Goal: Task Accomplishment & Management: Manage account settings

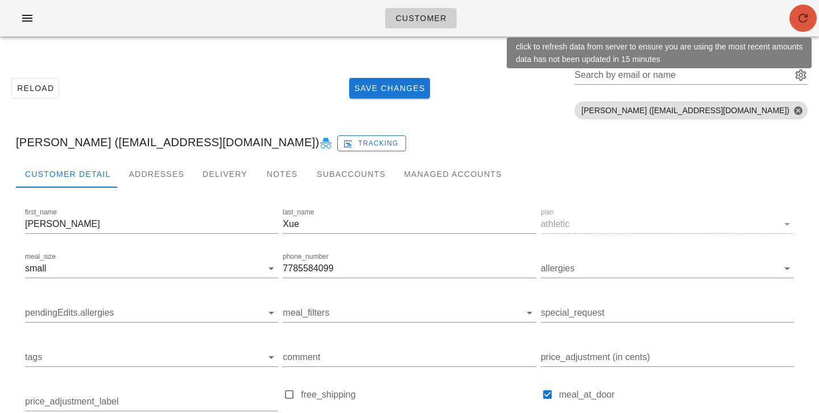
click at [797, 18] on icon "button" at bounding box center [803, 18] width 14 height 14
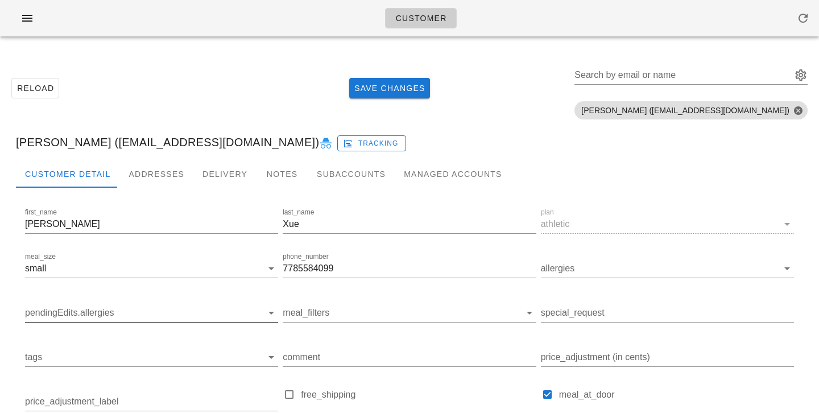
click at [77, 314] on input "pendingEdits.allergies" at bounding box center [142, 313] width 235 height 18
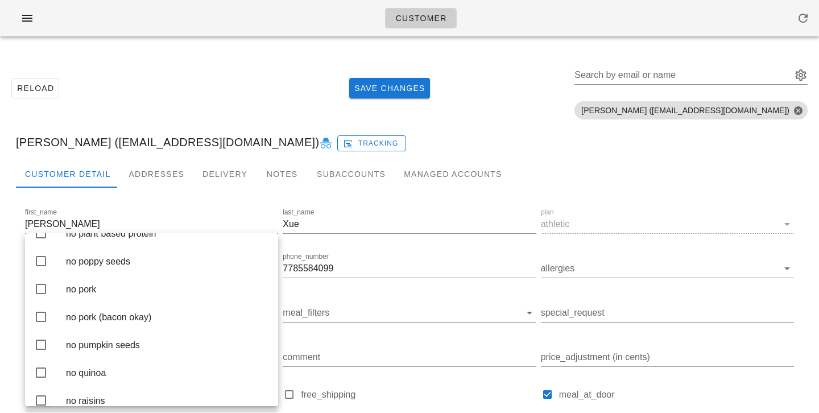
scroll to position [2028, 0]
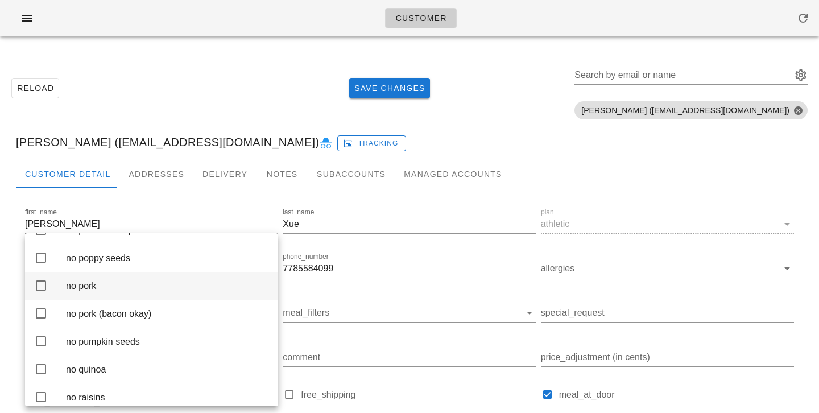
click at [73, 291] on div "no pork" at bounding box center [167, 285] width 203 height 11
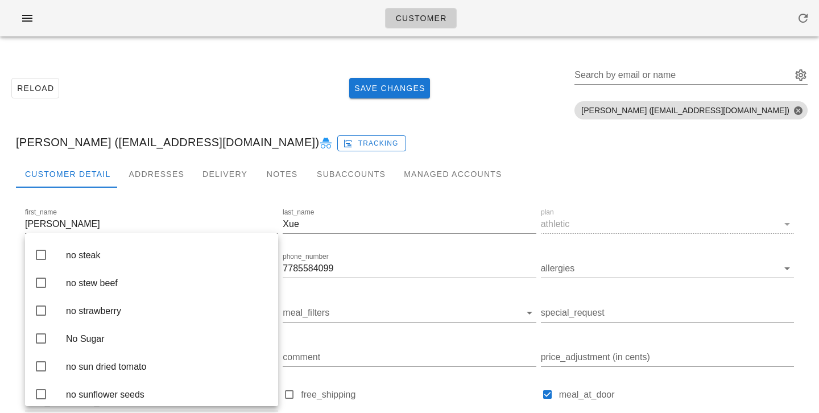
scroll to position [2669, 0]
click at [123, 186] on div "no shellfish" at bounding box center [167, 174] width 203 height 24
click at [201, 124] on div "Bowen Xue (bowenxue98@gmail.com) Tracking" at bounding box center [409, 142] width 805 height 36
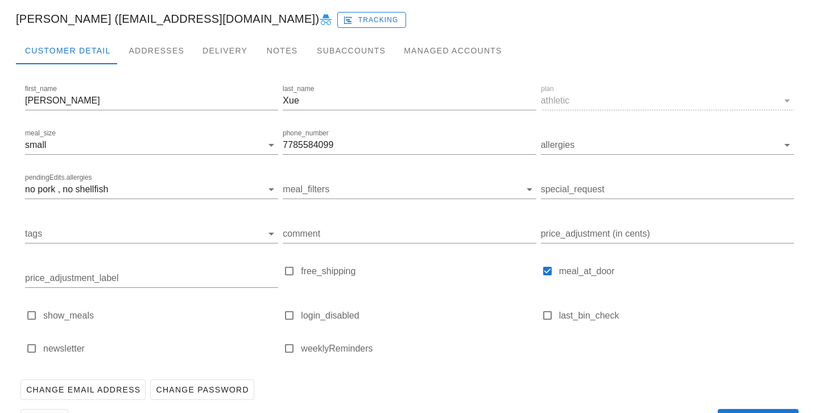
scroll to position [160, 0]
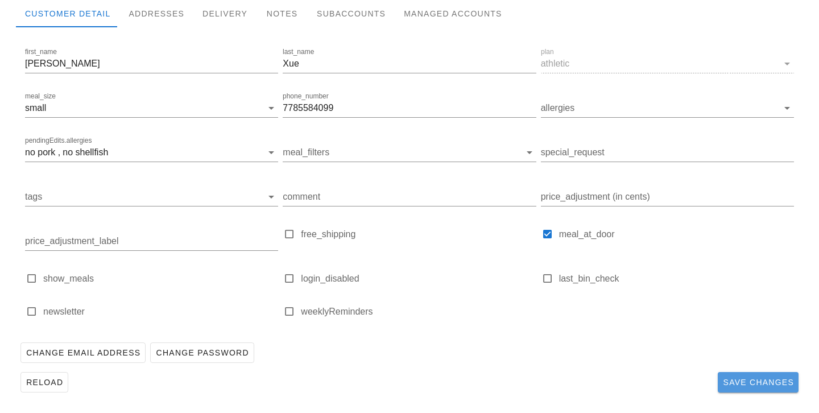
click at [756, 384] on span "Save Changes" at bounding box center [758, 382] width 72 height 9
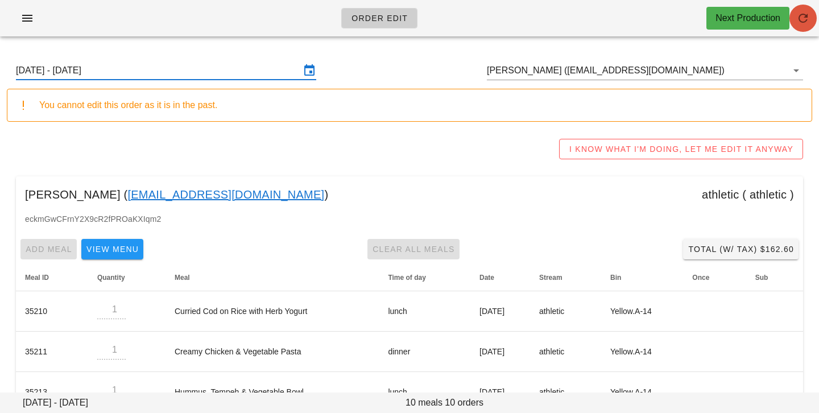
click at [800, 28] on button "button" at bounding box center [802, 18] width 27 height 27
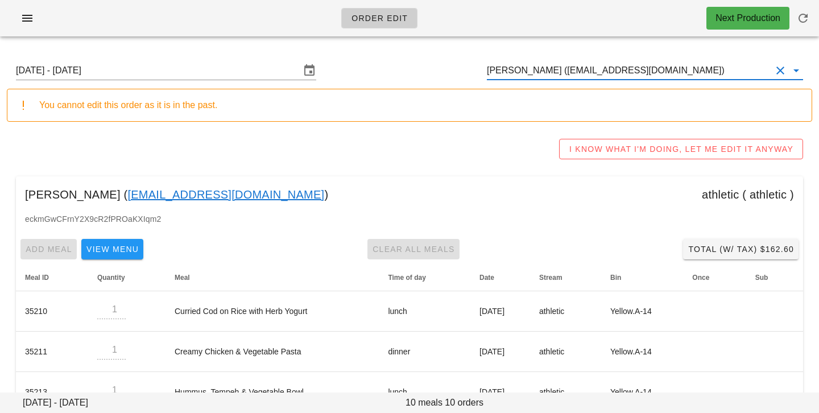
click at [652, 72] on input "[PERSON_NAME] ([EMAIL_ADDRESS][DOMAIN_NAME])" at bounding box center [629, 70] width 284 height 18
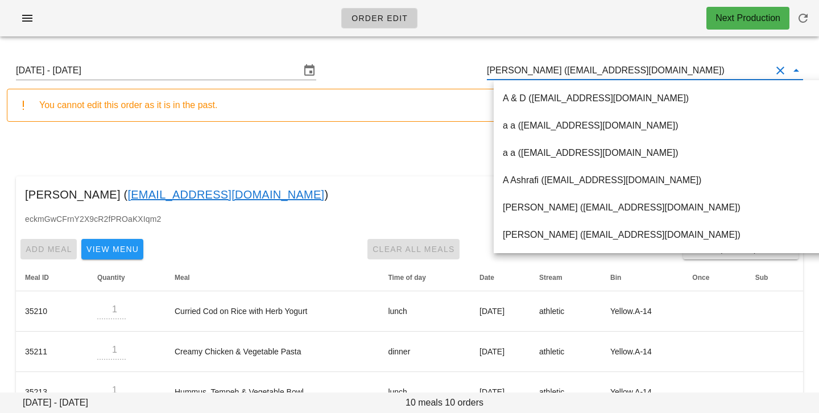
paste input "rattakids@gmail.com"
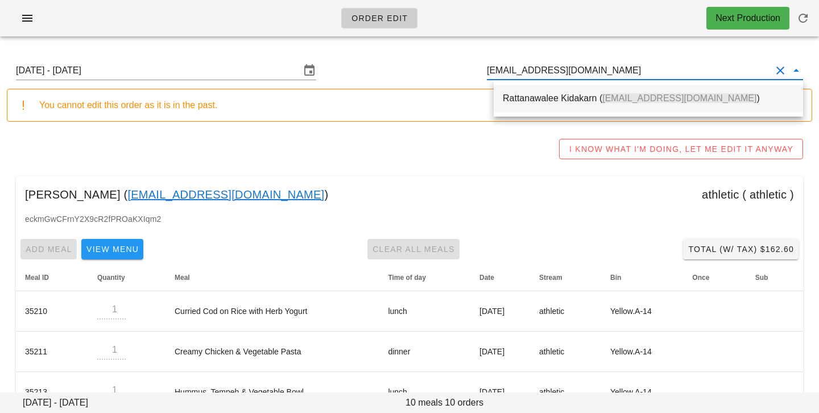
click at [569, 109] on div "Rattanawalee Kidakarn ( rattakids@gmail.com )" at bounding box center [648, 98] width 291 height 24
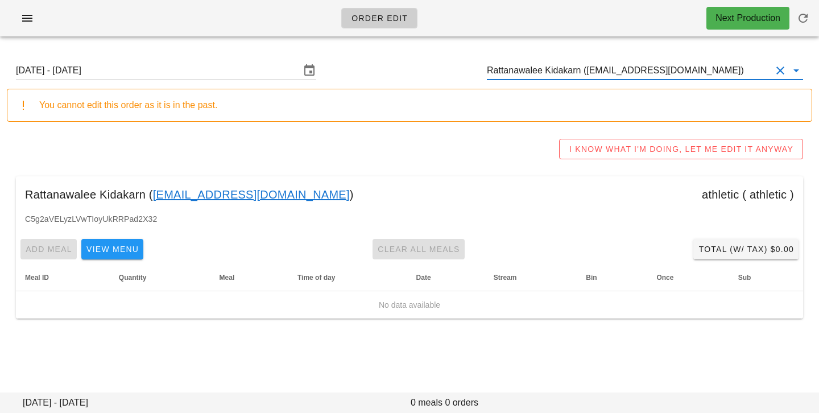
click at [580, 71] on input "Rattanawalee Kidakarn (rattakids@gmail.com)" at bounding box center [629, 70] width 284 height 18
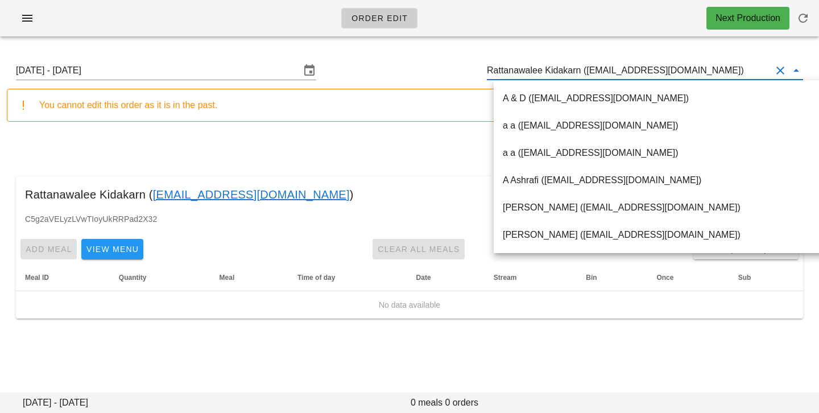
scroll to position [1, 0]
drag, startPoint x: 586, startPoint y: 71, endPoint x: 722, endPoint y: 69, distance: 135.9
click at [722, 70] on input "Rattanawalee Kidakarn (rattakids@gmail.com)" at bounding box center [629, 70] width 284 height 18
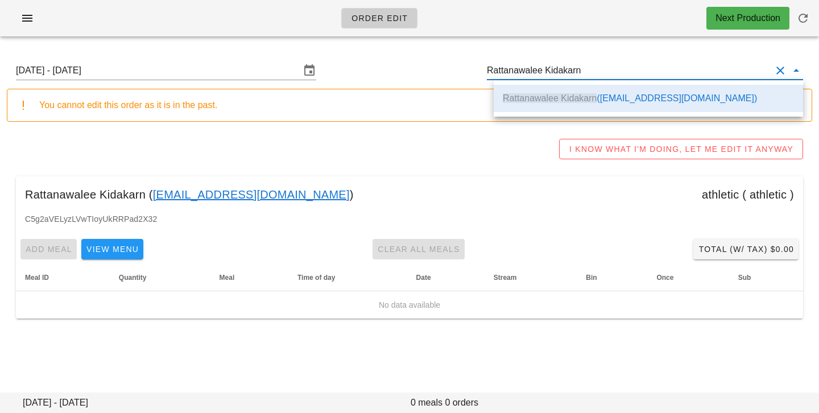
click at [423, 184] on div "Rattanawalee Kidakarn ( rattakids@gmail.com ) athletic ( athletic )" at bounding box center [409, 194] width 787 height 36
type input "Rattanawalee Kidakarn ([EMAIL_ADDRESS][DOMAIN_NAME])"
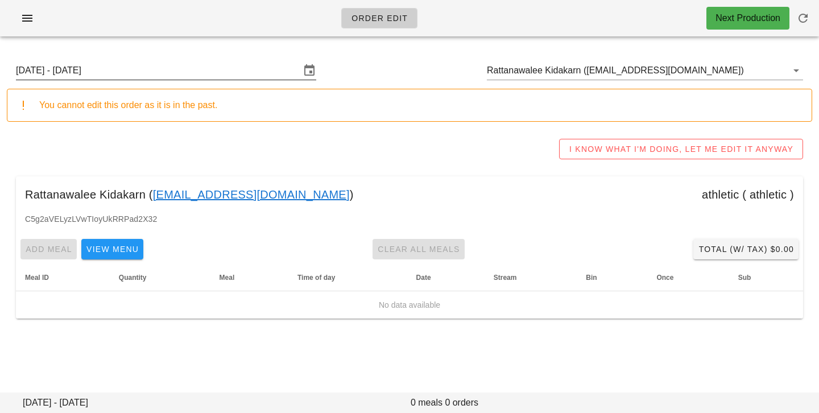
click at [199, 74] on input "Sunday August 24 - Saturday August 30" at bounding box center [158, 70] width 284 height 18
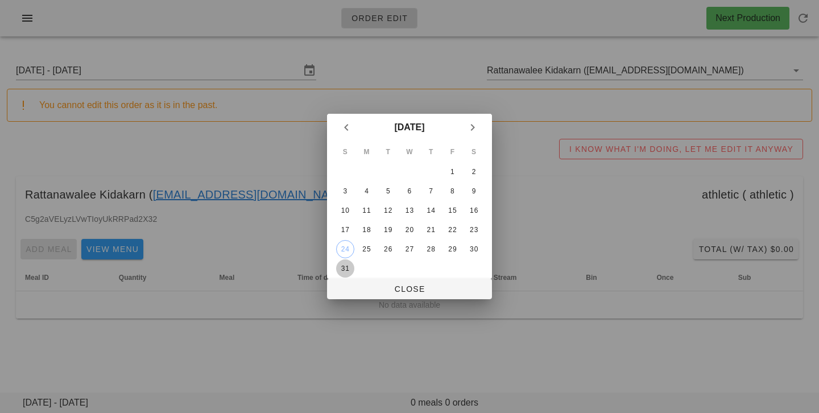
click at [347, 268] on div "31" at bounding box center [345, 268] width 18 height 8
click at [359, 293] on span "Close" at bounding box center [409, 288] width 147 height 9
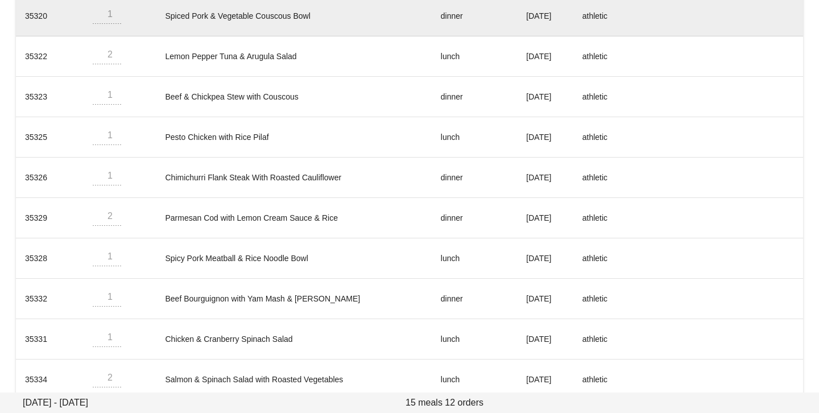
scroll to position [396, 0]
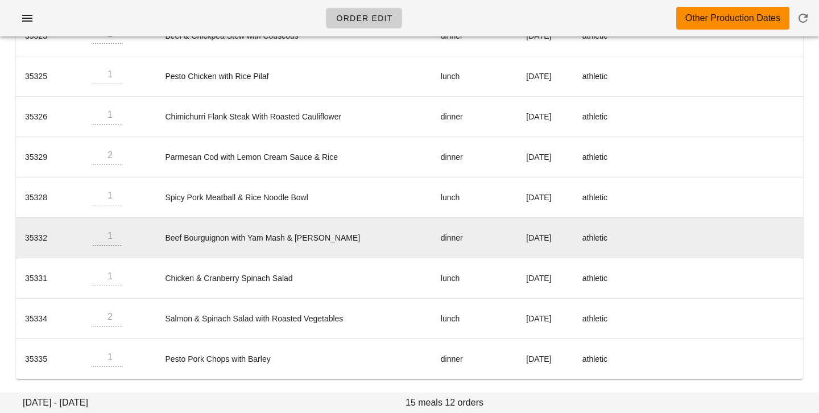
type input "Sunday August 31 - Saturday September 6"
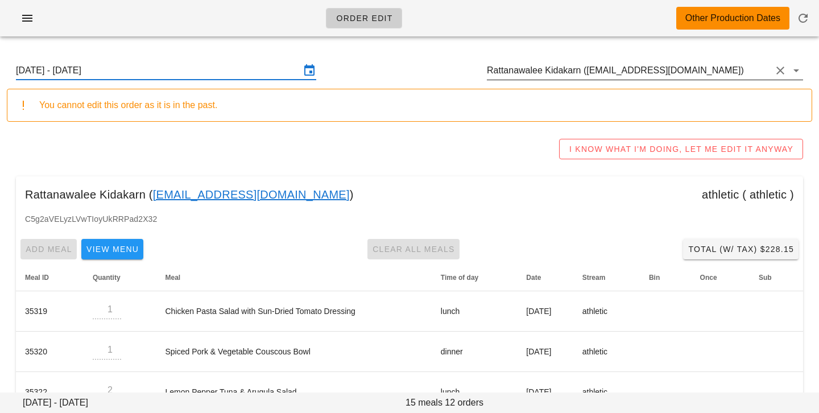
click at [698, 67] on input "Rattanawalee Kidakarn ([EMAIL_ADDRESS][DOMAIN_NAME])" at bounding box center [629, 70] width 284 height 18
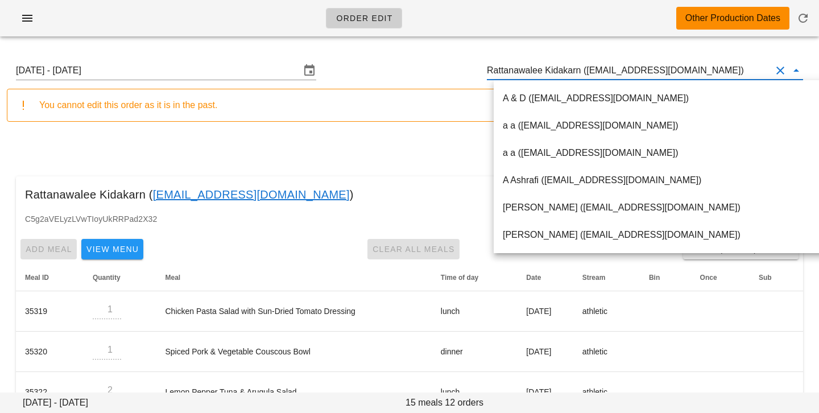
paste input "Erinjoyner@hotmail.com"
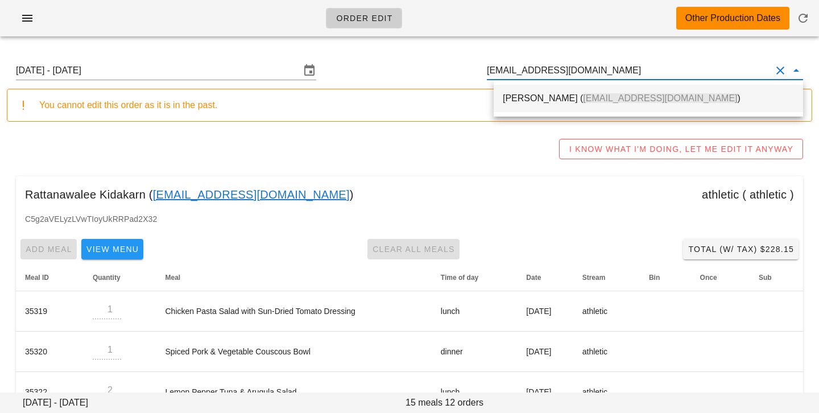
click at [611, 98] on span "Erinjoyner@hotmail.com" at bounding box center [660, 98] width 154 height 10
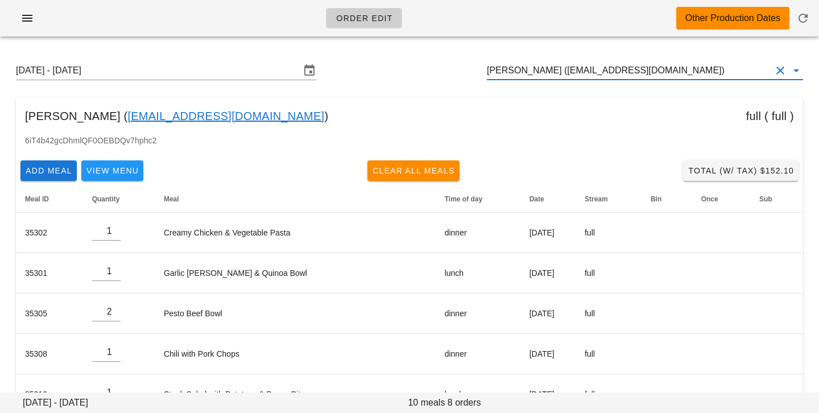
click at [630, 70] on input "[PERSON_NAME] ([EMAIL_ADDRESS][DOMAIN_NAME])" at bounding box center [629, 70] width 284 height 18
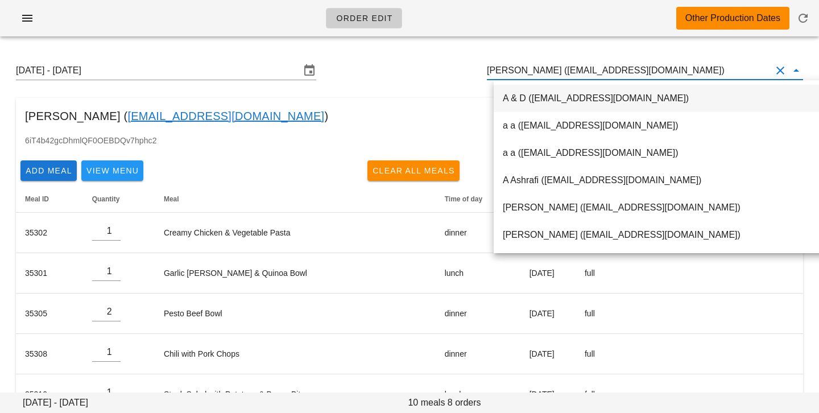
drag, startPoint x: 540, startPoint y: 72, endPoint x: 664, endPoint y: 69, distance: 123.4
click at [664, 69] on input "[PERSON_NAME] ([EMAIL_ADDRESS][DOMAIN_NAME])" at bounding box center [629, 70] width 284 height 18
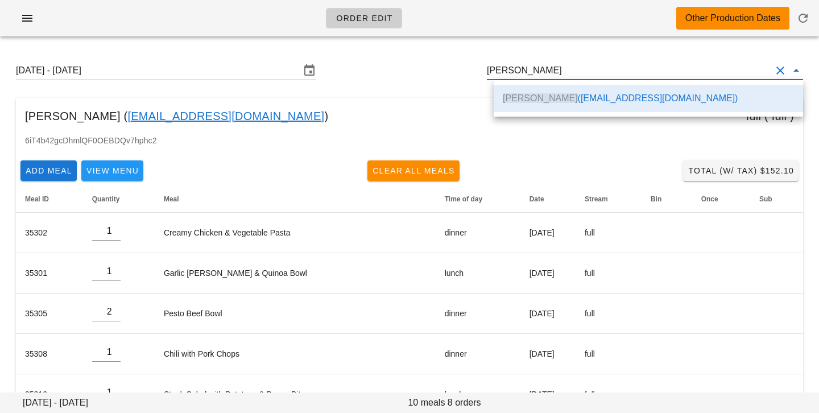
click at [413, 51] on div "Sunday August 31 - Saturday September 6 Erin Joyner Erin Joyner ( Erinjoyner@ho…" at bounding box center [409, 298] width 819 height 506
type input "[PERSON_NAME] ([EMAIL_ADDRESS][DOMAIN_NAME])"
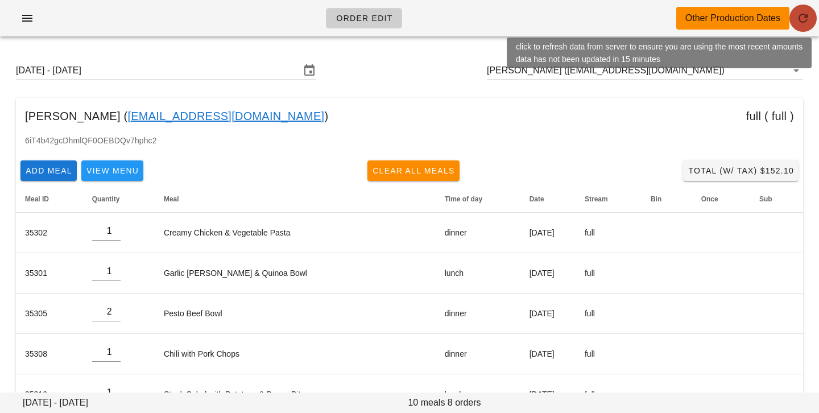
click at [807, 30] on button "button" at bounding box center [802, 18] width 27 height 27
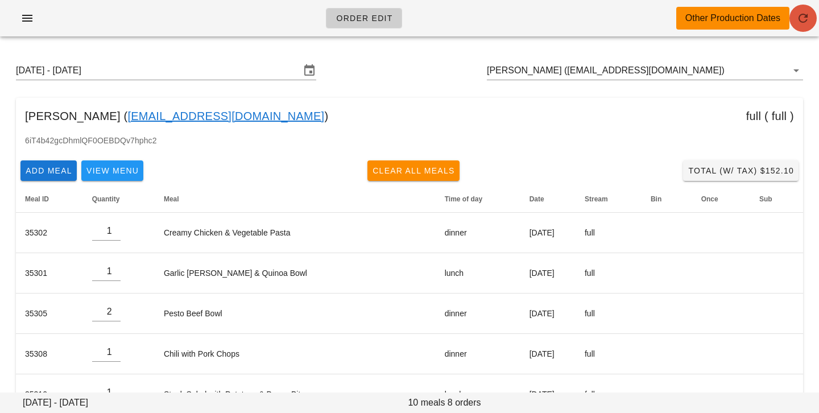
click at [816, 17] on span "button" at bounding box center [802, 18] width 27 height 14
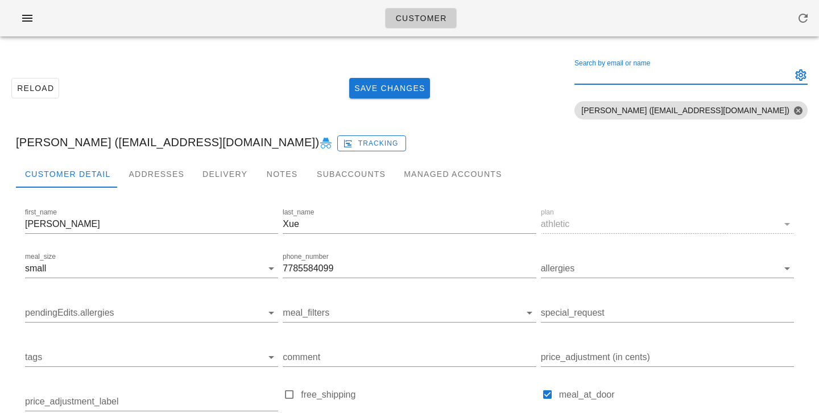
click at [777, 67] on input "Search by email or name" at bounding box center [681, 75] width 215 height 18
paste input "rattakids@gmail.com"
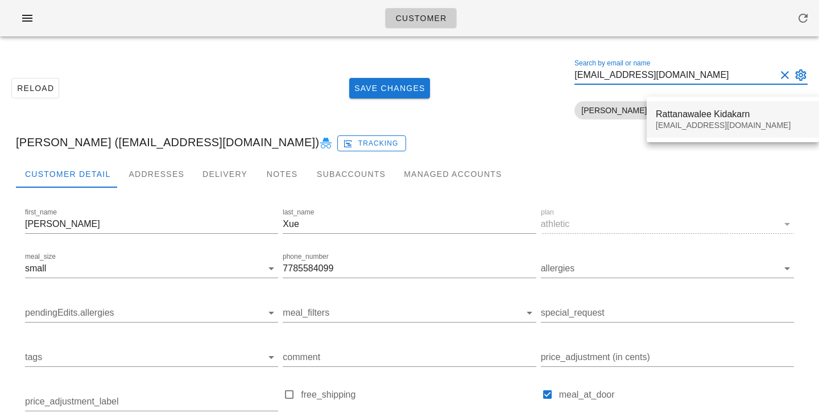
type input "rattakids@gmail.com"
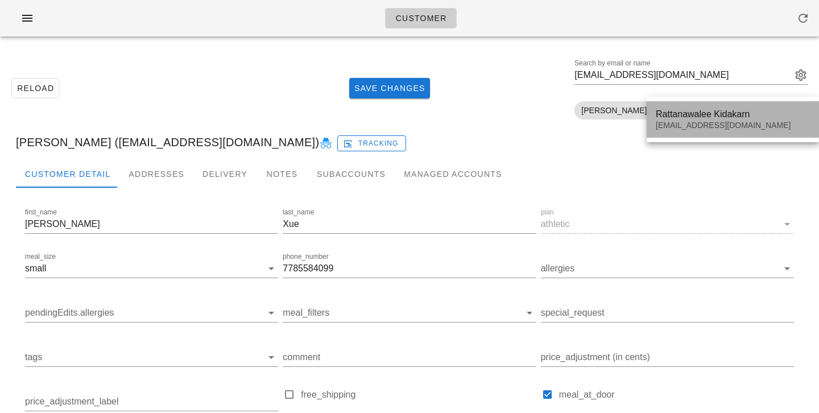
click at [705, 113] on div "Rattanawalee Kidakarn" at bounding box center [733, 114] width 154 height 11
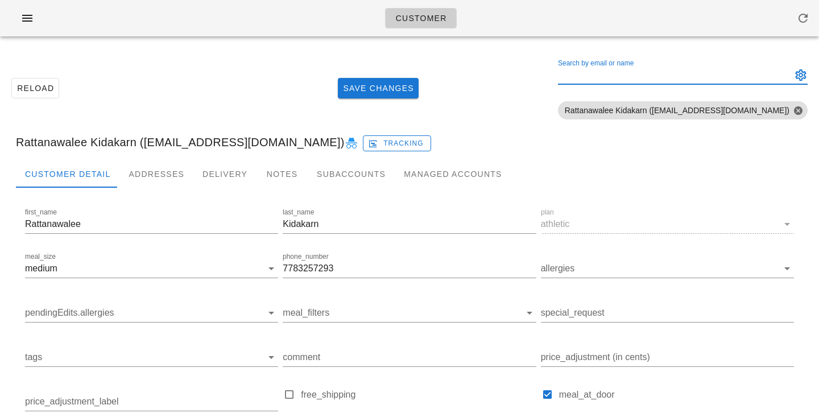
click at [637, 80] on input "Search by email or name" at bounding box center [673, 75] width 231 height 18
paste input "rattakids@gmail.com"
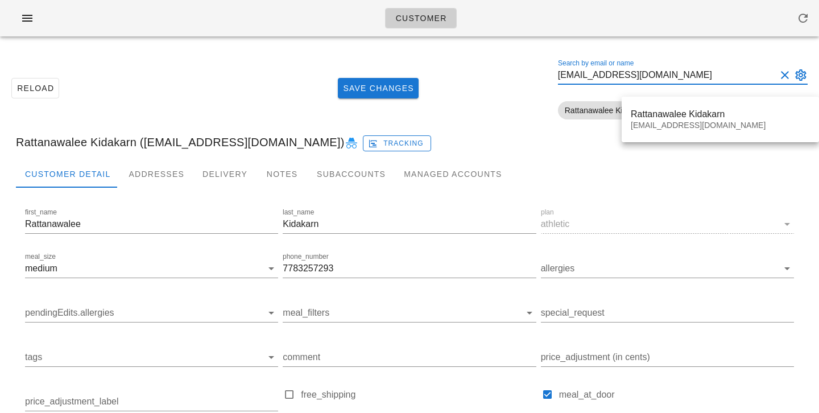
click at [657, 73] on input "rattakids@gmail.com" at bounding box center [667, 75] width 218 height 18
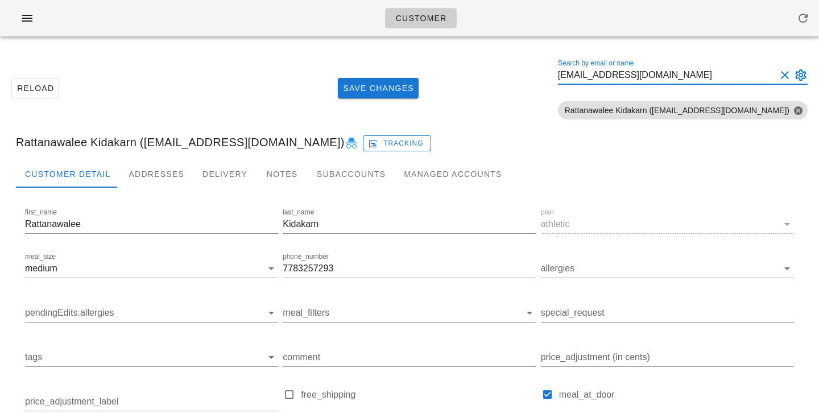
scroll to position [1, 0]
drag, startPoint x: 658, startPoint y: 74, endPoint x: 716, endPoint y: 74, distance: 58.0
click at [716, 75] on input "rattakids@gmail.com" at bounding box center [667, 75] width 218 height 18
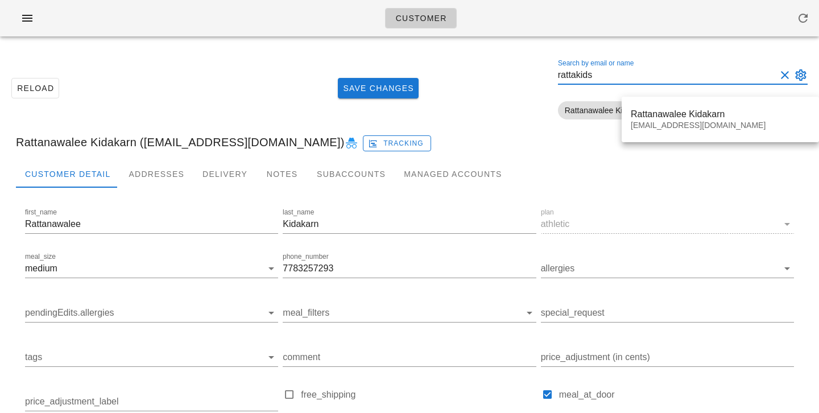
type input "rattakids"
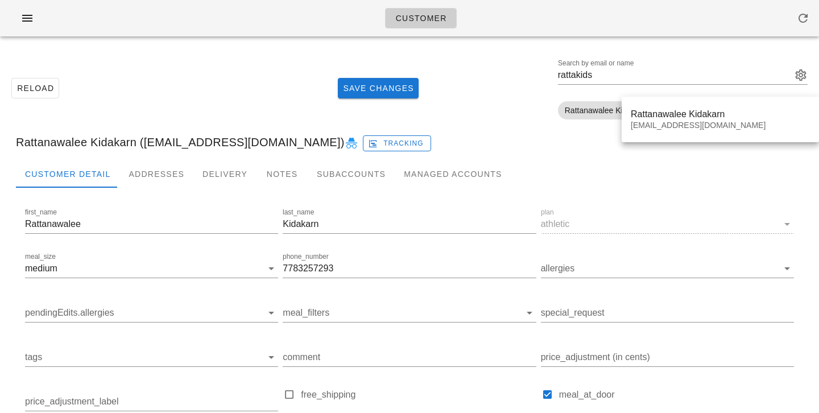
click at [509, 115] on div "Reload Save Changes Search by email or name rattakids Include deleted accounts …" at bounding box center [409, 88] width 805 height 72
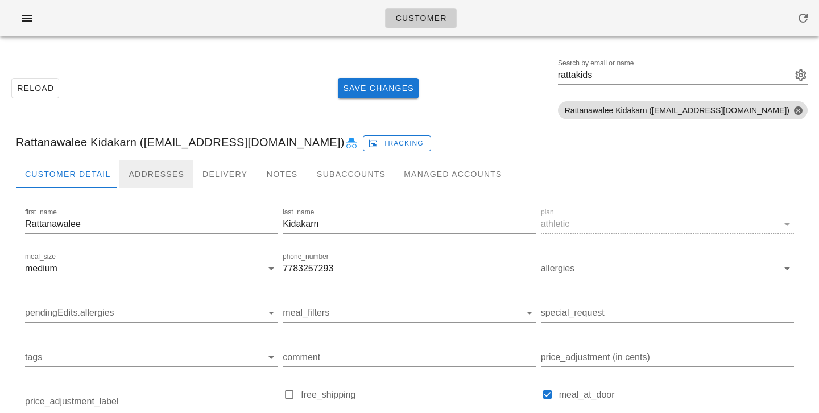
click at [154, 176] on div "Addresses" at bounding box center [156, 173] width 74 height 27
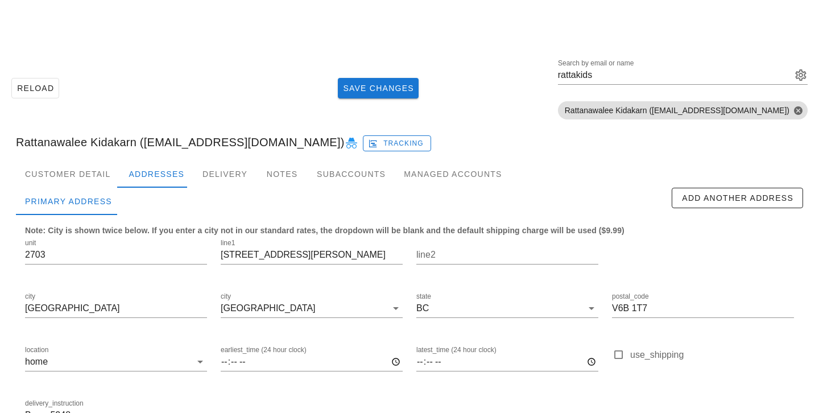
scroll to position [78, 0]
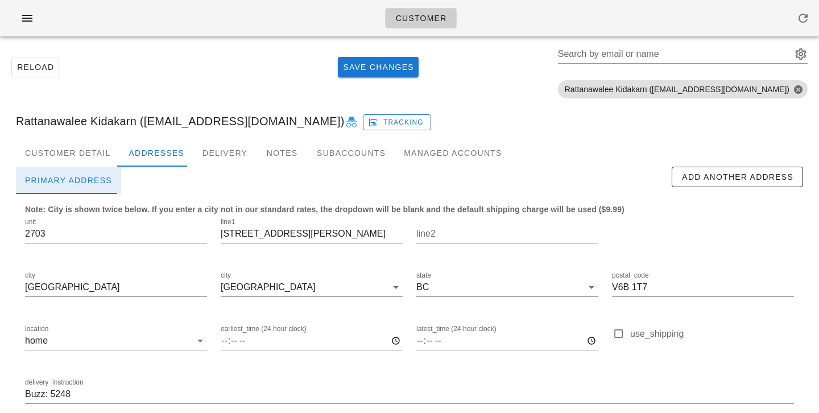
scroll to position [5, 0]
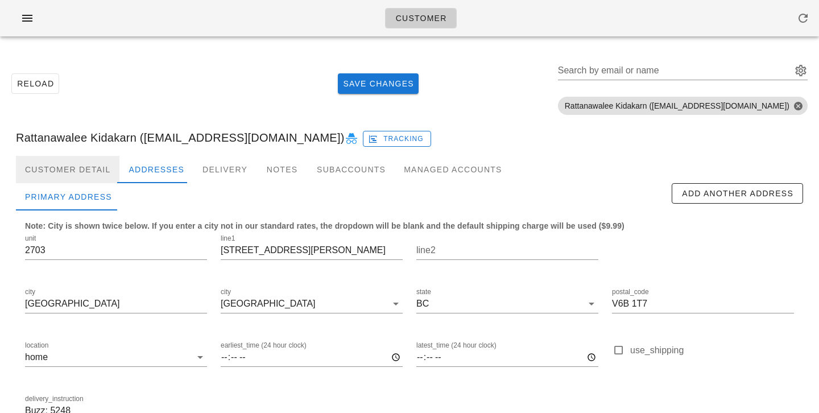
click at [85, 162] on div "Customer Detail" at bounding box center [67, 169] width 103 height 27
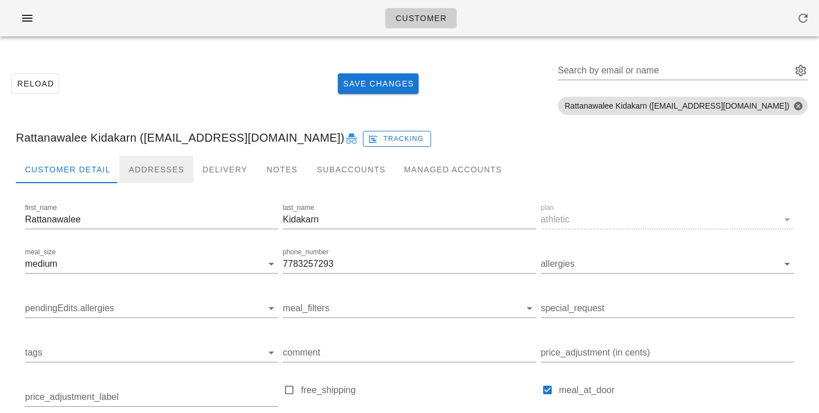
click at [161, 164] on div "Addresses" at bounding box center [156, 169] width 74 height 27
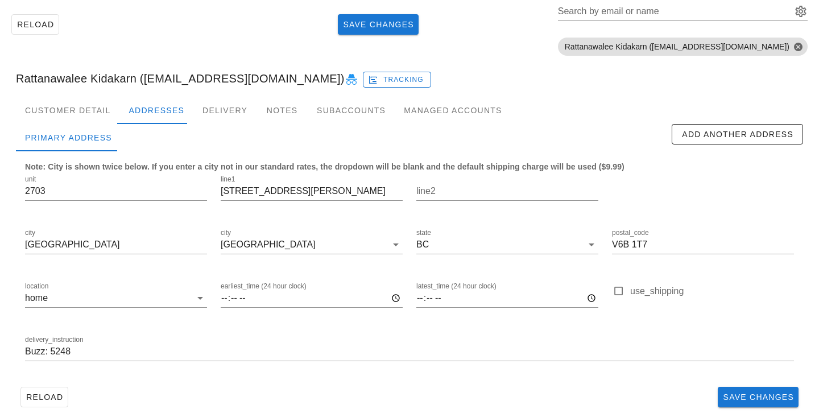
scroll to position [74, 0]
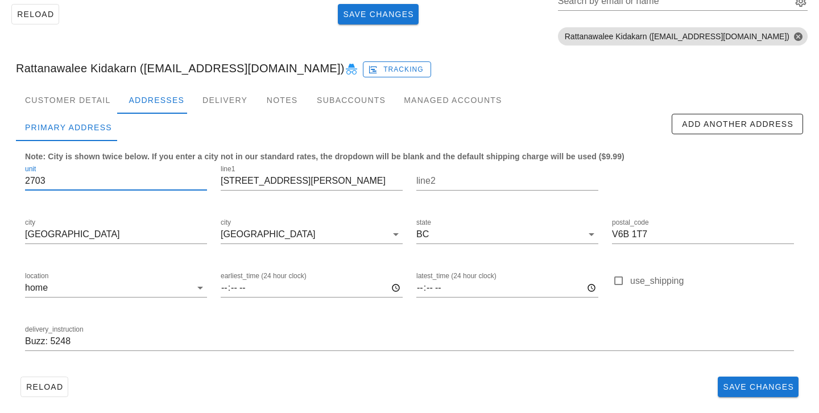
drag, startPoint x: 58, startPoint y: 177, endPoint x: 0, endPoint y: 167, distance: 58.8
click at [0, 167] on div "Reload Save Changes Search by email or name Include deleted accounts Include Sh…" at bounding box center [409, 195] width 819 height 446
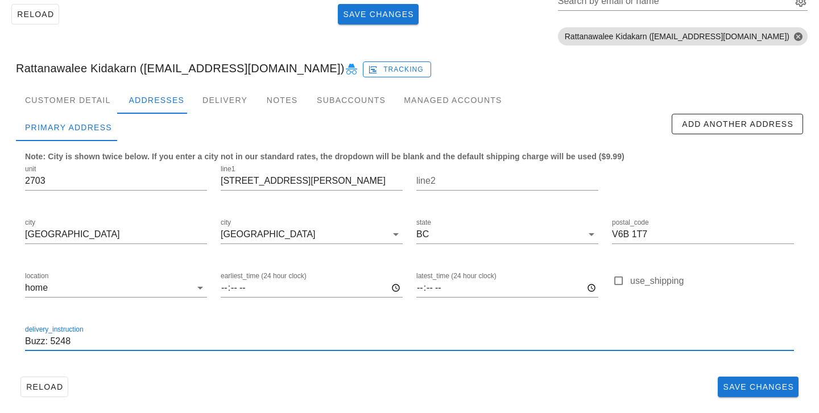
click at [26, 338] on input "Buzz: 5248" at bounding box center [409, 341] width 769 height 18
paste input "2703"
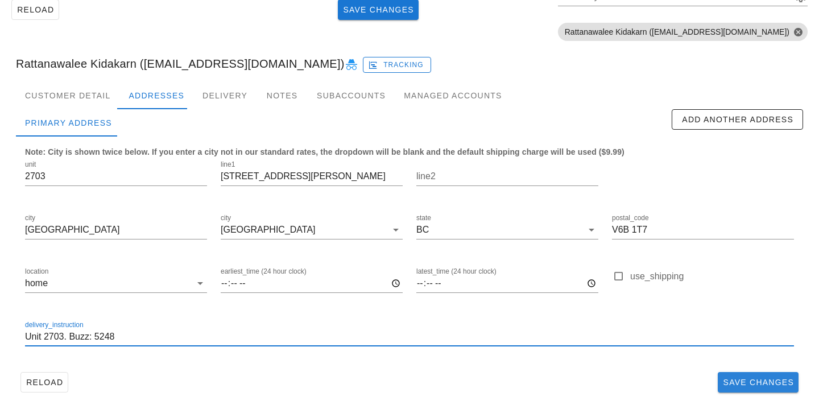
type input "Unit 2703. Buzz: 5248"
click at [738, 381] on span "Save Changes" at bounding box center [758, 382] width 72 height 9
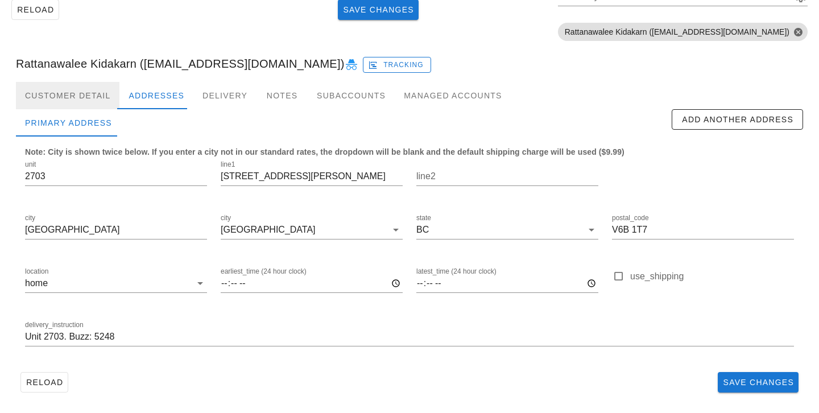
click at [85, 102] on div "Customer Detail" at bounding box center [67, 95] width 103 height 27
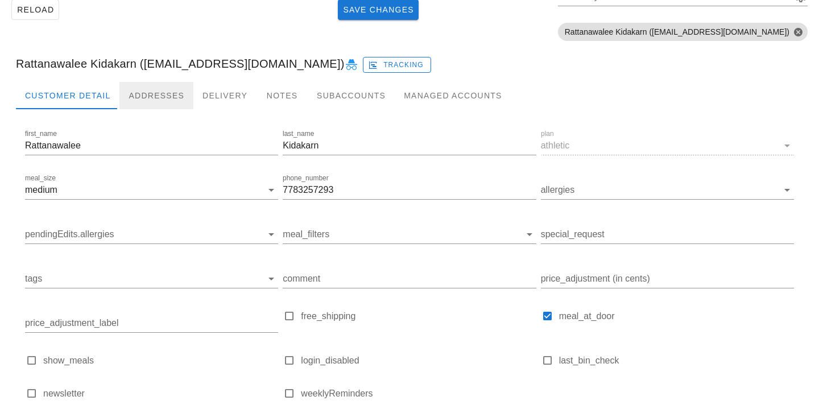
click at [131, 92] on div "Addresses" at bounding box center [156, 95] width 74 height 27
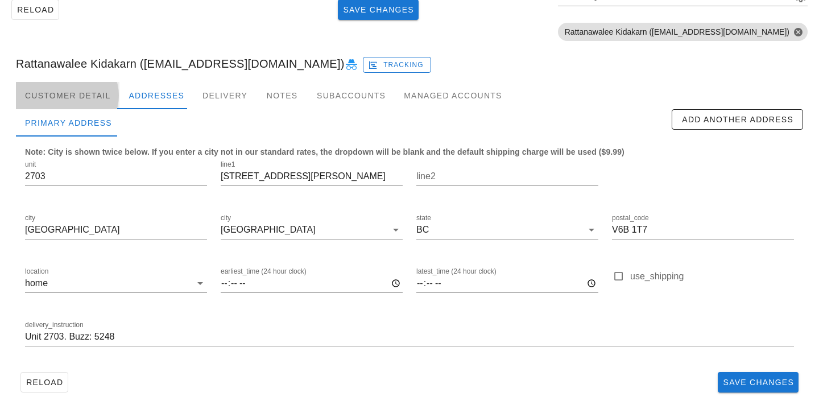
click at [77, 104] on div "Customer Detail" at bounding box center [67, 95] width 103 height 27
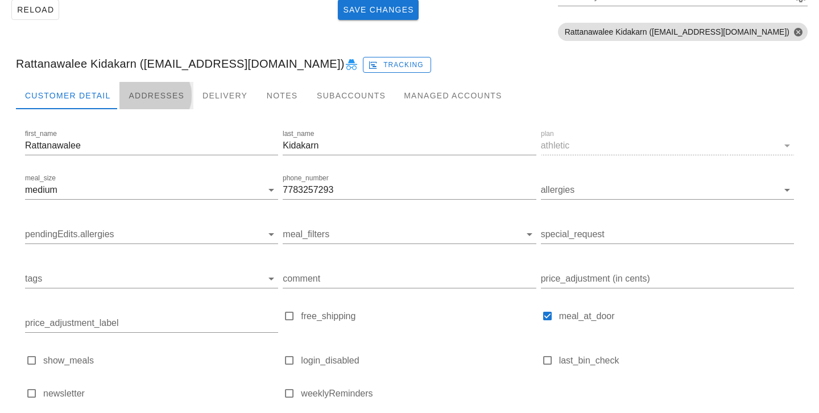
click at [136, 99] on div "Addresses" at bounding box center [156, 95] width 74 height 27
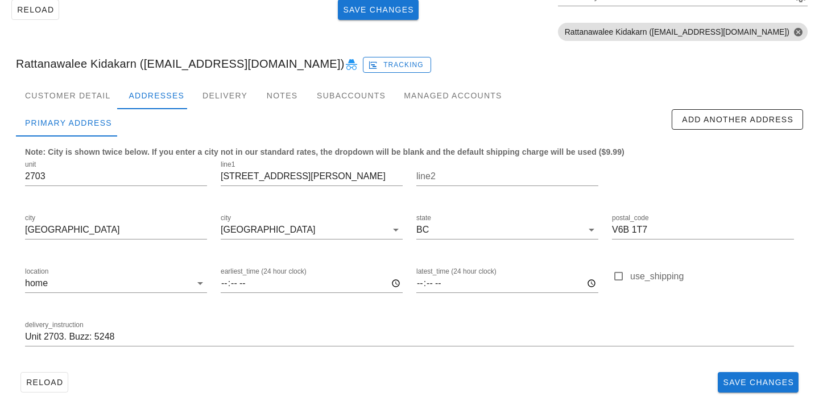
click at [226, 380] on div "Reload Save Changes" at bounding box center [409, 382] width 787 height 30
click at [744, 372] on button "Save Changes" at bounding box center [758, 382] width 81 height 20
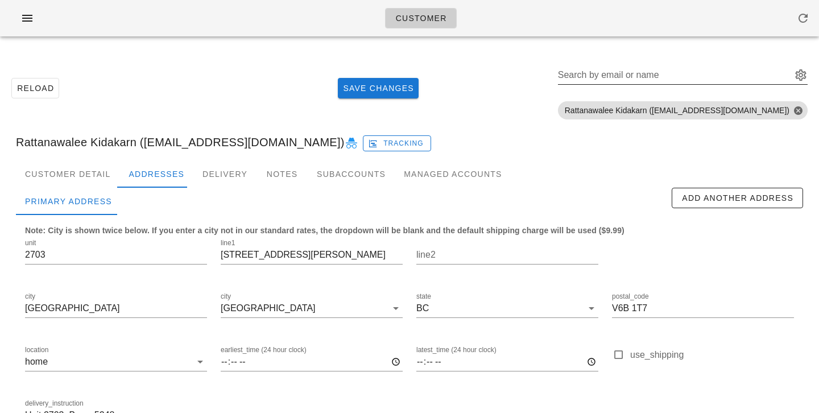
click at [677, 81] on input "Search by email or name" at bounding box center [673, 75] width 231 height 18
paste input "[EMAIL_ADDRESS][DOMAIN_NAME]"
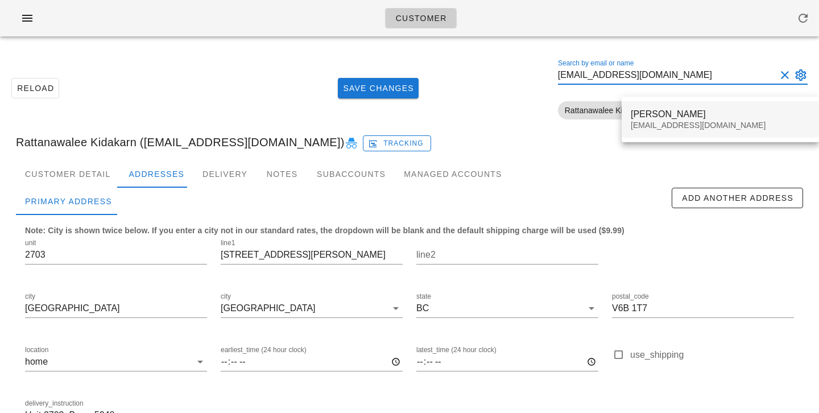
type input "[EMAIL_ADDRESS][DOMAIN_NAME]"
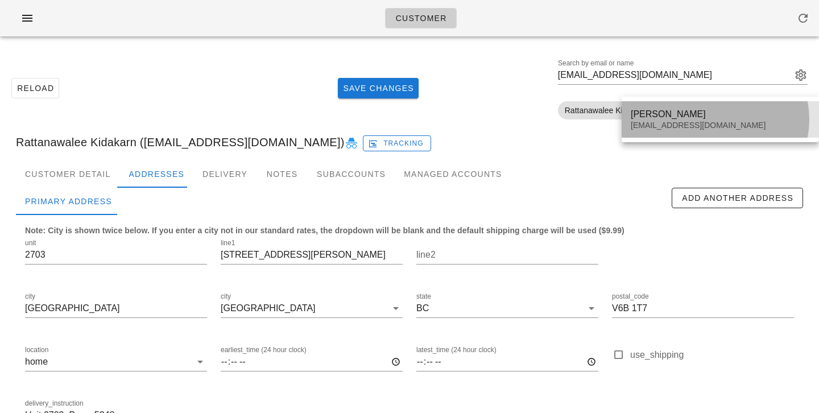
click at [656, 132] on div "Erin Joyner Erinjoyner@hotmail.com" at bounding box center [720, 119] width 179 height 35
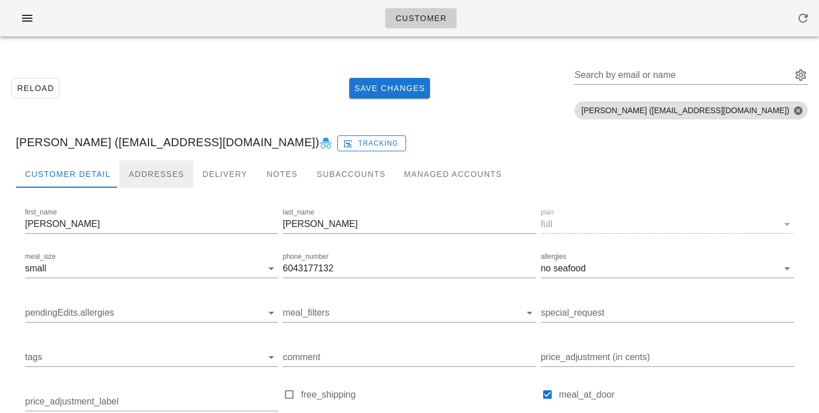
click at [129, 172] on div "Addresses" at bounding box center [156, 173] width 74 height 27
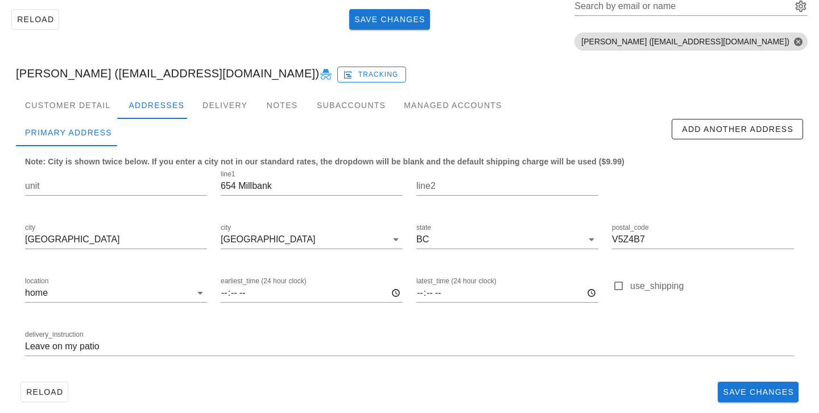
scroll to position [78, 0]
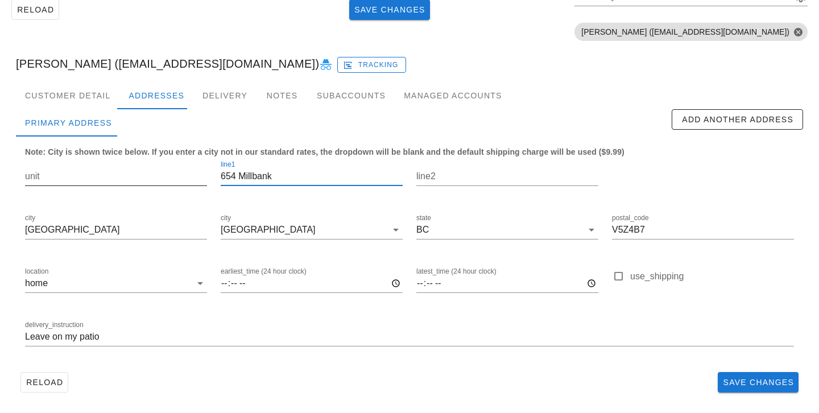
drag, startPoint x: 279, startPoint y: 176, endPoint x: 161, endPoint y: 176, distance: 118.3
click at [162, 176] on div "unit line1 654 Millbank line2 city Vancouver city Vancouver state BC postal_cod…" at bounding box center [409, 258] width 783 height 214
click at [166, 361] on div "delivery_instruction Leave on my patio" at bounding box center [409, 338] width 783 height 53
click at [96, 97] on div "Customer Detail" at bounding box center [67, 95] width 103 height 27
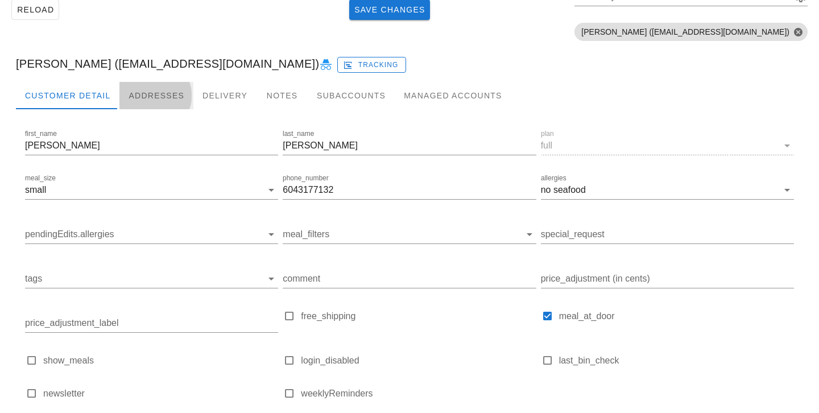
click at [138, 94] on div "Addresses" at bounding box center [156, 95] width 74 height 27
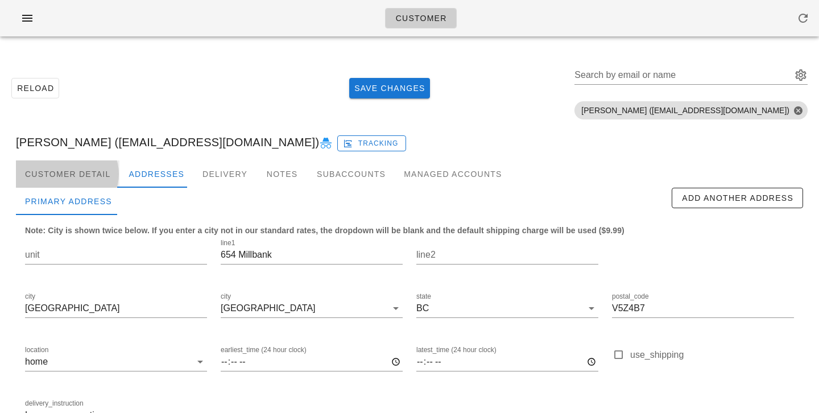
click at [83, 172] on div "Customer Detail" at bounding box center [67, 173] width 103 height 27
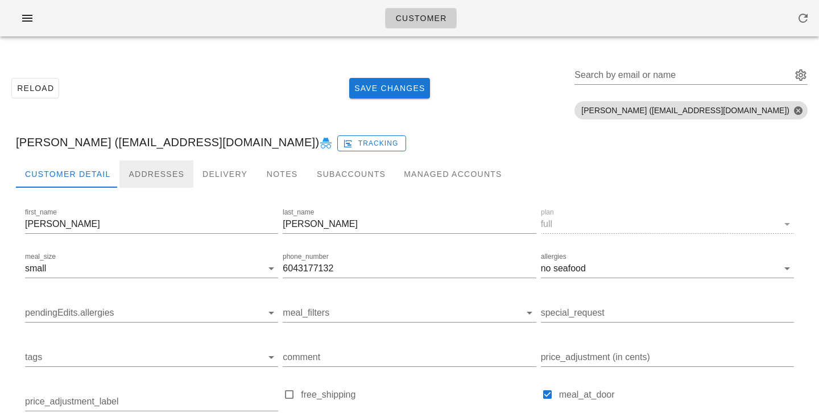
click at [126, 174] on div "Addresses" at bounding box center [156, 173] width 74 height 27
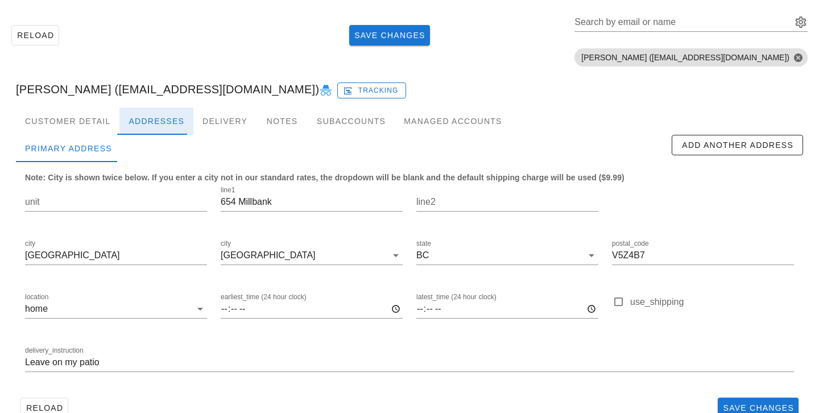
scroll to position [57, 0]
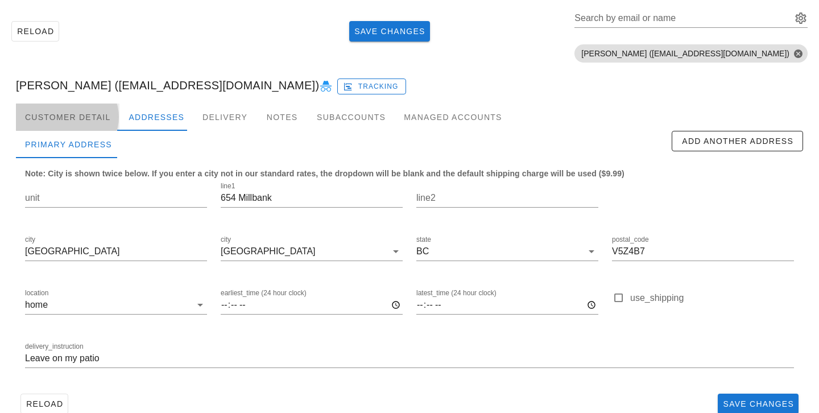
click at [93, 121] on div "Customer Detail" at bounding box center [67, 116] width 103 height 27
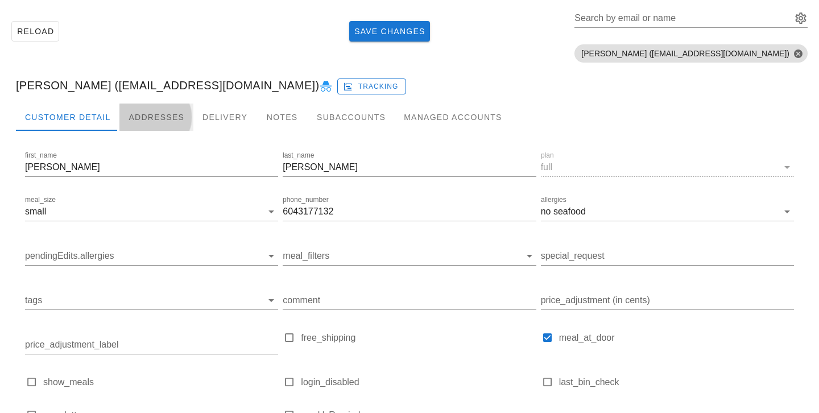
click at [141, 122] on div "Addresses" at bounding box center [156, 116] width 74 height 27
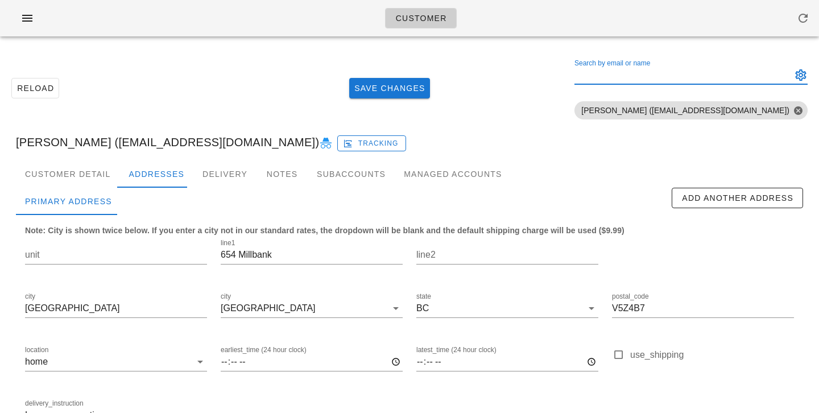
click at [721, 75] on div "Search by email or name" at bounding box center [681, 75] width 215 height 18
paste input "gavin.foley@hotmail.com"
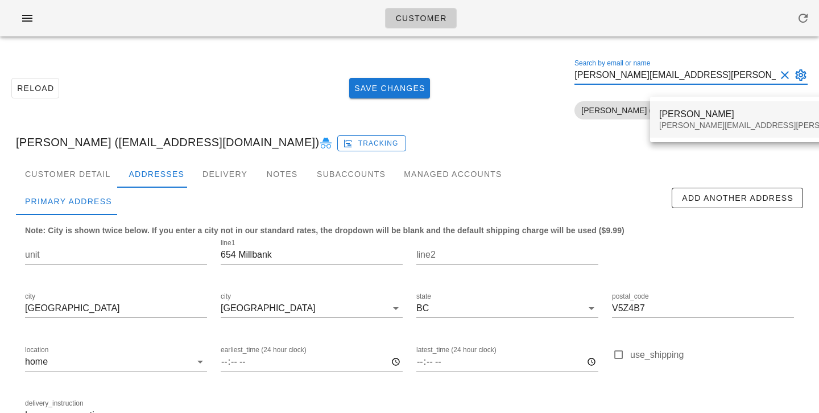
type input "gavin.foley@hotmail.com"
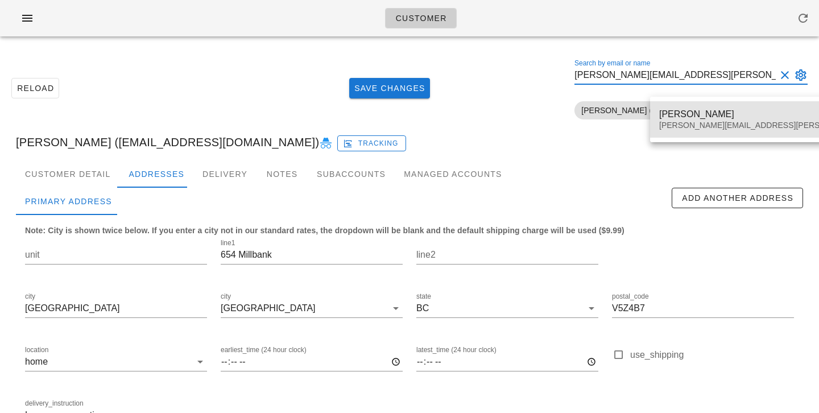
click at [693, 117] on div "Gavin Foley" at bounding box center [792, 114] width 266 height 11
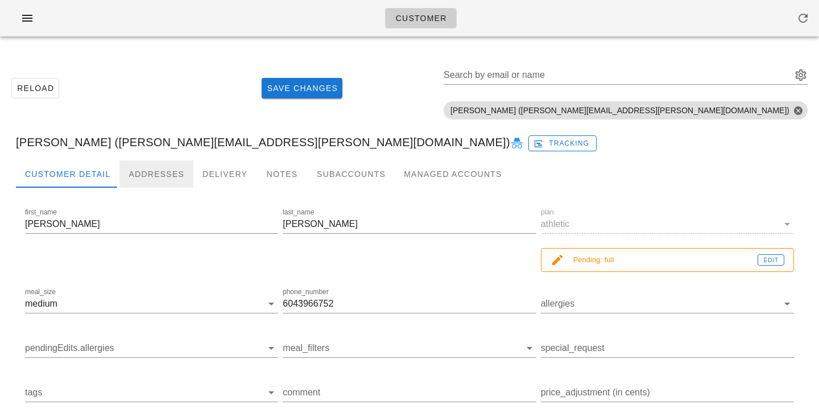
click at [158, 181] on div "Addresses" at bounding box center [156, 173] width 74 height 27
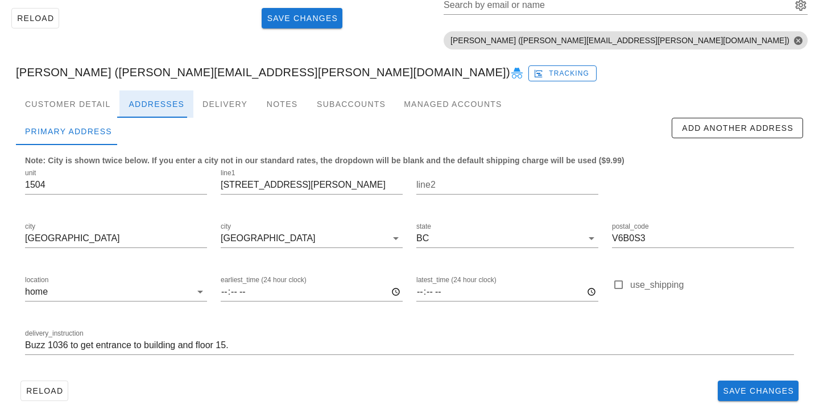
scroll to position [78, 0]
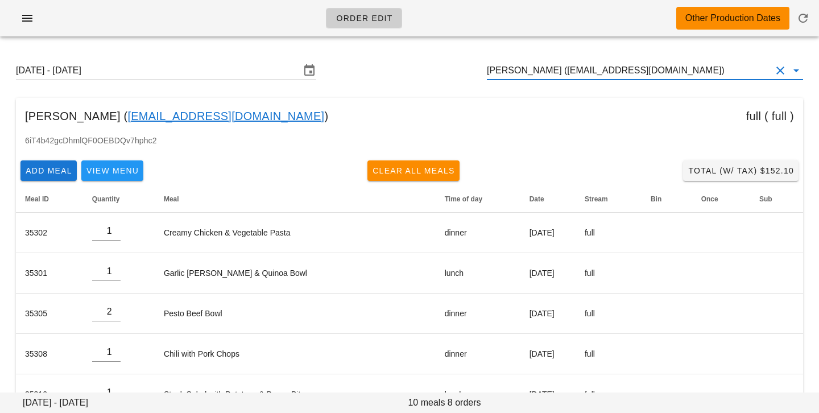
click at [685, 72] on input "Erin Joyner (Erinjoyner@hotmail.com)" at bounding box center [629, 70] width 284 height 18
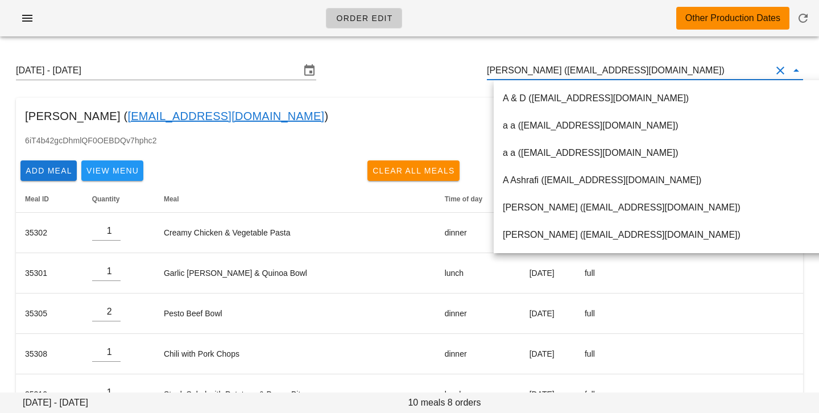
paste input "gavin.foley@hotmail.com"
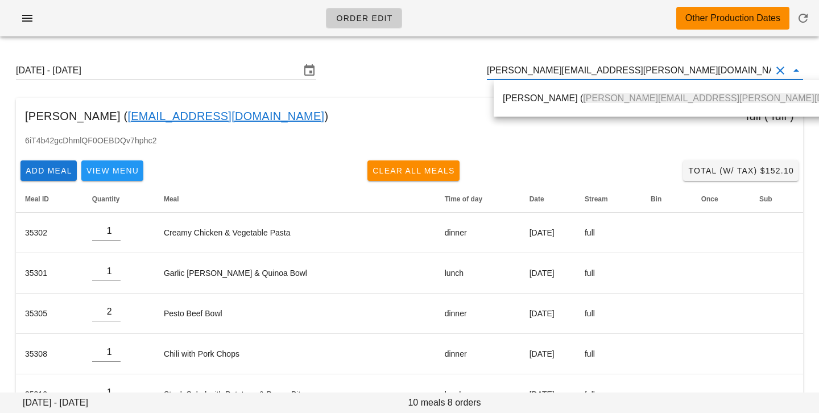
click at [610, 112] on div "Gavin Foley ( gavin.foley@hotmail.com )" at bounding box center [696, 98] width 405 height 36
click at [610, 107] on div "Gavin Foley ( gavin.foley@hotmail.com )" at bounding box center [696, 98] width 387 height 24
type input "Gavin Foley (gavin.foley@hotmail.com)"
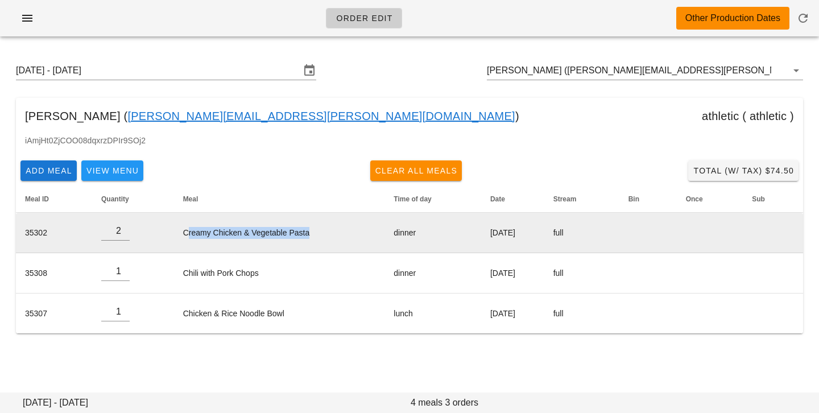
drag, startPoint x: 180, startPoint y: 231, endPoint x: 230, endPoint y: 240, distance: 50.8
click at [230, 240] on td "Creamy Chicken & Vegetable Pasta" at bounding box center [279, 233] width 211 height 40
click at [242, 234] on td "Creamy Chicken & Vegetable Pasta" at bounding box center [279, 233] width 211 height 40
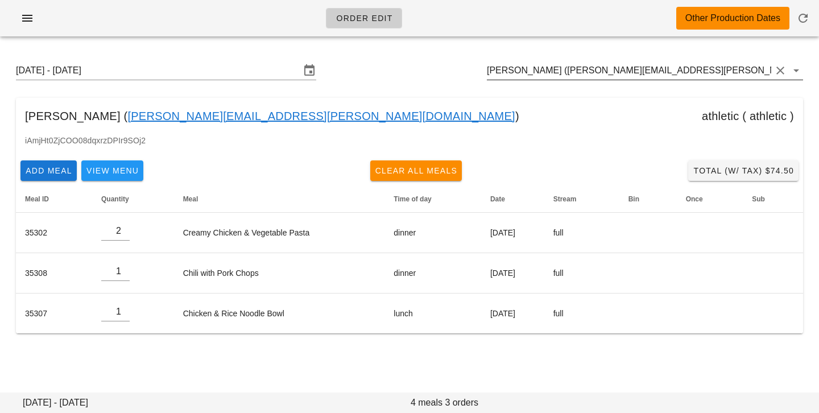
click at [569, 62] on input "[PERSON_NAME] ([PERSON_NAME][EMAIL_ADDRESS][PERSON_NAME][DOMAIN_NAME])" at bounding box center [629, 70] width 284 height 18
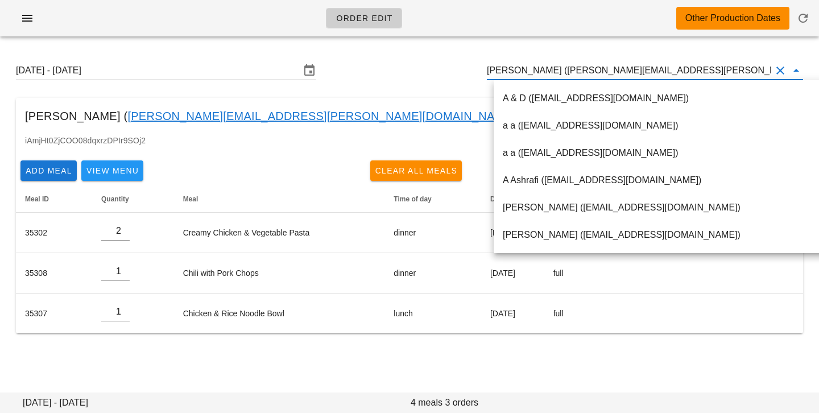
click at [543, 72] on input "[PERSON_NAME] ([PERSON_NAME][EMAIL_ADDRESS][PERSON_NAME][DOMAIN_NAME])" at bounding box center [629, 70] width 284 height 18
drag, startPoint x: 541, startPoint y: 71, endPoint x: 695, endPoint y: 74, distance: 154.1
click at [695, 74] on input "[PERSON_NAME] ([PERSON_NAME][EMAIL_ADDRESS][PERSON_NAME][DOMAIN_NAME])" at bounding box center [629, 70] width 284 height 18
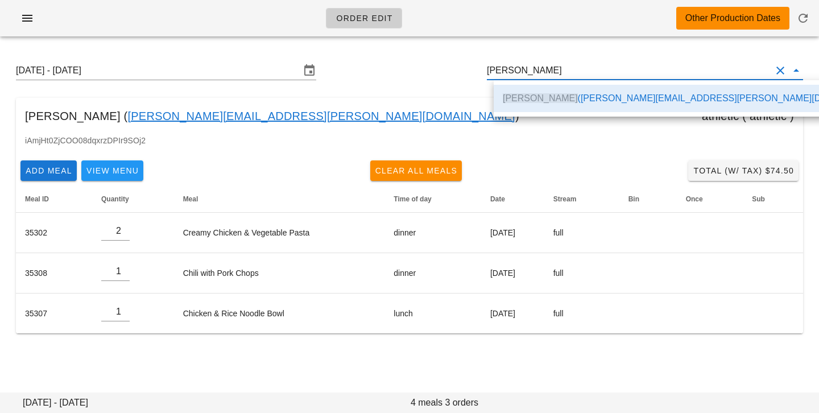
click at [468, 129] on div "Gavin Foley ( gavin.foley@hotmail.com ) athletic ( athletic )" at bounding box center [409, 116] width 787 height 36
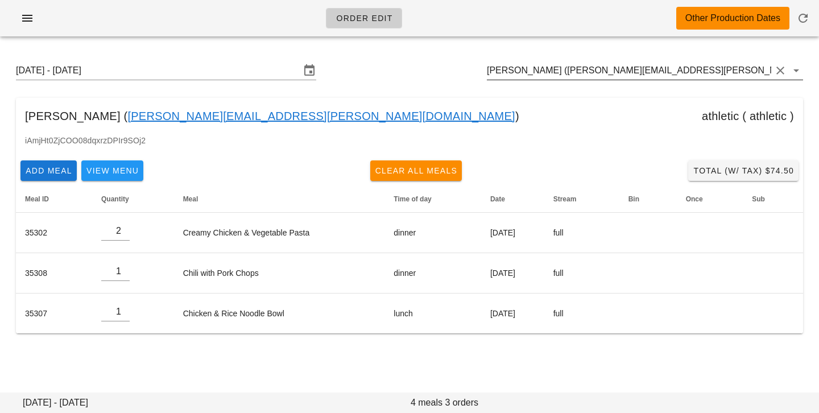
click at [659, 72] on input "[PERSON_NAME] ([PERSON_NAME][EMAIL_ADDRESS][PERSON_NAME][DOMAIN_NAME])" at bounding box center [629, 70] width 284 height 18
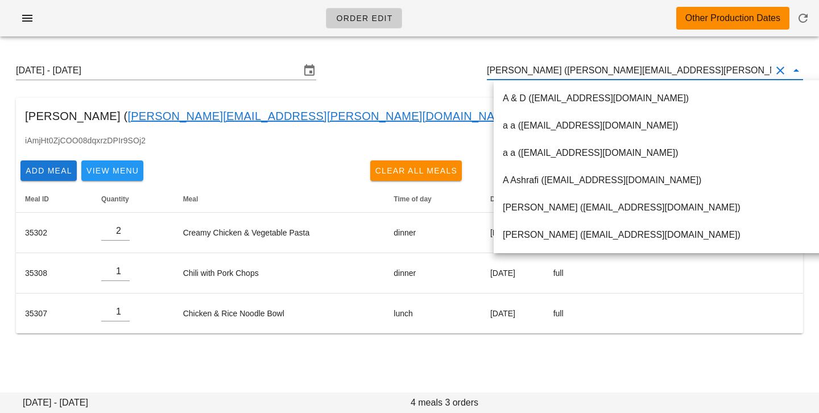
scroll to position [1, 0]
paste input "[EMAIL_ADDRESS][DOMAIN_NAME]"
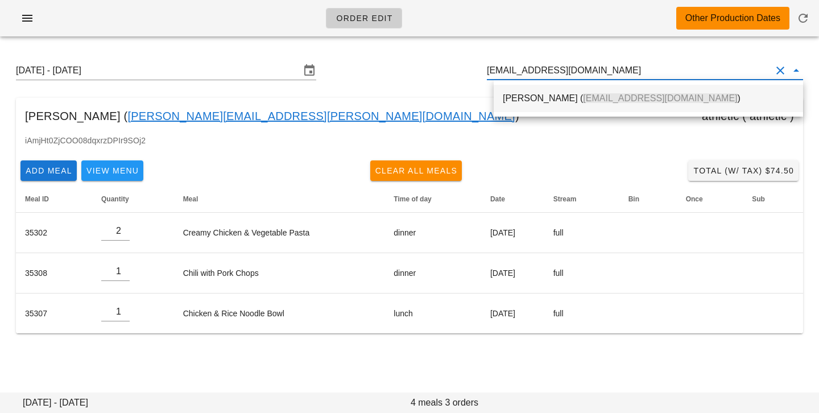
click at [620, 97] on span "[EMAIL_ADDRESS][DOMAIN_NAME]" at bounding box center [660, 98] width 154 height 10
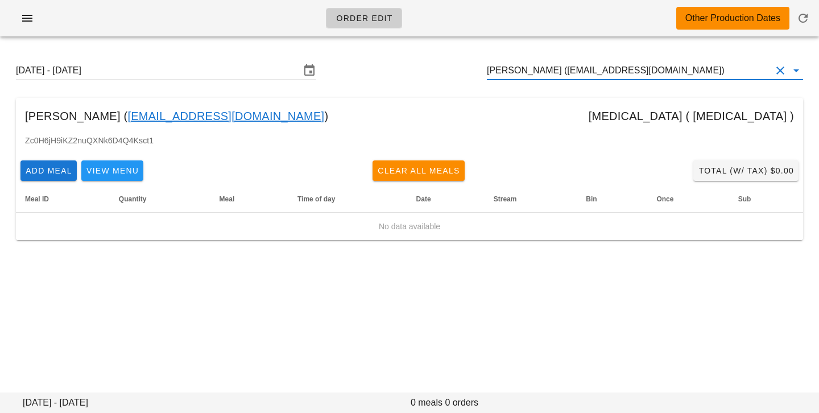
click at [550, 69] on input "[PERSON_NAME] ([EMAIL_ADDRESS][DOMAIN_NAME])" at bounding box center [629, 70] width 284 height 18
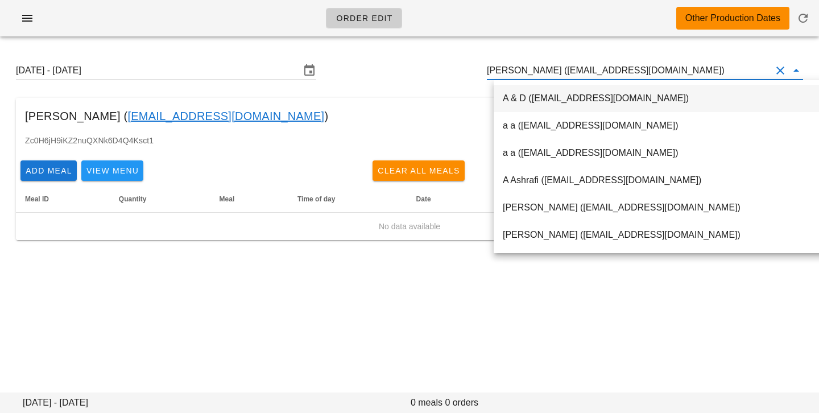
drag, startPoint x: 549, startPoint y: 71, endPoint x: 701, endPoint y: 67, distance: 151.9
click at [701, 67] on input "[PERSON_NAME] ([EMAIL_ADDRESS][DOMAIN_NAME])" at bounding box center [629, 70] width 284 height 18
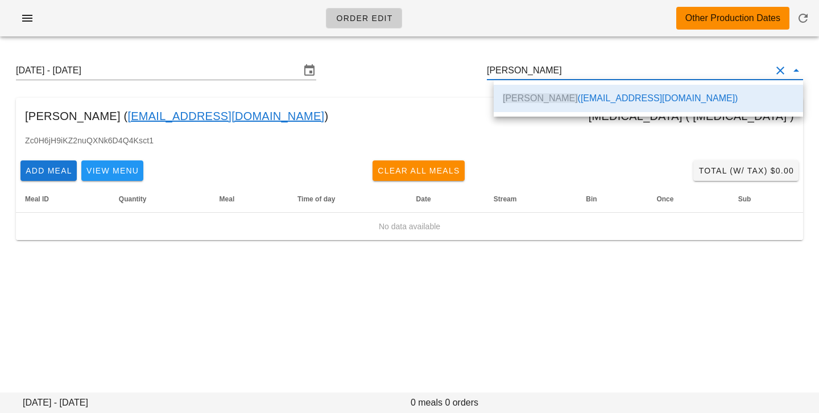
click at [361, 106] on div "Navneet Kaur ( Navipanesar03@gmail.com ) diabetes ( diabetes )" at bounding box center [409, 116] width 787 height 36
type input "[PERSON_NAME] ([EMAIL_ADDRESS][DOMAIN_NAME])"
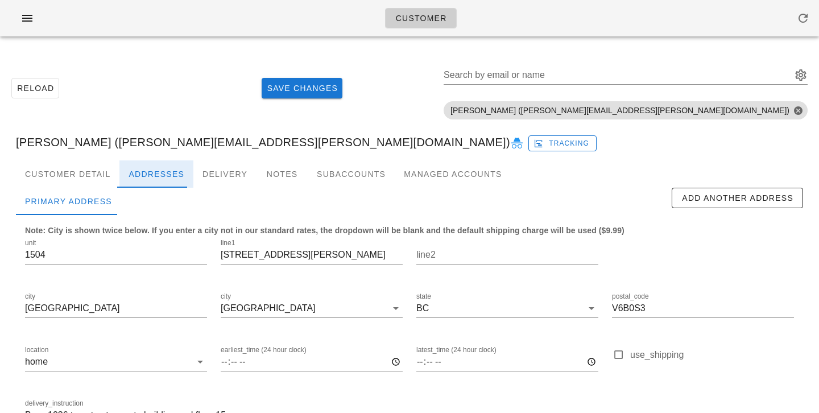
scroll to position [78, 0]
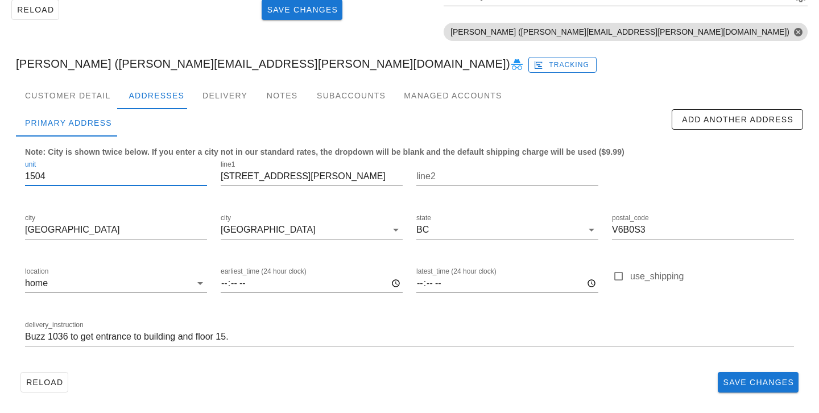
drag, startPoint x: 72, startPoint y: 177, endPoint x: 0, endPoint y: 153, distance: 76.2
click at [0, 153] on div "Reload Save Changes Search by email or name Include deleted accounts Include Sh…" at bounding box center [409, 190] width 819 height 446
click at [26, 336] on input "Buzz 1036 to get entrance to building and floor 15." at bounding box center [409, 337] width 769 height 18
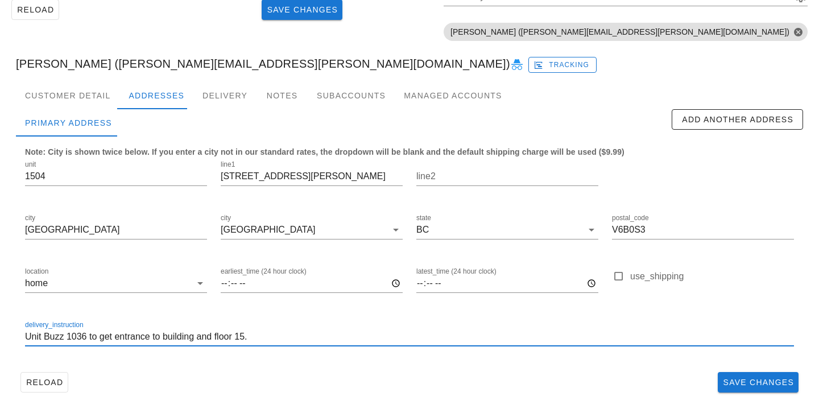
paste input "1504"
type input "Unit 1504. Buzz 1036 to get entrance to building and floor 15."
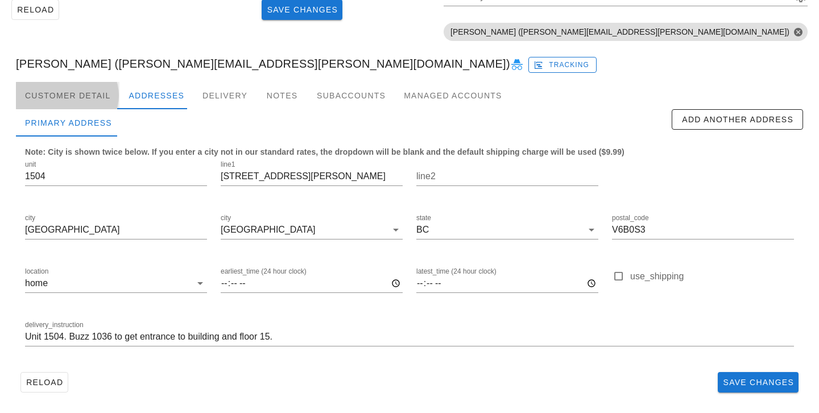
click at [73, 100] on div "Customer Detail" at bounding box center [67, 95] width 103 height 27
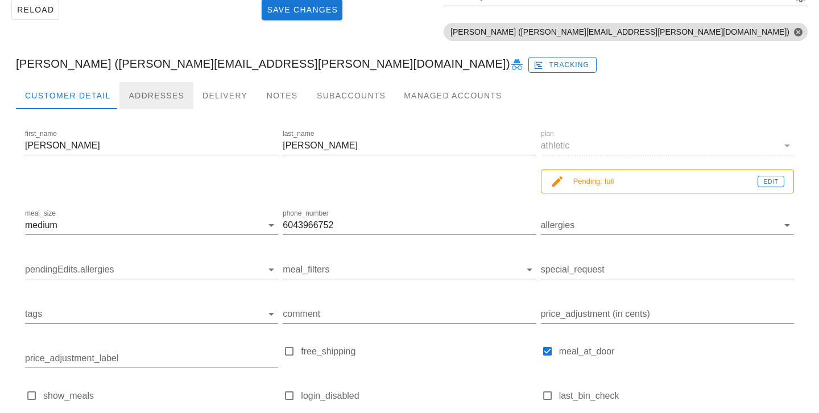
click at [142, 91] on div "Addresses" at bounding box center [156, 95] width 74 height 27
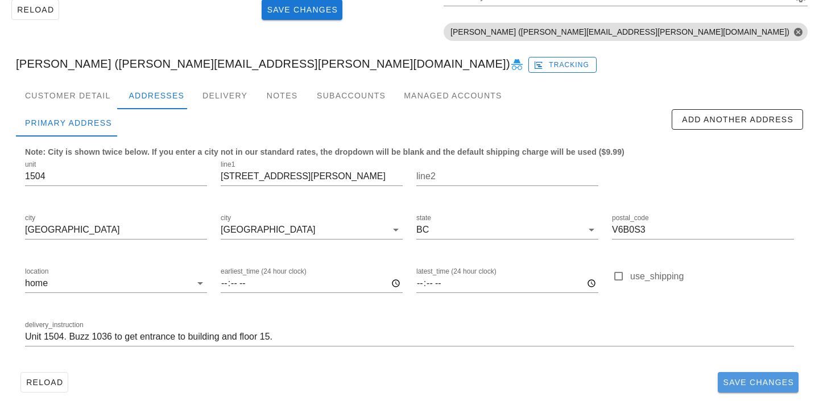
click at [742, 384] on span "Save Changes" at bounding box center [758, 382] width 72 height 9
click at [94, 87] on div "Customer Detail" at bounding box center [67, 95] width 103 height 27
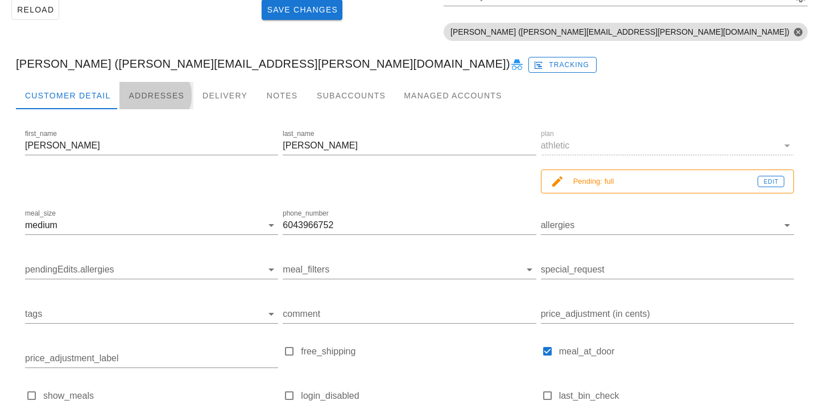
click at [150, 82] on div "Addresses" at bounding box center [156, 95] width 74 height 27
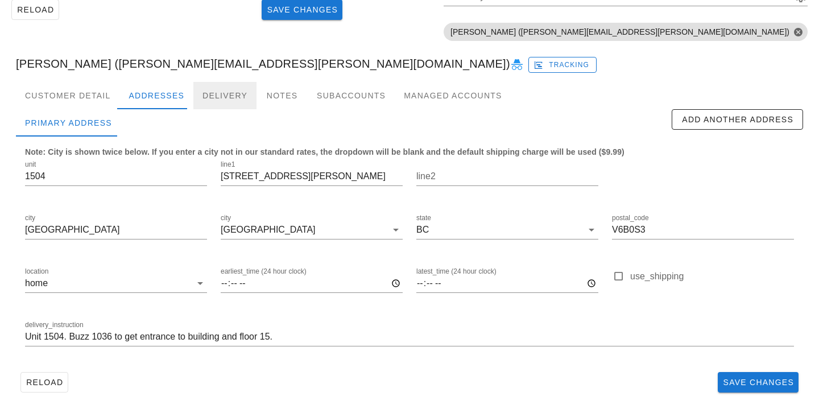
click at [202, 85] on div "Delivery" at bounding box center [224, 95] width 63 height 27
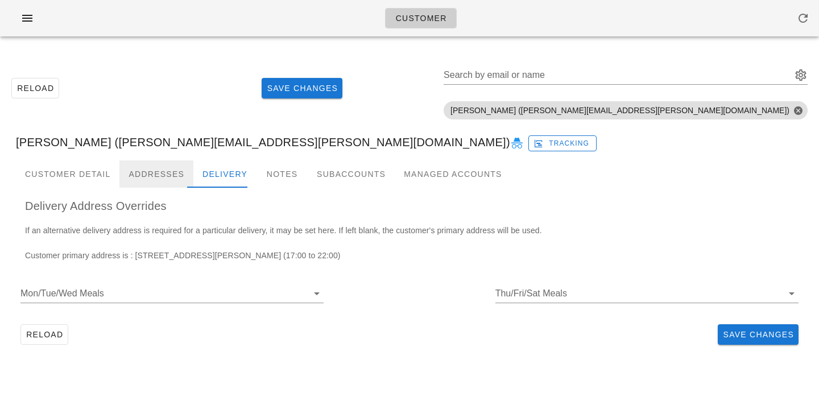
click at [155, 178] on div "Addresses" at bounding box center [156, 173] width 74 height 27
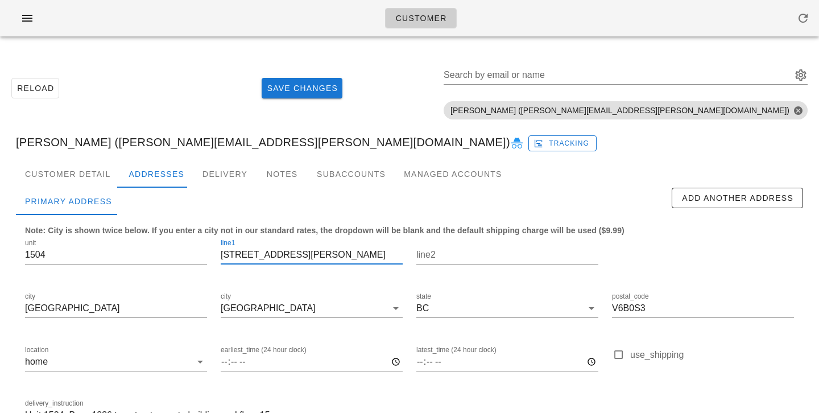
drag, startPoint x: 309, startPoint y: 254, endPoint x: 175, endPoint y: 231, distance: 136.8
click at [175, 231] on div "unit 1504 line1 1111 Richards Street line2 city Vancouver city Vancouver state …" at bounding box center [409, 337] width 783 height 214
click at [100, 168] on div "Customer Detail" at bounding box center [67, 173] width 103 height 27
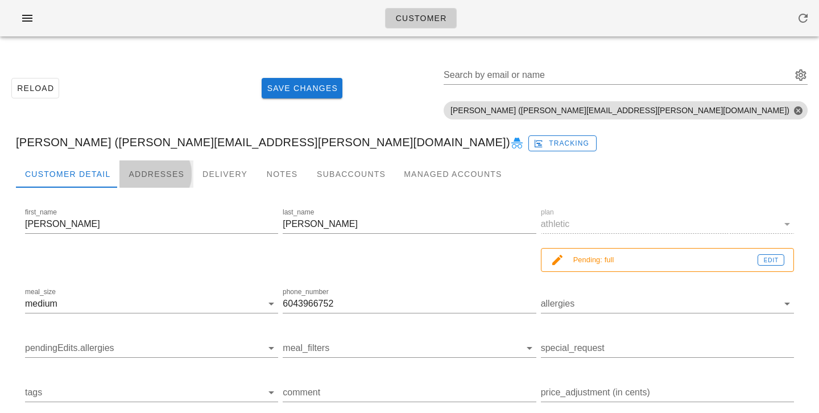
click at [145, 172] on div "Addresses" at bounding box center [156, 173] width 74 height 27
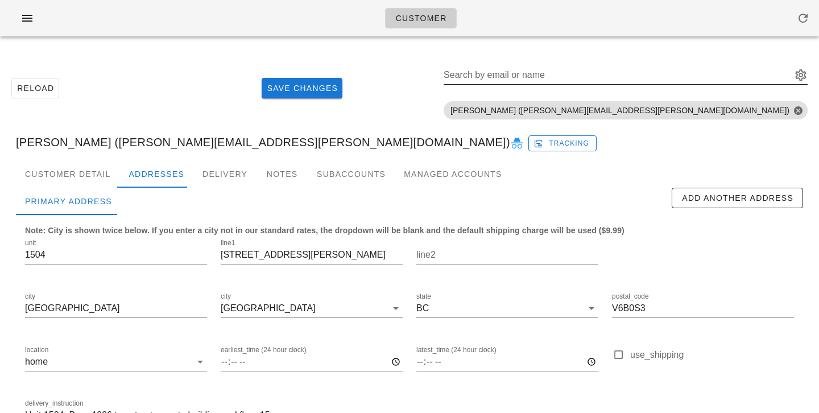
click at [736, 73] on div "Search by email or name" at bounding box center [617, 75] width 346 height 18
paste input "Navipanesar03@gmail.com"
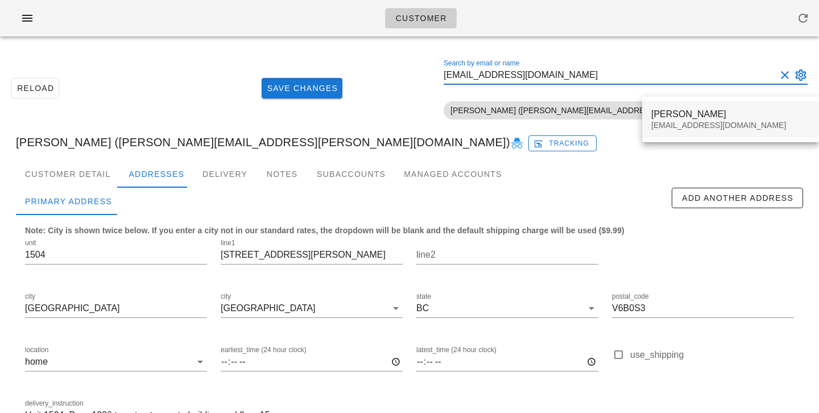
type input "Navipanesar03@gmail.com"
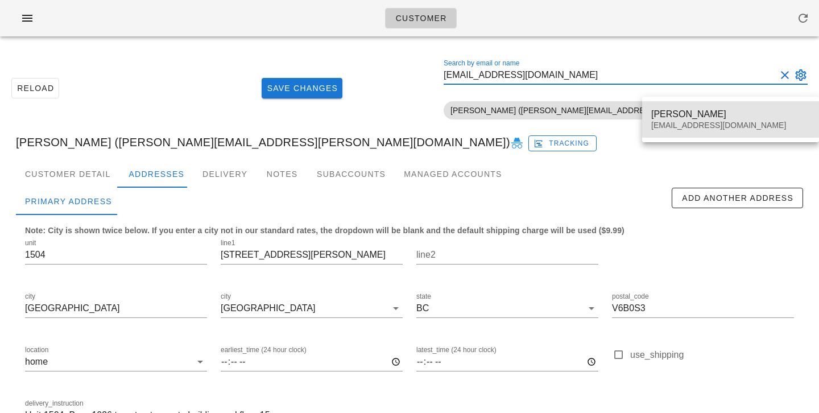
click at [680, 111] on div "Navneet Kaur" at bounding box center [730, 114] width 159 height 11
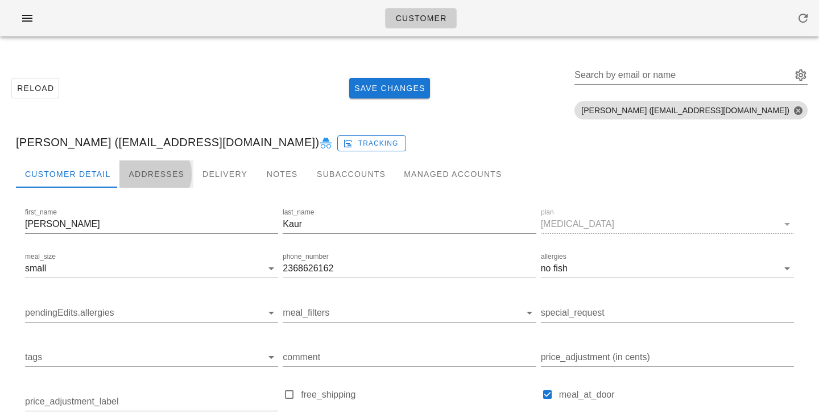
click at [146, 181] on div "Addresses" at bounding box center [156, 173] width 74 height 27
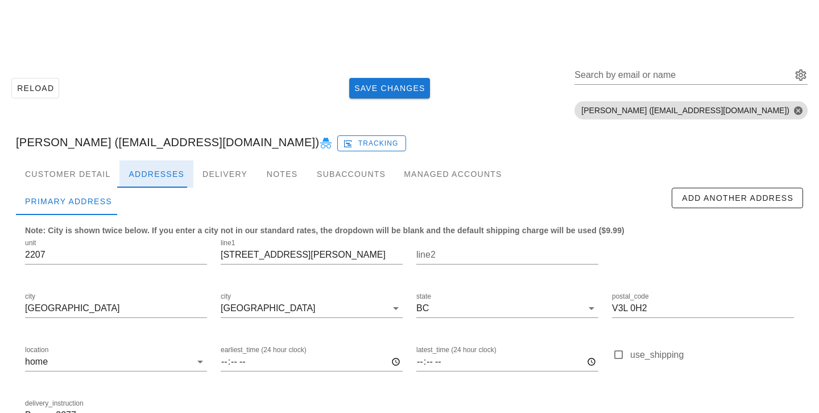
scroll to position [78, 0]
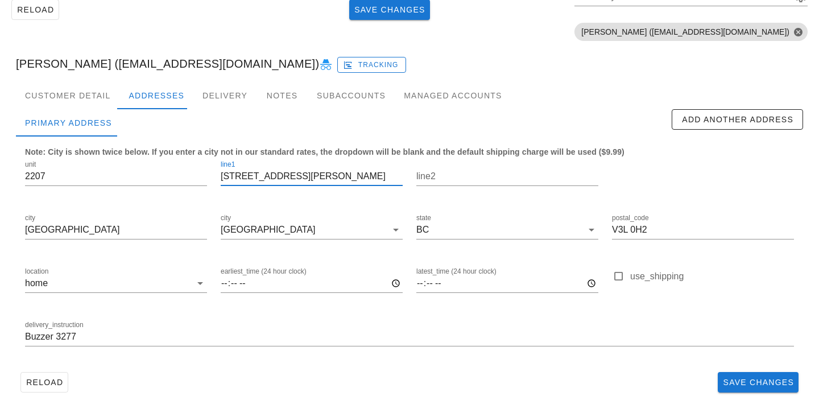
click at [276, 176] on input "271 Francis way" at bounding box center [312, 176] width 182 height 18
drag, startPoint x: 307, startPoint y: 177, endPoint x: 129, endPoint y: 161, distance: 178.8
click at [129, 162] on div "unit 2207 line1 271 Francis Way line2 city New Westminster city New Westminster…" at bounding box center [409, 258] width 783 height 214
type input "271 Francis Way"
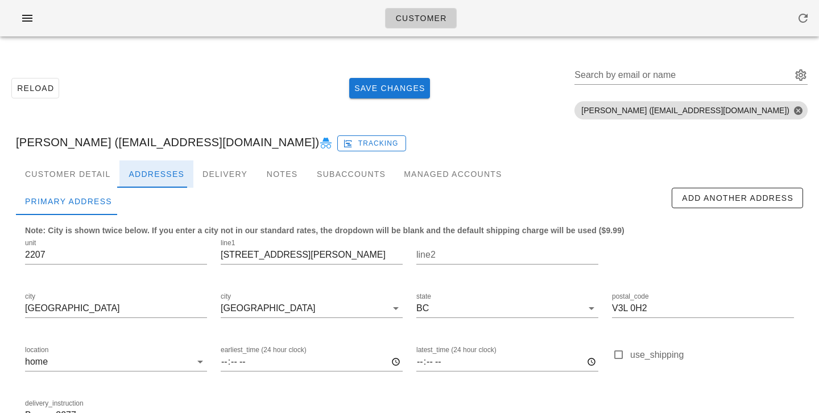
scroll to position [78, 0]
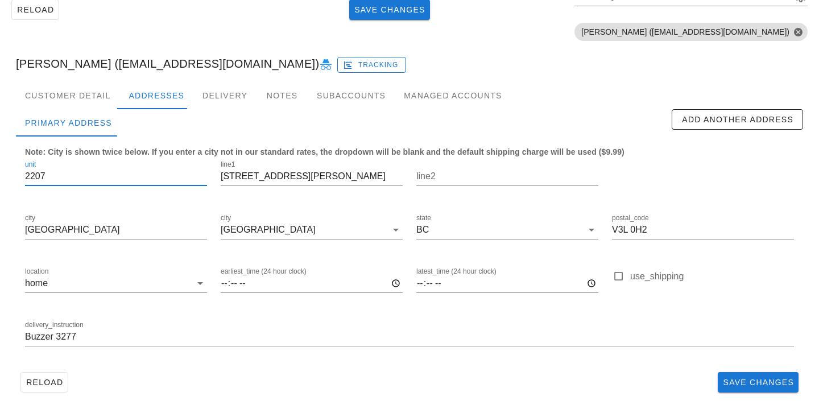
drag, startPoint x: 84, startPoint y: 173, endPoint x: 0, endPoint y: 165, distance: 84.5
click at [0, 165] on div "Reload Save Changes Search by email or name Include deleted accounts Include Sh…" at bounding box center [409, 190] width 819 height 446
click at [27, 337] on input "Buzzer 3277" at bounding box center [409, 337] width 769 height 18
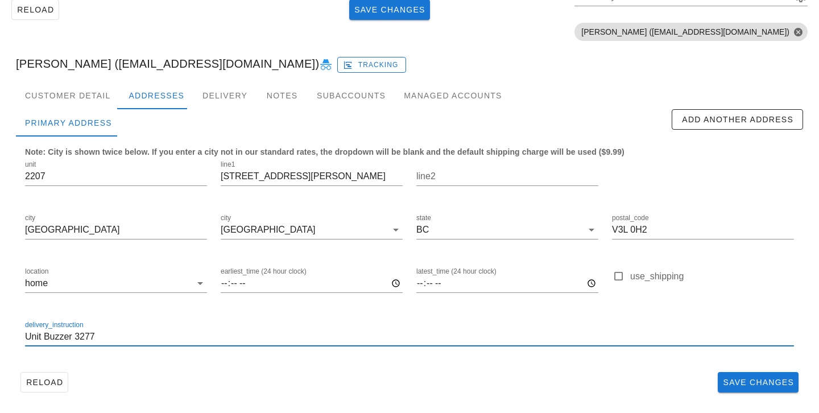
paste input "2207"
type input "Unit 2207. Buzzer 3277"
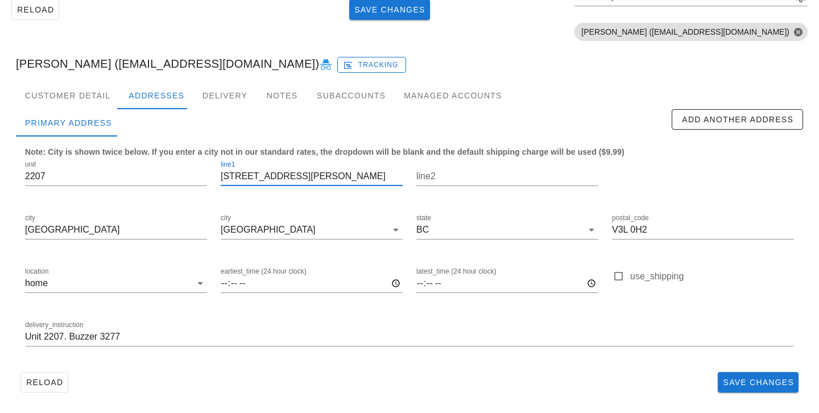
click at [274, 176] on input "271 Francis way" at bounding box center [312, 176] width 182 height 18
type input "[STREET_ADDRESS][PERSON_NAME]"
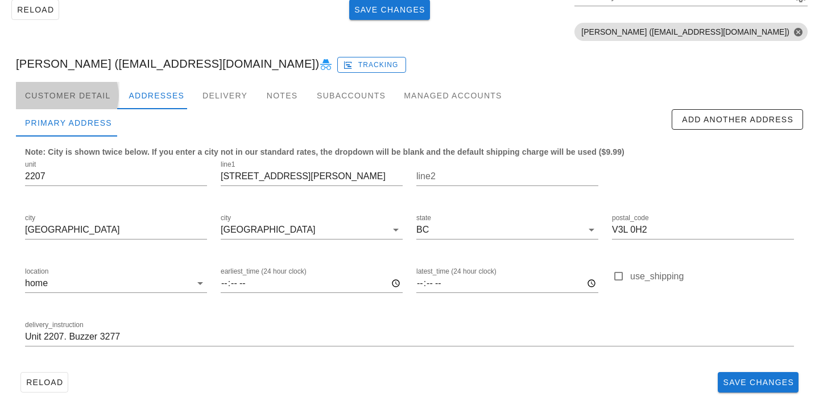
click at [93, 89] on div "Customer Detail" at bounding box center [67, 95] width 103 height 27
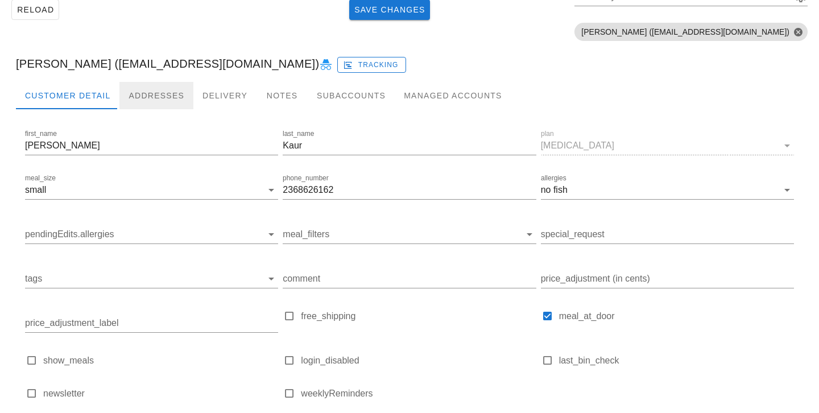
click at [143, 90] on div "Addresses" at bounding box center [156, 95] width 74 height 27
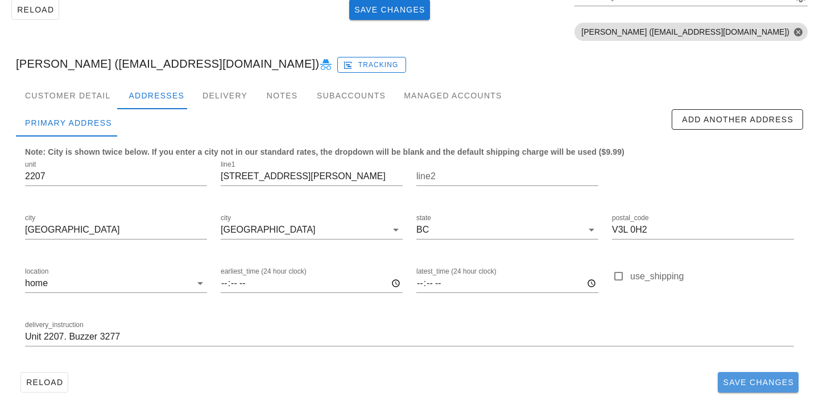
click at [737, 380] on span "Save Changes" at bounding box center [758, 382] width 72 height 9
click at [87, 93] on div "Customer Detail" at bounding box center [67, 95] width 103 height 27
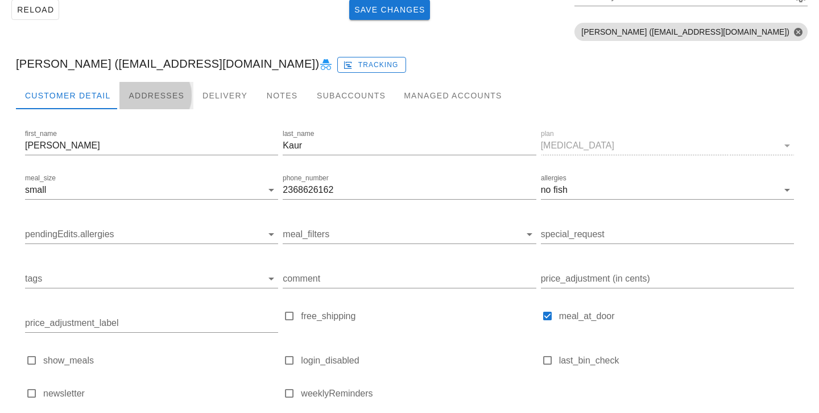
click at [137, 92] on div "Addresses" at bounding box center [156, 95] width 74 height 27
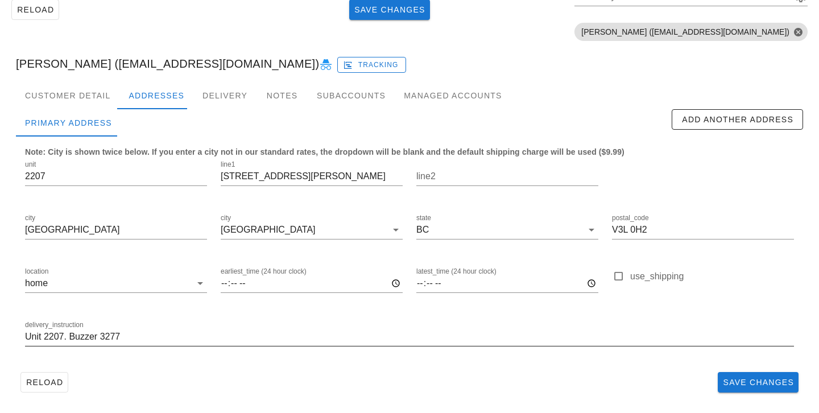
click at [684, 333] on input "Unit 2207. Buzzer 3277" at bounding box center [409, 337] width 769 height 18
click at [678, 370] on div "Reload Save Changes" at bounding box center [409, 382] width 787 height 30
click at [730, 384] on span "Save Changes" at bounding box center [758, 382] width 72 height 9
click at [529, 60] on div "Navneet Kaur (Navipanesar03@gmail.com) Tracking" at bounding box center [409, 63] width 805 height 36
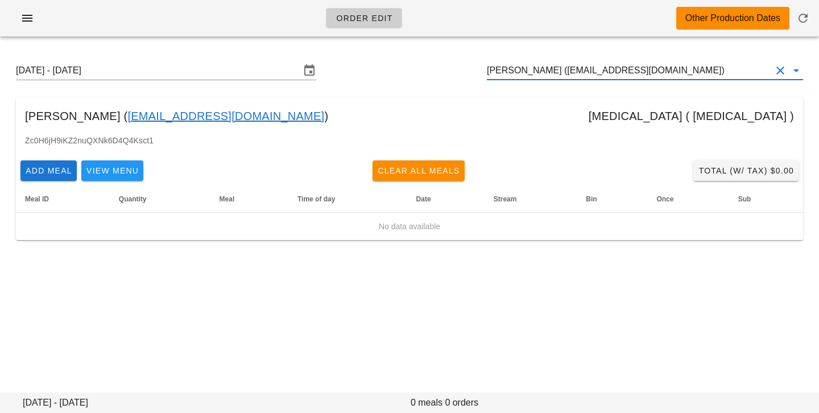
drag, startPoint x: 671, startPoint y: 71, endPoint x: 560, endPoint y: 36, distance: 116.0
click at [564, 40] on div "Order Edit Other Production Dates Sunday August 31 - Saturday September 6 Navne…" at bounding box center [409, 206] width 819 height 413
click at [682, 73] on input "[PERSON_NAME] ([EMAIL_ADDRESS][DOMAIN_NAME])" at bounding box center [629, 70] width 284 height 18
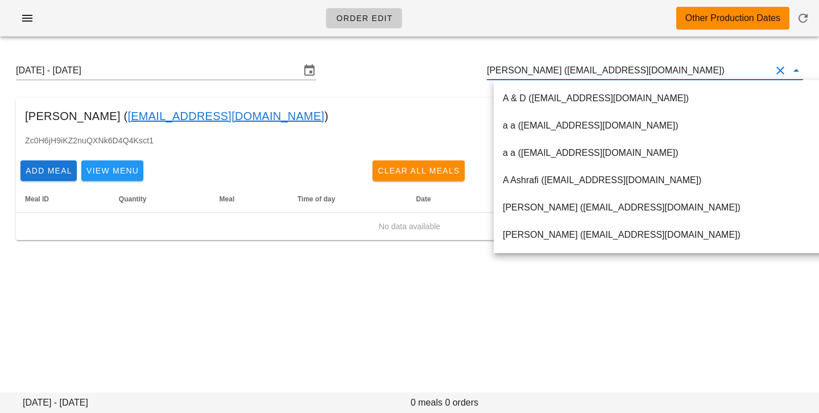
paste input "[EMAIL_ADDRESS][DOMAIN_NAME]"
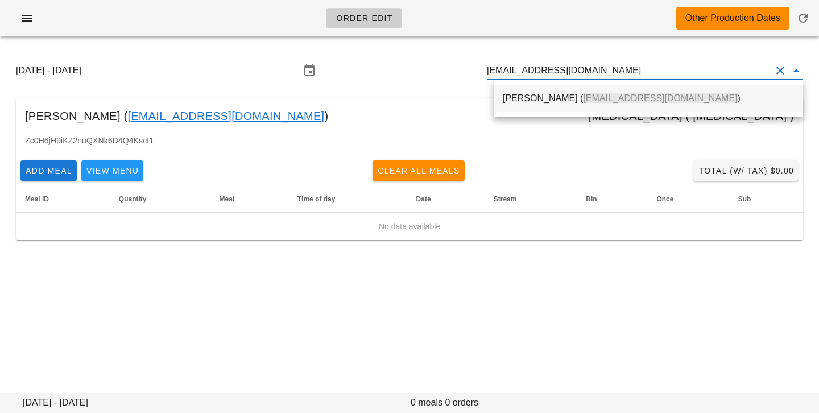
click at [660, 97] on span "[EMAIL_ADDRESS][DOMAIN_NAME]" at bounding box center [660, 98] width 154 height 10
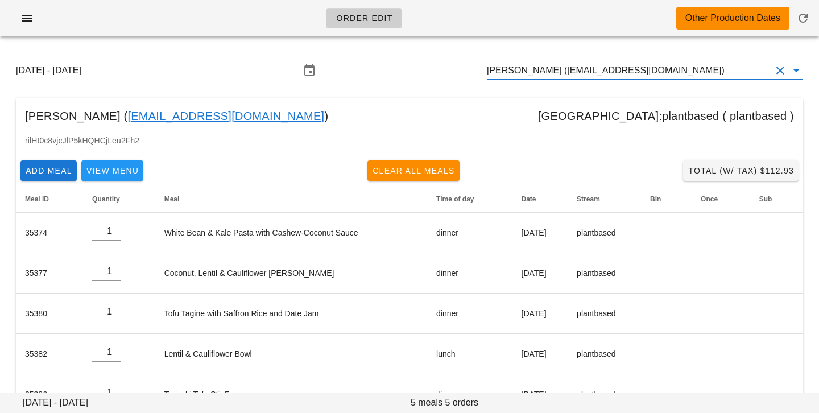
click at [553, 69] on input "[PERSON_NAME] ([EMAIL_ADDRESS][DOMAIN_NAME])" at bounding box center [629, 70] width 284 height 18
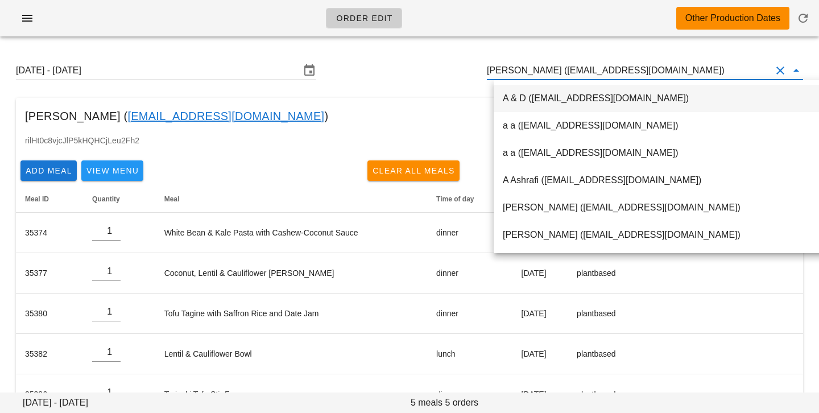
scroll to position [1, 0]
drag, startPoint x: 553, startPoint y: 69, endPoint x: 707, endPoint y: 71, distance: 154.1
click at [707, 72] on input "Sargam Yagnik (sargamyagnik@gmail.com)" at bounding box center [629, 70] width 284 height 18
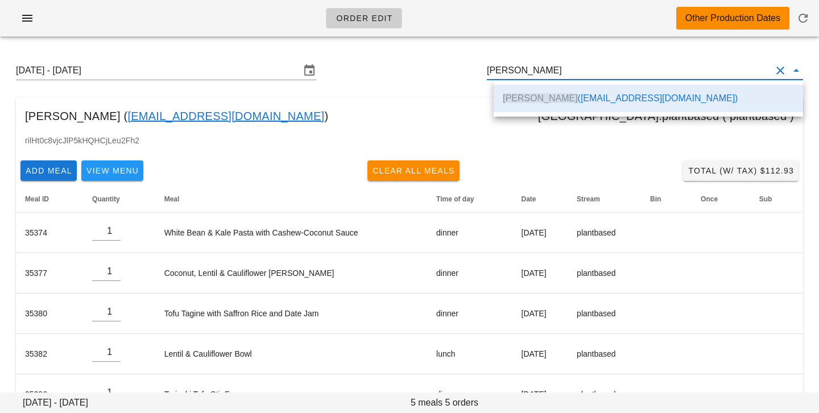
click at [384, 121] on div "Sargam Yagnik ( sargamyagnik@gmail.com ) toronto:plantbased ( plantbased )" at bounding box center [409, 116] width 787 height 36
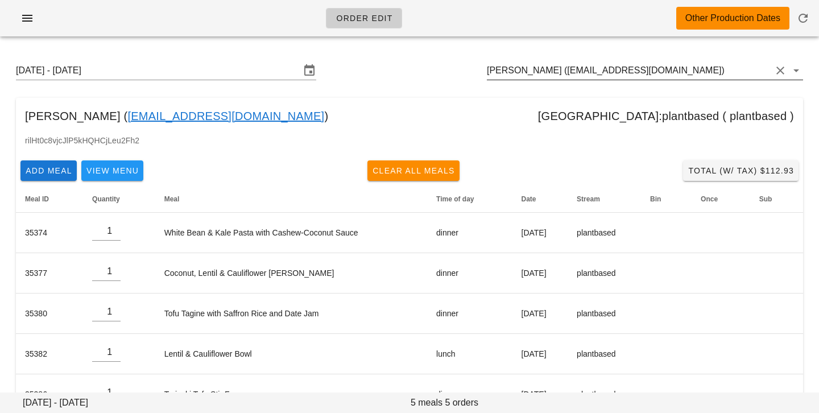
click at [553, 71] on input "Sargam Yagnik (sargamyagnik@gmail.com)" at bounding box center [629, 70] width 284 height 18
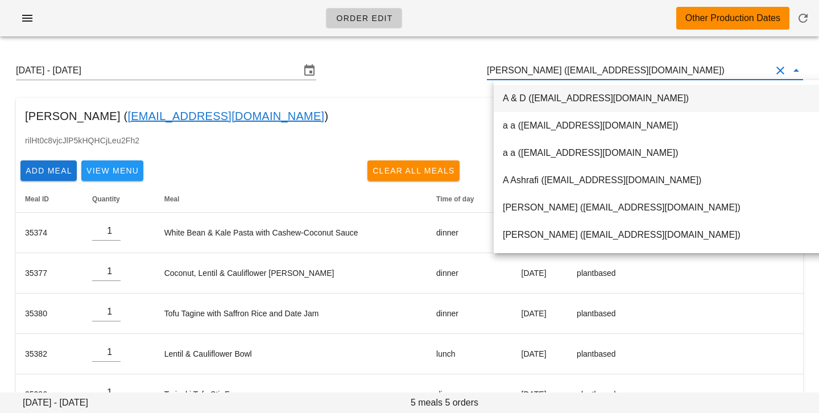
click at [553, 71] on input "Sargam Yagnik (sargamyagnik@gmail.com)" at bounding box center [629, 70] width 284 height 18
drag, startPoint x: 553, startPoint y: 71, endPoint x: 690, endPoint y: 69, distance: 137.1
click at [692, 72] on input "Sargam Yagnik (sargamyagnik@gmail.com)" at bounding box center [629, 70] width 284 height 18
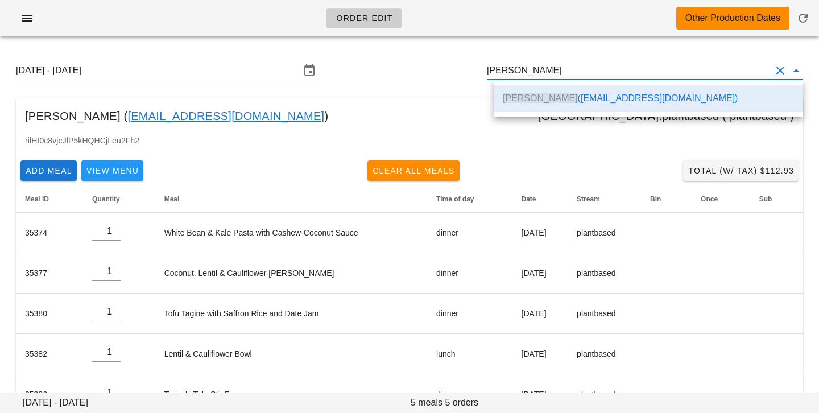
click at [557, 151] on div "rilHt0c8vjcJlP5kHQHCjLeu2Fh2" at bounding box center [409, 145] width 787 height 22
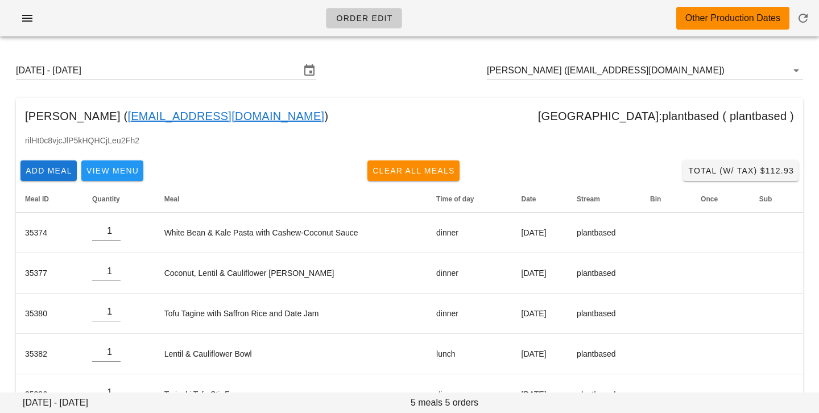
scroll to position [35, 0]
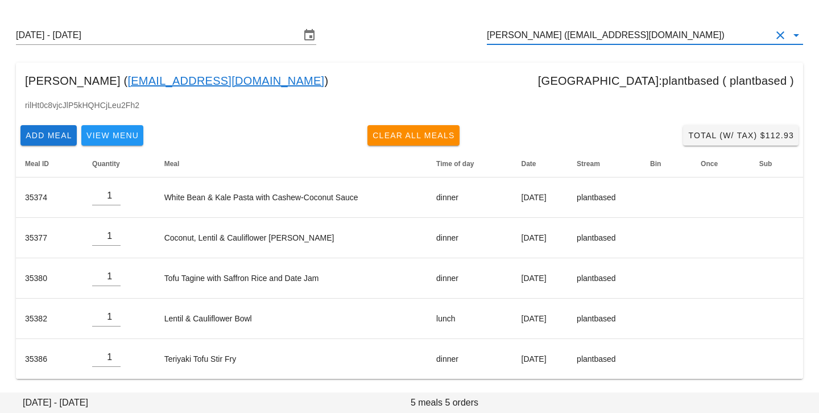
click at [564, 30] on input "Sargam Yagnik (sargamyagnik@gmail.com)" at bounding box center [629, 35] width 284 height 18
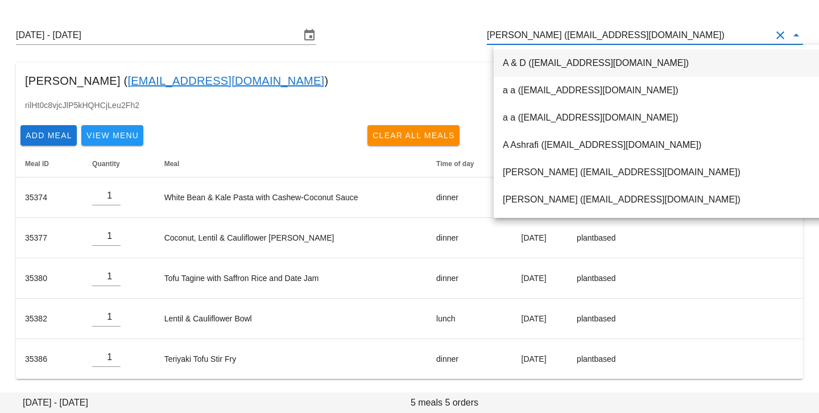
click at [552, 35] on input "Sargam Yagnik (sargamyagnik@gmail.com)" at bounding box center [629, 35] width 284 height 18
drag, startPoint x: 552, startPoint y: 35, endPoint x: 735, endPoint y: 38, distance: 182.6
click at [739, 39] on input "Sargam Yagnik (sargamyagnik@gmail.com)" at bounding box center [629, 35] width 284 height 18
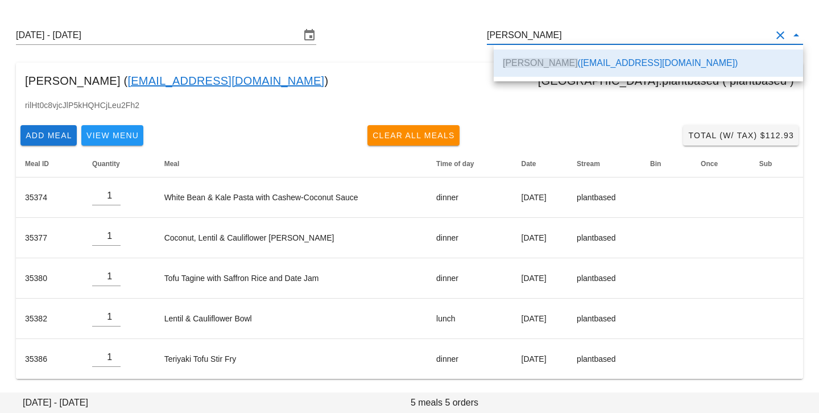
click at [465, 98] on div "Sargam Yagnik ( sargamyagnik@gmail.com ) toronto:plantbased ( plantbased )" at bounding box center [409, 81] width 787 height 36
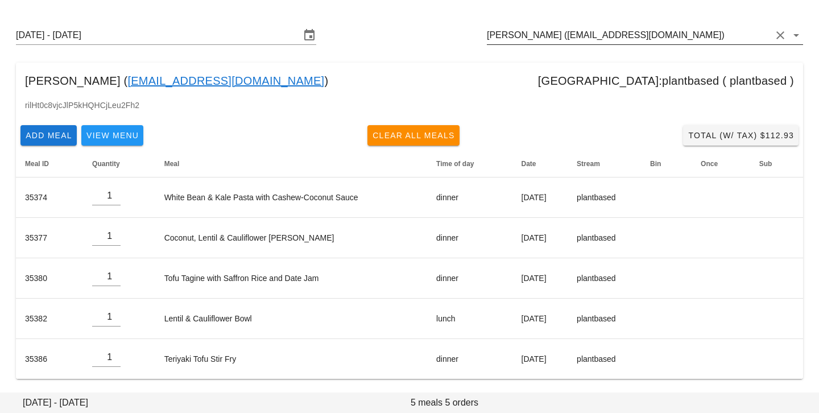
click at [678, 39] on input "Sargam Yagnik (sargamyagnik@gmail.com)" at bounding box center [629, 35] width 284 height 18
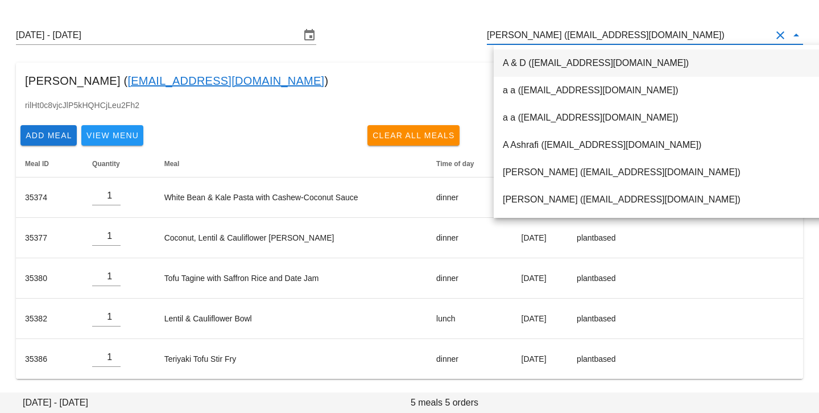
paste input "jan.brown@gmail.com"
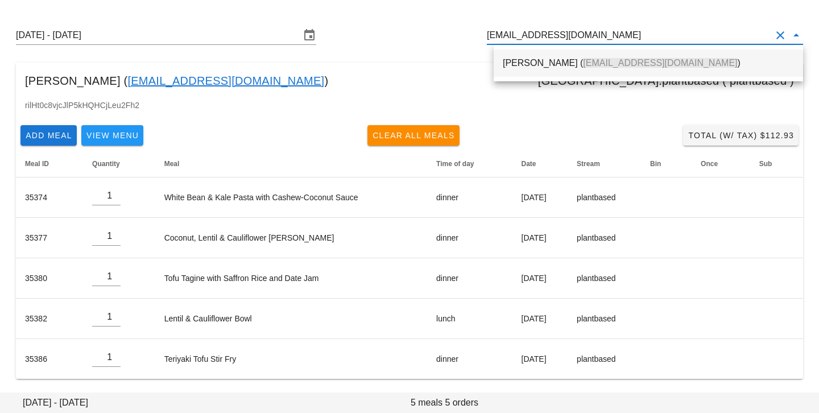
click at [620, 64] on span "jan.brown@gmail.com" at bounding box center [660, 63] width 154 height 10
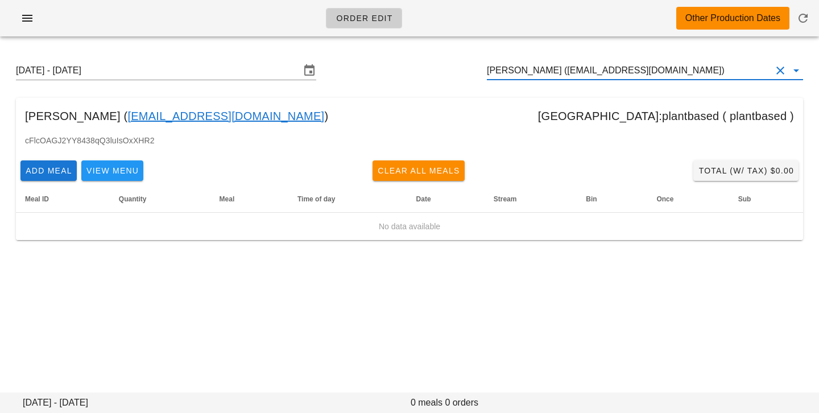
click at [536, 74] on input "Jan Brown (jan.brown@gmail.com)" at bounding box center [629, 70] width 284 height 18
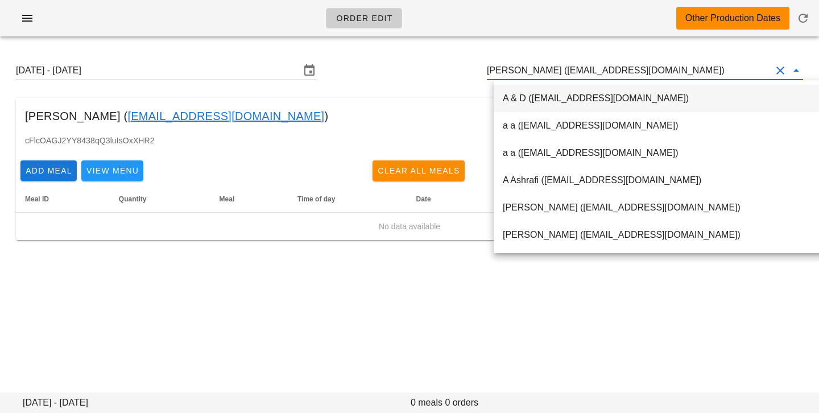
scroll to position [1, 0]
drag, startPoint x: 536, startPoint y: 74, endPoint x: 669, endPoint y: 68, distance: 133.8
click at [672, 71] on input "Jan Brown (jan.brown@gmail.com)" at bounding box center [629, 70] width 284 height 18
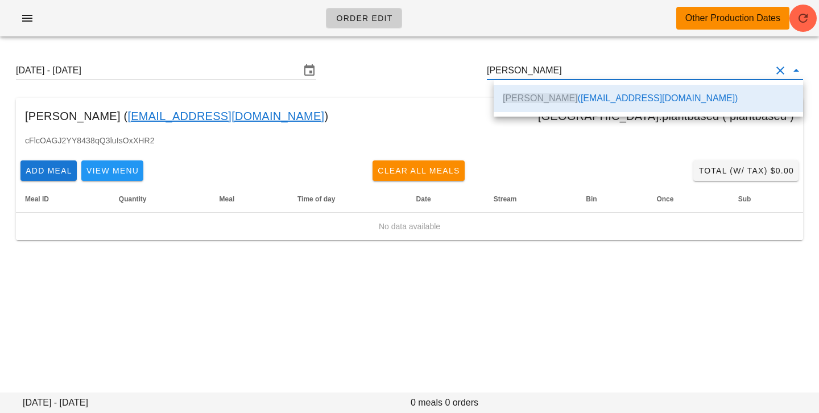
scroll to position [0, 0]
drag, startPoint x: 570, startPoint y: 65, endPoint x: 475, endPoint y: 55, distance: 96.1
click at [475, 55] on div "Sunday August 31 - Saturday September 6 Jan Brown" at bounding box center [409, 70] width 805 height 36
paste input "kkeeble@shaw.ca"
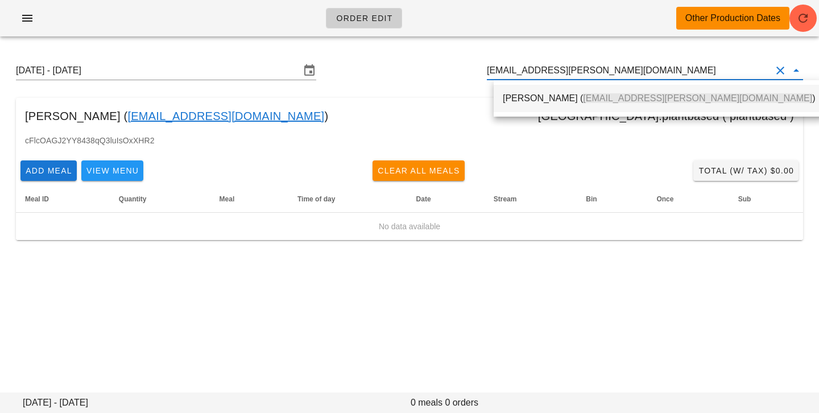
click at [583, 95] on span "kkeeble@shaw.ca" at bounding box center [697, 98] width 229 height 10
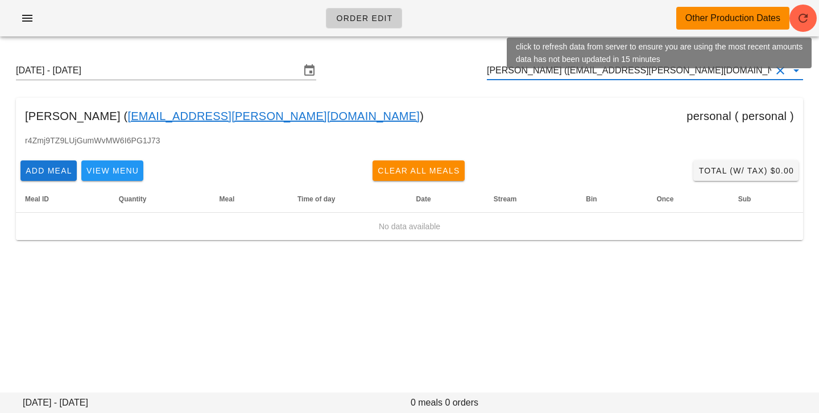
type input "Katrina Keeble (kkeeble@shaw.ca)"
click at [806, 17] on icon "button" at bounding box center [803, 18] width 14 height 14
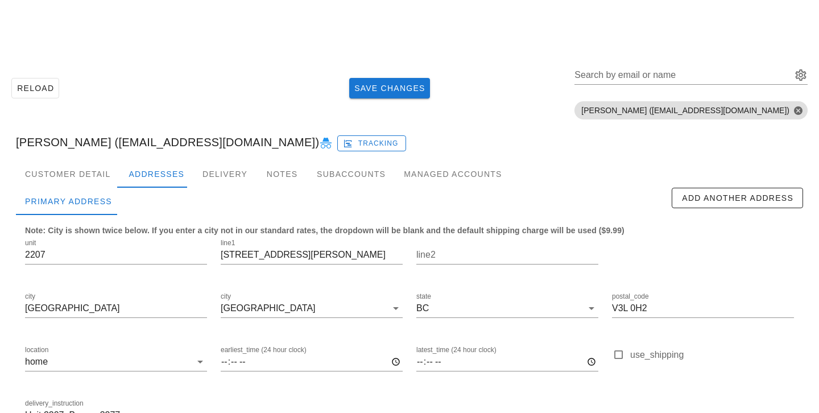
scroll to position [78, 0]
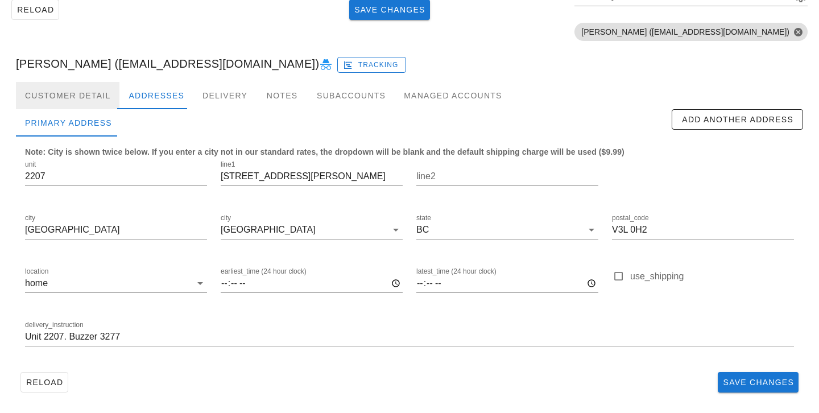
click at [89, 98] on div "Customer Detail" at bounding box center [67, 95] width 103 height 27
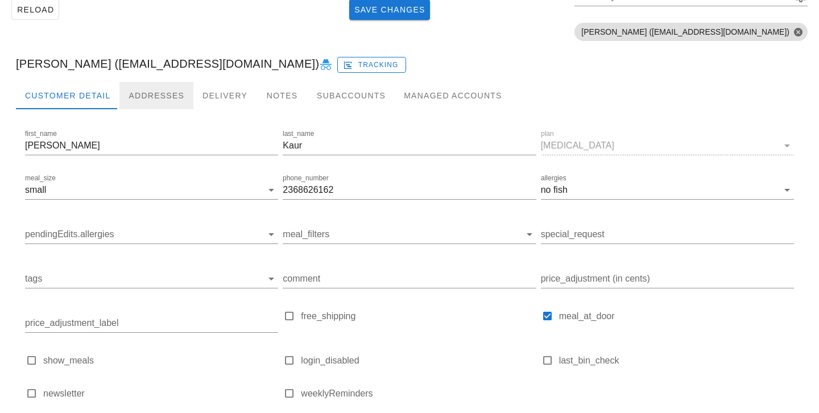
click at [144, 96] on div "Addresses" at bounding box center [156, 95] width 74 height 27
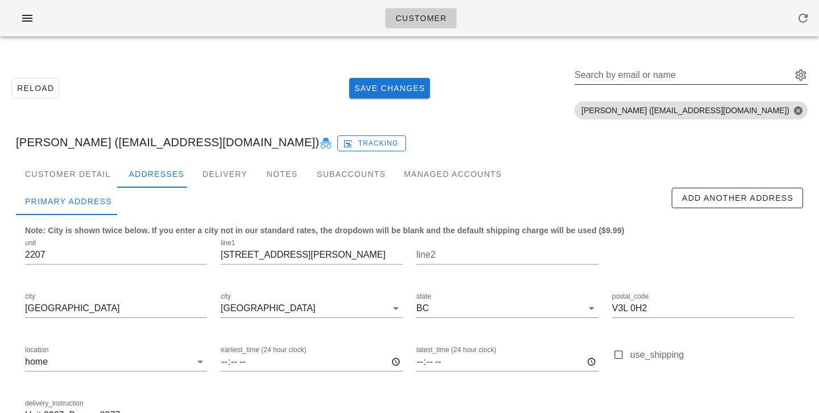
click at [747, 74] on input "Search by email or name" at bounding box center [681, 75] width 215 height 18
paste input "[EMAIL_ADDRESS][DOMAIN_NAME]"
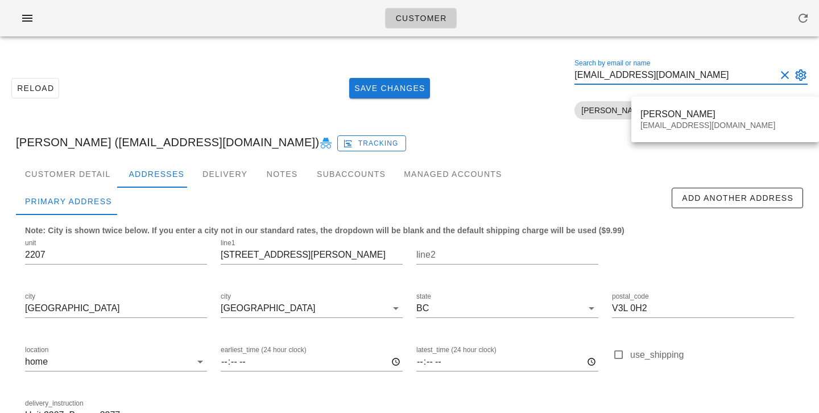
type input "[EMAIL_ADDRESS][DOMAIN_NAME]"
click at [699, 139] on div "Sargam Yagnik [EMAIL_ADDRESS][DOMAIN_NAME]" at bounding box center [725, 119] width 188 height 45
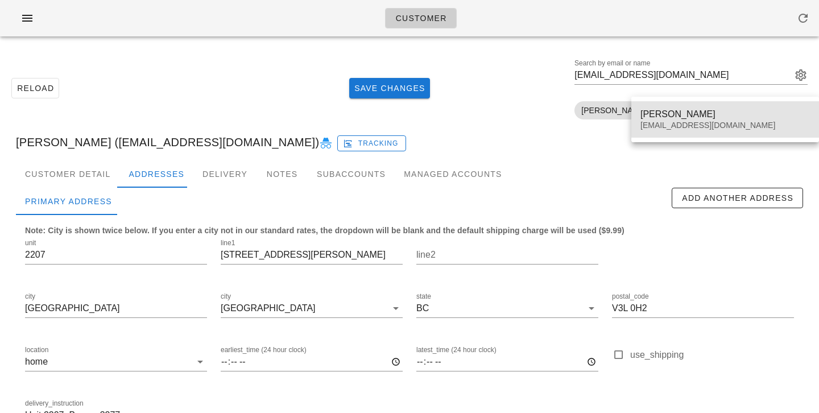
click at [692, 127] on div "[EMAIL_ADDRESS][DOMAIN_NAME]" at bounding box center [724, 126] width 169 height 10
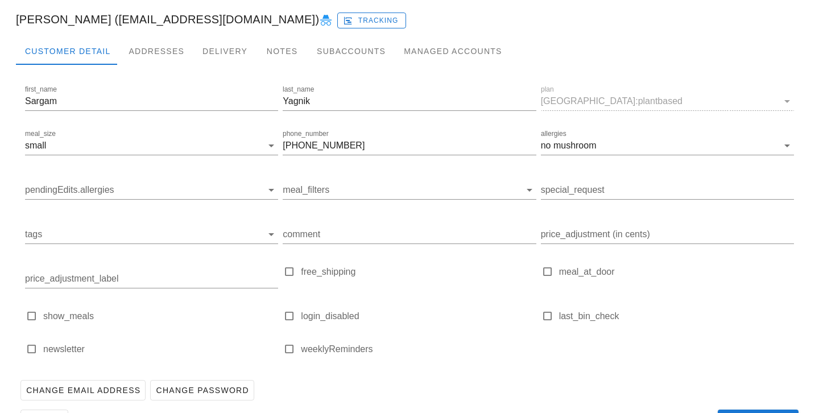
scroll to position [160, 0]
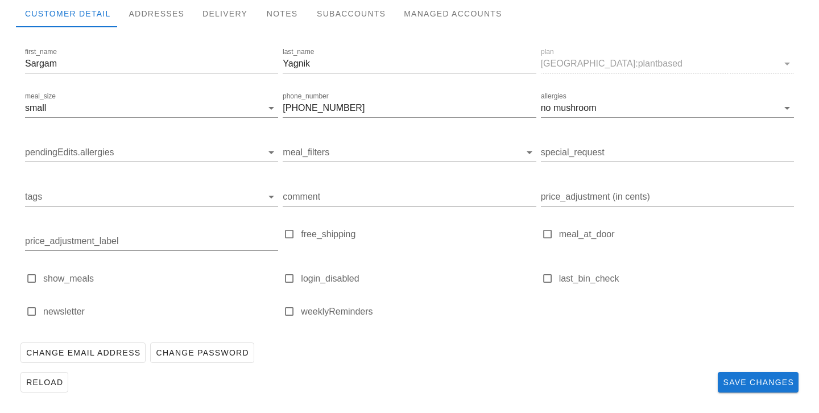
click at [158, 28] on div at bounding box center [409, 36] width 787 height 18
click at [156, 11] on div "Addresses" at bounding box center [156, 13] width 74 height 27
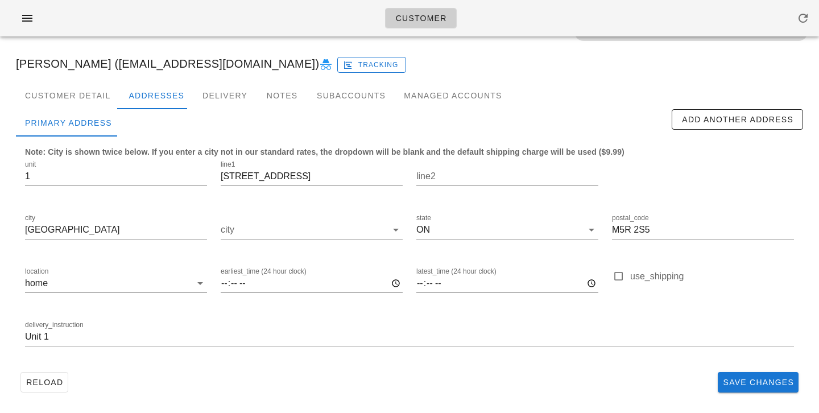
scroll to position [78, 0]
drag, startPoint x: 306, startPoint y: 177, endPoint x: 202, endPoint y: 169, distance: 104.4
click at [202, 169] on div "unit 1 line1 [STREET_ADDRESS] postal_code M5R 2S5 location home earliest_time (…" at bounding box center [409, 258] width 783 height 214
click at [92, 95] on div "Customer Detail" at bounding box center [67, 95] width 103 height 27
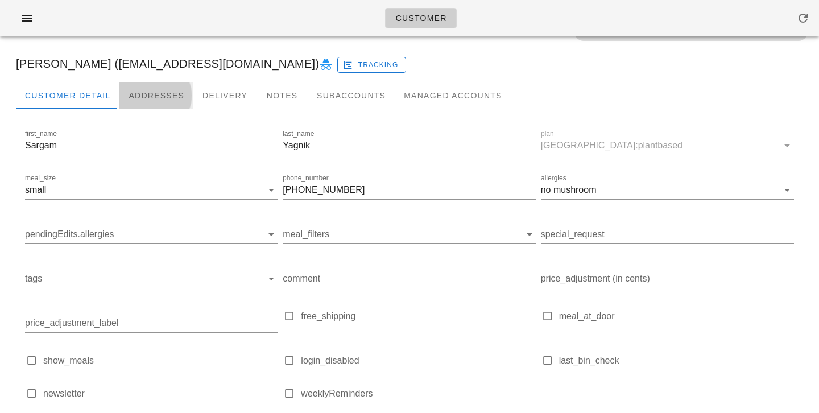
click at [148, 92] on div "Addresses" at bounding box center [156, 95] width 74 height 27
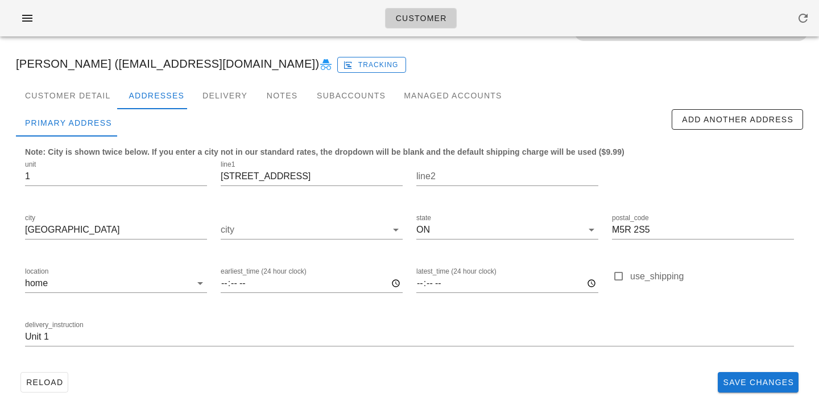
drag, startPoint x: 294, startPoint y: 180, endPoint x: 612, endPoint y: 3, distance: 364.3
click at [79, 100] on div "Customer Detail" at bounding box center [67, 95] width 103 height 27
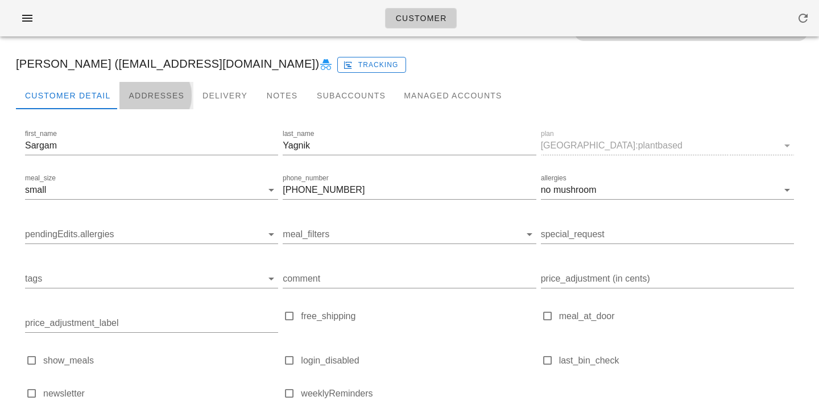
click at [153, 93] on div "Addresses" at bounding box center [156, 95] width 74 height 27
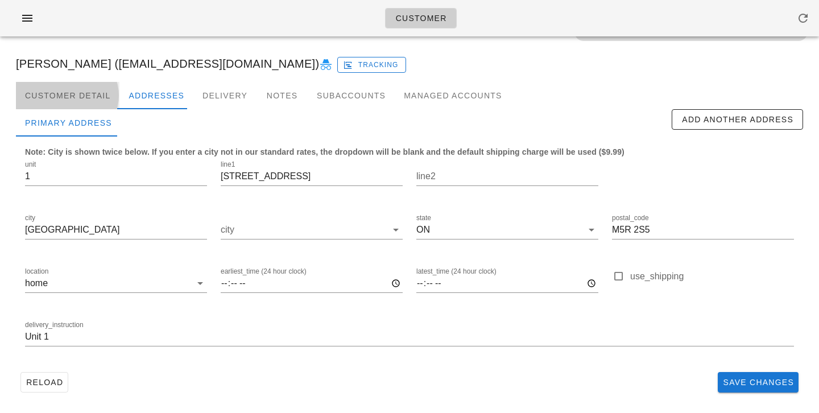
click at [61, 99] on div "Customer Detail" at bounding box center [67, 95] width 103 height 27
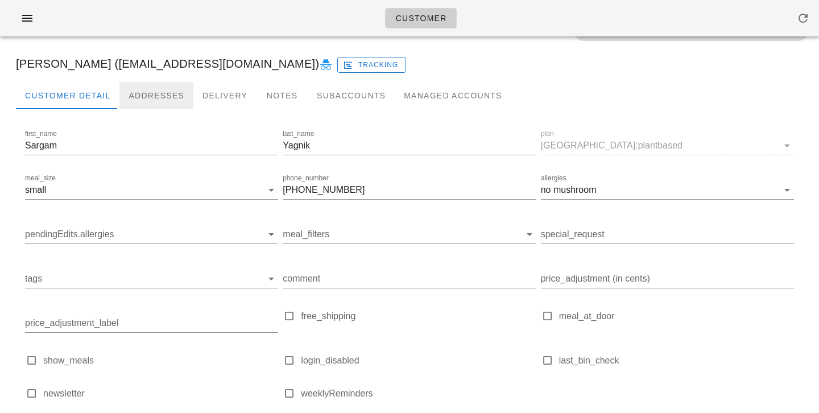
click at [146, 94] on div "Addresses" at bounding box center [156, 95] width 74 height 27
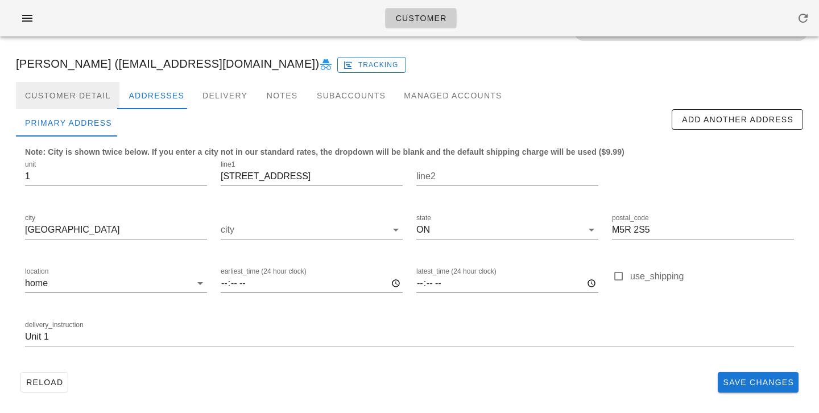
click at [78, 94] on div "Customer Detail" at bounding box center [67, 95] width 103 height 27
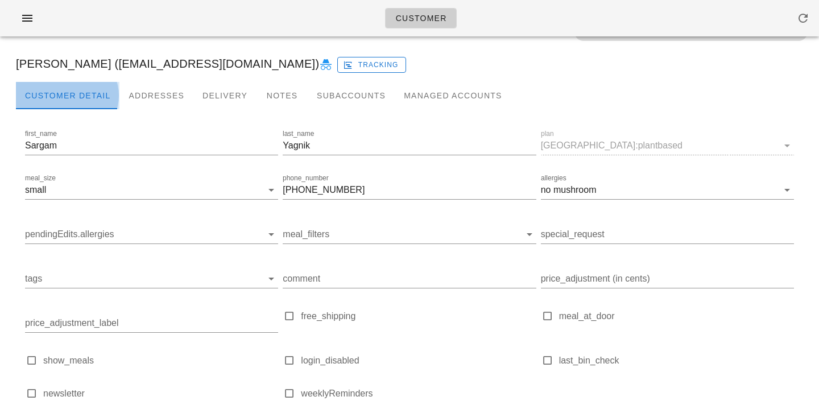
click at [78, 82] on div "Customer Detail" at bounding box center [67, 95] width 103 height 27
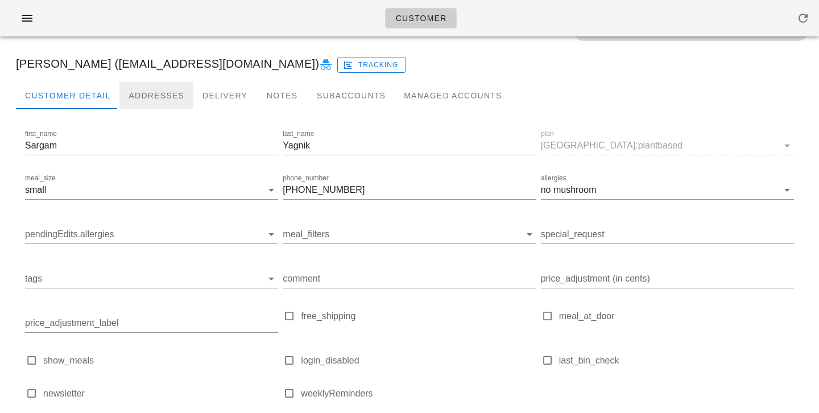
click at [137, 89] on div "Addresses" at bounding box center [156, 95] width 74 height 27
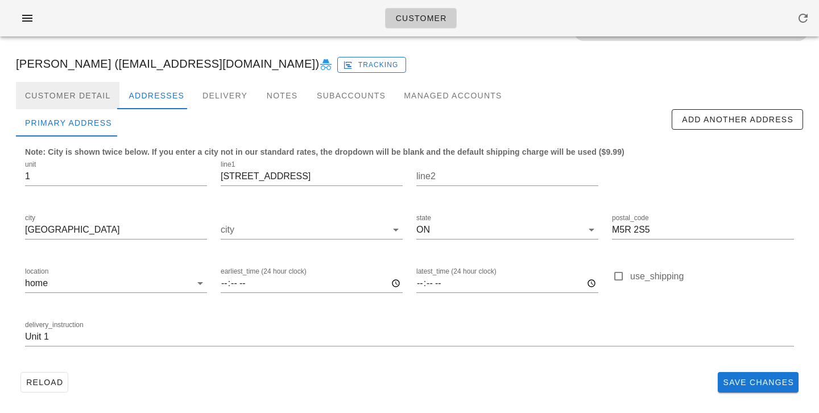
click at [100, 96] on div "Customer Detail" at bounding box center [67, 95] width 103 height 27
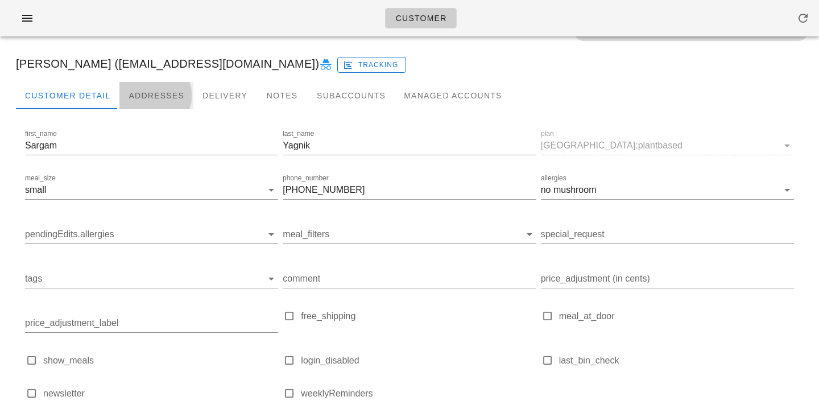
click at [151, 92] on div "Addresses" at bounding box center [156, 95] width 74 height 27
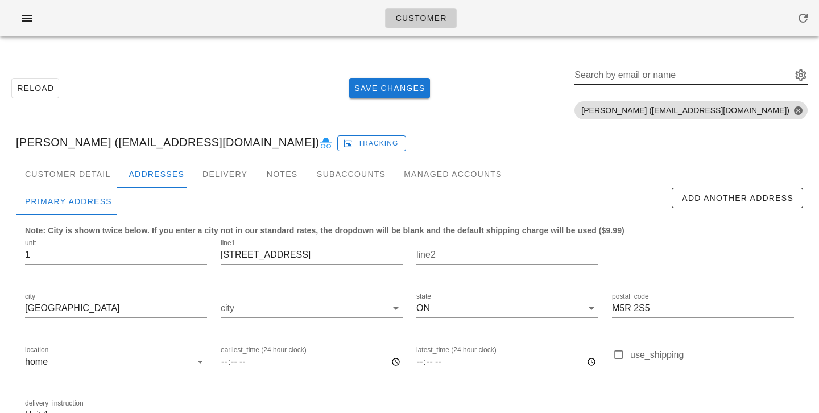
click at [690, 83] on input "Search by email or name" at bounding box center [681, 75] width 215 height 18
paste input "[EMAIL_ADDRESS][DOMAIN_NAME]"
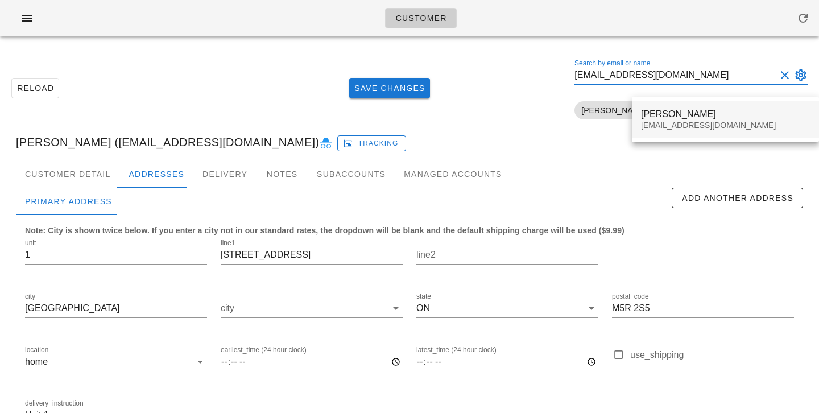
type input "[EMAIL_ADDRESS][DOMAIN_NAME]"
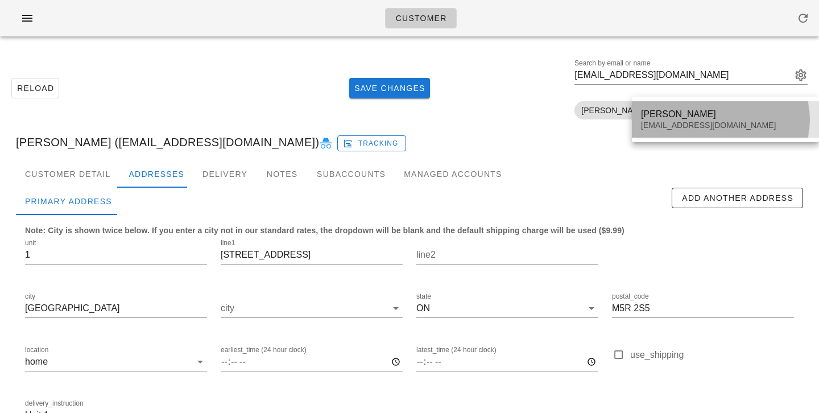
click at [652, 116] on div "[PERSON_NAME]" at bounding box center [725, 114] width 169 height 11
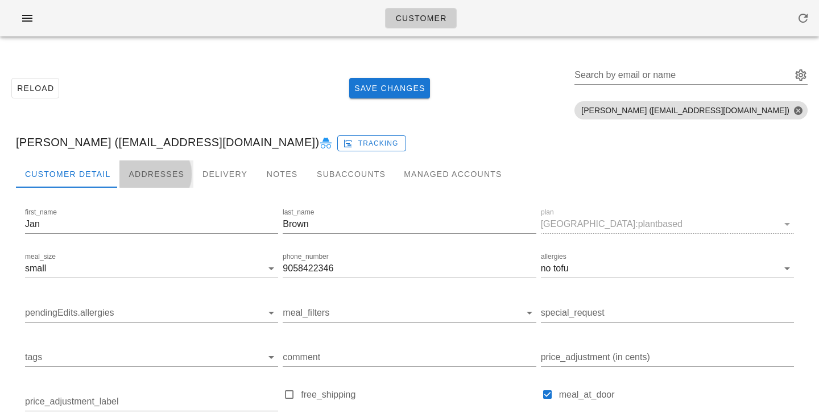
click at [149, 167] on div "Addresses" at bounding box center [156, 173] width 74 height 27
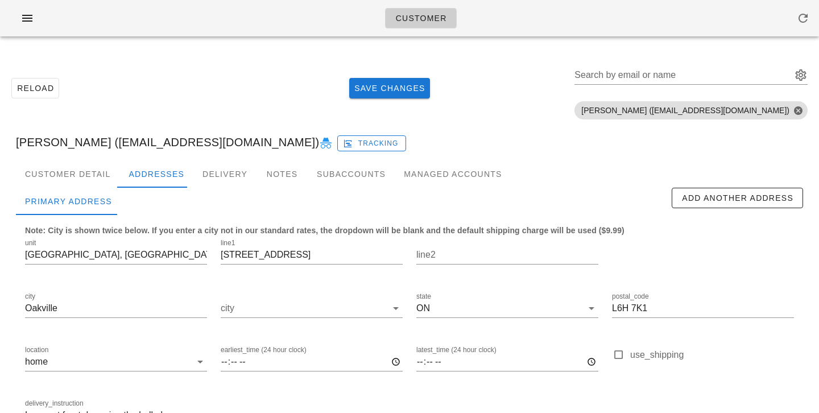
scroll to position [78, 0]
drag, startPoint x: 104, startPoint y: 251, endPoint x: 0, endPoint y: 246, distance: 104.2
click at [0, 247] on div "Reload Save Changes Search by email or name Include deleted accounts Include Sh…" at bounding box center [409, 268] width 819 height 446
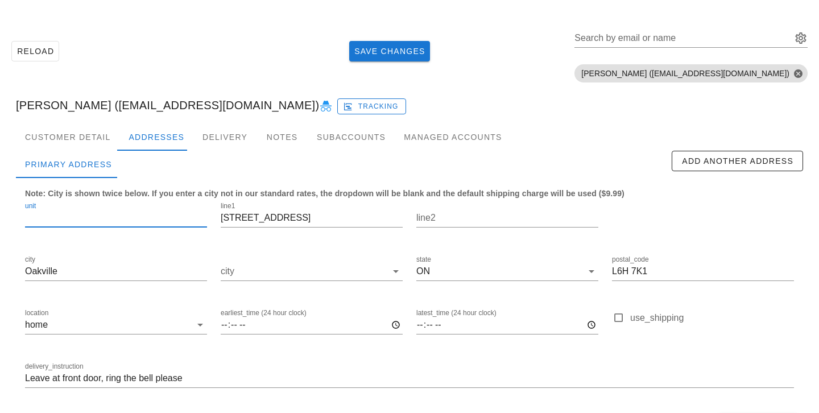
scroll to position [78, 0]
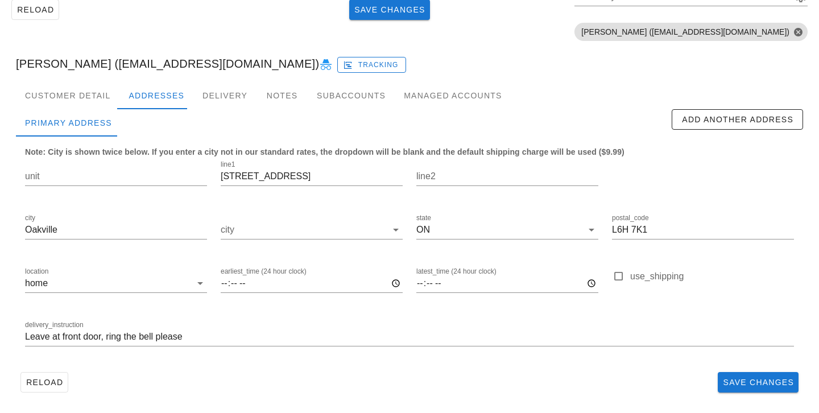
click at [376, 369] on div "Reload Save Changes" at bounding box center [409, 382] width 787 height 30
drag, startPoint x: 724, startPoint y: 388, endPoint x: 718, endPoint y: 388, distance: 6.3
click at [722, 388] on button "Save Changes" at bounding box center [758, 382] width 81 height 20
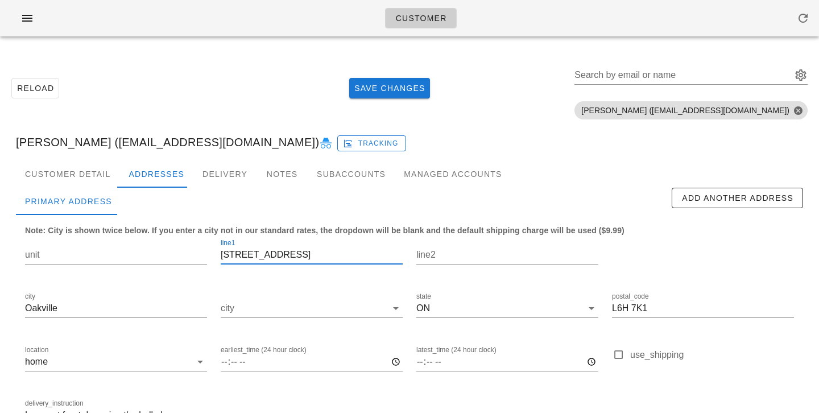
drag, startPoint x: 310, startPoint y: 249, endPoint x: 135, endPoint y: 202, distance: 182.0
click at [135, 202] on div "Primary Address Add Another Address Note: City is shown twice below. If you ent…" at bounding box center [409, 317] width 787 height 258
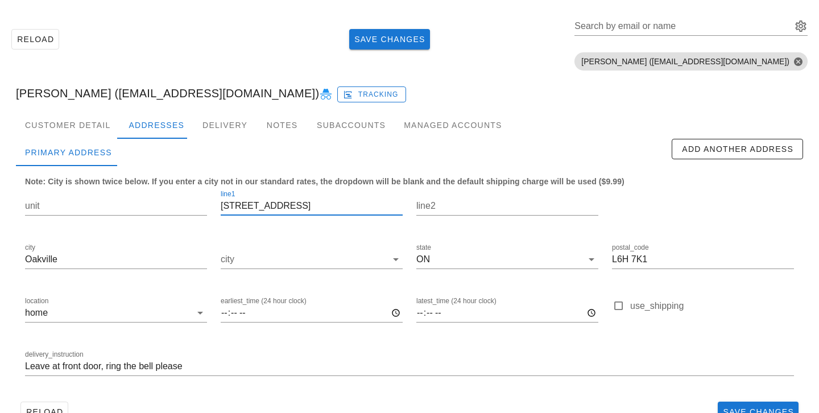
scroll to position [78, 0]
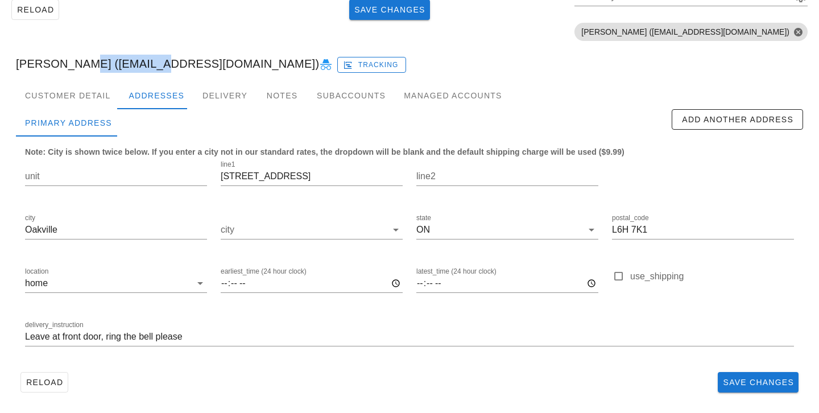
drag, startPoint x: 75, startPoint y: 63, endPoint x: 151, endPoint y: 61, distance: 75.7
click at [151, 61] on div "[PERSON_NAME] ([EMAIL_ADDRESS][DOMAIN_NAME]) Tracking" at bounding box center [409, 63] width 805 height 36
click at [187, 63] on div "[PERSON_NAME] ([EMAIL_ADDRESS][DOMAIN_NAME]) Tracking" at bounding box center [409, 63] width 805 height 36
drag, startPoint x: 191, startPoint y: 64, endPoint x: 78, endPoint y: 71, distance: 112.8
click at [78, 71] on div "[PERSON_NAME] ([EMAIL_ADDRESS][DOMAIN_NAME]) Tracking" at bounding box center [409, 63] width 805 height 36
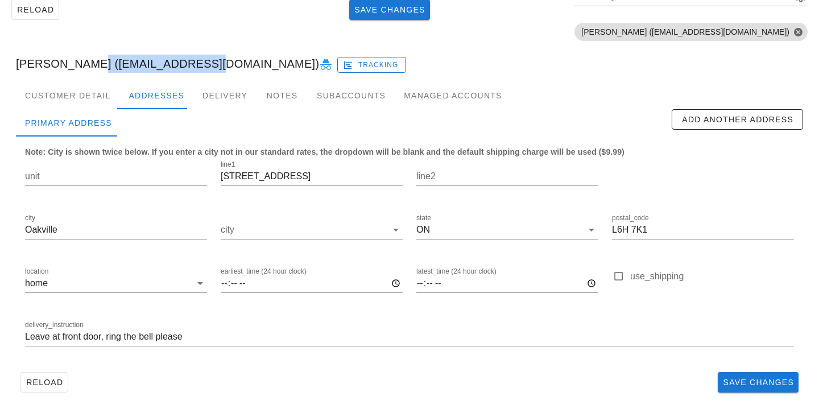
copy div "[EMAIL_ADDRESS][DOMAIN_NAME]"
click at [81, 95] on div "Customer Detail" at bounding box center [67, 95] width 103 height 27
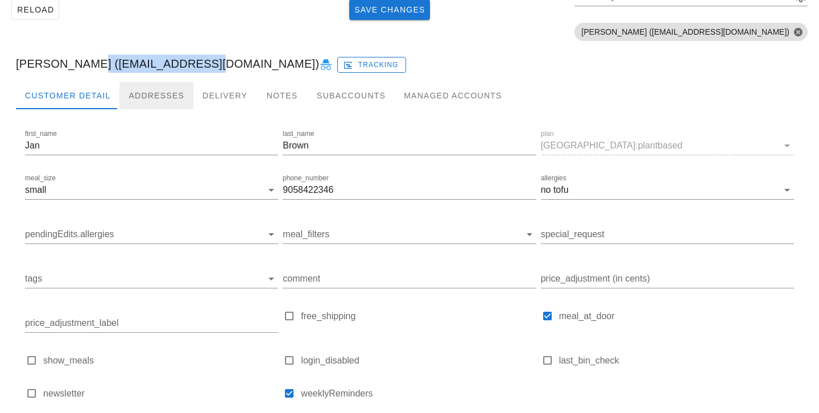
click at [160, 98] on div "Addresses" at bounding box center [156, 95] width 74 height 27
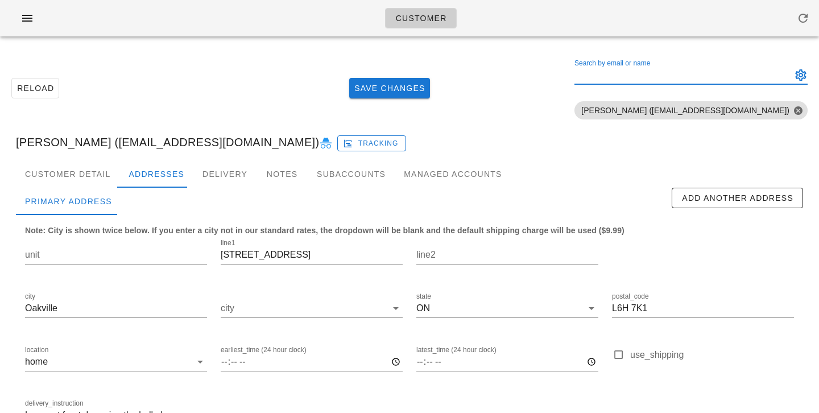
click at [747, 78] on input "Search by email or name" at bounding box center [681, 75] width 215 height 18
paste input "[EMAIL_ADDRESS][PERSON_NAME][DOMAIN_NAME]"
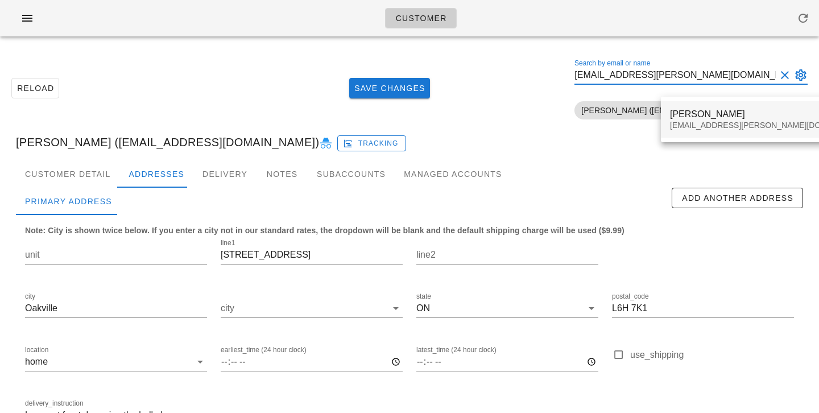
type input "[EMAIL_ADDRESS][PERSON_NAME][DOMAIN_NAME]"
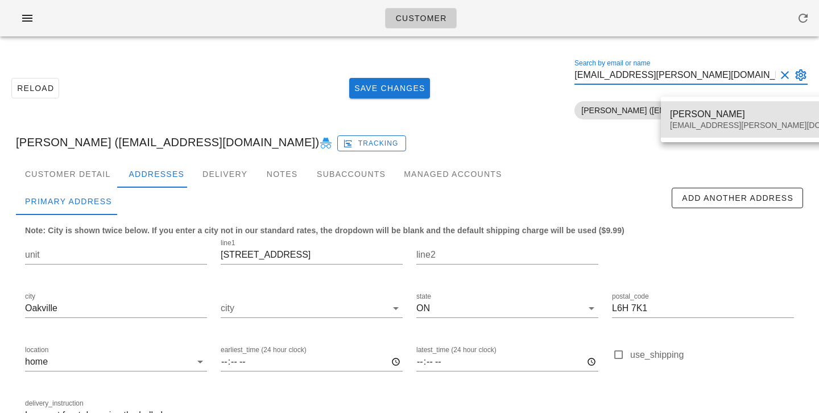
click at [713, 113] on div "[PERSON_NAME]" at bounding box center [770, 114] width 200 height 11
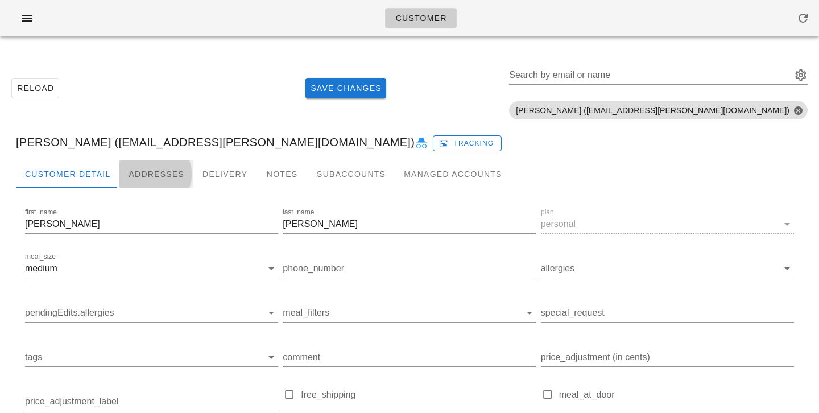
click at [133, 172] on div "Addresses" at bounding box center [156, 173] width 74 height 27
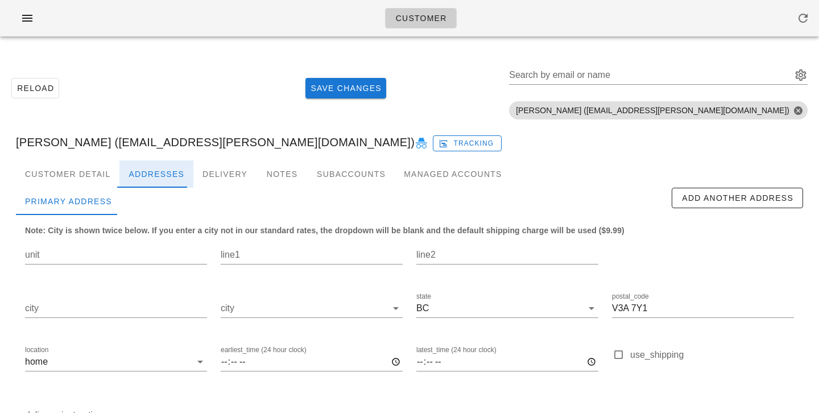
scroll to position [78, 0]
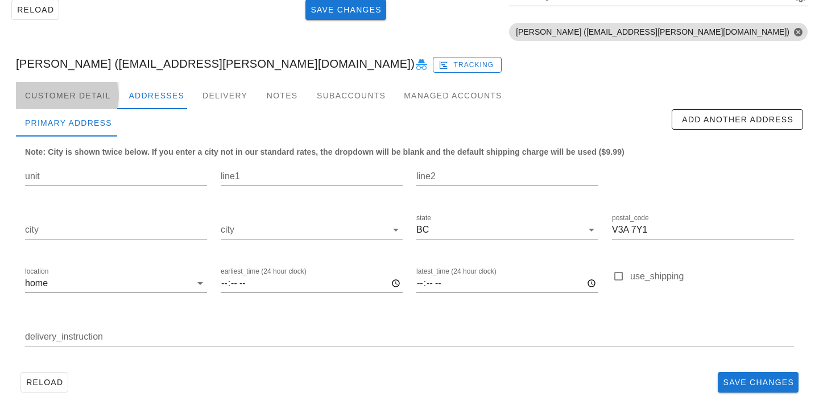
click at [76, 102] on div "Customer Detail" at bounding box center [67, 95] width 103 height 27
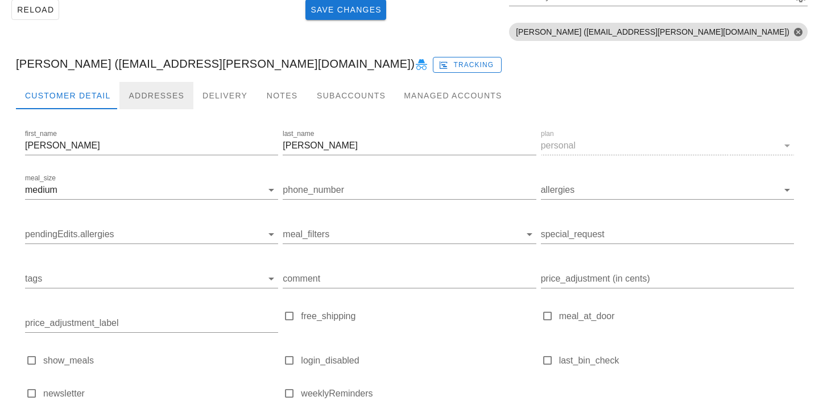
click at [139, 102] on div "Addresses" at bounding box center [156, 95] width 74 height 27
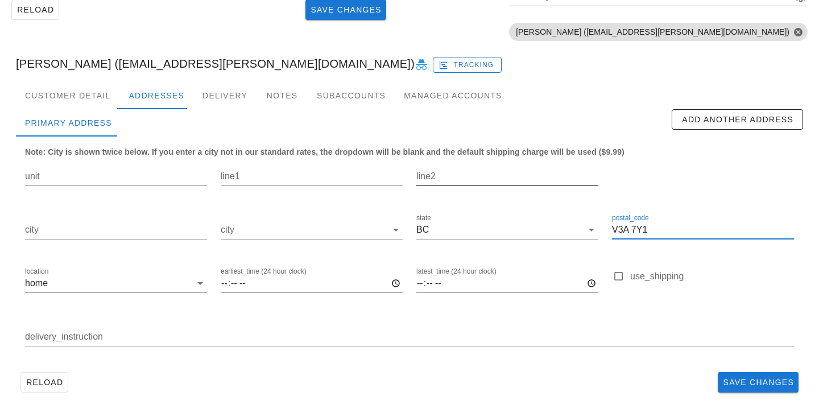
drag, startPoint x: 660, startPoint y: 229, endPoint x: 504, endPoint y: 194, distance: 159.6
click at [504, 195] on div "unit line1 line2 city city state BC postal_code V3A 7Y1 location home earliest_…" at bounding box center [409, 258] width 783 height 214
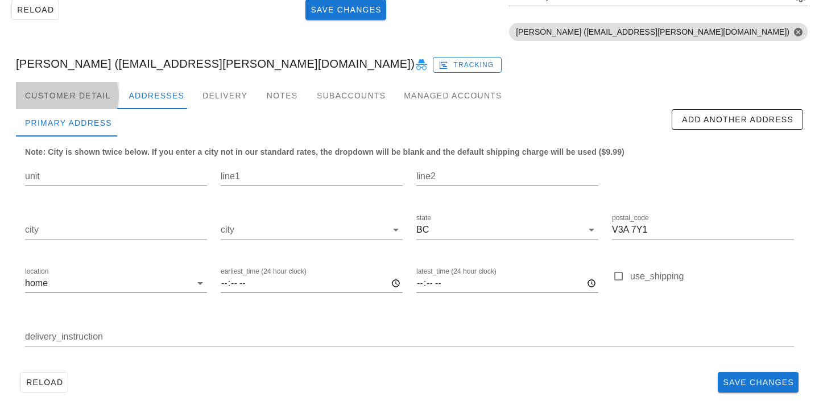
click at [98, 89] on div "Customer Detail" at bounding box center [67, 95] width 103 height 27
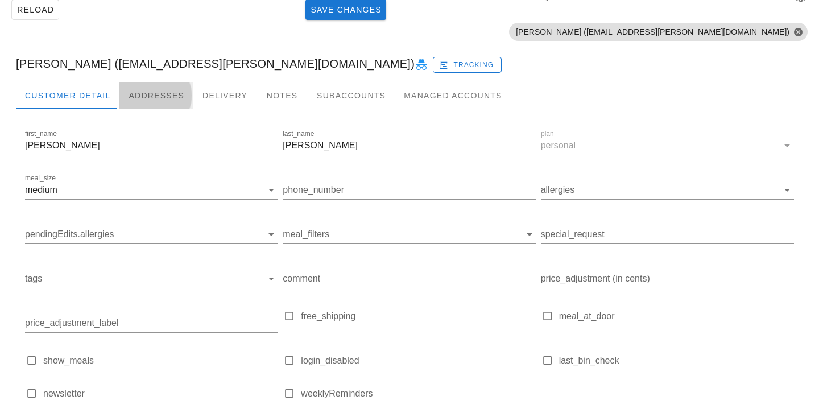
click at [153, 95] on div "Addresses" at bounding box center [156, 95] width 74 height 27
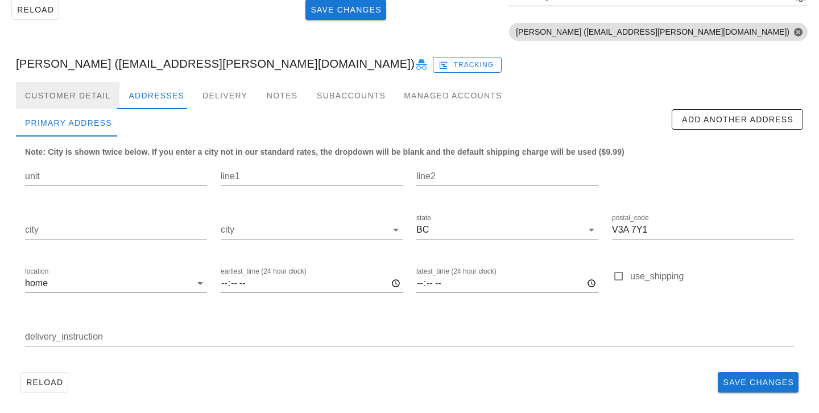
click at [71, 98] on div "Customer Detail" at bounding box center [67, 95] width 103 height 27
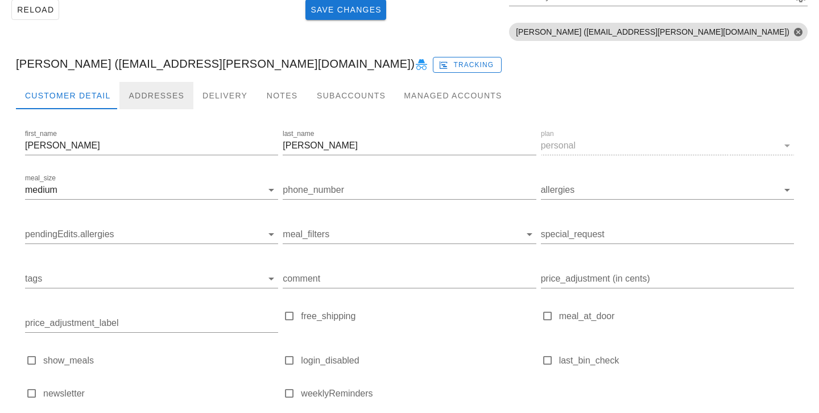
click at [146, 90] on div "Addresses" at bounding box center [156, 95] width 74 height 27
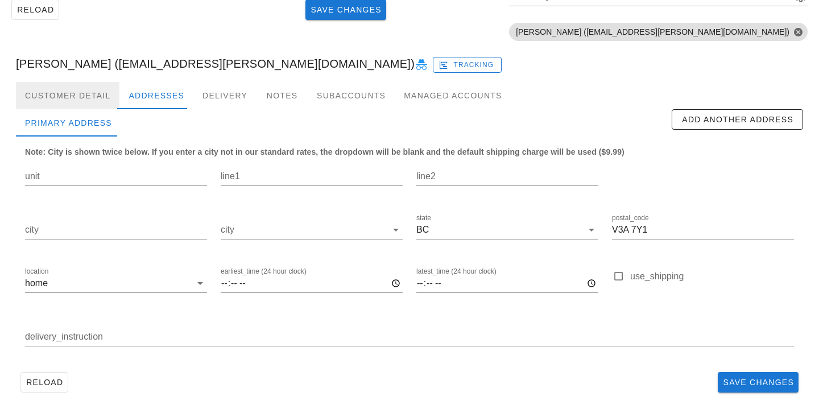
click at [81, 102] on div "Customer Detail" at bounding box center [67, 95] width 103 height 27
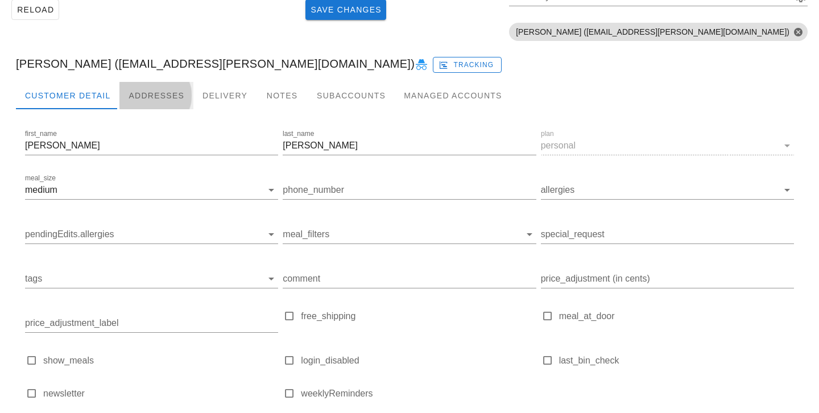
click at [133, 100] on div "Addresses" at bounding box center [156, 95] width 74 height 27
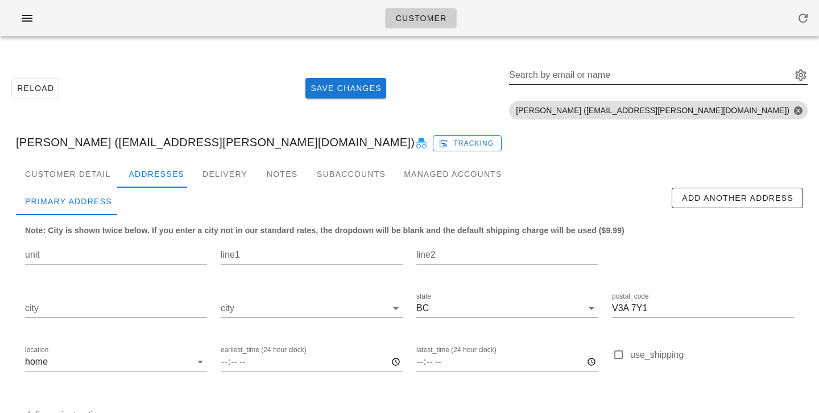
click at [719, 72] on div "Search by email or name" at bounding box center [649, 75] width 280 height 18
paste input "[EMAIL_ADDRESS][DOMAIN_NAME]"
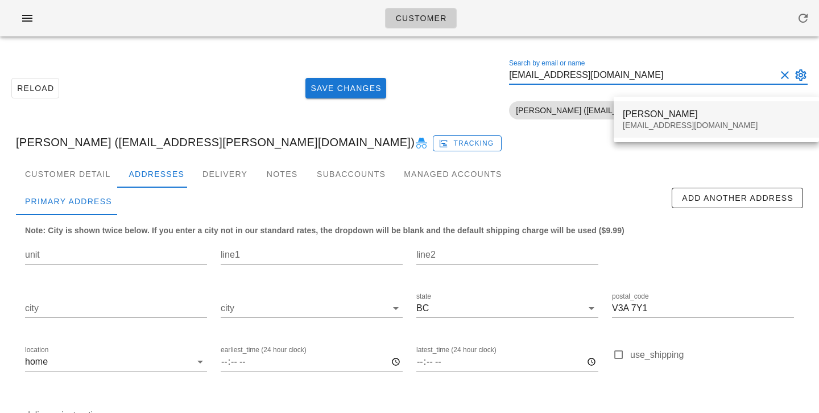
type input "[EMAIL_ADDRESS][DOMAIN_NAME]"
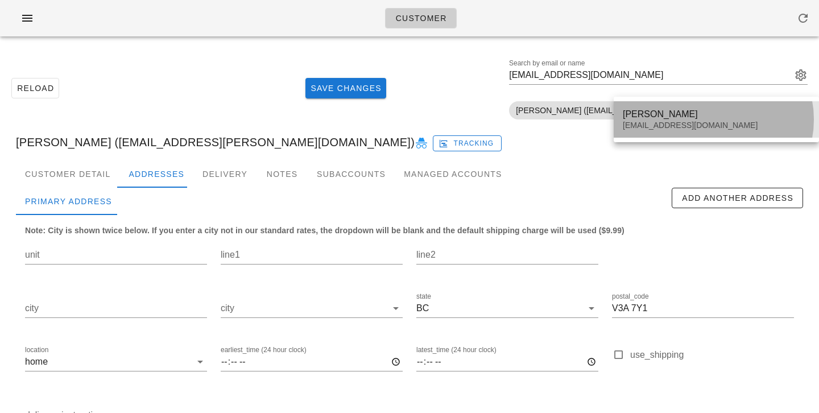
click at [666, 127] on div "[EMAIL_ADDRESS][DOMAIN_NAME]" at bounding box center [716, 126] width 187 height 10
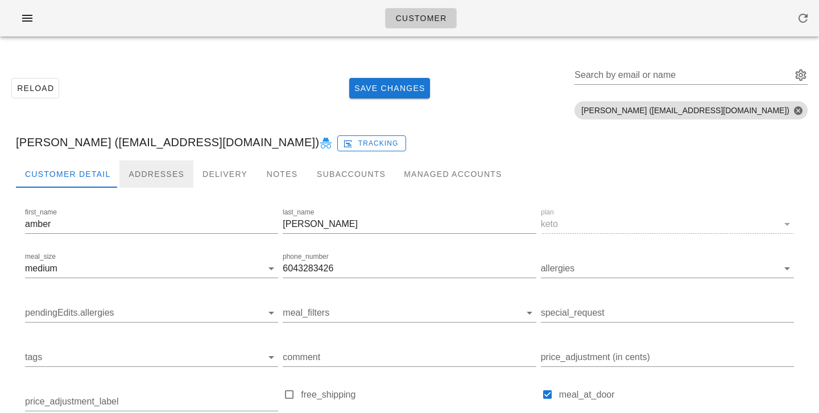
click at [169, 176] on div "Addresses" at bounding box center [156, 173] width 74 height 27
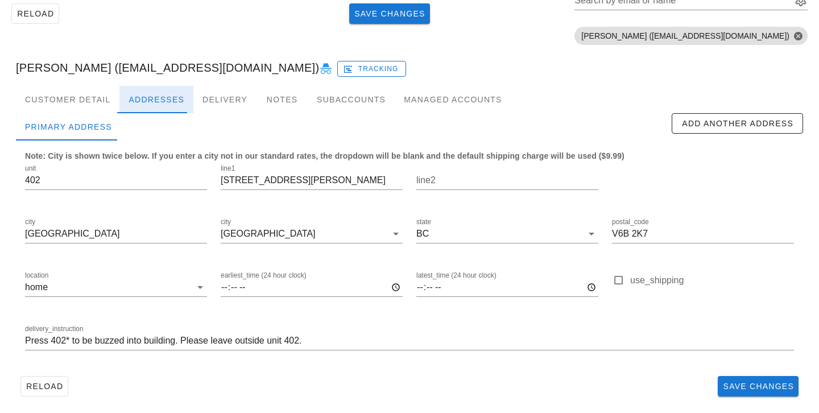
scroll to position [78, 0]
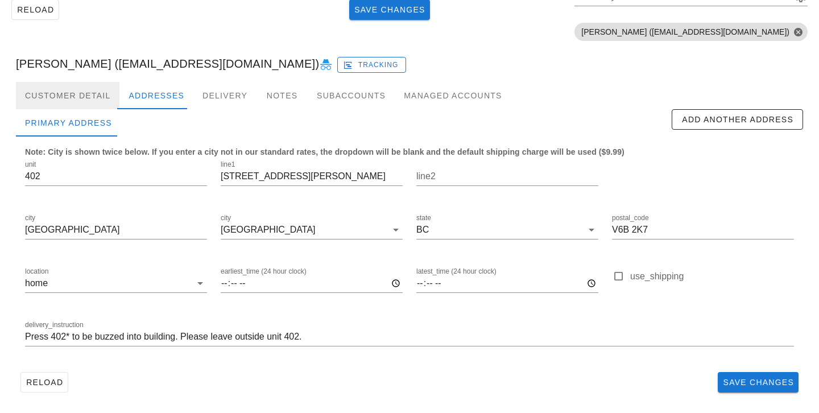
click at [103, 93] on div "Customer Detail" at bounding box center [67, 95] width 103 height 27
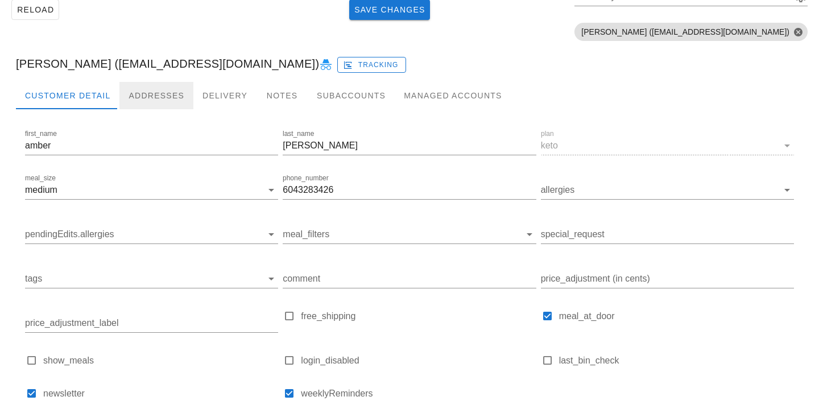
click at [140, 97] on div "Addresses" at bounding box center [156, 95] width 74 height 27
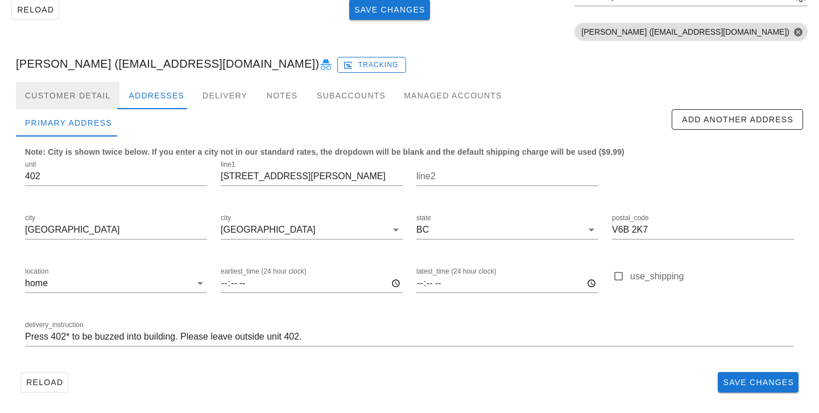
click at [86, 89] on div "Customer Detail" at bounding box center [67, 95] width 103 height 27
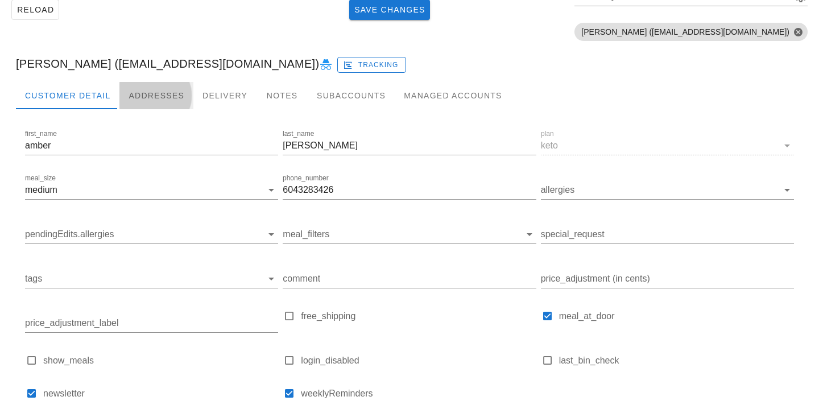
click at [170, 91] on div "Addresses" at bounding box center [156, 95] width 74 height 27
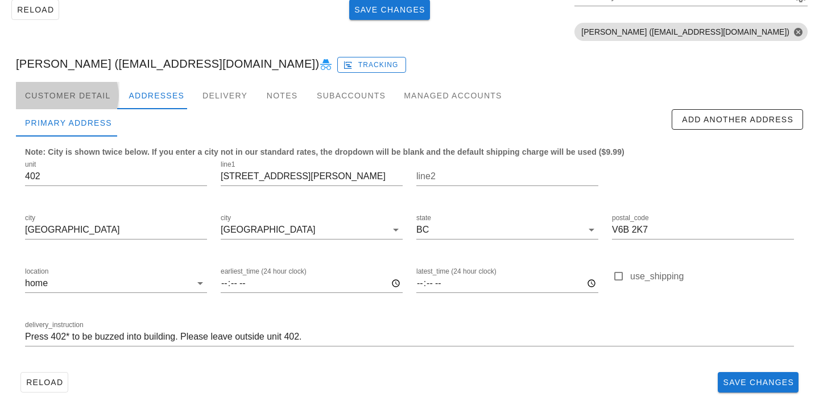
click at [101, 82] on div "Customer Detail" at bounding box center [67, 95] width 103 height 27
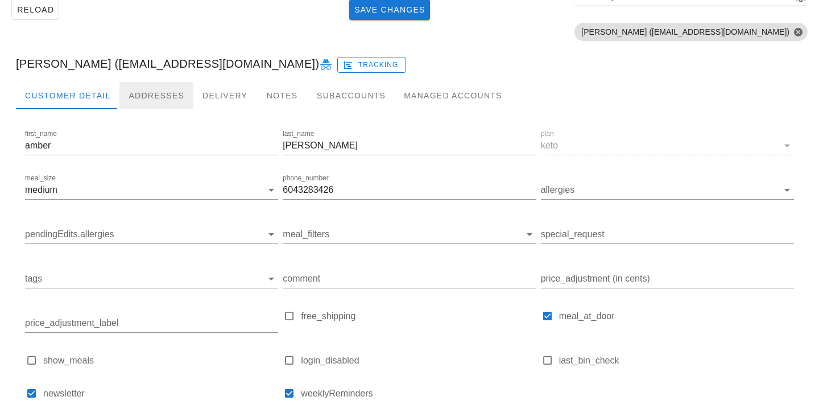
click at [152, 97] on div "Addresses" at bounding box center [156, 95] width 74 height 27
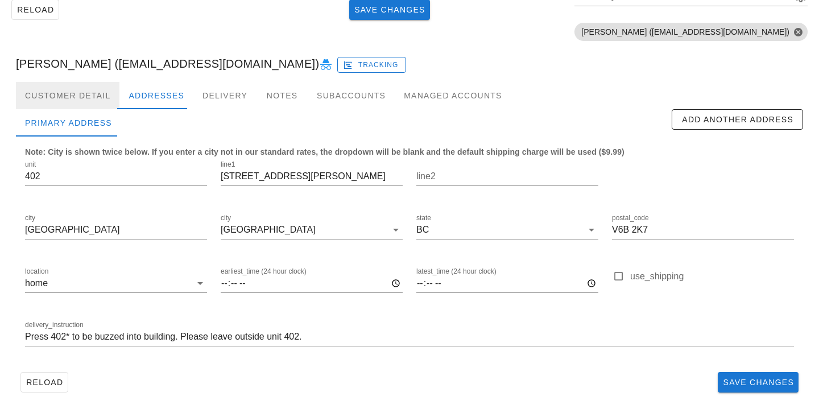
click at [62, 103] on div "Customer Detail" at bounding box center [67, 95] width 103 height 27
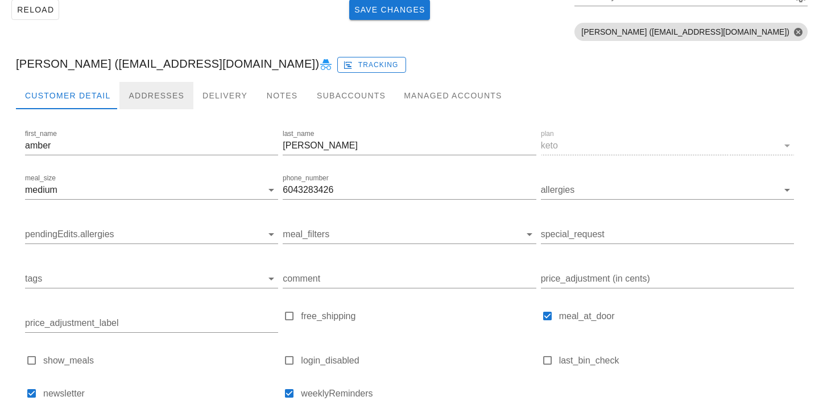
click at [150, 99] on div "Addresses" at bounding box center [156, 95] width 74 height 27
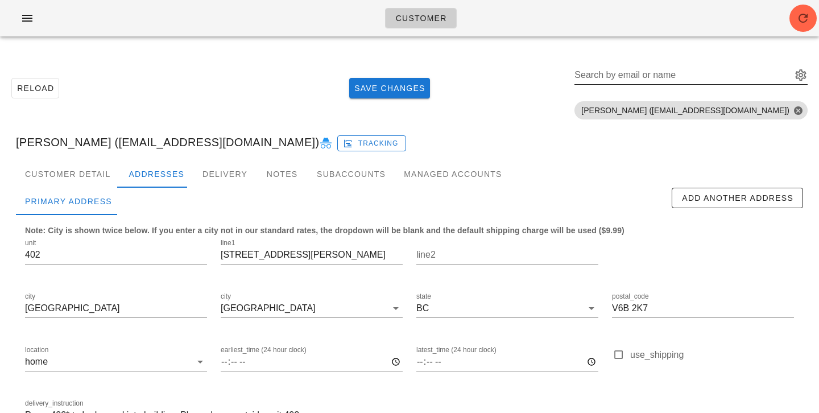
click at [737, 76] on input "Search by email or name" at bounding box center [681, 75] width 215 height 18
paste input "darylcroswell@hotmail.com"
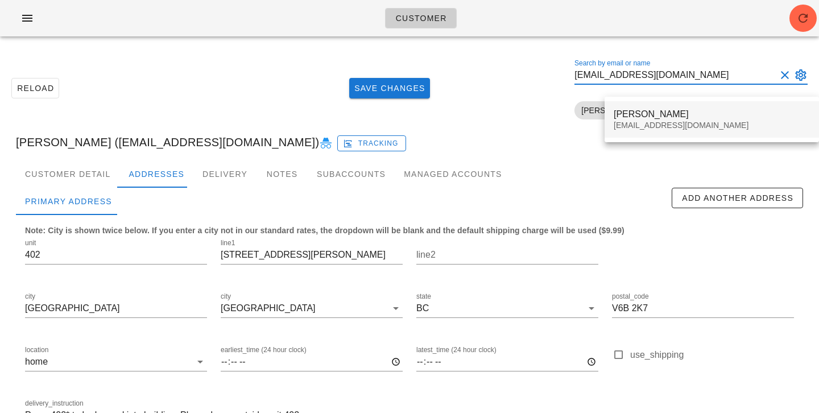
type input "darylcroswell@hotmail.com"
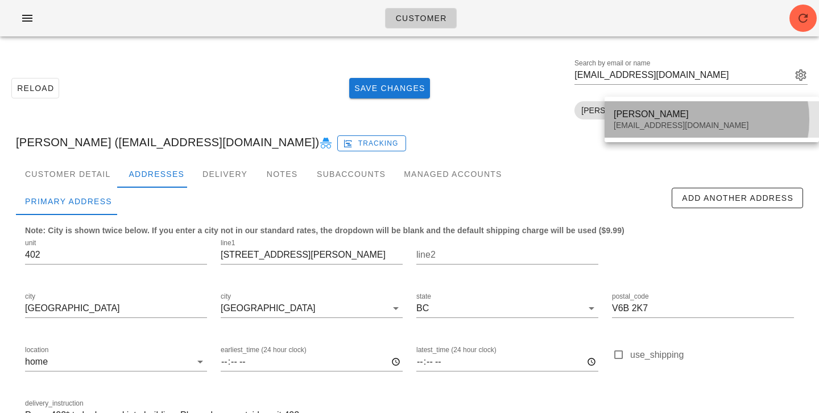
click at [678, 118] on div "Daryl Croswell" at bounding box center [712, 114] width 196 height 11
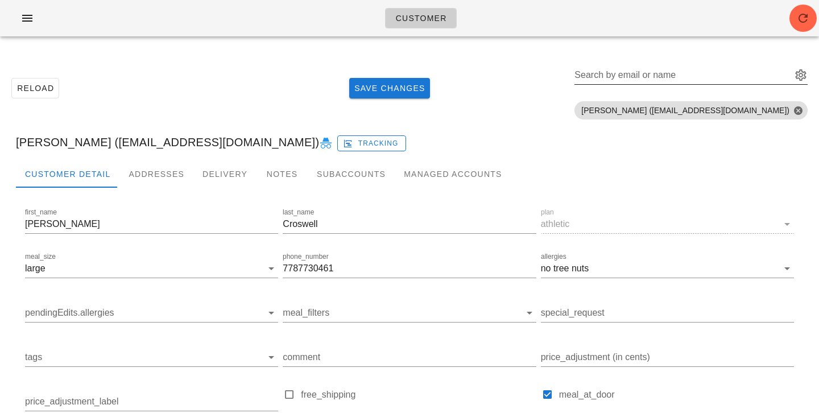
click at [747, 78] on input "Search by email or name" at bounding box center [681, 75] width 215 height 18
paste input "darylcroswell@hotmail.com"
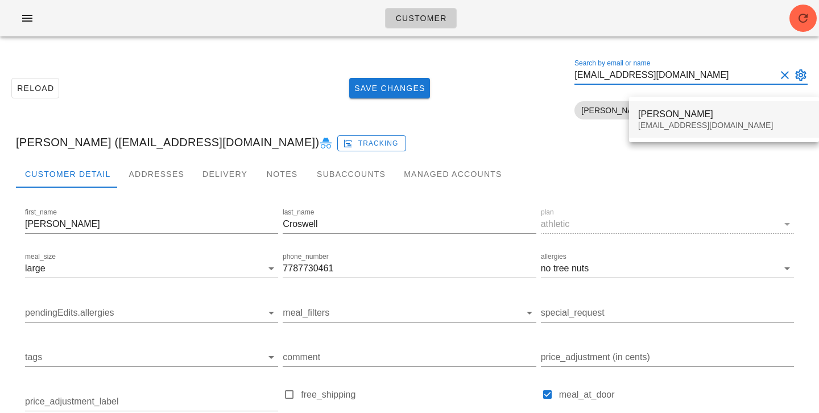
type input "darylcroswell@hotmail.com"
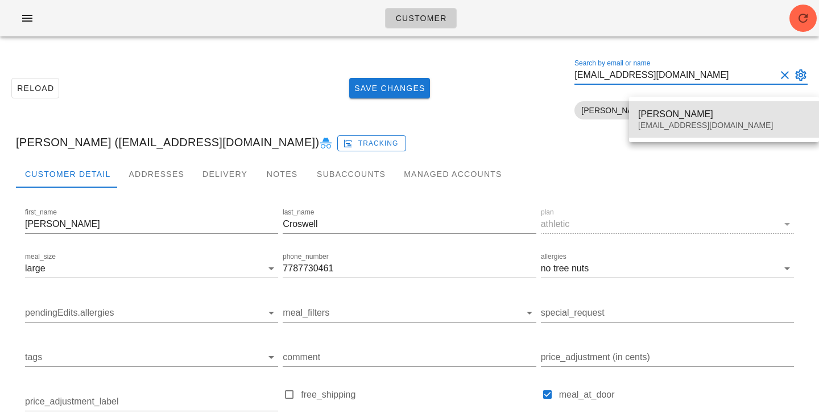
click at [719, 122] on div "darylcroswell@hotmail.com" at bounding box center [724, 126] width 172 height 10
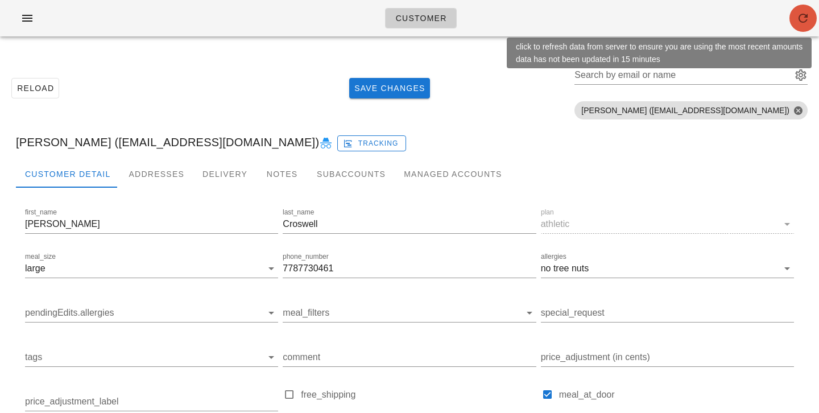
click at [802, 26] on button "button" at bounding box center [802, 18] width 27 height 27
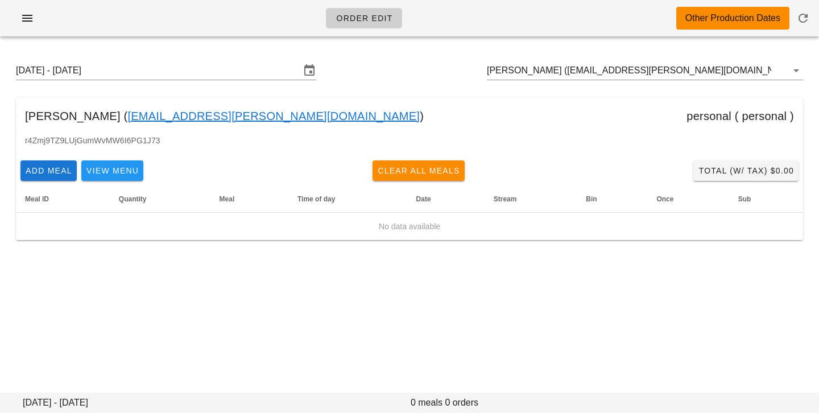
click at [659, 84] on div "[DATE] - [DATE] [PERSON_NAME] ([EMAIL_ADDRESS][PERSON_NAME][DOMAIN_NAME])" at bounding box center [409, 70] width 805 height 36
click at [645, 68] on input "[PERSON_NAME] ([EMAIL_ADDRESS][PERSON_NAME][DOMAIN_NAME])" at bounding box center [629, 70] width 284 height 18
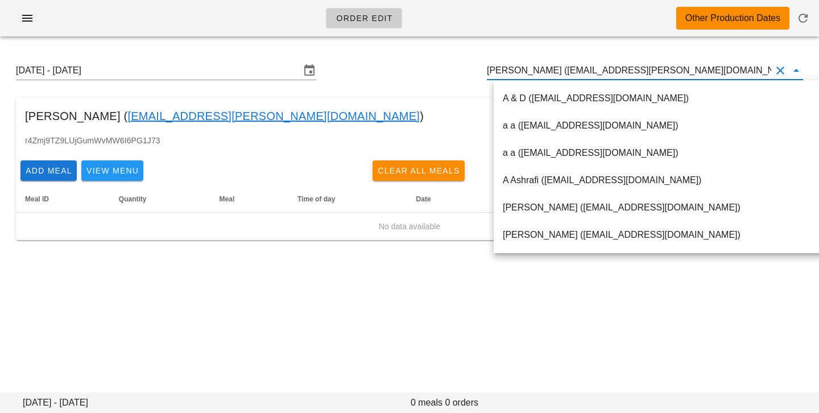
click at [572, 72] on input "[PERSON_NAME] ([EMAIL_ADDRESS][PERSON_NAME][DOMAIN_NAME])" at bounding box center [629, 70] width 284 height 18
drag, startPoint x: 556, startPoint y: 71, endPoint x: 669, endPoint y: 73, distance: 113.2
click at [669, 73] on input "[PERSON_NAME] ([EMAIL_ADDRESS][PERSON_NAME][DOMAIN_NAME])" at bounding box center [629, 70] width 284 height 18
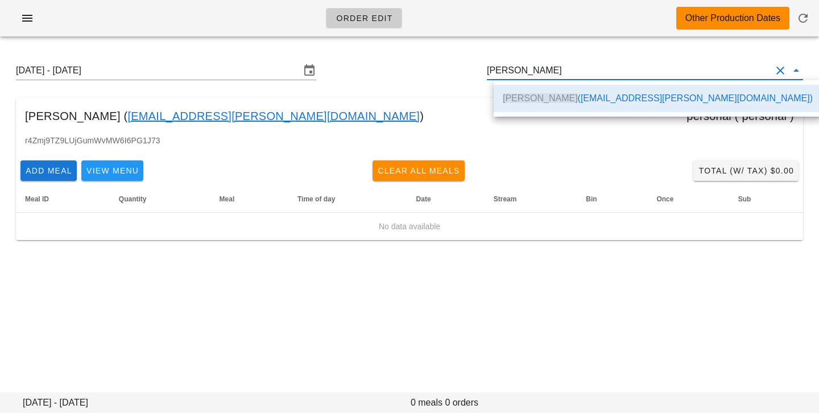
click at [525, 71] on input "[PERSON_NAME]" at bounding box center [629, 70] width 284 height 18
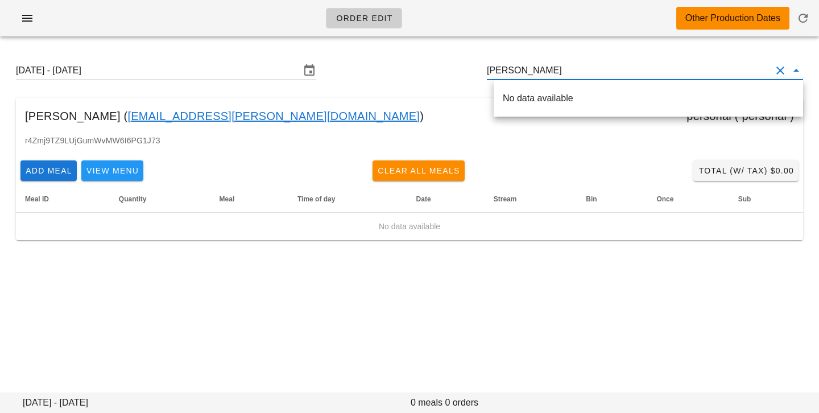
click at [387, 77] on div "[DATE] - [DATE] [PERSON_NAME]" at bounding box center [409, 70] width 805 height 36
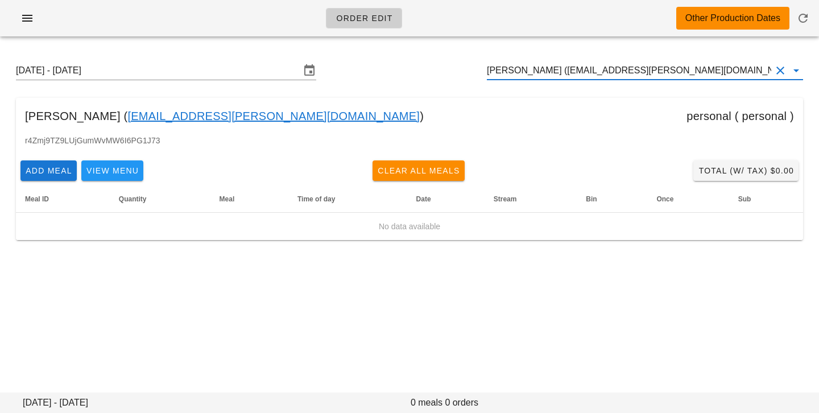
click at [651, 76] on input "[PERSON_NAME] ([EMAIL_ADDRESS][PERSON_NAME][DOMAIN_NAME])" at bounding box center [629, 70] width 284 height 18
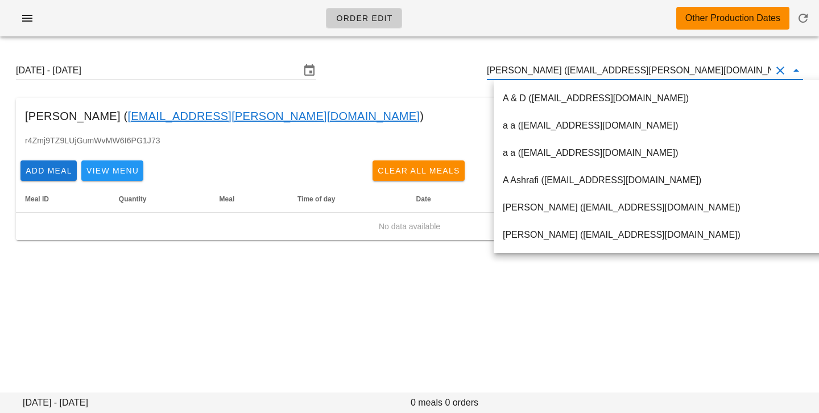
paste input "[EMAIL_ADDRESS][DOMAIN_NAME]"
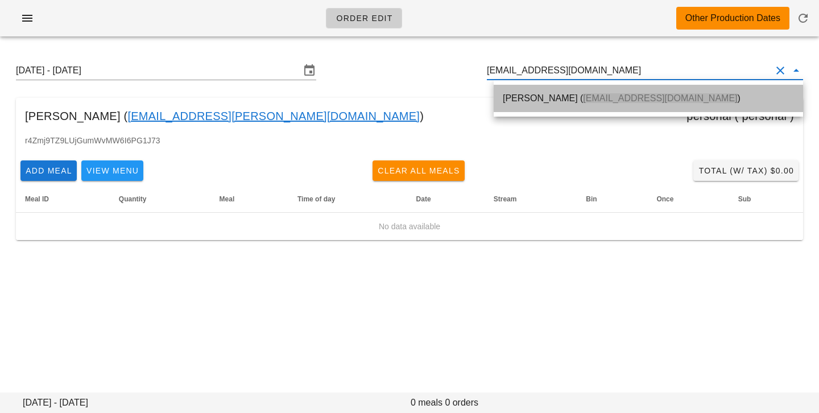
click at [626, 103] on span "[EMAIL_ADDRESS][DOMAIN_NAME]" at bounding box center [660, 98] width 154 height 10
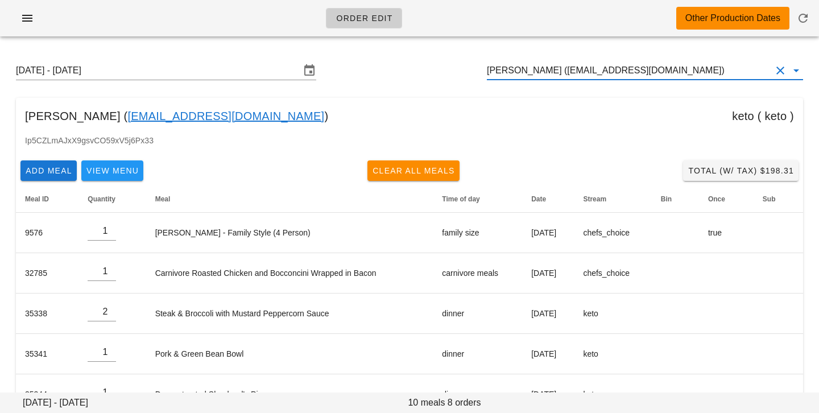
click at [656, 65] on input "[PERSON_NAME] ([EMAIL_ADDRESS][DOMAIN_NAME])" at bounding box center [629, 70] width 284 height 18
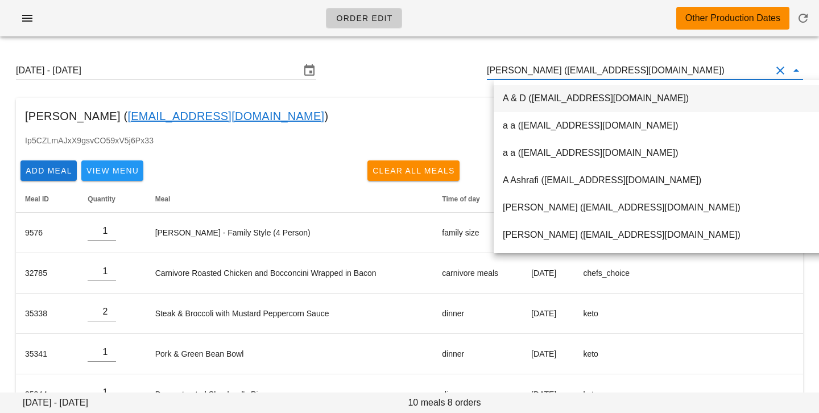
scroll to position [1, 0]
drag, startPoint x: 564, startPoint y: 71, endPoint x: 726, endPoint y: 73, distance: 162.1
click at [726, 73] on input "[PERSON_NAME] ([EMAIL_ADDRESS][DOMAIN_NAME])" at bounding box center [629, 70] width 284 height 18
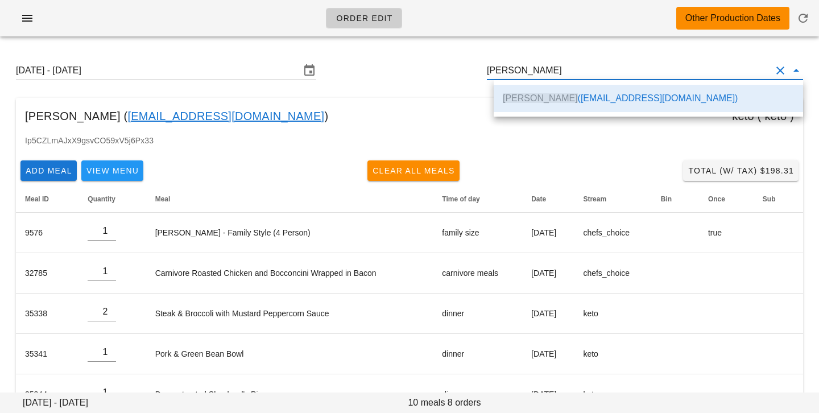
scroll to position [0, 0]
click at [372, 117] on div "[PERSON_NAME] ( [EMAIL_ADDRESS][DOMAIN_NAME] ) keto ( keto )" at bounding box center [409, 116] width 787 height 36
type input "[PERSON_NAME] ([EMAIL_ADDRESS][DOMAIN_NAME])"
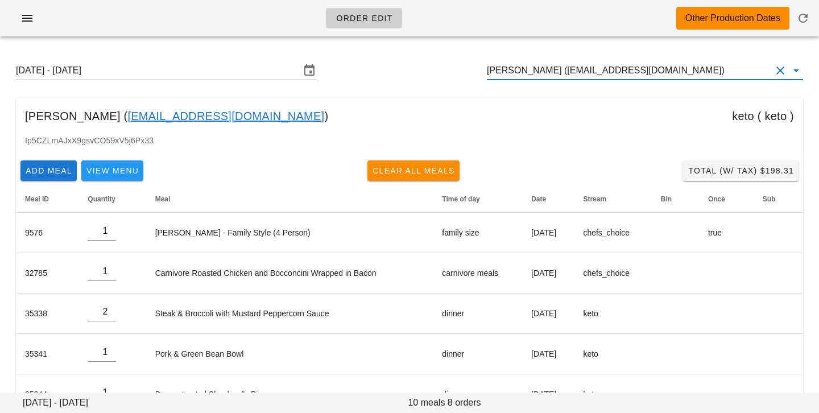
click at [719, 70] on input "[PERSON_NAME] ([EMAIL_ADDRESS][DOMAIN_NAME])" at bounding box center [629, 70] width 284 height 18
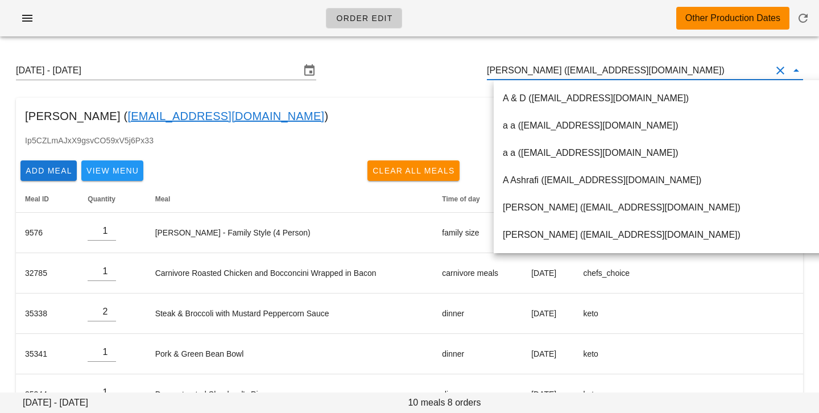
paste input "[EMAIL_ADDRESS][DOMAIN_NAME]"
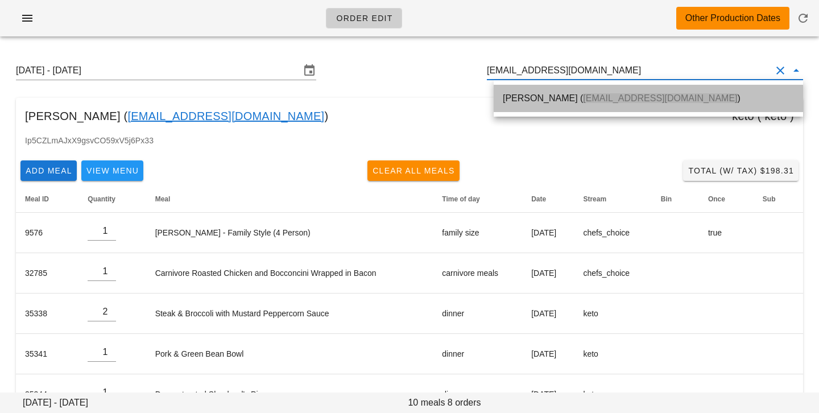
click at [655, 96] on span "[EMAIL_ADDRESS][DOMAIN_NAME]" at bounding box center [660, 98] width 154 height 10
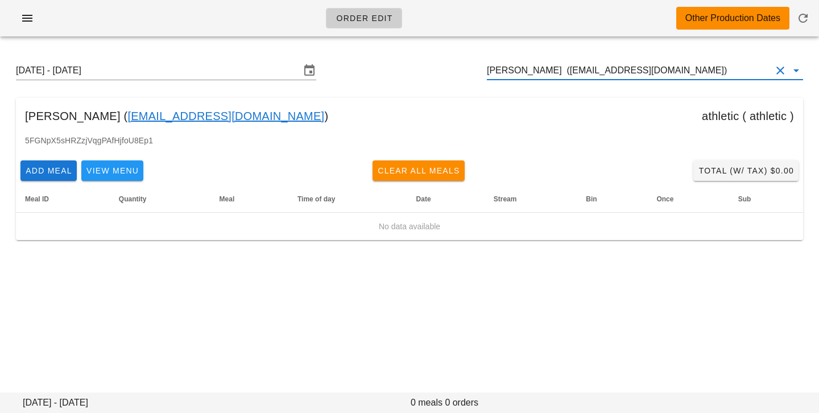
click at [574, 68] on input "[PERSON_NAME] ([EMAIL_ADDRESS][DOMAIN_NAME])" at bounding box center [629, 70] width 284 height 18
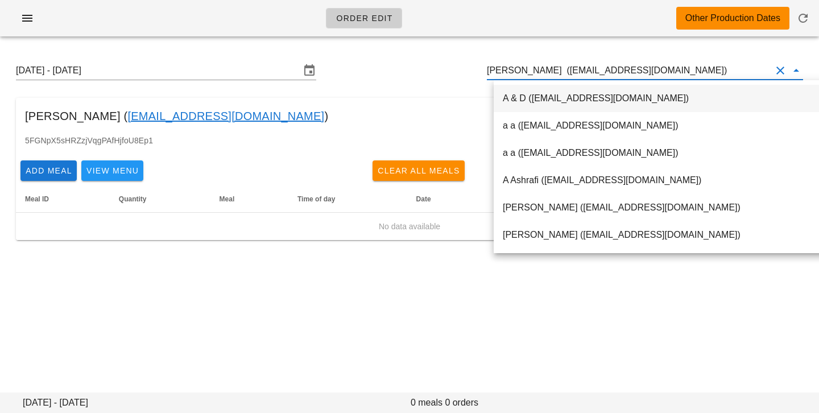
drag, startPoint x: 553, startPoint y: 67, endPoint x: 713, endPoint y: 67, distance: 160.4
click at [713, 69] on input "[PERSON_NAME] ([EMAIL_ADDRESS][DOMAIN_NAME])" at bounding box center [629, 70] width 284 height 18
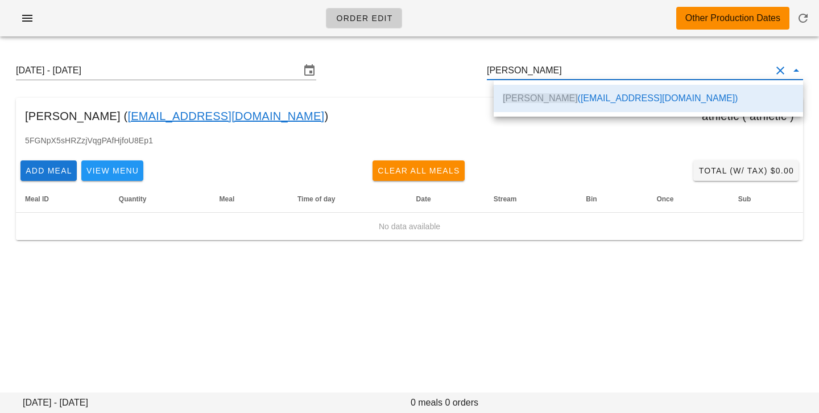
click at [290, 126] on div "[PERSON_NAME] ( [EMAIL_ADDRESS][DOMAIN_NAME] ) athletic ( athletic )" at bounding box center [409, 116] width 787 height 36
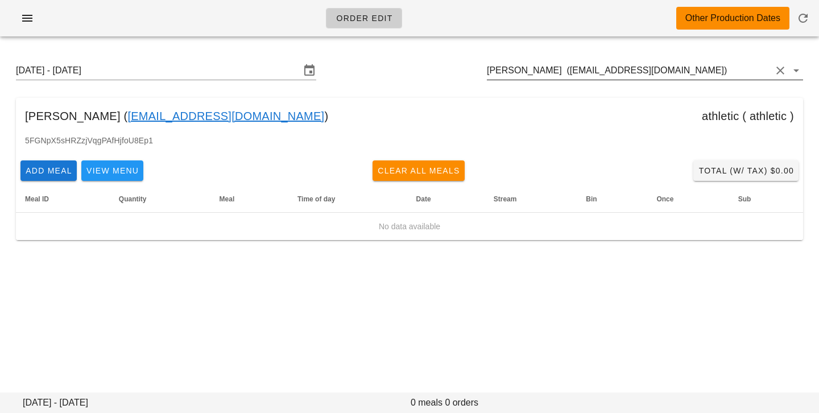
drag, startPoint x: 517, startPoint y: 73, endPoint x: 557, endPoint y: 24, distance: 63.1
click at [517, 73] on input "[PERSON_NAME] ([EMAIL_ADDRESS][DOMAIN_NAME])" at bounding box center [629, 70] width 284 height 18
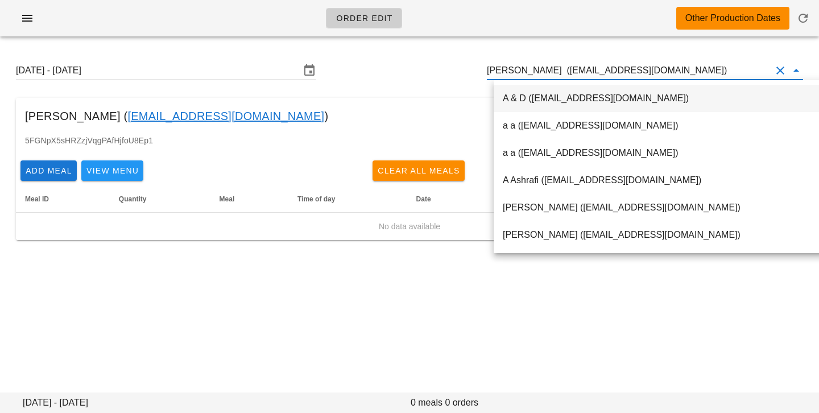
click at [553, 64] on input "[PERSON_NAME] ([EMAIL_ADDRESS][DOMAIN_NAME])" at bounding box center [629, 70] width 284 height 18
click at [556, 71] on input "[PERSON_NAME] ([EMAIL_ADDRESS][DOMAIN_NAME])" at bounding box center [629, 70] width 284 height 18
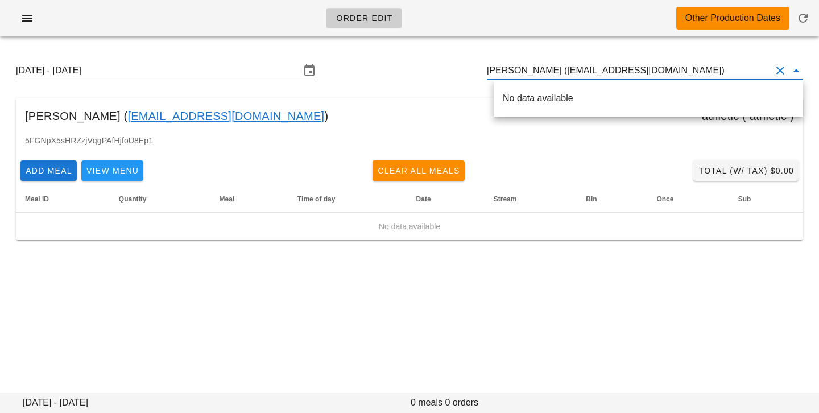
scroll to position [1, 0]
drag, startPoint x: 553, startPoint y: 71, endPoint x: 664, endPoint y: 71, distance: 110.3
click at [664, 71] on input "[PERSON_NAME] ([EMAIL_ADDRESS][DOMAIN_NAME])" at bounding box center [629, 70] width 284 height 18
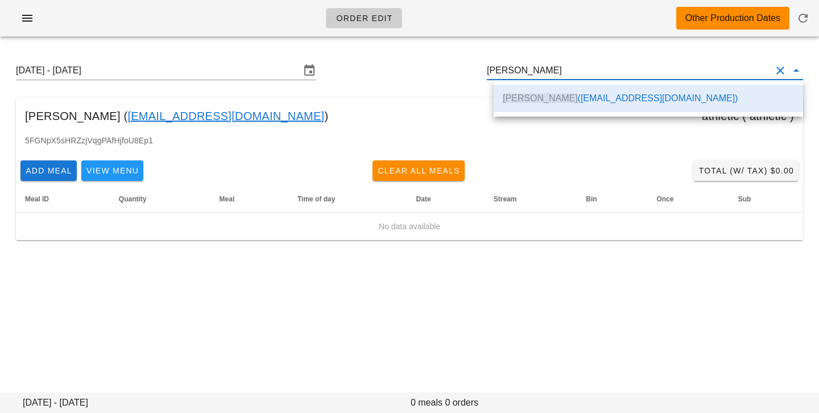
click at [518, 69] on input "[PERSON_NAME]" at bounding box center [629, 70] width 284 height 18
click at [425, 81] on div "[DATE] - [DATE] [PERSON_NAME]" at bounding box center [409, 70] width 805 height 36
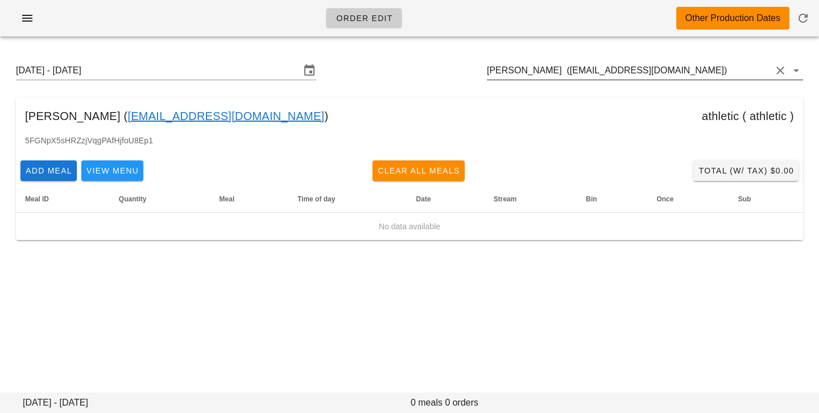
click at [706, 75] on input "[PERSON_NAME] ([EMAIL_ADDRESS][DOMAIN_NAME])" at bounding box center [629, 70] width 284 height 18
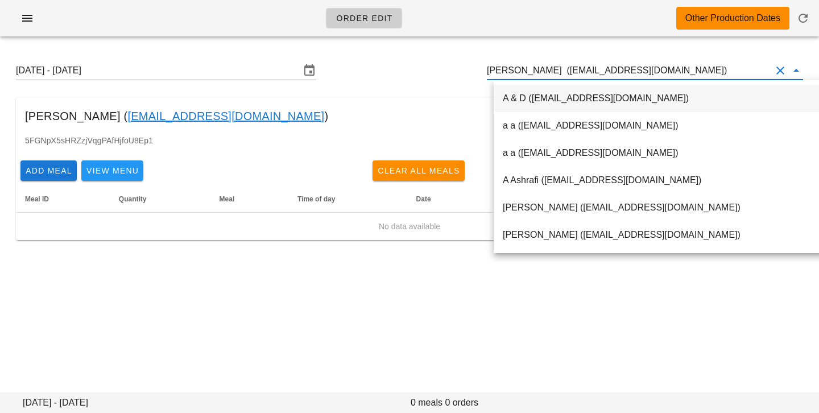
paste input "[EMAIL_ADDRESS][DOMAIN_NAME]"
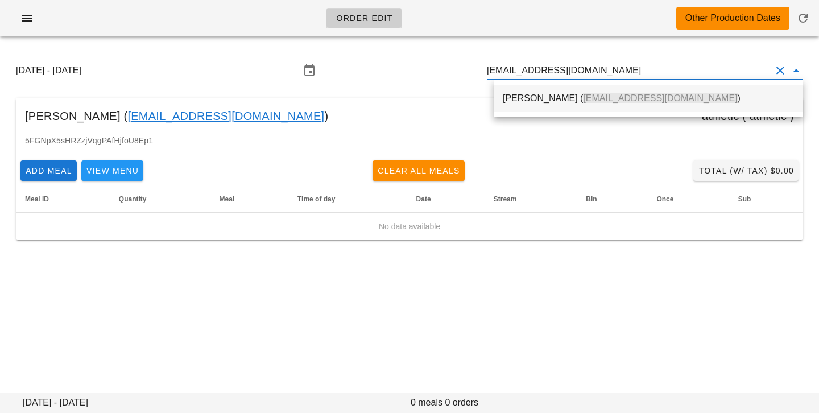
click at [661, 103] on div "[PERSON_NAME] ( [EMAIL_ADDRESS][DOMAIN_NAME] )" at bounding box center [648, 98] width 291 height 11
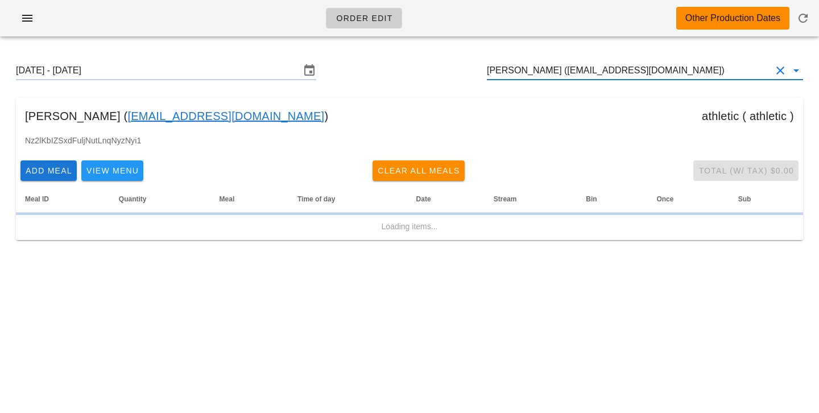
type input "[PERSON_NAME] ([EMAIL_ADDRESS][DOMAIN_NAME])"
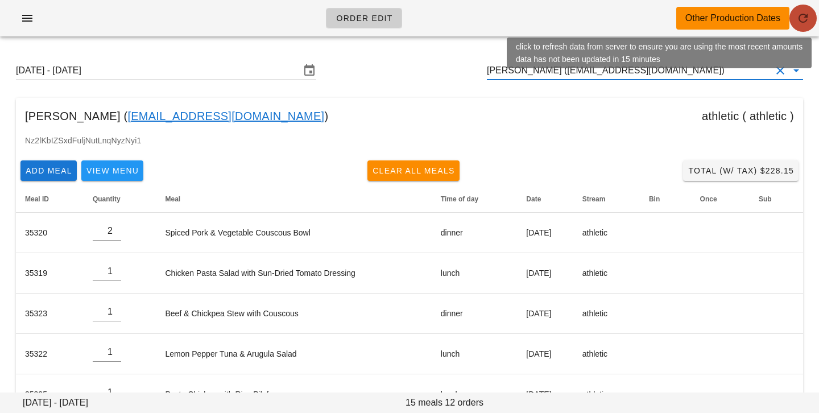
click at [803, 22] on icon "button" at bounding box center [803, 18] width 14 height 14
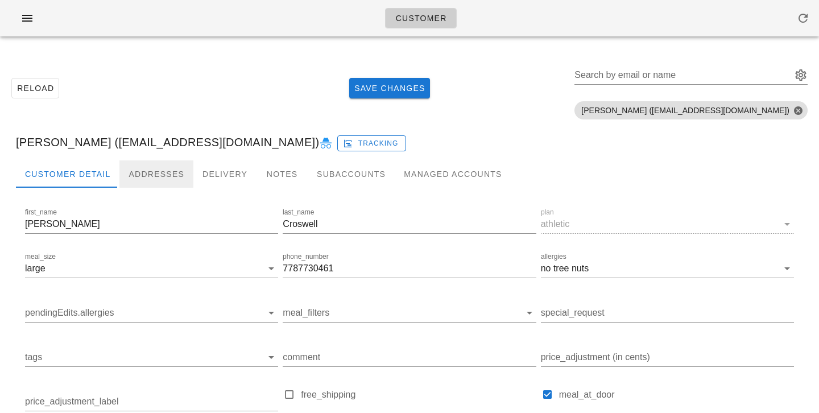
click at [127, 172] on div "Addresses" at bounding box center [156, 173] width 74 height 27
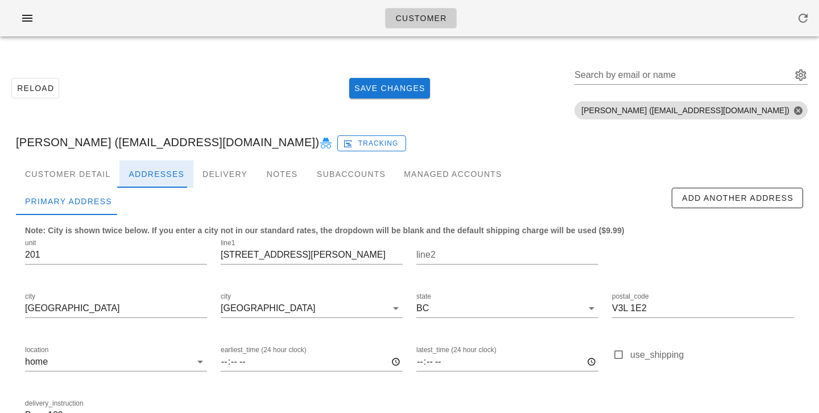
scroll to position [78, 0]
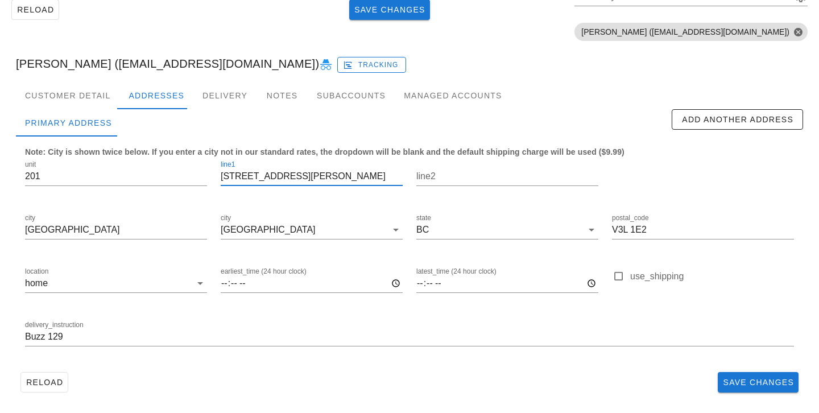
drag, startPoint x: 278, startPoint y: 175, endPoint x: 184, endPoint y: 154, distance: 96.3
click at [184, 154] on div "unit [STREET_ADDRESS][PERSON_NAME] location home earliest_time (24 hour clock) …" at bounding box center [409, 258] width 783 height 214
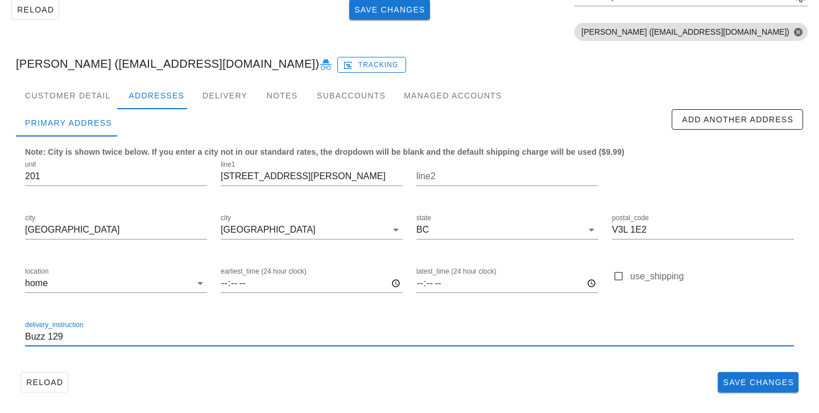
click at [27, 336] on input "Buzz 129" at bounding box center [409, 337] width 769 height 18
type input "Unit 201. Buzz 129"
click at [74, 100] on div "Customer Detail" at bounding box center [67, 95] width 103 height 27
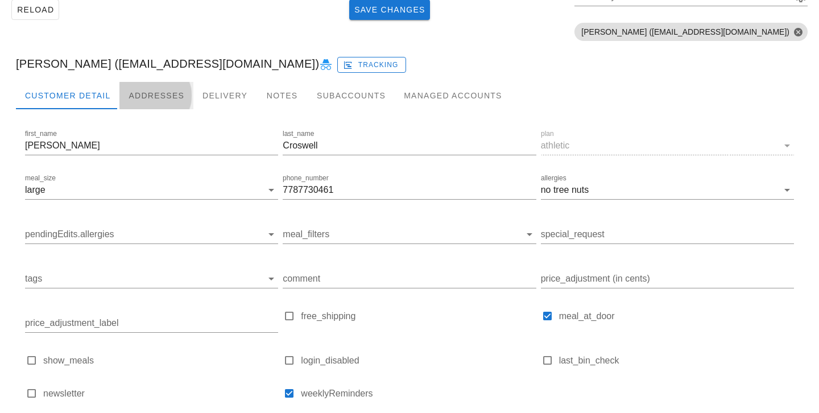
click at [140, 101] on div "Addresses" at bounding box center [156, 95] width 74 height 27
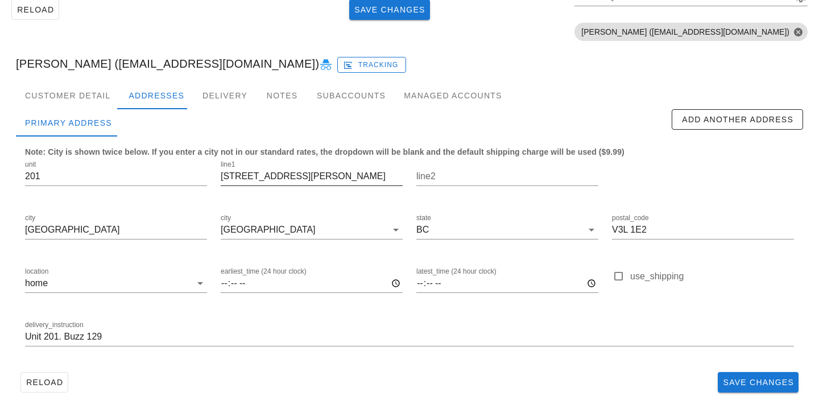
scroll to position [1, 0]
click at [735, 382] on span "Save Changes" at bounding box center [758, 382] width 72 height 9
click at [101, 96] on div "Customer Detail" at bounding box center [67, 95] width 103 height 27
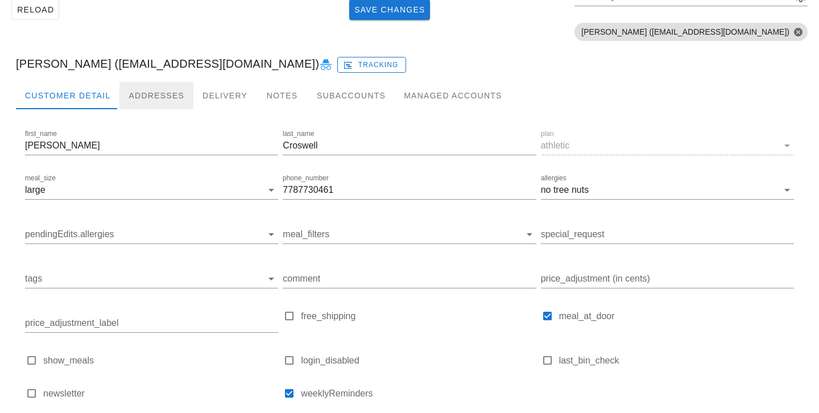
click at [152, 100] on div "Addresses" at bounding box center [156, 95] width 74 height 27
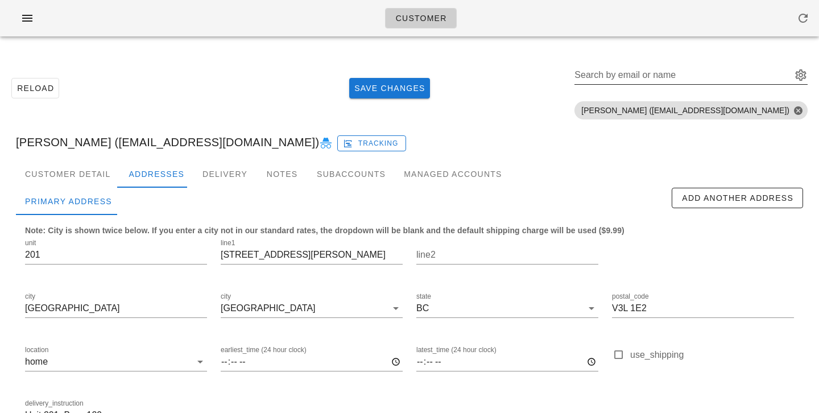
click at [738, 71] on input "Search by email or name" at bounding box center [681, 75] width 215 height 18
paste input "andkim95@gmail.com"
type input "andkim95@gmail.com"
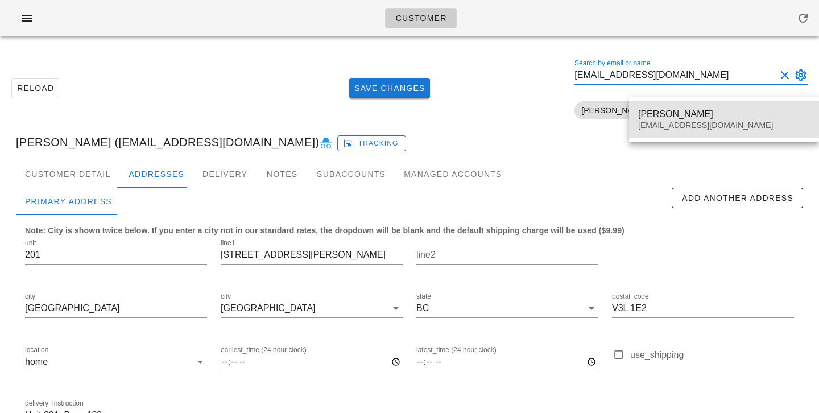
click at [703, 125] on div "andkim95@gmail.com" at bounding box center [724, 126] width 172 height 10
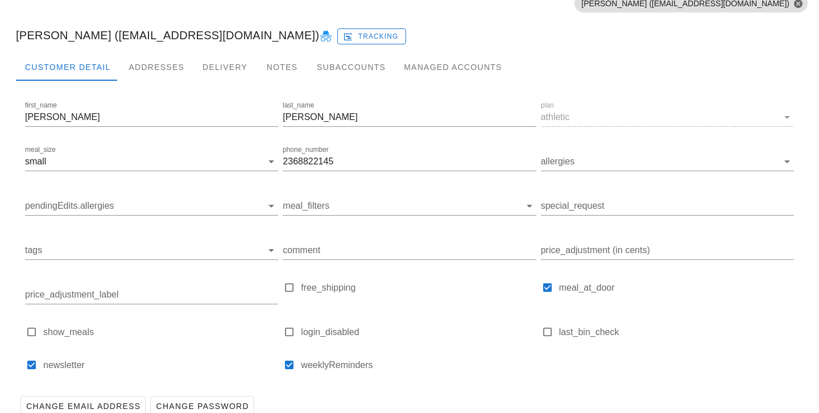
scroll to position [160, 0]
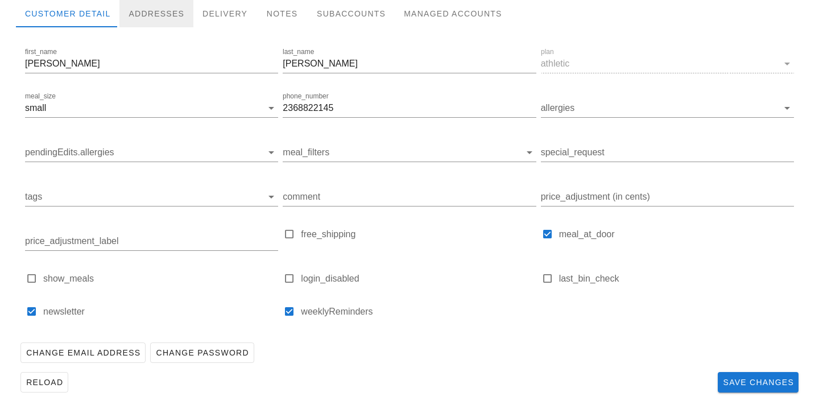
click at [171, 23] on div "Addresses" at bounding box center [156, 13] width 74 height 27
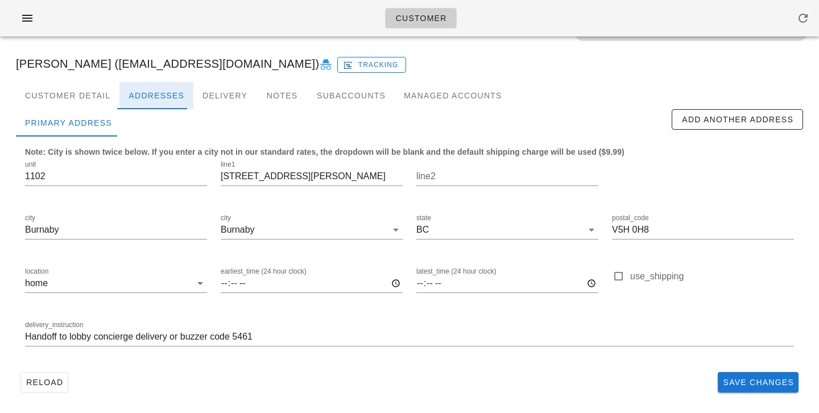
scroll to position [78, 0]
click at [23, 336] on div "delivery_instruction Handoff to lobby concierge delivery or buzzer code 5461" at bounding box center [409, 338] width 783 height 53
click at [27, 340] on input "Handoff to lobby concierge delivery or buzzer code 5461" at bounding box center [409, 337] width 769 height 18
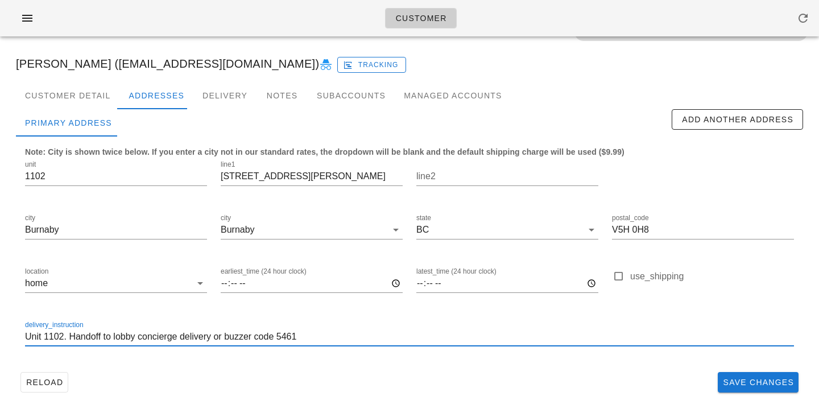
scroll to position [1, 0]
drag, startPoint x: 215, startPoint y: 341, endPoint x: 180, endPoint y: 337, distance: 34.9
click at [180, 337] on input "Unit 1102. Handoff to lobby concierge delivery or buzzer code 5461" at bounding box center [409, 337] width 769 height 18
click at [375, 343] on input "Unit 1102. Handoff to lobby concierge or buzzer code 5461" at bounding box center [409, 337] width 769 height 18
type input "Unit 1102. Handoff to lobby concierge or buzzer code 5461"
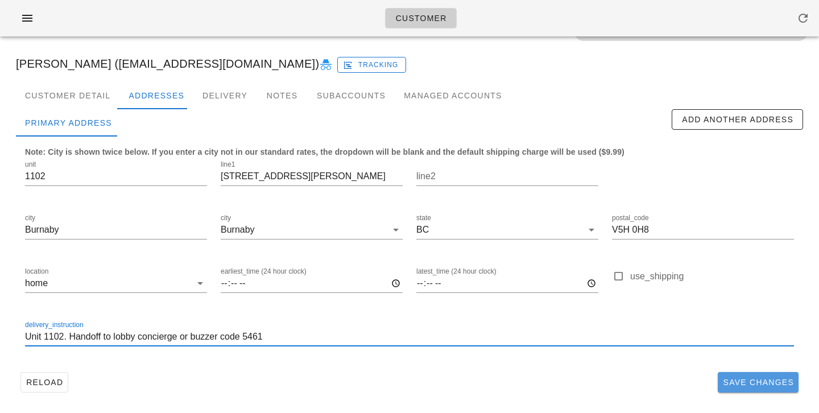
scroll to position [0, 0]
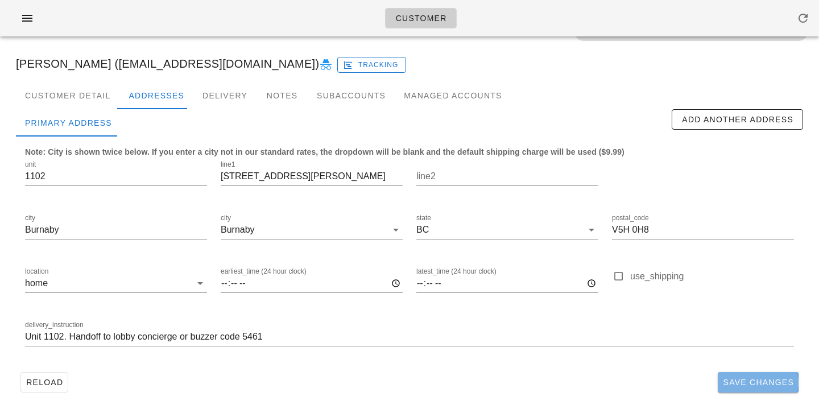
click at [738, 386] on span "Save Changes" at bounding box center [758, 382] width 72 height 9
click at [82, 103] on div "Customer Detail" at bounding box center [67, 95] width 103 height 27
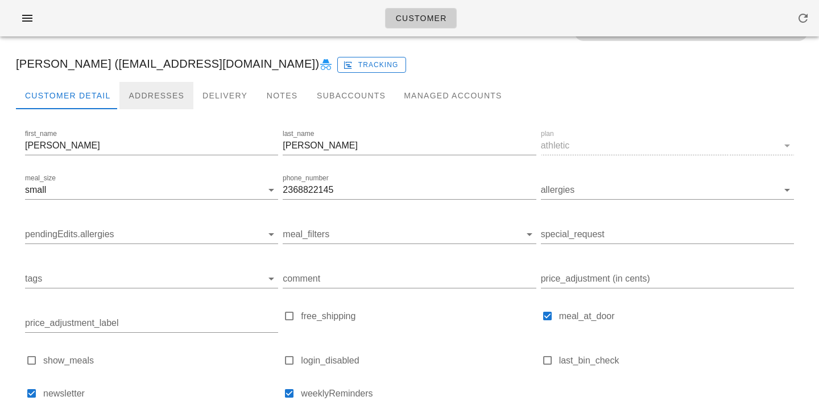
click at [134, 100] on div "Addresses" at bounding box center [156, 95] width 74 height 27
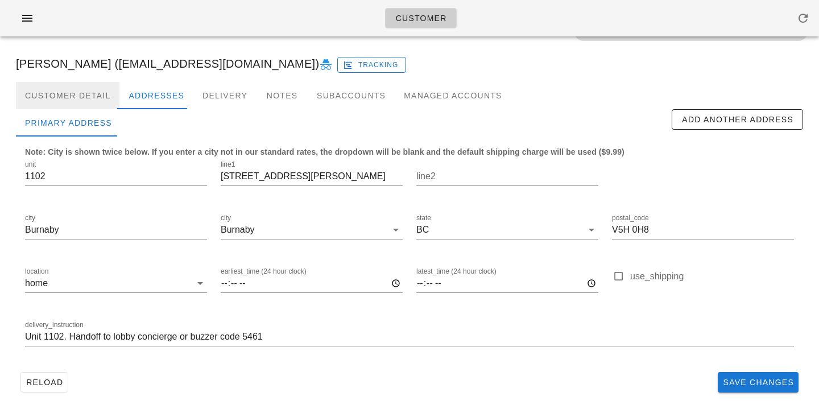
click at [81, 107] on div "Customer Detail" at bounding box center [67, 95] width 103 height 27
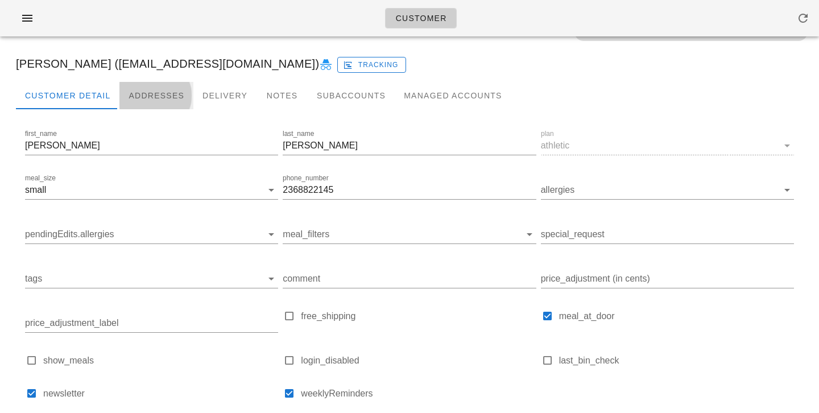
click at [150, 94] on div "Addresses" at bounding box center [156, 95] width 74 height 27
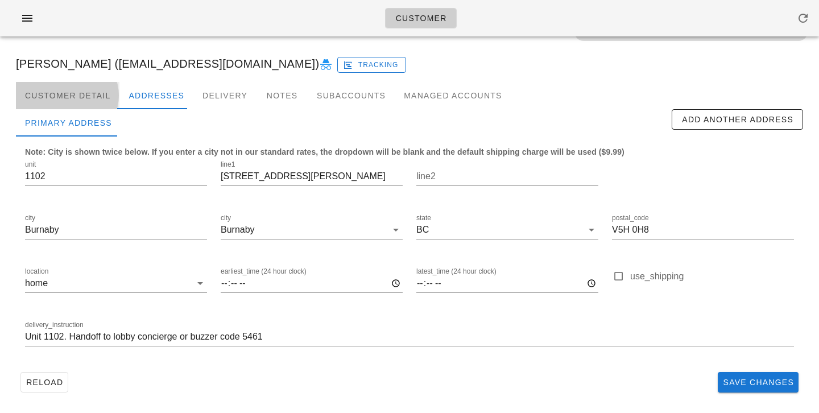
click at [106, 89] on div "Customer Detail" at bounding box center [67, 95] width 103 height 27
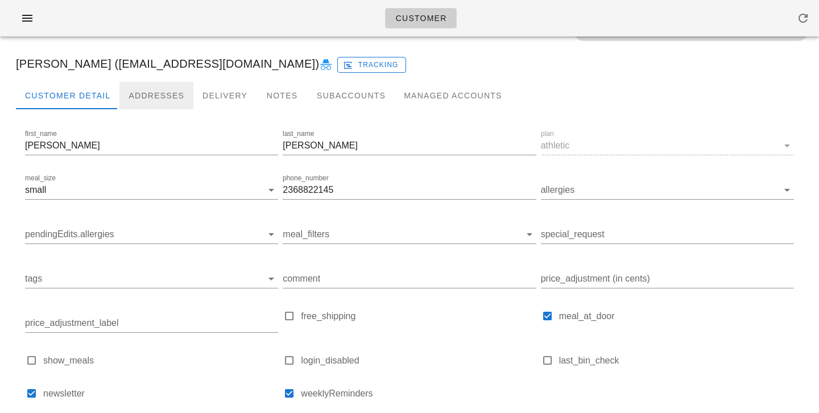
click at [148, 97] on div "Addresses" at bounding box center [156, 95] width 74 height 27
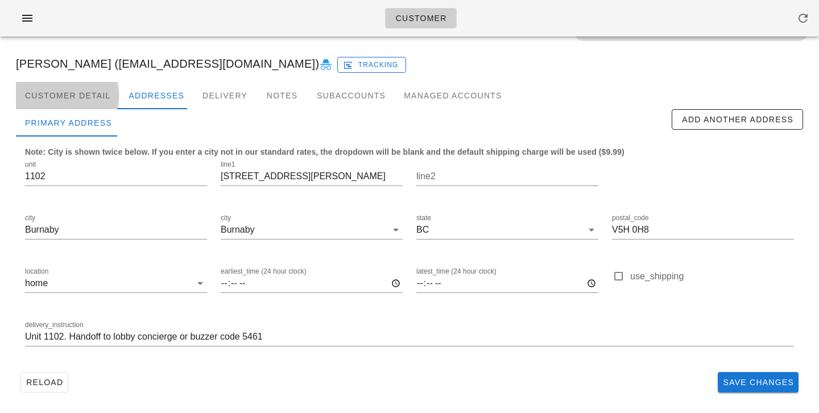
click at [111, 98] on div "Customer Detail" at bounding box center [67, 95] width 103 height 27
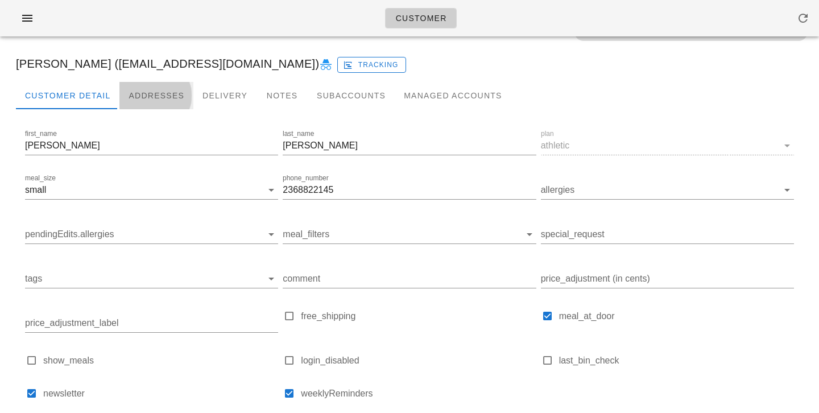
click at [138, 103] on div "Addresses" at bounding box center [156, 95] width 74 height 27
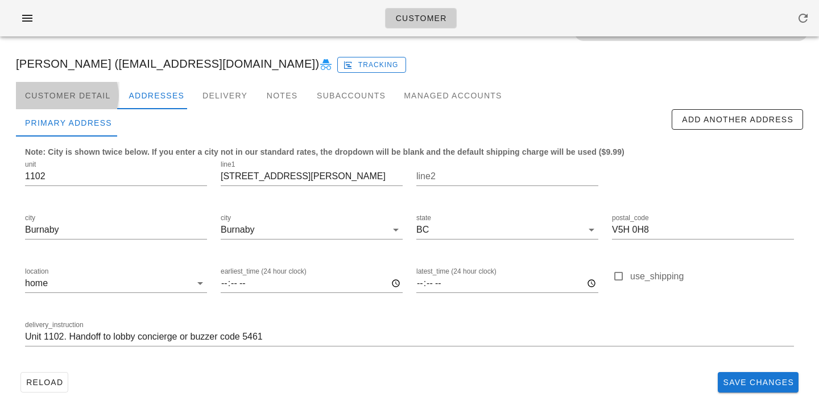
click at [102, 96] on div "Customer Detail" at bounding box center [67, 95] width 103 height 27
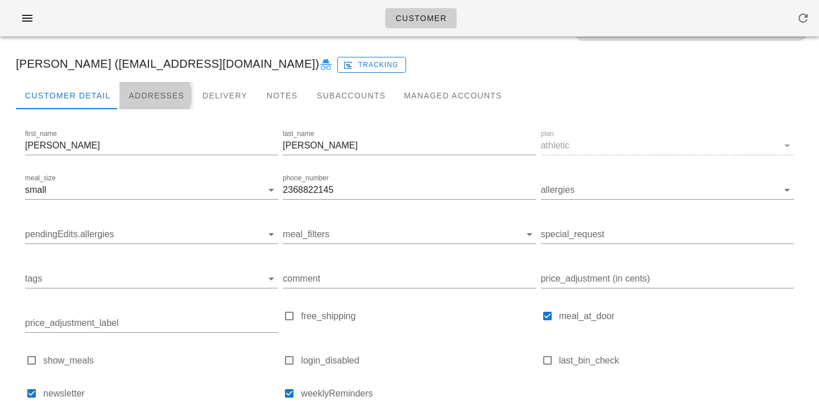
click at [148, 100] on div "Addresses" at bounding box center [156, 95] width 74 height 27
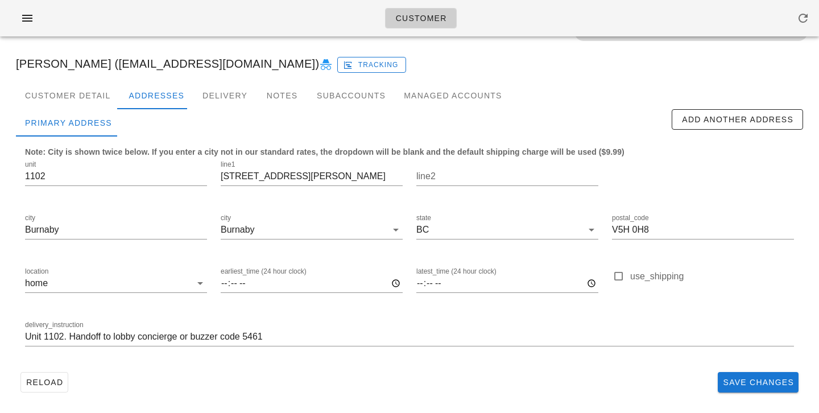
click at [114, 81] on div "Andrew Kim (andkim95@gmail.com) Tracking" at bounding box center [409, 63] width 805 height 36
click at [94, 101] on div "Customer Detail" at bounding box center [67, 95] width 103 height 27
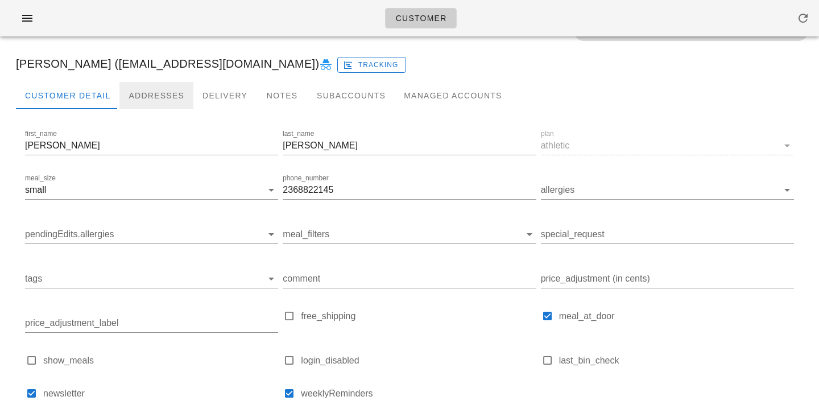
click at [140, 93] on div "Addresses" at bounding box center [156, 95] width 74 height 27
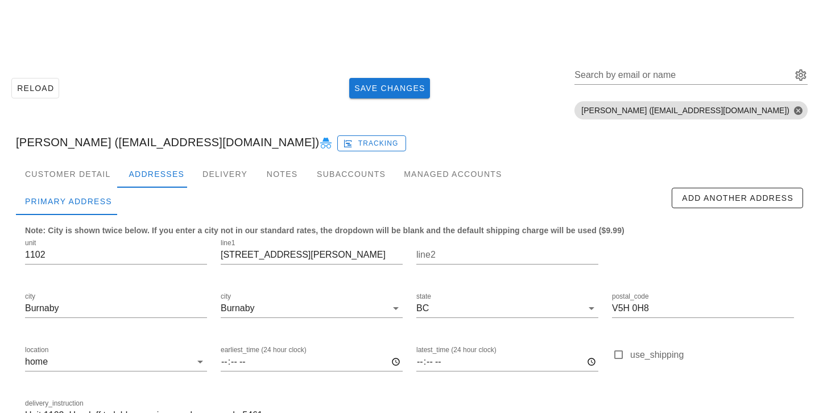
scroll to position [78, 0]
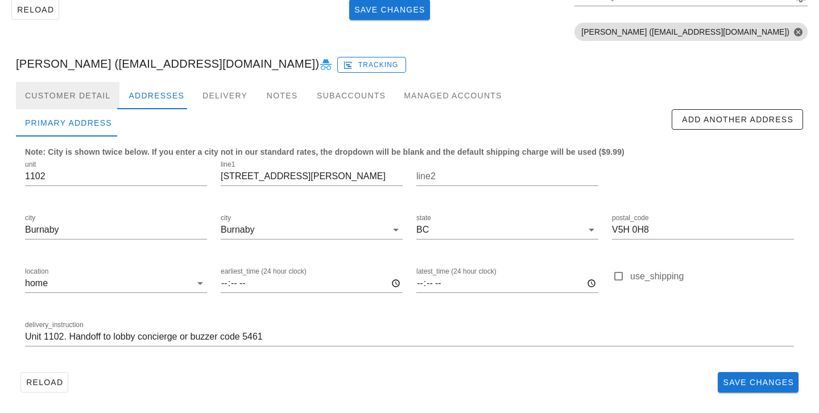
click at [77, 100] on div "Customer Detail" at bounding box center [67, 95] width 103 height 27
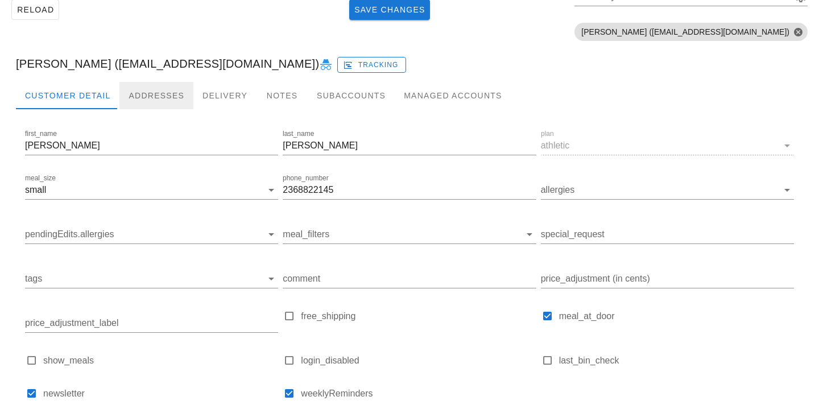
click at [141, 93] on div "Addresses" at bounding box center [156, 95] width 74 height 27
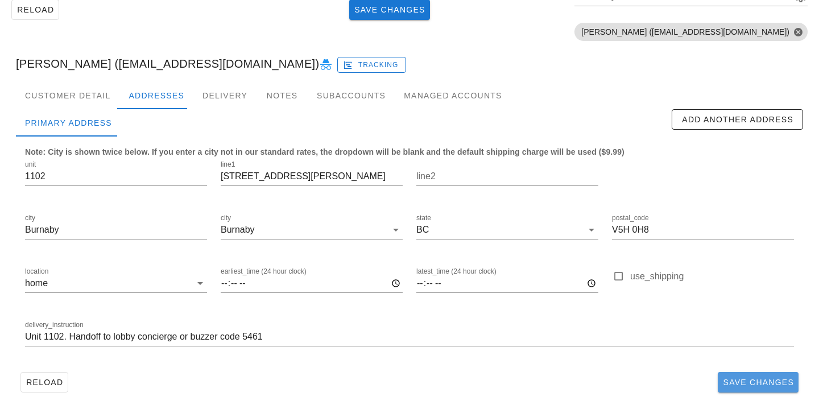
click at [766, 378] on span "Save Changes" at bounding box center [758, 382] width 72 height 9
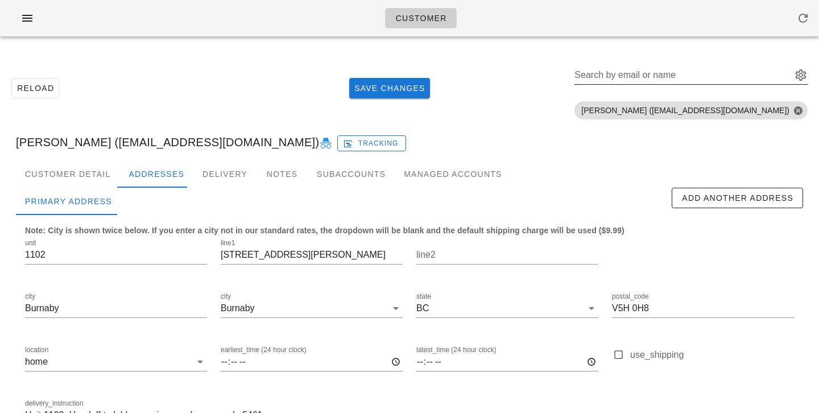
click at [718, 78] on input "Search by email or name" at bounding box center [681, 75] width 215 height 18
paste input "onimiyahaha@gmail.com"
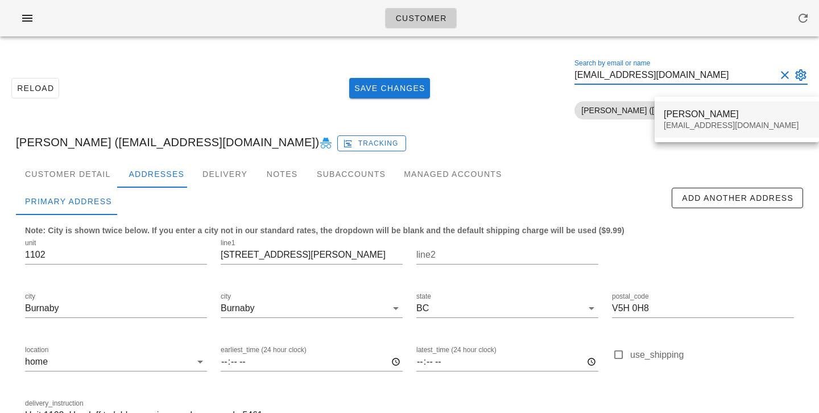
type input "onimiyahaha@gmail.com"
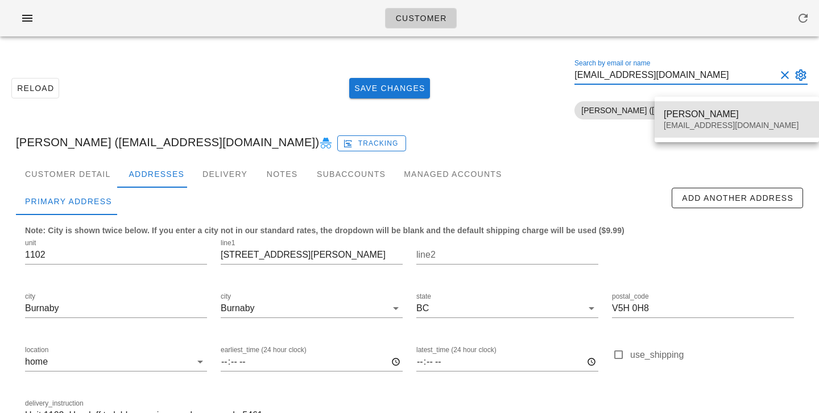
click at [674, 118] on div "Miyako Kure" at bounding box center [737, 114] width 146 height 11
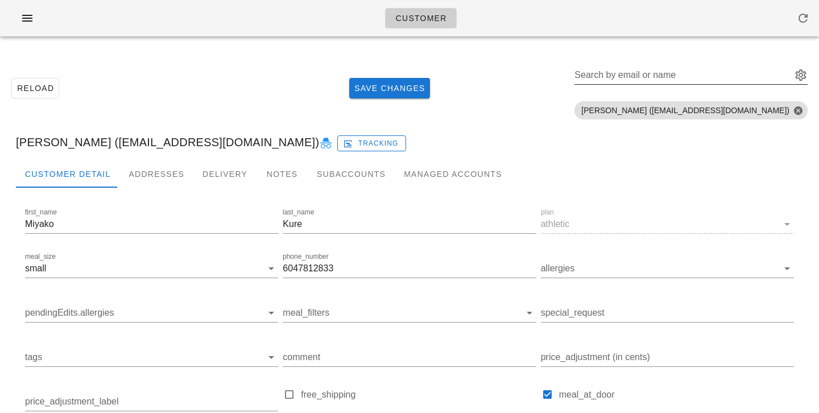
click at [673, 68] on div "Search by email or name" at bounding box center [681, 75] width 215 height 18
paste input "onimiyahaha@gmail.com"
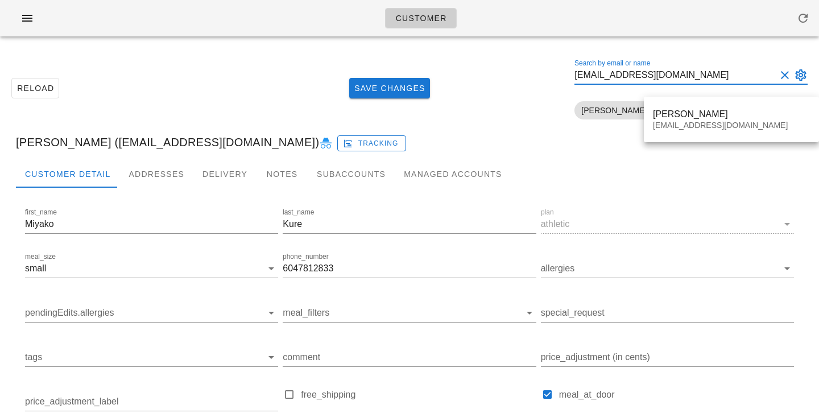
type input "onimiyahaha@gmail.com"
click at [590, 100] on div "Reload Save Changes Search by email or name onimiyahaha@gmail.com Include delet…" at bounding box center [409, 88] width 805 height 72
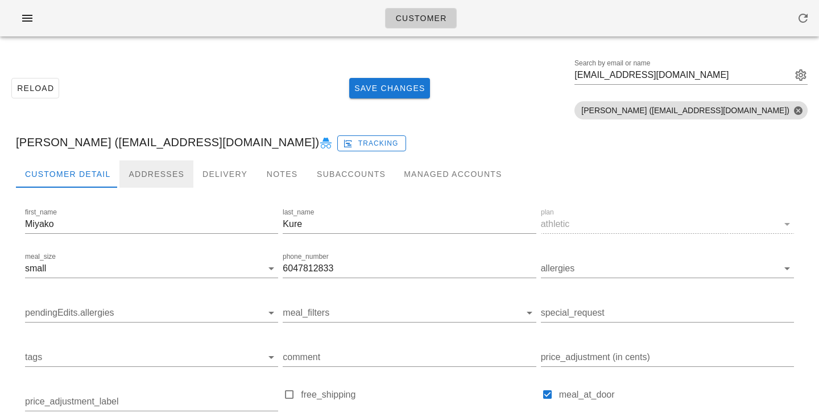
click at [164, 173] on div "Addresses" at bounding box center [156, 173] width 74 height 27
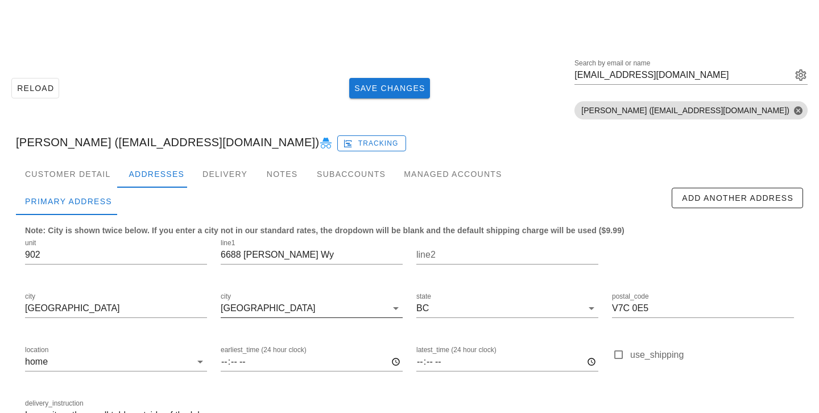
scroll to position [78, 0]
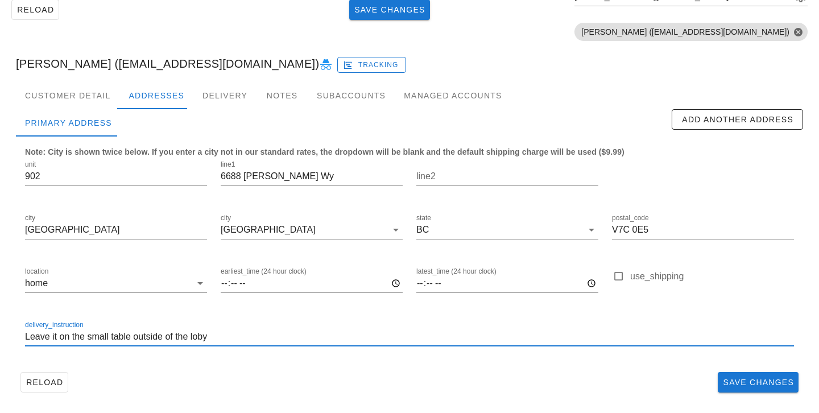
click at [225, 337] on input "Leave it on the small table outside of the loby" at bounding box center [409, 337] width 769 height 18
click at [208, 335] on input "Leave it on the small table outside of the loby" at bounding box center [409, 337] width 769 height 18
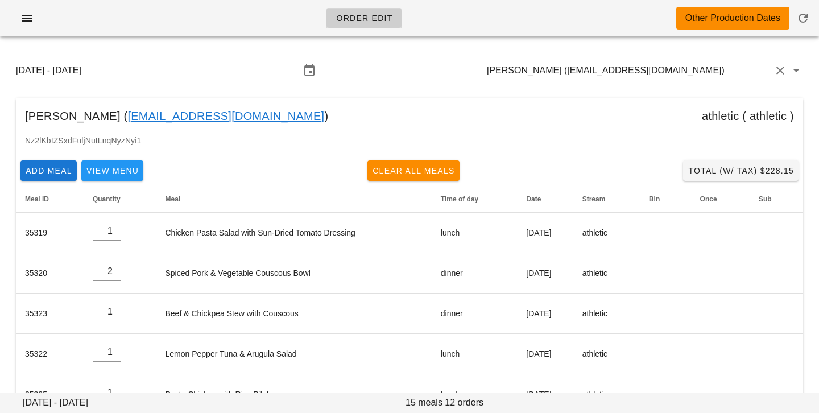
click at [548, 65] on input "Andrew Kim (andkim95@gmail.com)" at bounding box center [629, 70] width 284 height 18
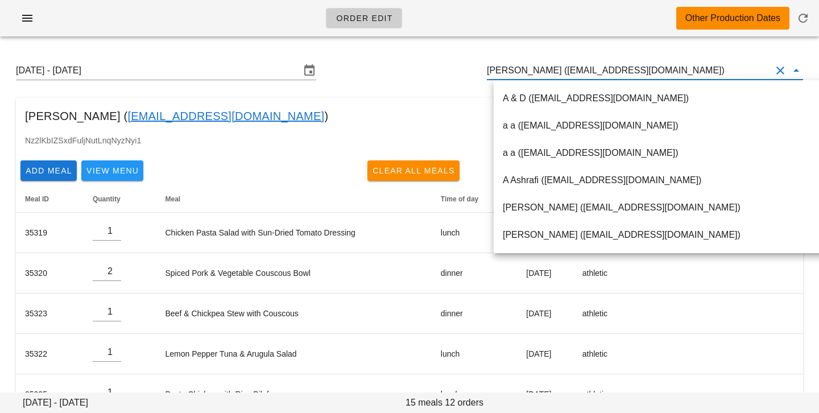
click at [544, 69] on input "Andrew Kim (andkim95@gmail.com)" at bounding box center [629, 70] width 284 height 18
drag, startPoint x: 544, startPoint y: 69, endPoint x: 660, endPoint y: 71, distance: 116.6
click at [661, 72] on input "Andrew Kim (andkim95@gmail.com)" at bounding box center [629, 70] width 284 height 18
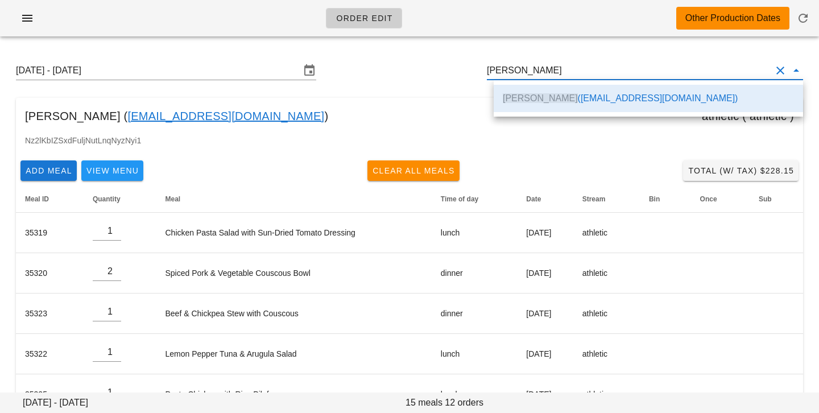
click at [321, 88] on div "Sunday August 31 - Saturday September 6 Andrew Kim" at bounding box center [409, 70] width 805 height 36
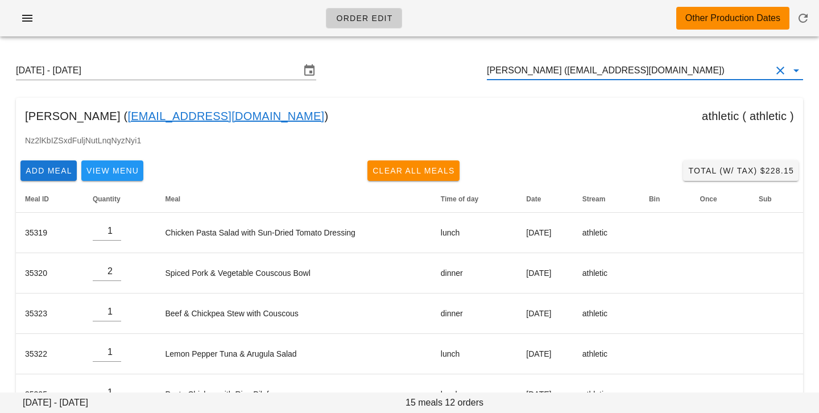
click at [651, 65] on input "Andrew Kim (andkim95@gmail.com)" at bounding box center [629, 70] width 284 height 18
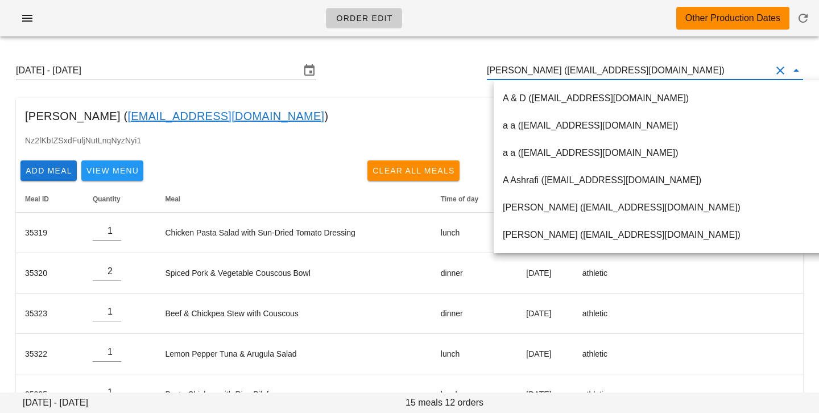
paste input "onimiyahaha@gmail.com"
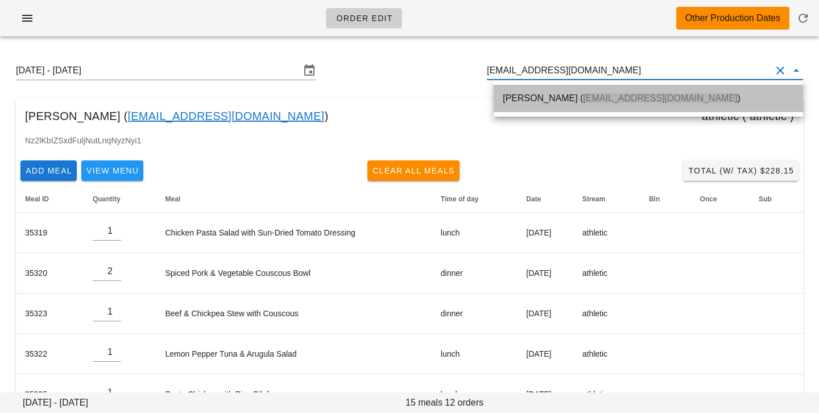
click at [634, 105] on div "Miyako Kure ( onimiyahaha@gmail.com )" at bounding box center [648, 98] width 291 height 24
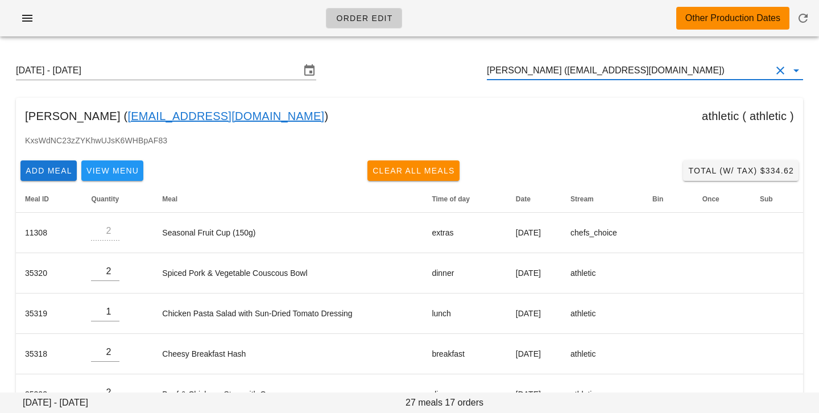
scroll to position [1, 0]
drag, startPoint x: 543, startPoint y: 71, endPoint x: 678, endPoint y: 68, distance: 135.4
click at [679, 71] on input "[PERSON_NAME] ([EMAIL_ADDRESS][DOMAIN_NAME])" at bounding box center [629, 70] width 284 height 18
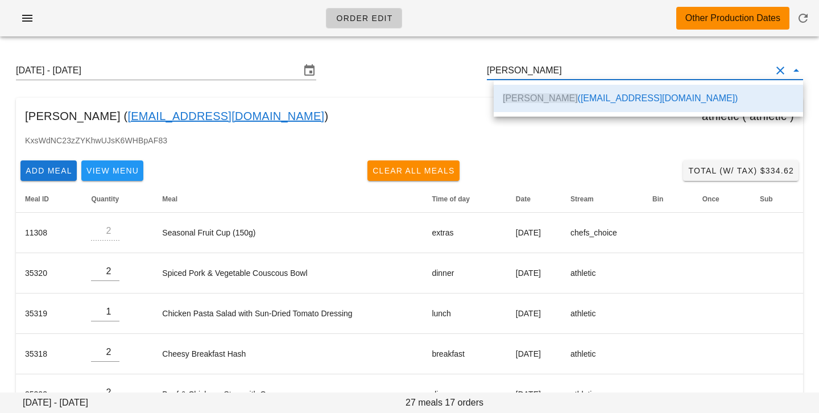
scroll to position [0, 0]
click at [397, 85] on div "Sunday August 31 - Saturday September 6 Miyako Kure" at bounding box center [409, 70] width 805 height 36
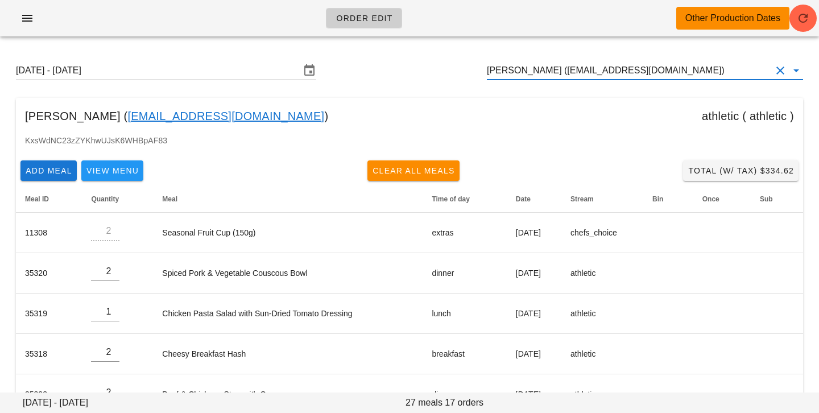
click at [673, 67] on input "[PERSON_NAME] ([EMAIL_ADDRESS][DOMAIN_NAME])" at bounding box center [629, 70] width 284 height 18
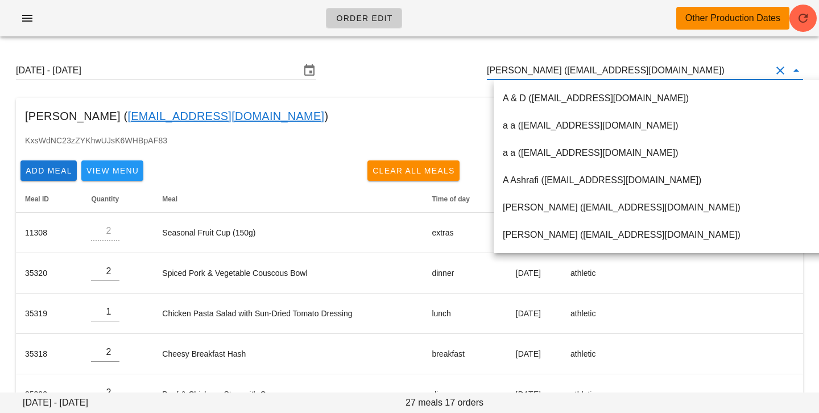
paste input "[DOMAIN_NAME][EMAIL_ADDRESS][DOMAIN_NAME]"
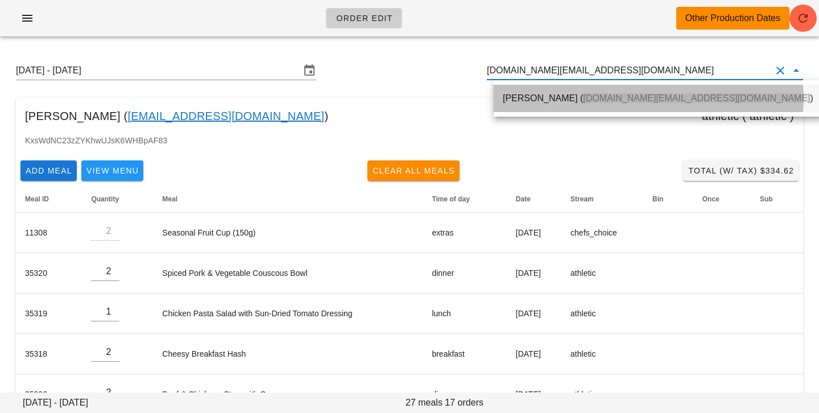
click at [647, 93] on span "[DOMAIN_NAME][EMAIL_ADDRESS][DOMAIN_NAME]" at bounding box center [696, 98] width 227 height 10
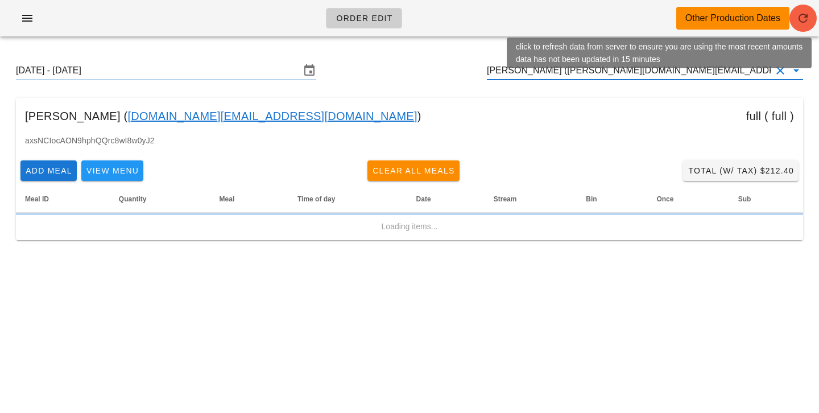
type input "[PERSON_NAME] ([PERSON_NAME][DOMAIN_NAME][EMAIL_ADDRESS][PERSON_NAME][DOMAIN_NA…"
click at [798, 19] on icon "button" at bounding box center [803, 18] width 14 height 14
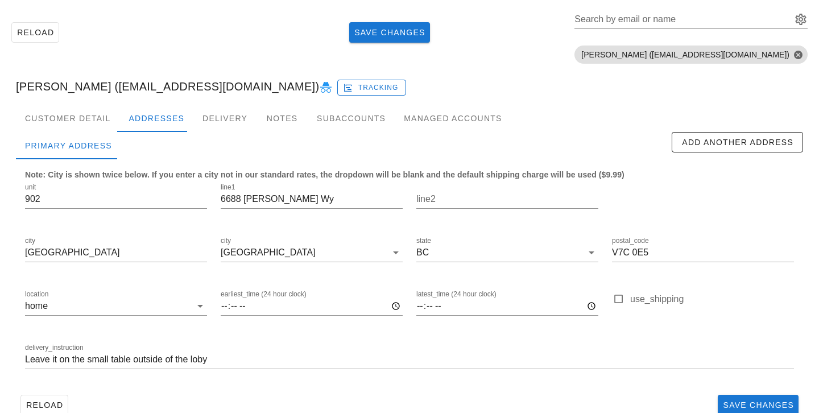
scroll to position [78, 0]
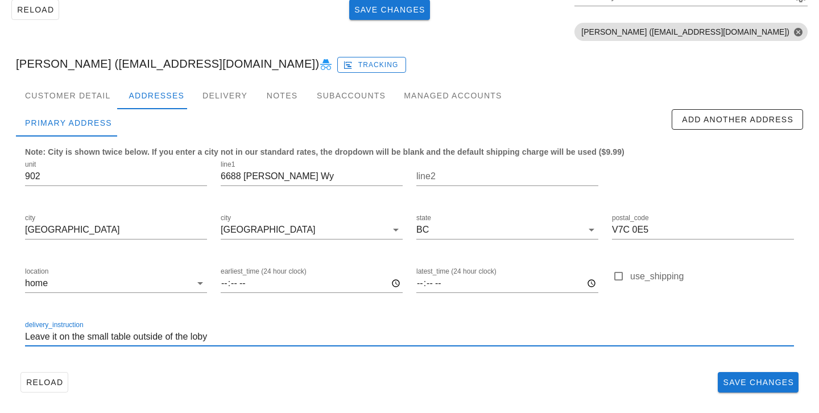
click at [27, 334] on input "Leave it on the small table outside of the loby" at bounding box center [409, 337] width 769 height 18
click at [245, 336] on input "Unit 902. Leave it on the small table outside of the loby" at bounding box center [409, 337] width 769 height 18
type input "Unit 902. Leave it on the small table outside of the lobby"
click at [65, 98] on div "Customer Detail" at bounding box center [67, 95] width 103 height 27
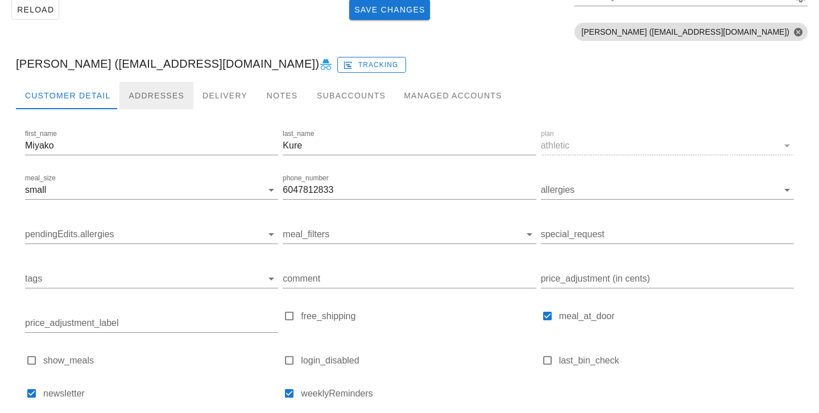
click at [147, 93] on div "Addresses" at bounding box center [156, 95] width 74 height 27
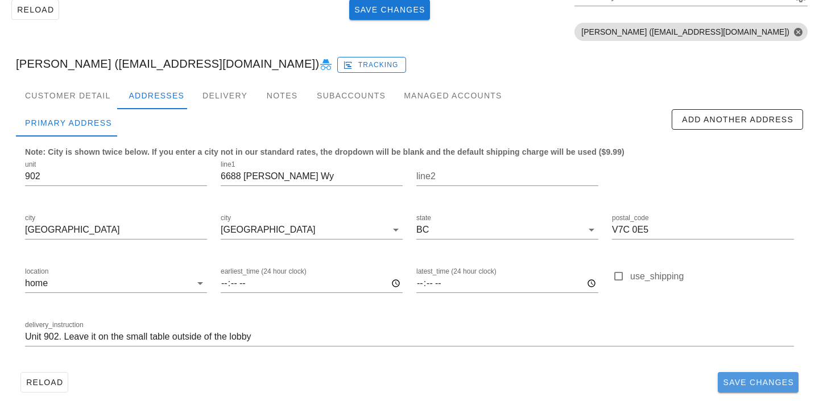
click at [728, 382] on span "Save Changes" at bounding box center [758, 382] width 72 height 9
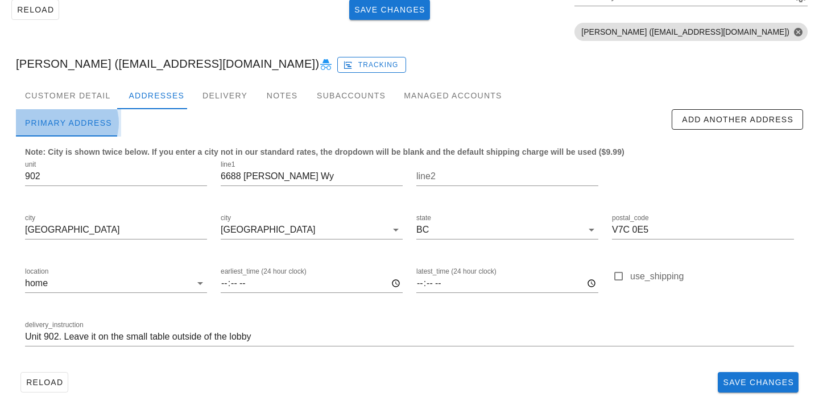
click at [62, 111] on div "Primary Address" at bounding box center [68, 122] width 105 height 27
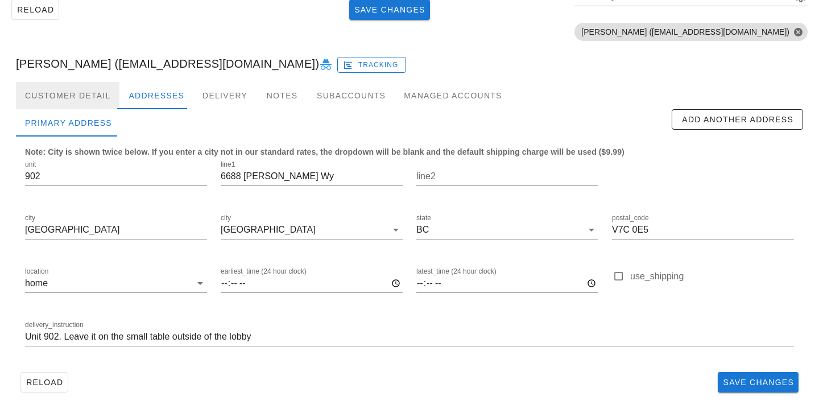
click at [73, 92] on div "Customer Detail" at bounding box center [67, 95] width 103 height 27
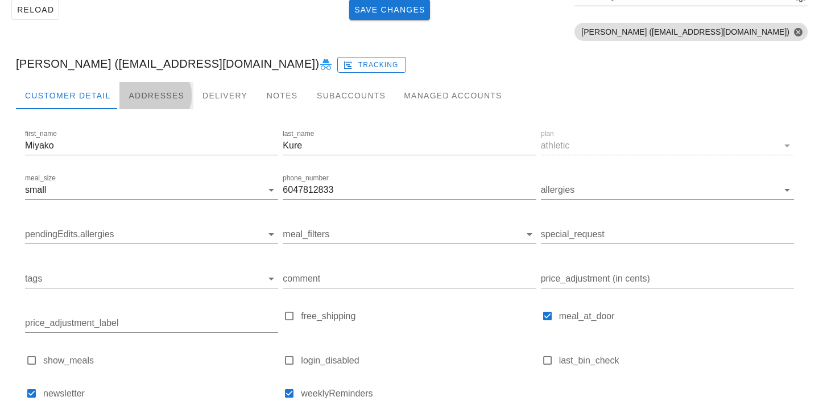
click at [126, 94] on div "Addresses" at bounding box center [156, 95] width 74 height 27
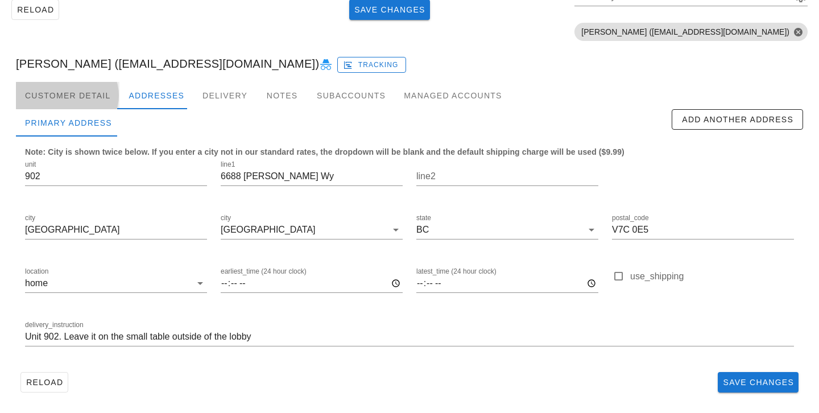
click at [76, 95] on div "Customer Detail" at bounding box center [67, 95] width 103 height 27
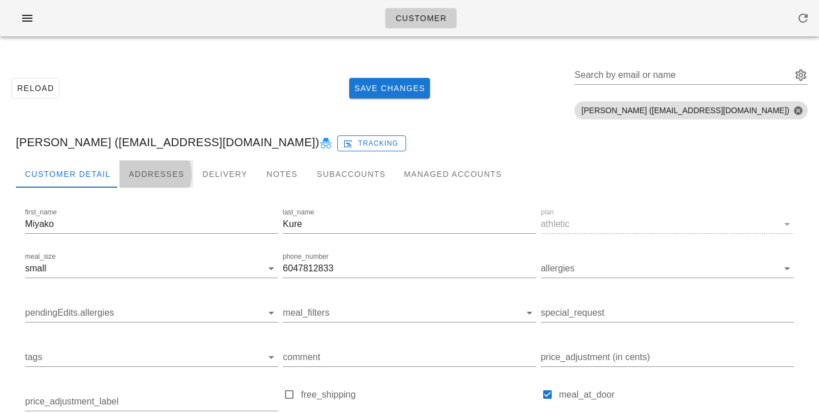
click at [169, 180] on div "Addresses" at bounding box center [156, 173] width 74 height 27
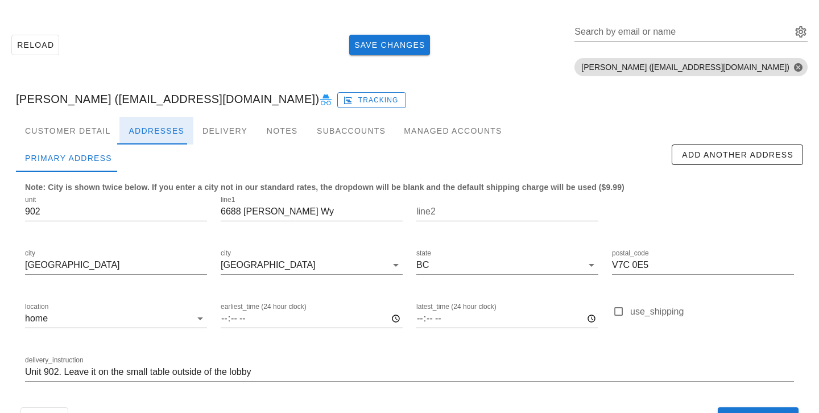
scroll to position [78, 0]
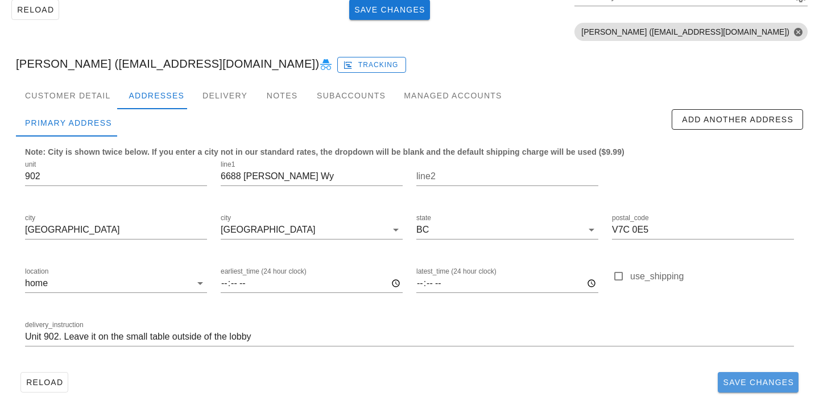
click at [784, 390] on button "Save Changes" at bounding box center [758, 382] width 81 height 20
click at [86, 90] on div "Customer Detail" at bounding box center [67, 95] width 103 height 27
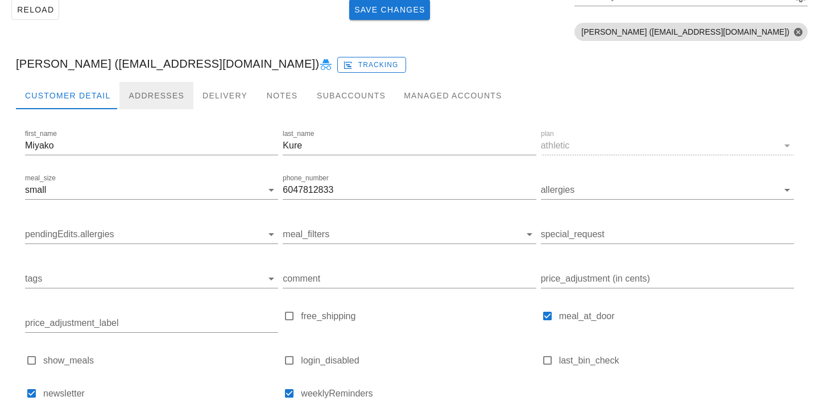
click at [168, 91] on div "Addresses" at bounding box center [156, 95] width 74 height 27
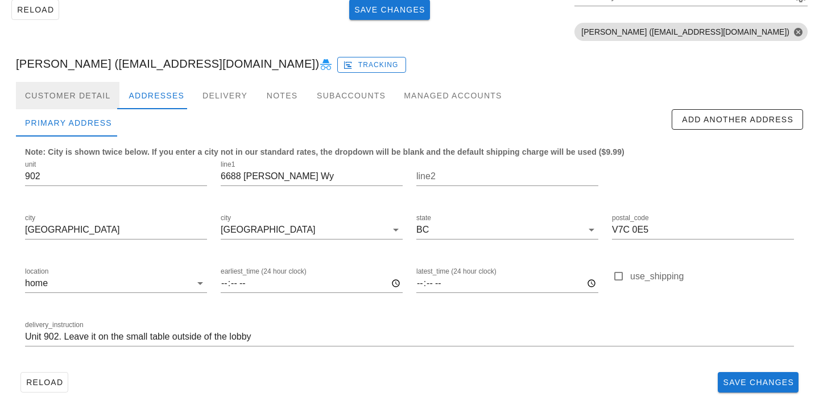
click at [74, 94] on div "Customer Detail" at bounding box center [67, 95] width 103 height 27
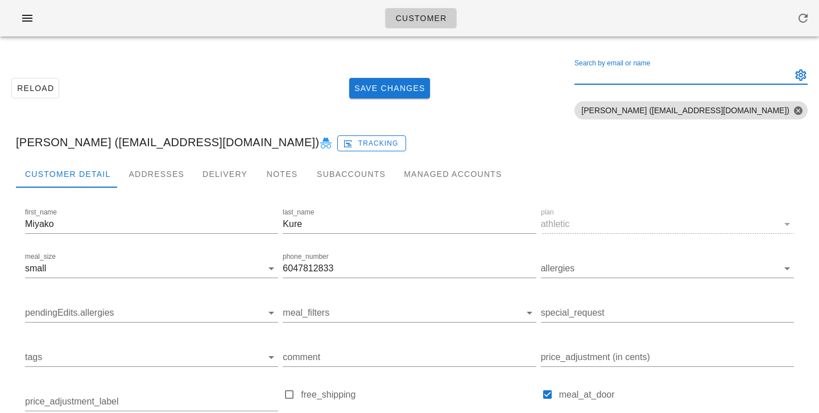
click at [735, 71] on div "Search by email or name" at bounding box center [681, 75] width 215 height 18
paste input "[DOMAIN_NAME][EMAIL_ADDRESS][DOMAIN_NAME]"
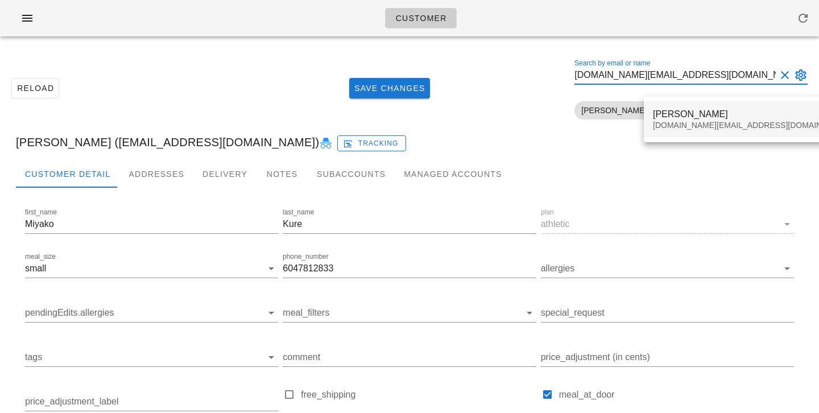
type input "[DOMAIN_NAME][EMAIL_ADDRESS][DOMAIN_NAME]"
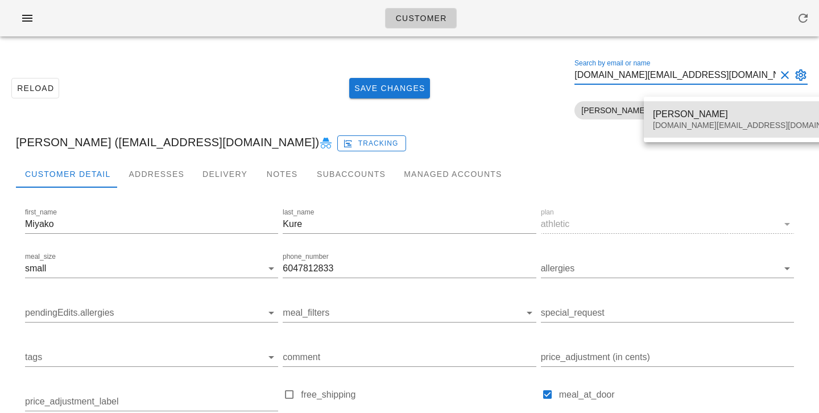
click at [663, 103] on div "Alec Wang alec.sy.wang@gmail.com" at bounding box center [752, 119] width 198 height 35
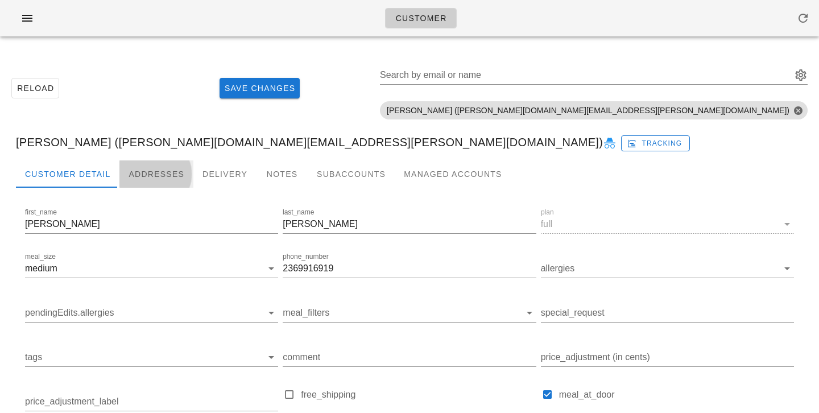
click at [161, 171] on div "Addresses" at bounding box center [156, 173] width 74 height 27
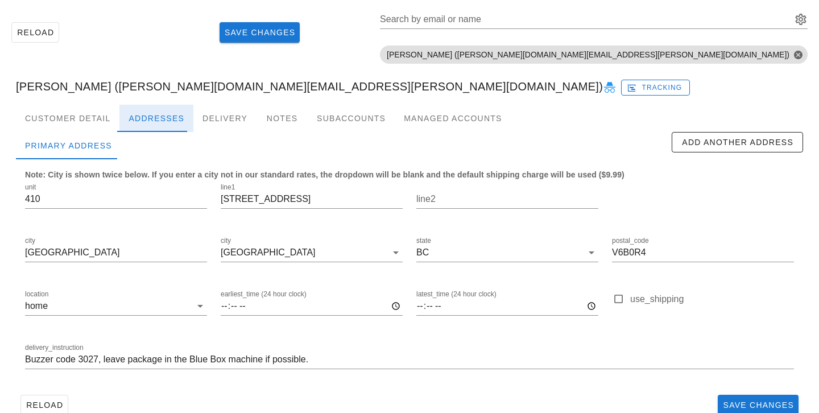
scroll to position [78, 0]
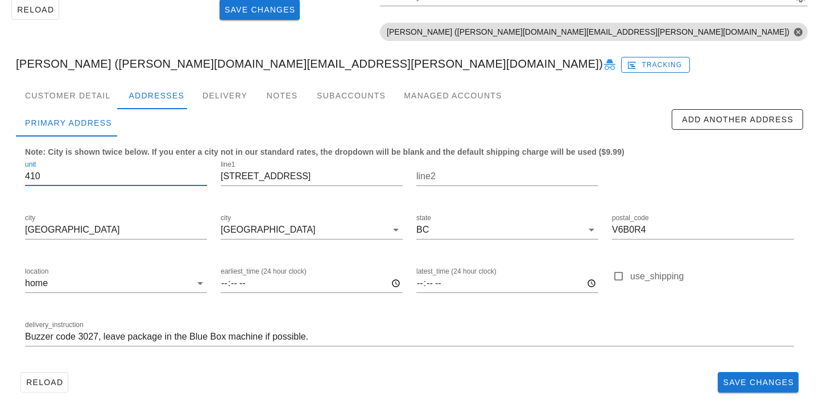
click at [54, 175] on input "410" at bounding box center [116, 176] width 182 height 18
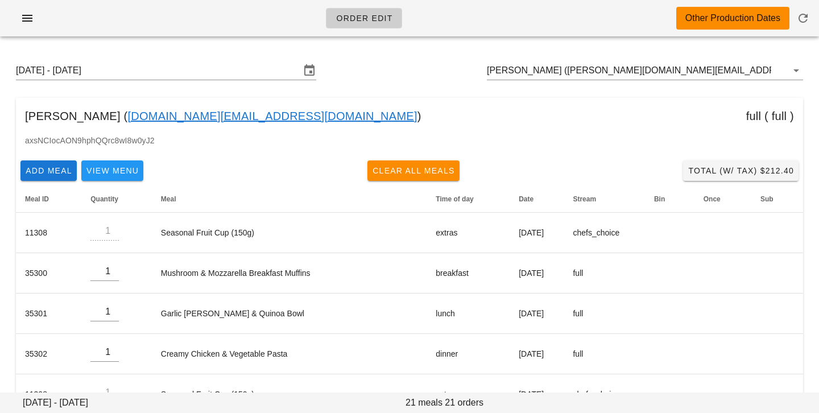
scroll to position [3, 0]
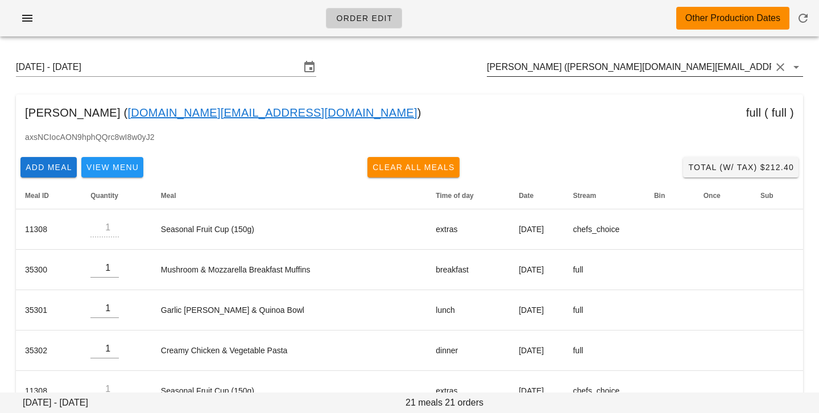
click at [531, 69] on input "[PERSON_NAME] ([PERSON_NAME][DOMAIN_NAME][EMAIL_ADDRESS][PERSON_NAME][DOMAIN_NA…" at bounding box center [629, 67] width 284 height 18
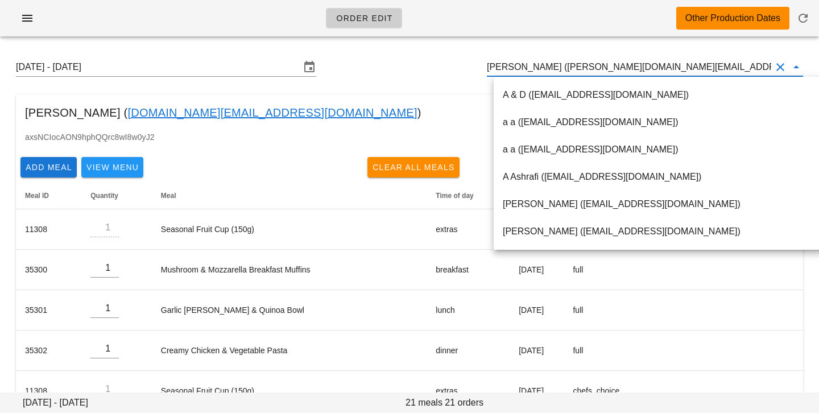
click at [536, 67] on input "[PERSON_NAME] ([PERSON_NAME][DOMAIN_NAME][EMAIL_ADDRESS][PERSON_NAME][DOMAIN_NA…" at bounding box center [629, 67] width 284 height 18
drag, startPoint x: 537, startPoint y: 67, endPoint x: 681, endPoint y: 65, distance: 143.9
click at [682, 67] on input "[PERSON_NAME] ([PERSON_NAME][DOMAIN_NAME][EMAIL_ADDRESS][PERSON_NAME][DOMAIN_NA…" at bounding box center [629, 67] width 284 height 18
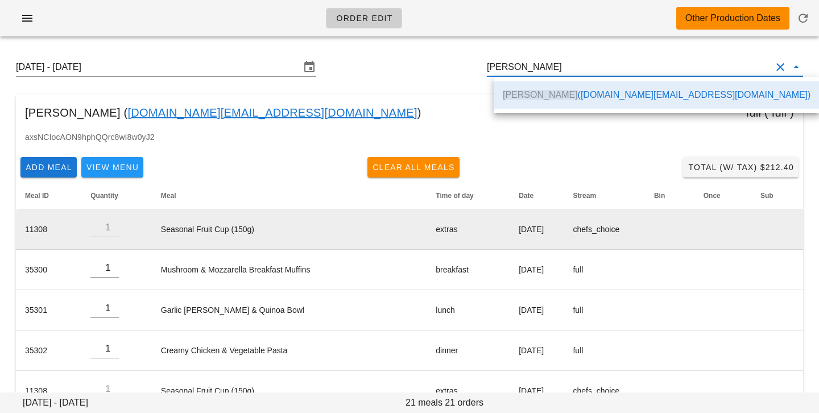
click at [510, 240] on td "[DATE]" at bounding box center [537, 229] width 54 height 40
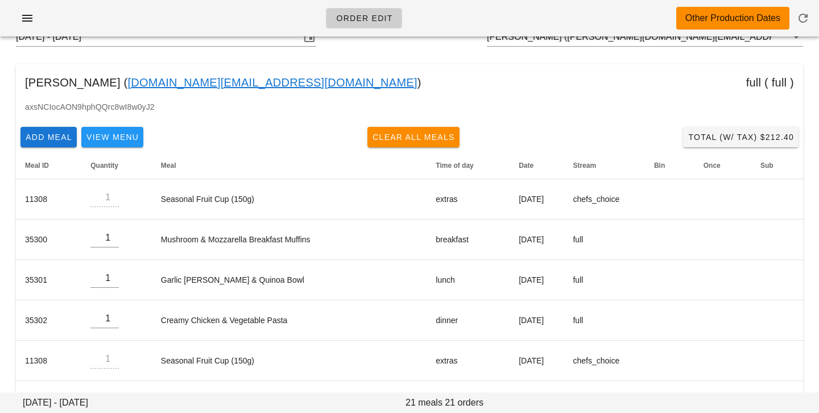
scroll to position [11, 0]
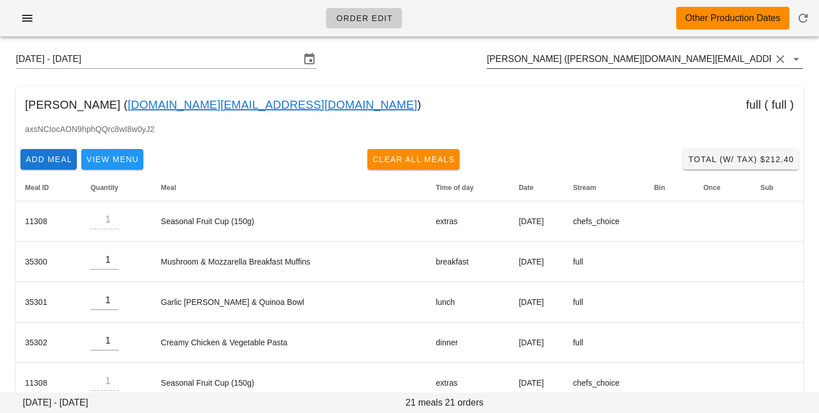
click at [655, 61] on input "[PERSON_NAME] ([PERSON_NAME][DOMAIN_NAME][EMAIL_ADDRESS][PERSON_NAME][DOMAIN_NA…" at bounding box center [629, 59] width 284 height 18
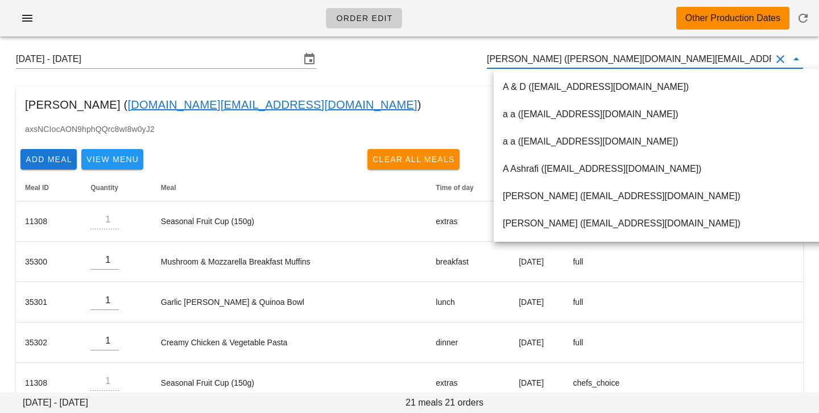
paste input "[EMAIL_ADDRESS][DOMAIN_NAME]"
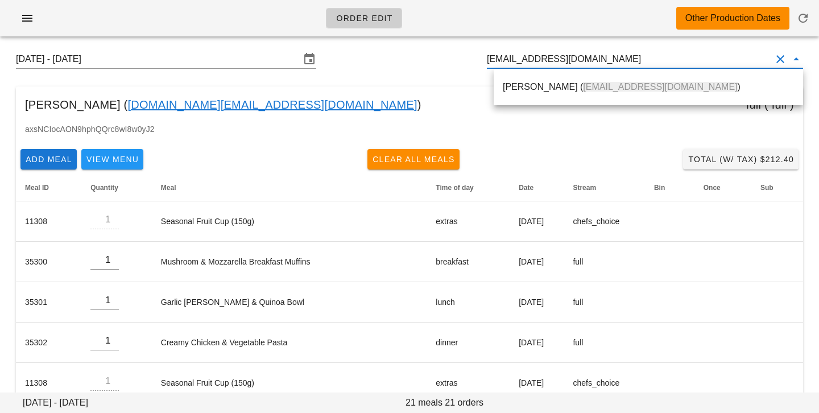
click at [621, 74] on div "Veronique Zelyas ( verozelyas@gmail.com )" at bounding box center [648, 86] width 309 height 27
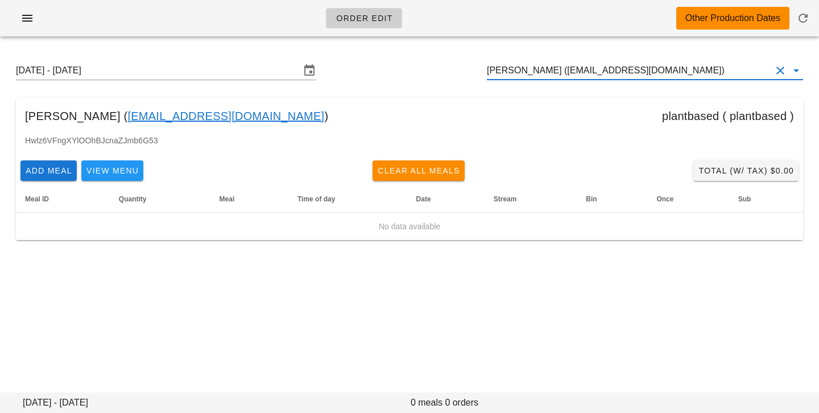
click at [582, 71] on input "[PERSON_NAME] ([EMAIL_ADDRESS][DOMAIN_NAME])" at bounding box center [629, 70] width 284 height 18
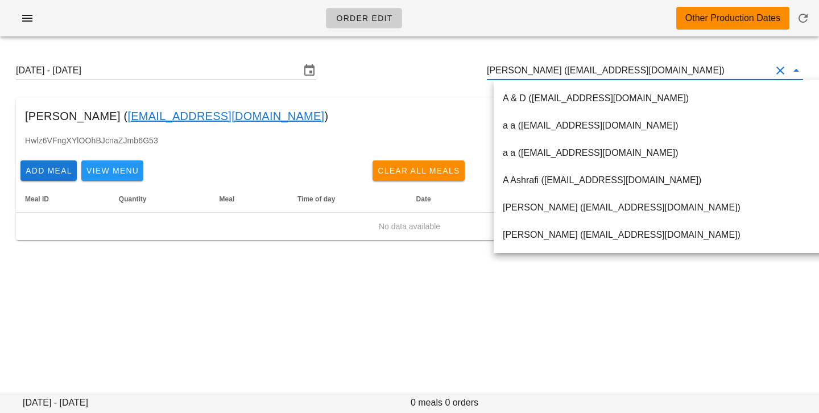
scroll to position [1, 0]
drag, startPoint x: 562, startPoint y: 72, endPoint x: 675, endPoint y: 71, distance: 112.6
click at [675, 72] on input "[PERSON_NAME] ([EMAIL_ADDRESS][DOMAIN_NAME])" at bounding box center [629, 70] width 284 height 18
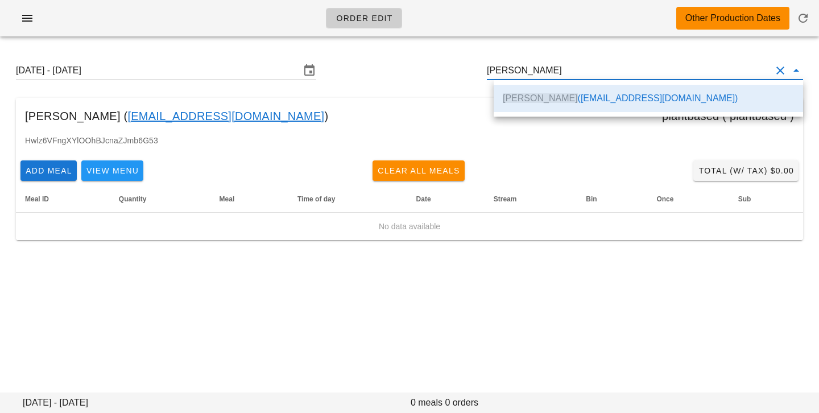
scroll to position [0, 0]
drag, startPoint x: 607, startPoint y: 69, endPoint x: 391, endPoint y: 43, distance: 217.7
click at [394, 44] on div "Order Edit Other Production Dates Sunday August 31 - Saturday September 6 Veron…" at bounding box center [409, 206] width 819 height 413
paste input "vincentpongdesign@gmail.com"
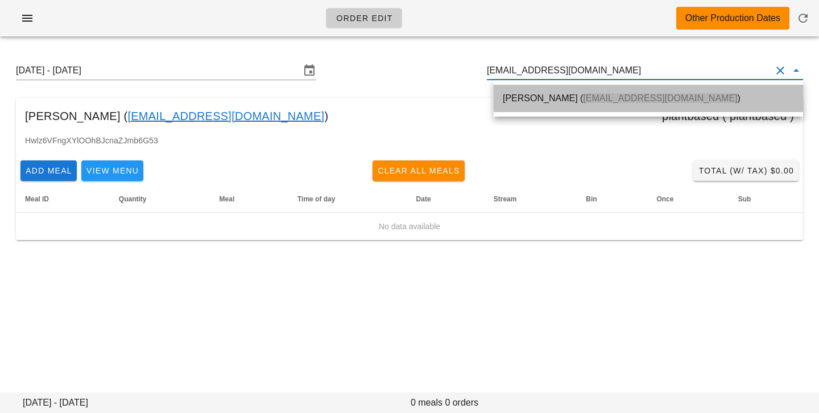
click at [506, 102] on div "Vincent Pong ( vincentpongdesign@gmail.com )" at bounding box center [648, 98] width 291 height 11
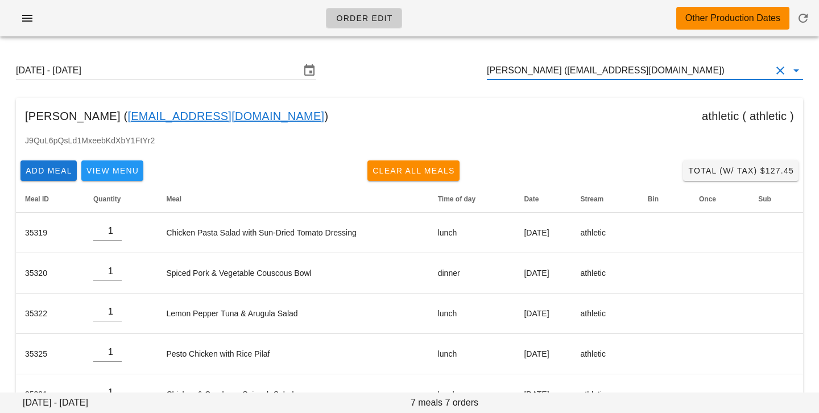
click at [545, 68] on input "Vincent Pong (vincentpongdesign@gmail.com)" at bounding box center [629, 70] width 284 height 18
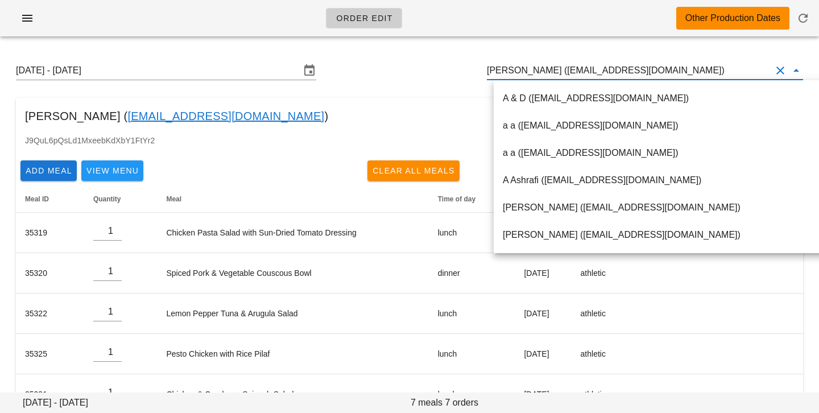
scroll to position [1, 0]
drag, startPoint x: 548, startPoint y: 69, endPoint x: 735, endPoint y: 67, distance: 187.7
click at [736, 68] on input "Vincent Pong (vincentpongdesign@gmail.com)" at bounding box center [629, 70] width 284 height 18
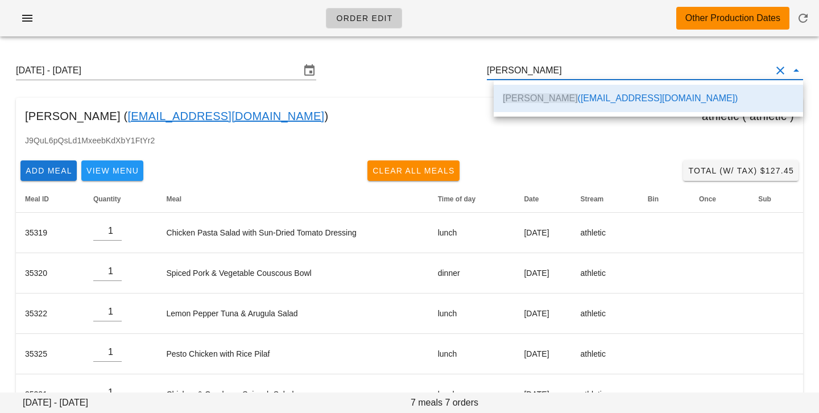
click at [478, 82] on div "Sunday August 31 - Saturday September 6 Vincent Pong" at bounding box center [409, 70] width 805 height 36
type input "Vincent Pong (vincentpongdesign@gmail.com)"
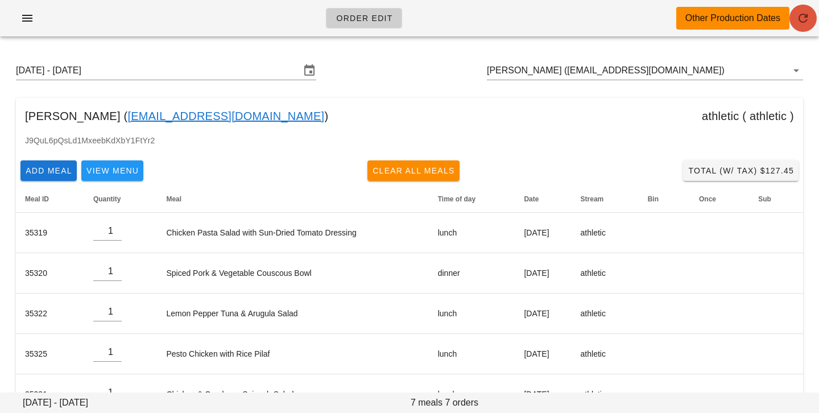
click at [805, 20] on icon "button" at bounding box center [803, 18] width 14 height 14
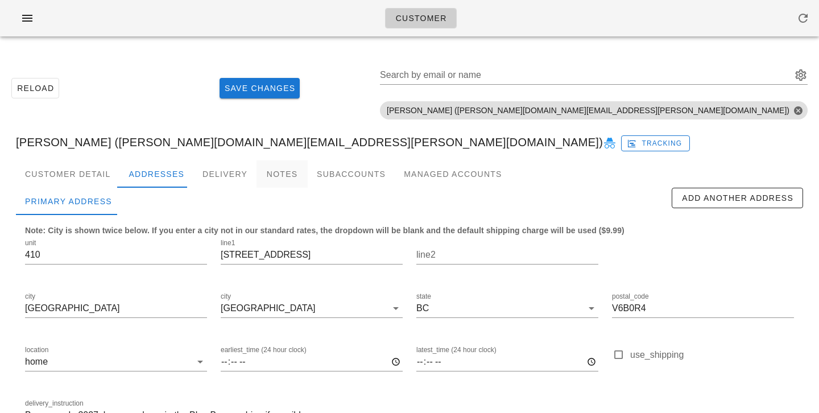
scroll to position [78, 0]
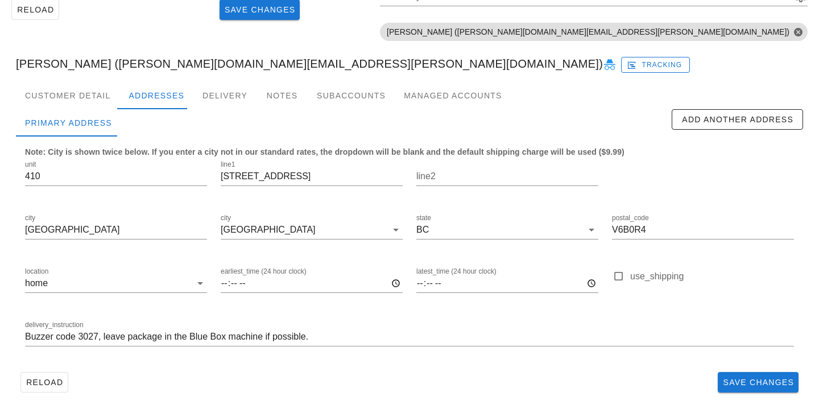
click at [24, 336] on div "delivery_instruction Buzzer code 3027, leave package in the Blue Box machine if…" at bounding box center [409, 338] width 783 height 53
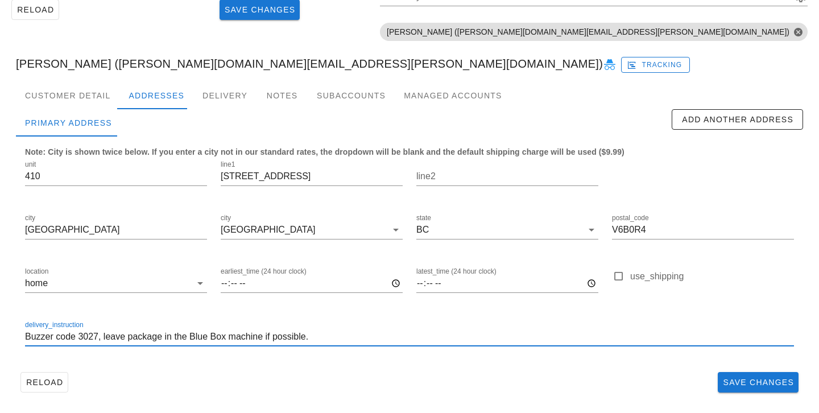
click at [28, 337] on input "Buzzer code 3027, leave package in the Blue Box machine if possible." at bounding box center [409, 337] width 769 height 18
type input "Unit 410. Buzzer code 3027, leave package in the Blue Box machine if possible."
click at [103, 103] on div "Customer Detail" at bounding box center [67, 95] width 103 height 27
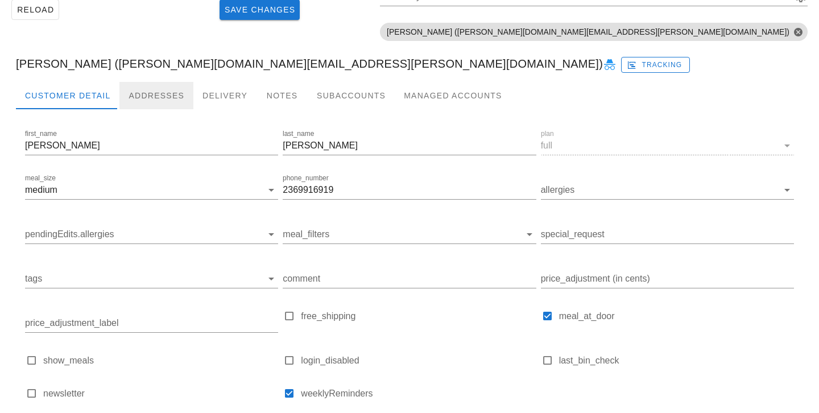
click at [152, 100] on div "Addresses" at bounding box center [156, 95] width 74 height 27
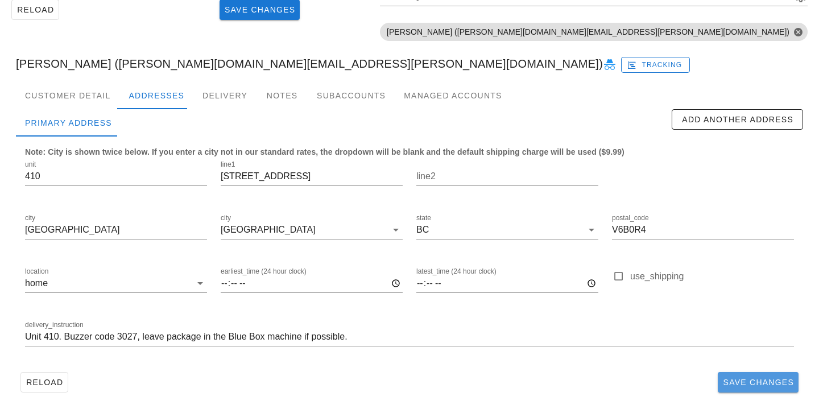
click at [731, 385] on span "Save Changes" at bounding box center [758, 382] width 72 height 9
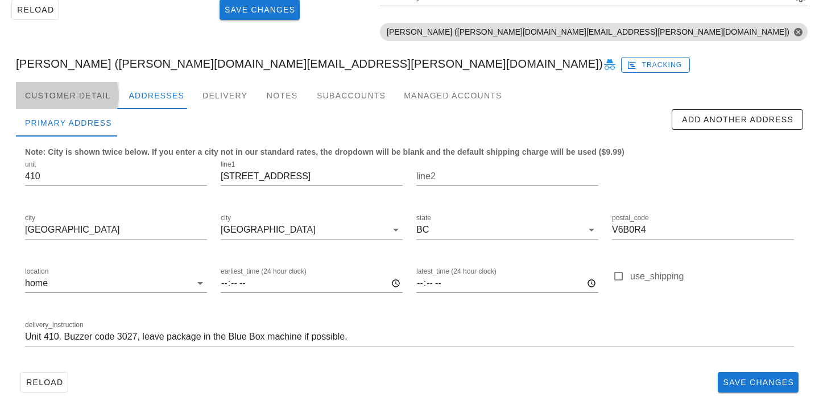
click at [86, 98] on div "Customer Detail" at bounding box center [67, 95] width 103 height 27
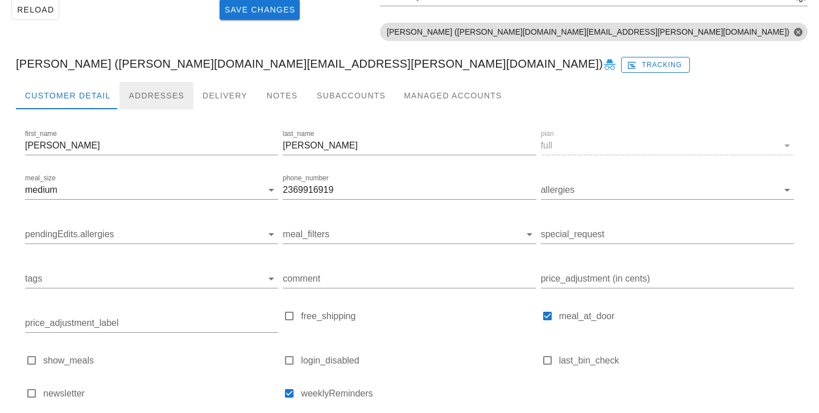
click at [131, 102] on div "Addresses" at bounding box center [156, 95] width 74 height 27
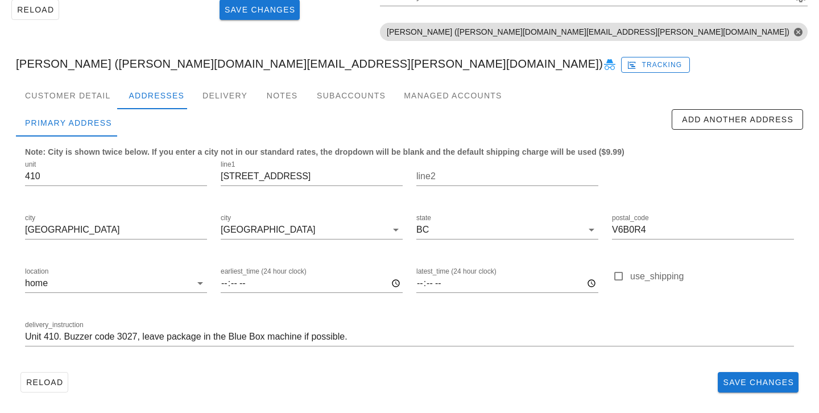
click at [488, 367] on div "Reload Save Changes" at bounding box center [409, 382] width 787 height 30
click at [740, 378] on span "Save Changes" at bounding box center [758, 382] width 72 height 9
click at [86, 94] on div "Customer Detail" at bounding box center [67, 95] width 103 height 27
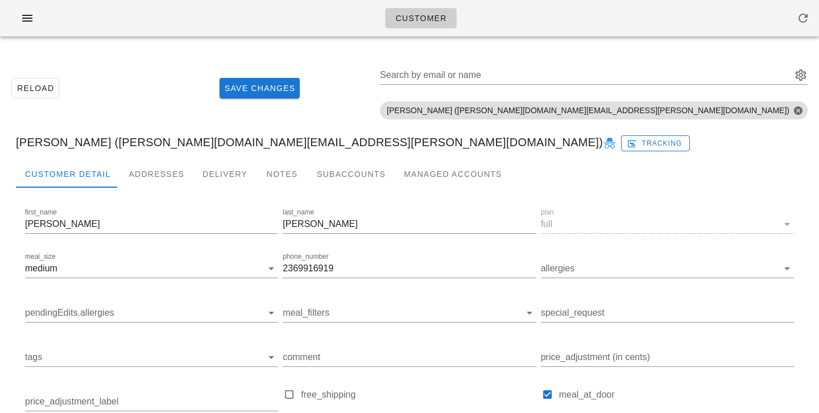
click at [730, 56] on div "Reload Save Changes Search by email or name Include deleted accounts Include Sh…" at bounding box center [409, 88] width 805 height 72
click at [721, 76] on input "Search by email or name" at bounding box center [584, 75] width 409 height 18
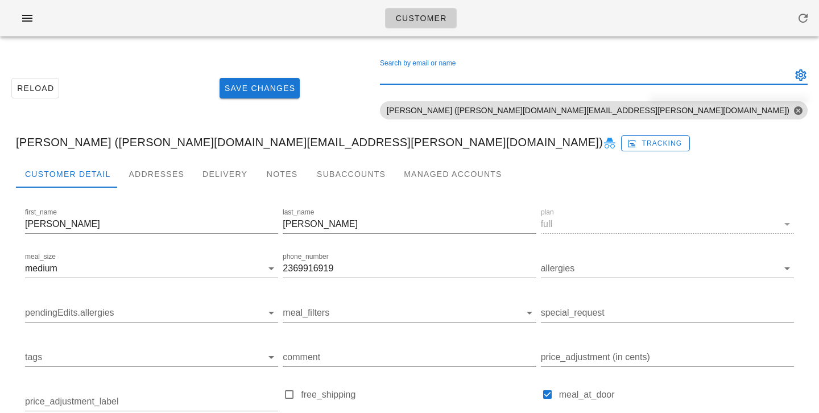
paste input "verozelyas@gmail.com"
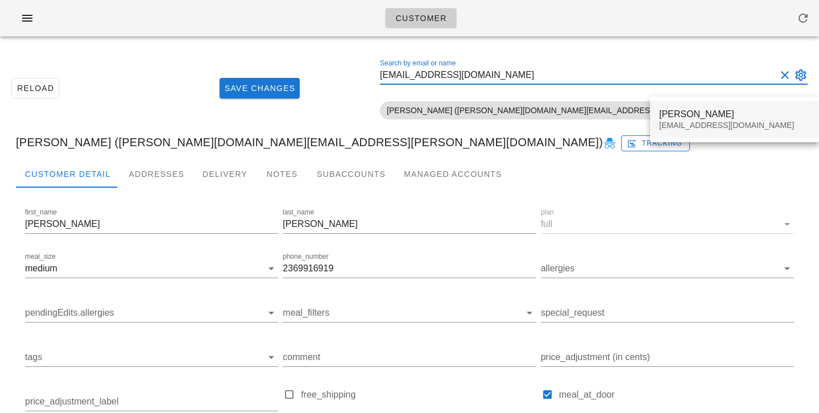
type input "verozelyas@gmail.com"
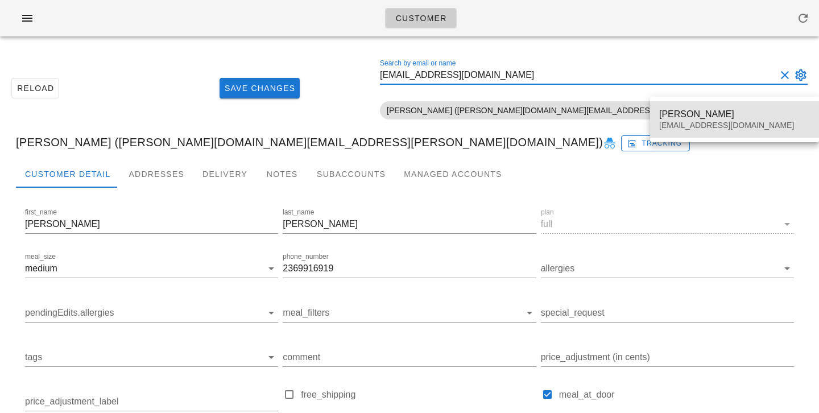
click at [674, 123] on div "verozelyas@gmail.com" at bounding box center [734, 126] width 151 height 10
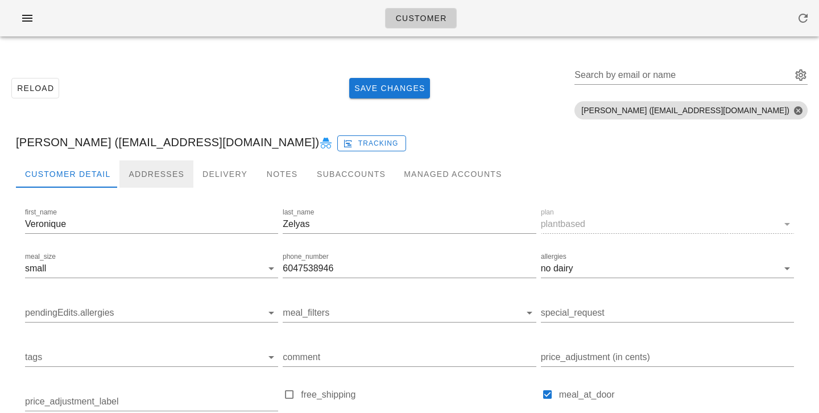
click at [150, 174] on div "Addresses" at bounding box center [156, 173] width 74 height 27
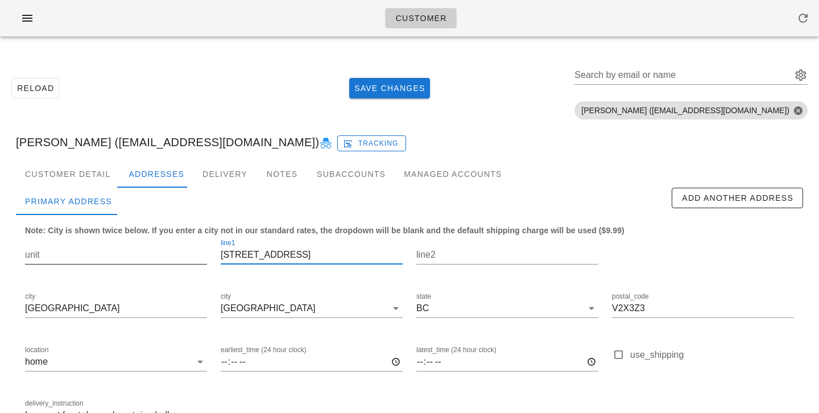
scroll to position [1, 0]
drag, startPoint x: 310, startPoint y: 259, endPoint x: 140, endPoint y: 243, distance: 171.3
click at [142, 245] on div "unit line1 20286 Telep ave line2 city Maple Ridge city Maple Ridge state BC pos…" at bounding box center [409, 337] width 783 height 214
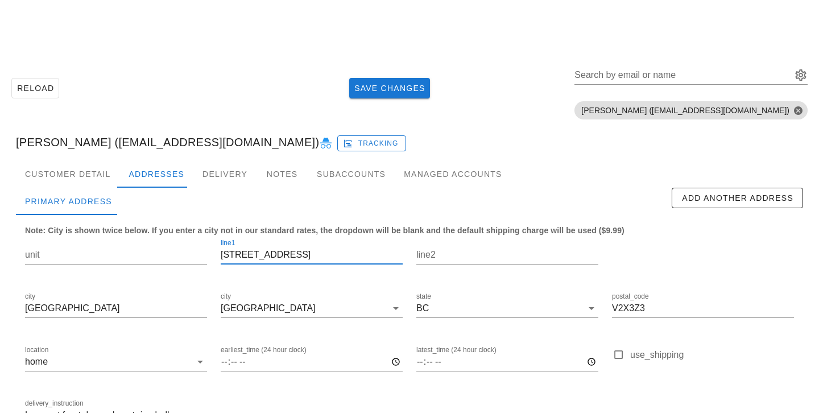
scroll to position [78, 0]
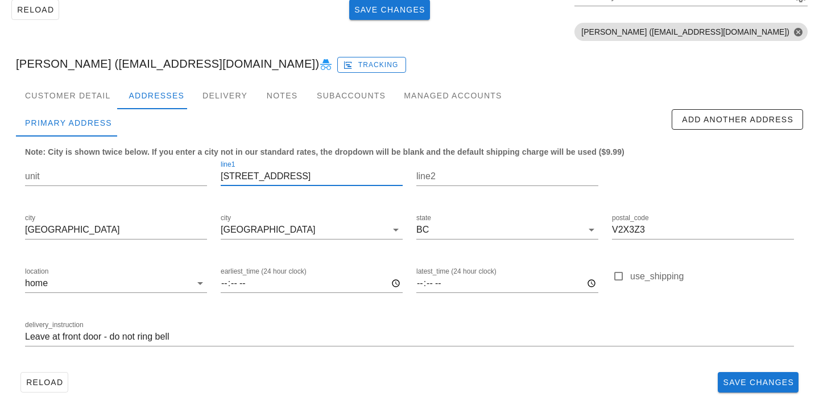
click at [304, 181] on input "20286 Telep ave" at bounding box center [312, 176] width 182 height 18
click at [277, 178] on input "20286 Telep ave" at bounding box center [312, 176] width 182 height 18
type input "20286 Telep Ave"
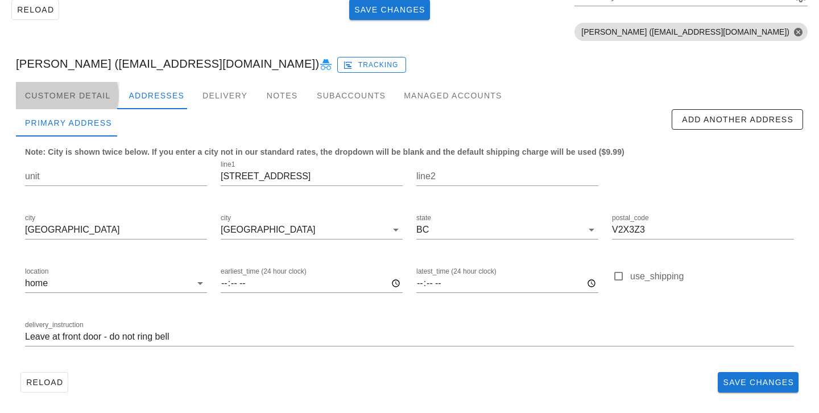
click at [106, 99] on div "Customer Detail" at bounding box center [67, 95] width 103 height 27
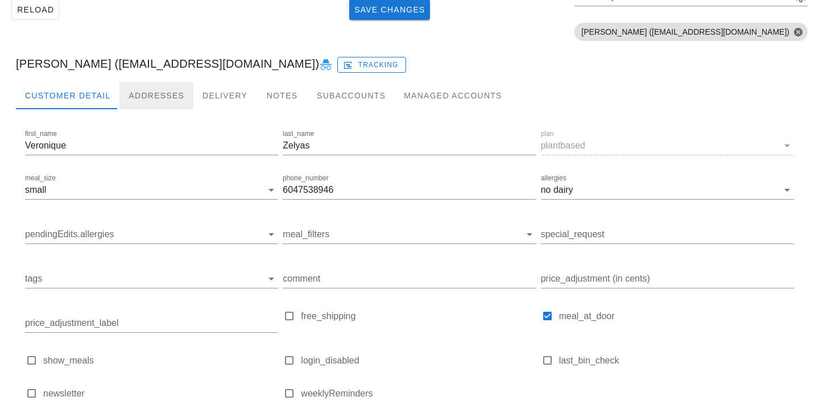
click at [145, 98] on div "Addresses" at bounding box center [156, 95] width 74 height 27
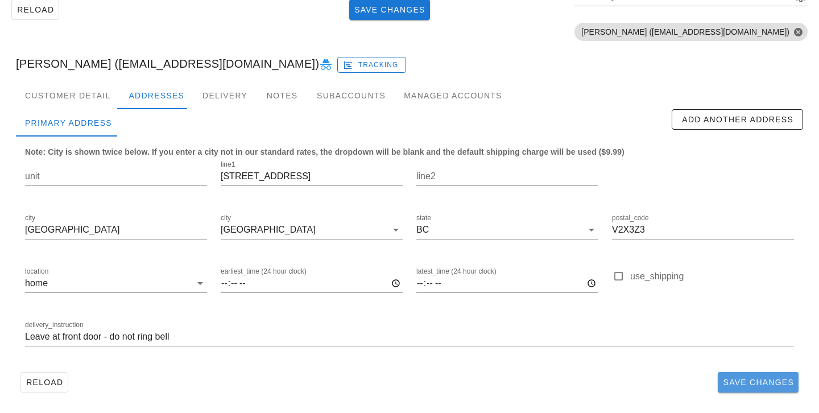
click at [740, 379] on span "Save Changes" at bounding box center [758, 382] width 72 height 9
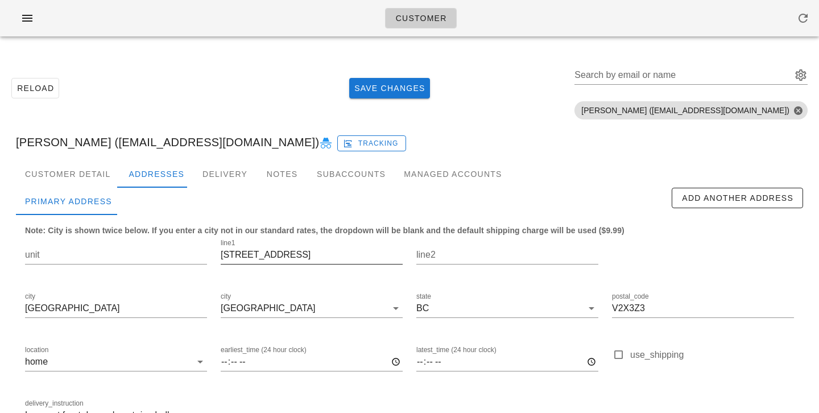
click at [279, 256] on input "20286 Telep ave" at bounding box center [312, 255] width 182 height 18
type input "20286 Telep Ave"
click at [106, 171] on div "Customer Detail" at bounding box center [67, 173] width 103 height 27
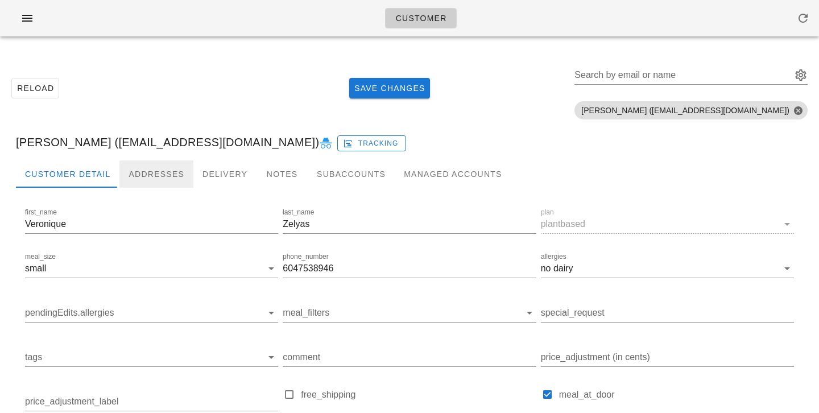
click at [143, 181] on div "Addresses" at bounding box center [156, 173] width 74 height 27
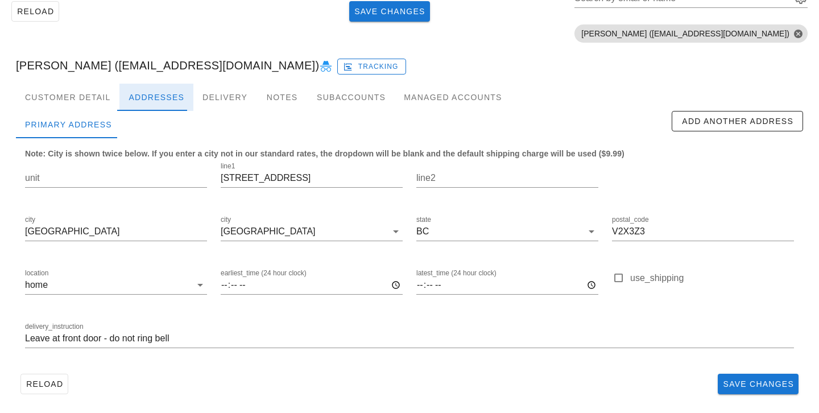
scroll to position [78, 0]
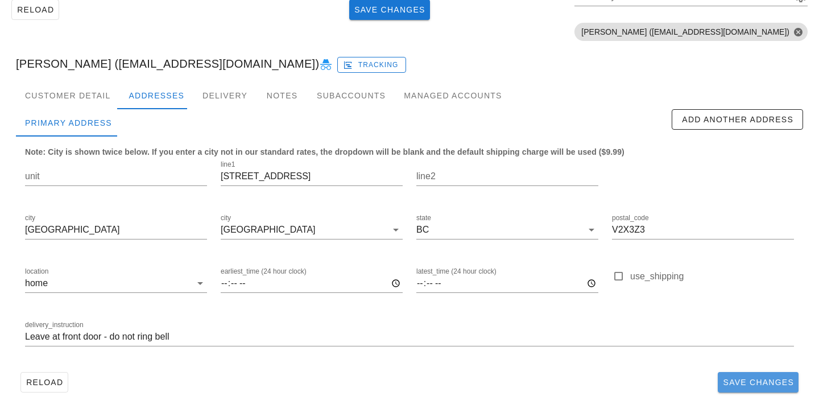
click at [728, 379] on span "Save Changes" at bounding box center [758, 382] width 72 height 9
click at [103, 96] on div "Customer Detail" at bounding box center [67, 95] width 103 height 27
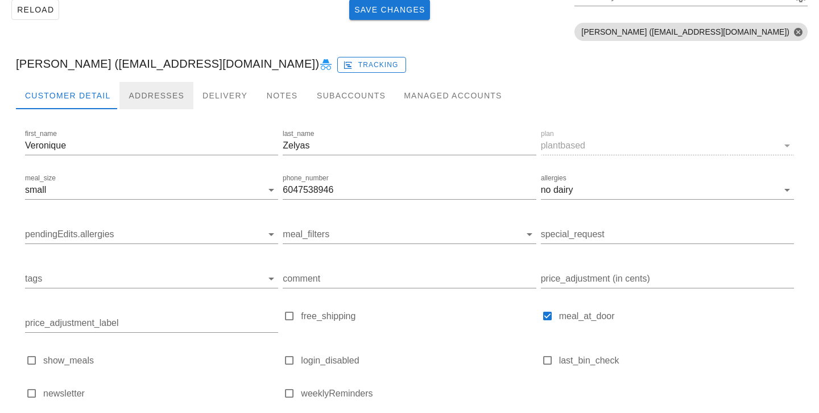
click at [134, 97] on div "Addresses" at bounding box center [156, 95] width 74 height 27
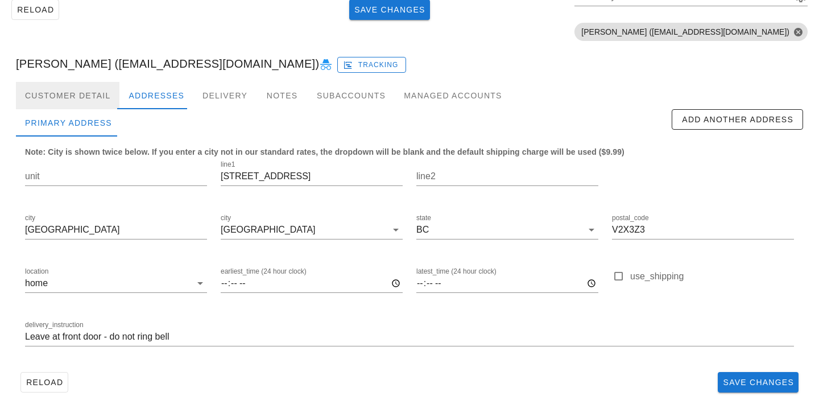
click at [78, 101] on div "Customer Detail" at bounding box center [67, 95] width 103 height 27
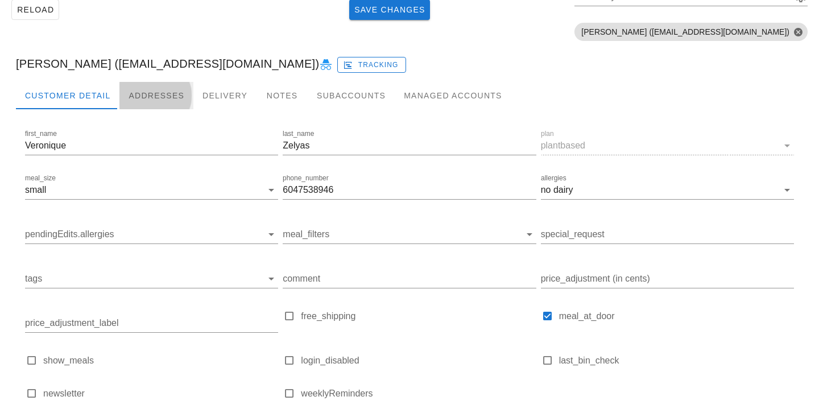
click at [148, 97] on div "Addresses" at bounding box center [156, 95] width 74 height 27
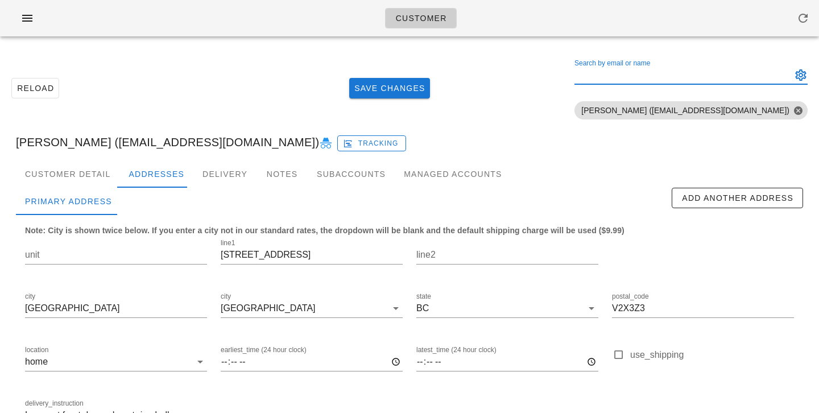
click at [678, 71] on div "Search by email or name" at bounding box center [681, 75] width 215 height 18
paste input "vincentpongdesign@gmail.com"
type input "vincentpongdesign@gmail.com"
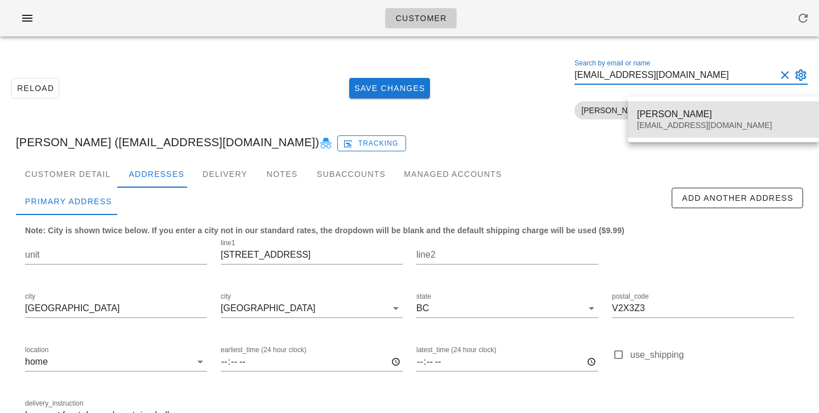
click at [685, 106] on div "Vincent Pong vincentpongdesign@gmail.com" at bounding box center [723, 119] width 173 height 35
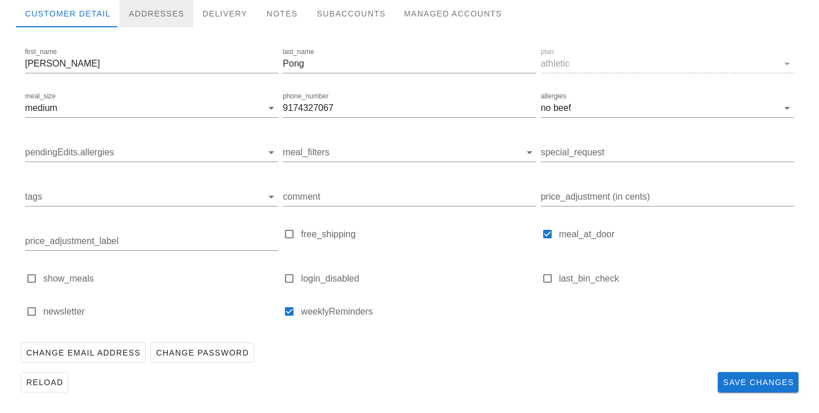
click at [156, 19] on div "Addresses" at bounding box center [156, 13] width 74 height 27
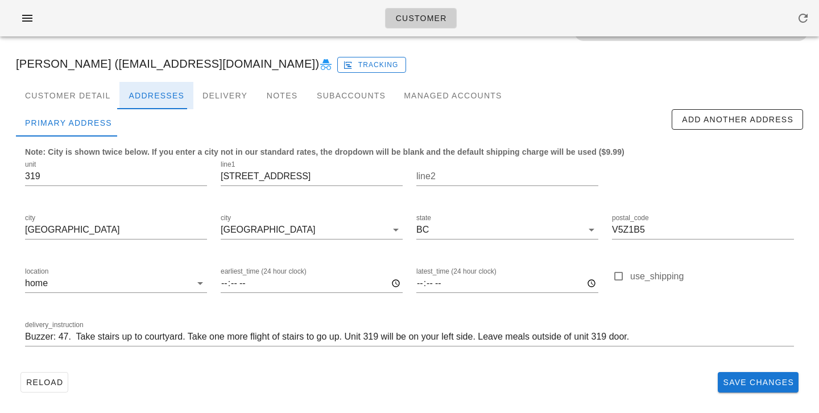
scroll to position [78, 0]
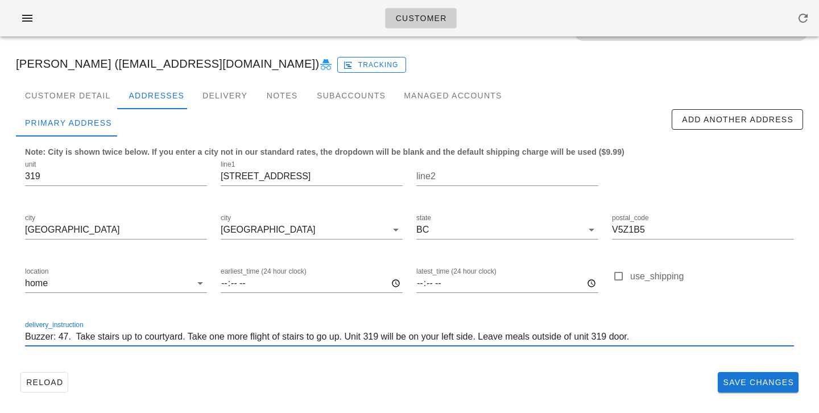
click at [68, 338] on input "Buzzer: 47. Take stairs up to courtyard. Take one more flight of stairs to go u…" at bounding box center [409, 337] width 769 height 18
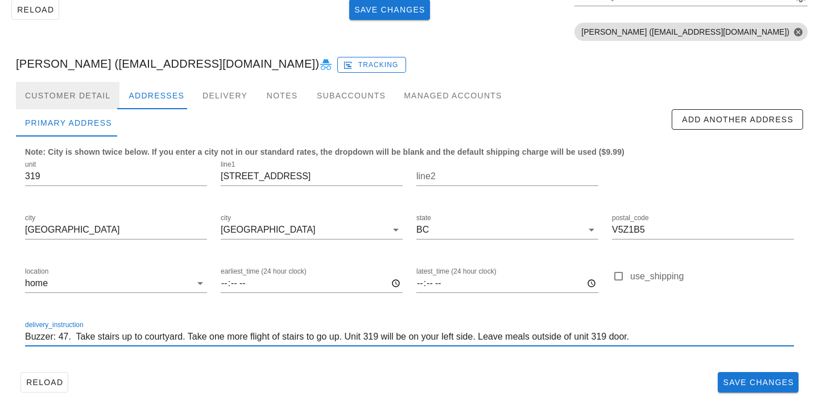
click at [81, 97] on div "Customer Detail" at bounding box center [67, 95] width 103 height 27
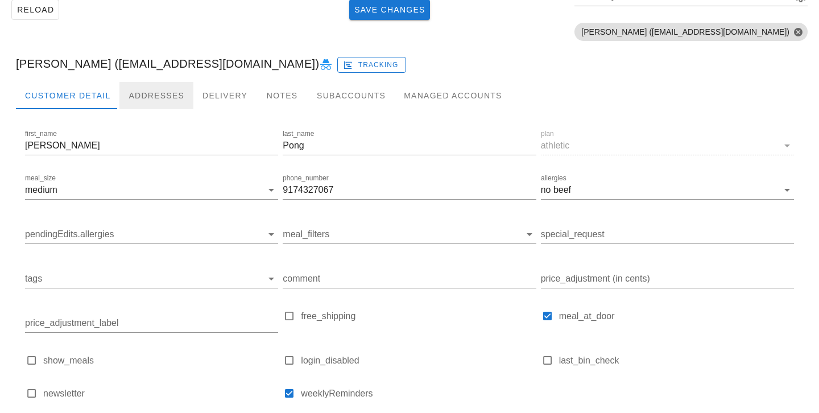
click at [151, 102] on div "Addresses" at bounding box center [156, 95] width 74 height 27
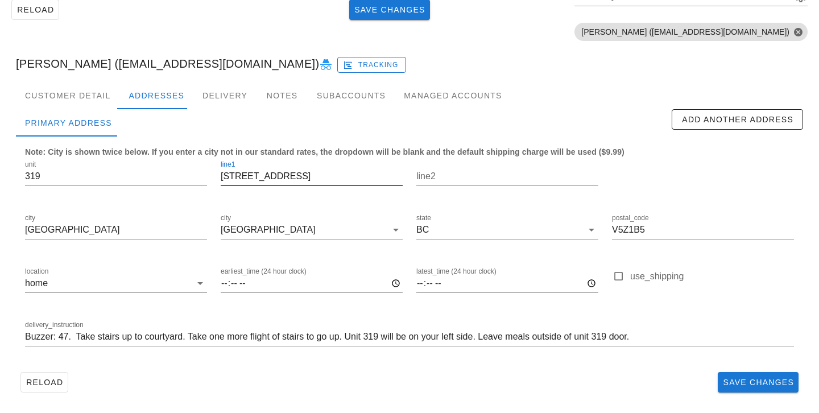
drag, startPoint x: 303, startPoint y: 167, endPoint x: 180, endPoint y: 148, distance: 124.3
click at [180, 148] on div "Note: City is shown twice below. If you enter a city not in our standard rates,…" at bounding box center [409, 251] width 787 height 231
drag, startPoint x: 329, startPoint y: 175, endPoint x: 200, endPoint y: 175, distance: 129.7
click at [200, 175] on div "unit 319 line1 678 West 7th Ave line2 city Vancouver city Vancouver state BC po…" at bounding box center [409, 258] width 783 height 214
click at [98, 100] on div "Customer Detail" at bounding box center [67, 95] width 103 height 27
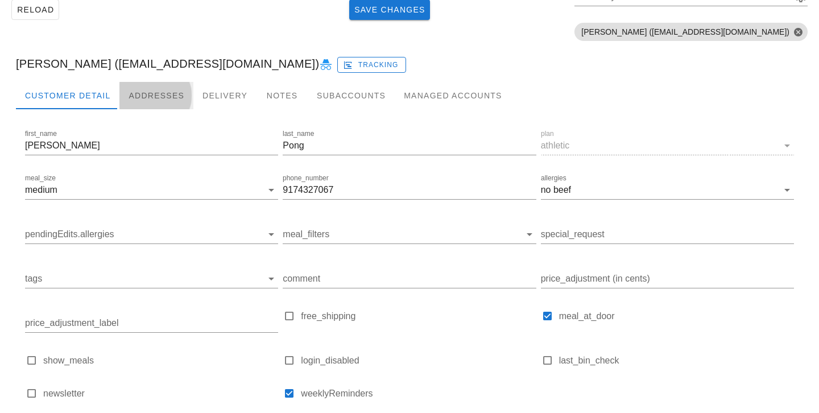
click at [147, 99] on div "Addresses" at bounding box center [156, 95] width 74 height 27
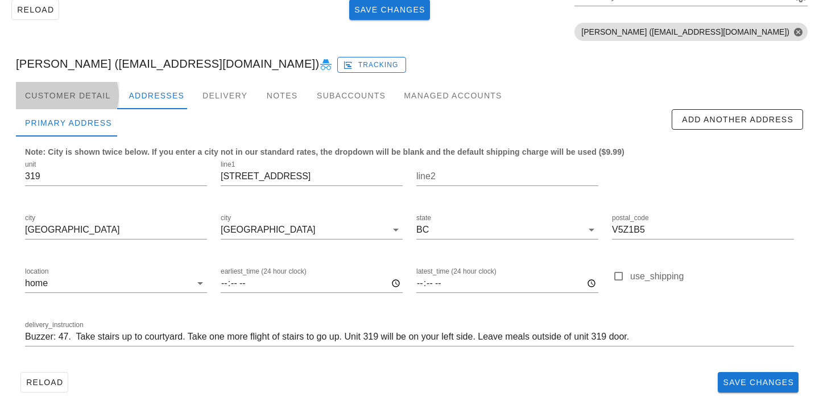
click at [98, 105] on div "Customer Detail" at bounding box center [67, 95] width 103 height 27
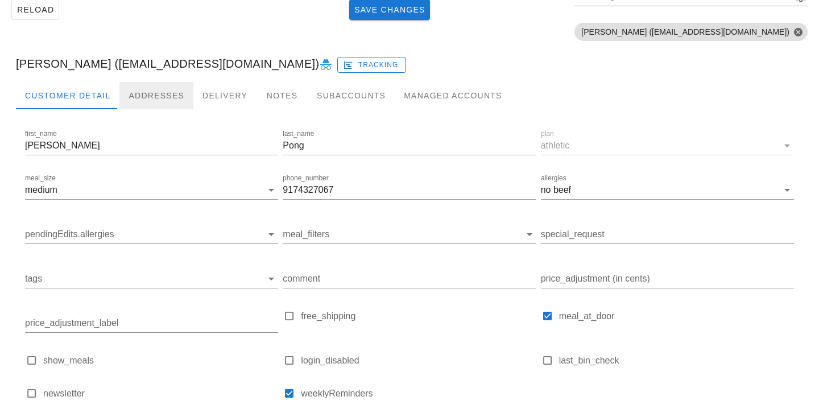
click at [130, 98] on div "Addresses" at bounding box center [156, 95] width 74 height 27
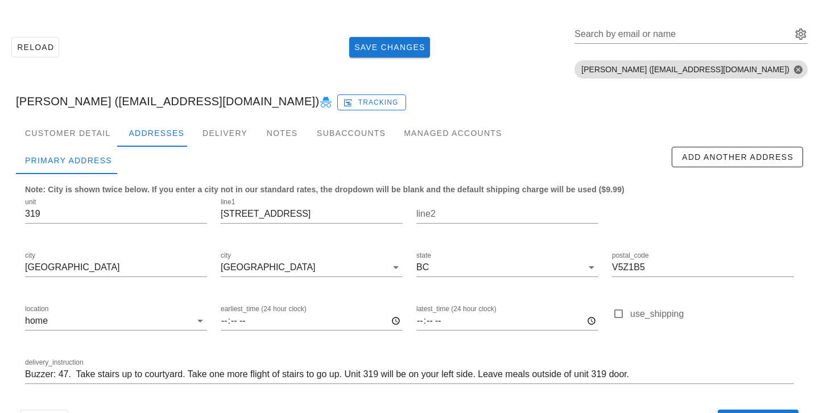
scroll to position [78, 0]
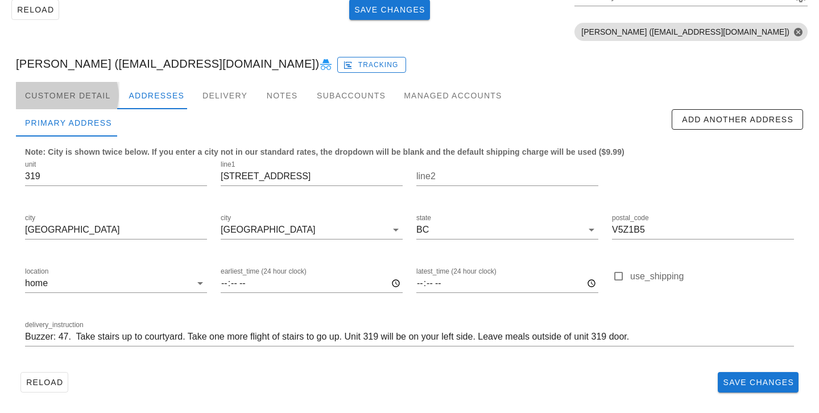
click at [101, 93] on div "Customer Detail" at bounding box center [67, 95] width 103 height 27
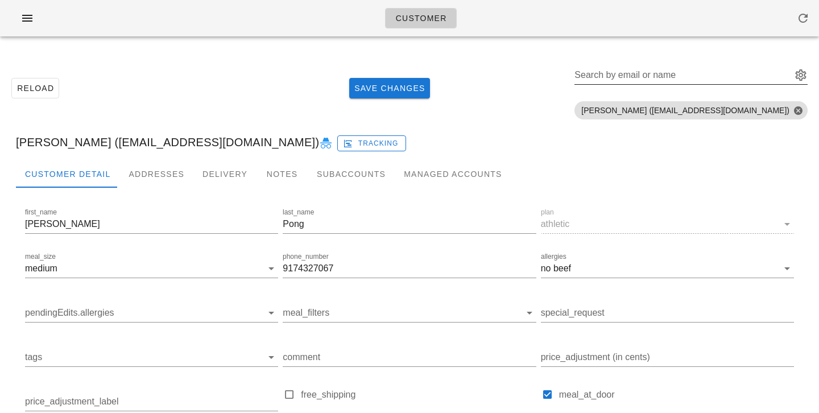
click at [732, 75] on input "Search by email or name" at bounding box center [681, 75] width 215 height 18
paste input "carole.arrandale@gmail.com"
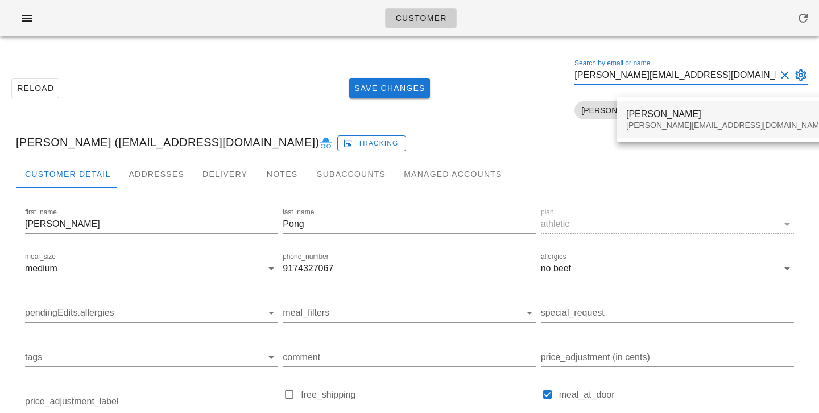
type input "carole.arrandale@gmail.com"
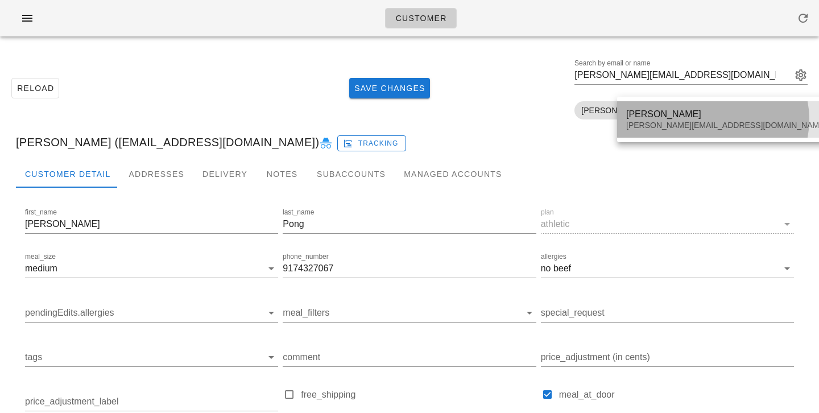
click at [665, 124] on div "carole.arrandale@gmail.com" at bounding box center [726, 126] width 200 height 10
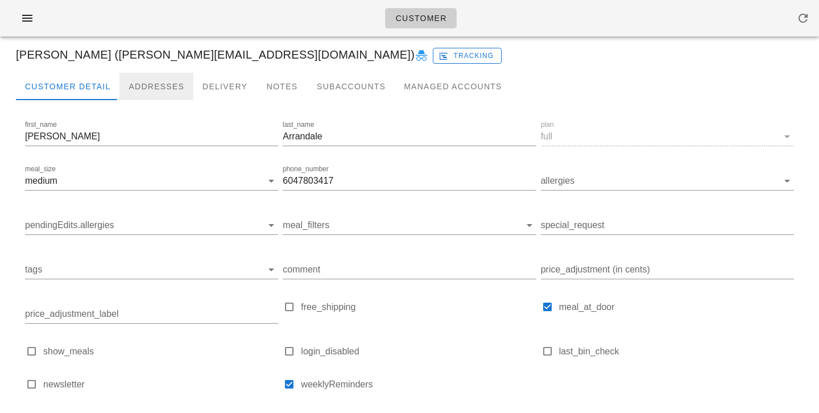
click at [140, 88] on div "Addresses" at bounding box center [156, 86] width 74 height 27
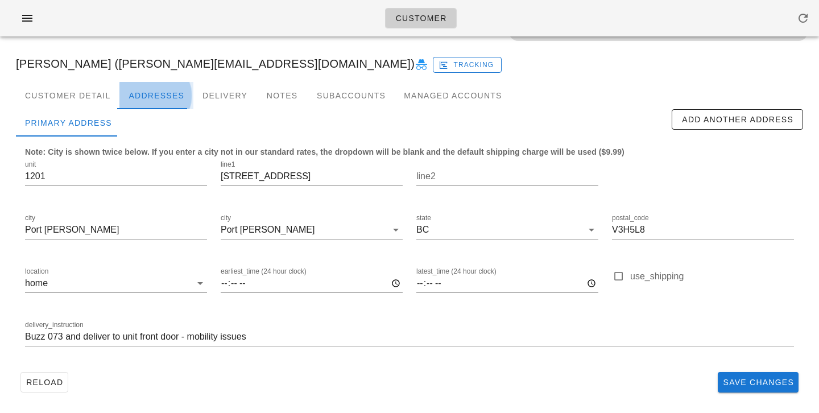
scroll to position [78, 0]
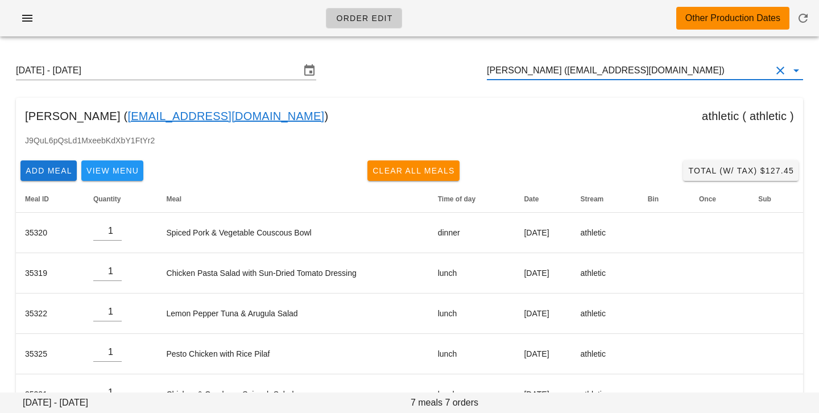
drag, startPoint x: 711, startPoint y: 71, endPoint x: 701, endPoint y: 71, distance: 10.8
paste input "[PERSON_NAME][EMAIL_ADDRESS][DOMAIN_NAME]"
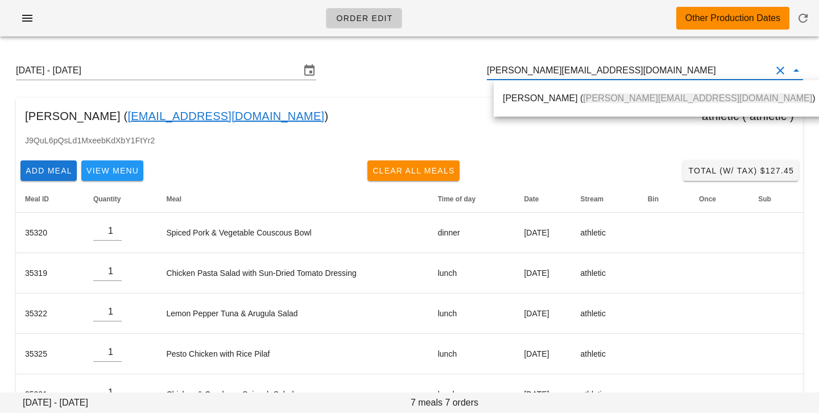
click at [555, 105] on div "Carole Arrandale ( carole.arrandale@gmail.com )" at bounding box center [659, 98] width 312 height 24
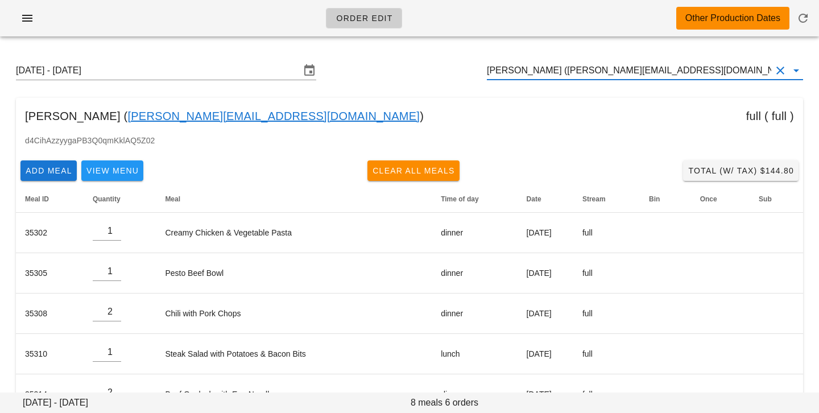
click at [562, 67] on input "Carole Arrandale (carole.arrandale@gmail.com)" at bounding box center [629, 70] width 284 height 18
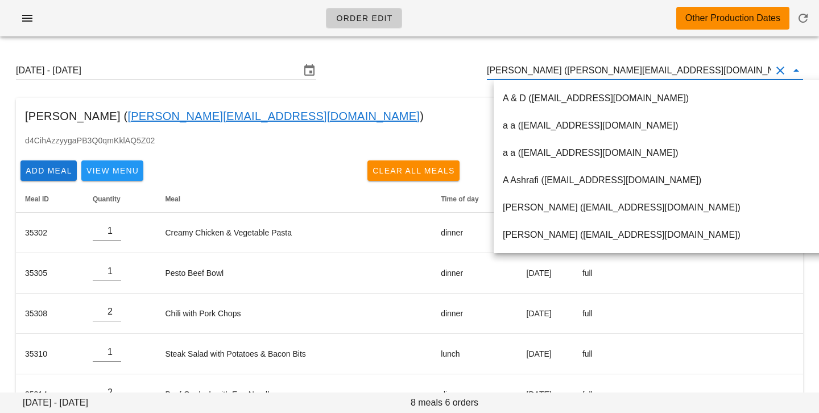
scroll to position [1, 0]
drag, startPoint x: 563, startPoint y: 73, endPoint x: 728, endPoint y: 75, distance: 165.5
click at [728, 77] on input "Carole Arrandale (carole.arrandale@gmail.com)" at bounding box center [629, 70] width 284 height 18
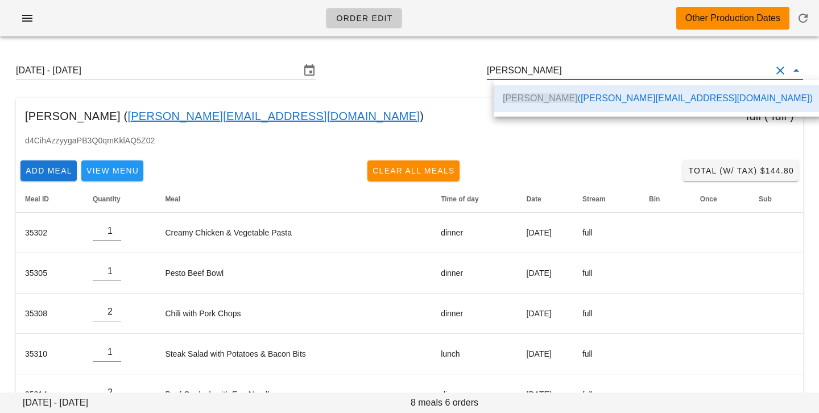
click at [438, 125] on div "Carole Arrandale ( carole.arrandale@gmail.com ) full ( full )" at bounding box center [409, 116] width 787 height 36
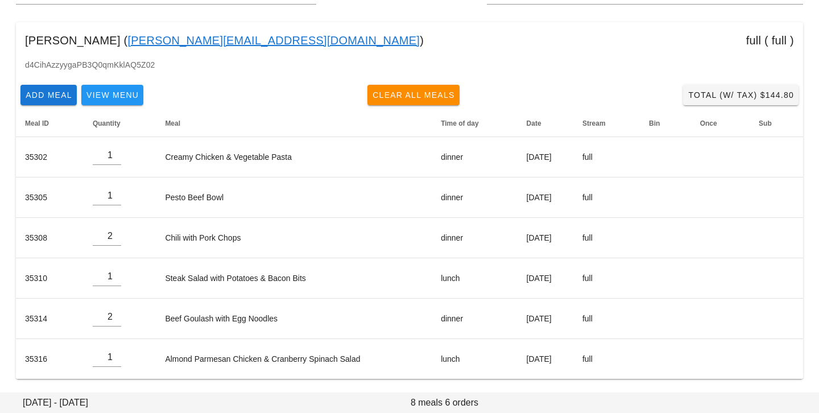
scroll to position [0, 0]
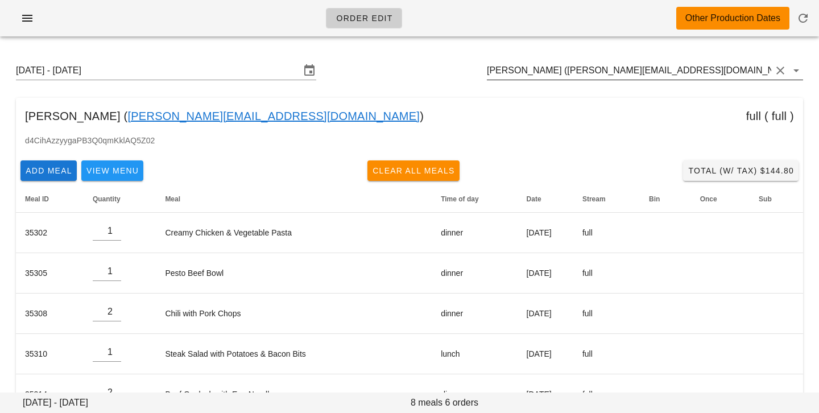
click at [569, 77] on input "Carole Arrandale (carole.arrandale@gmail.com)" at bounding box center [629, 70] width 284 height 18
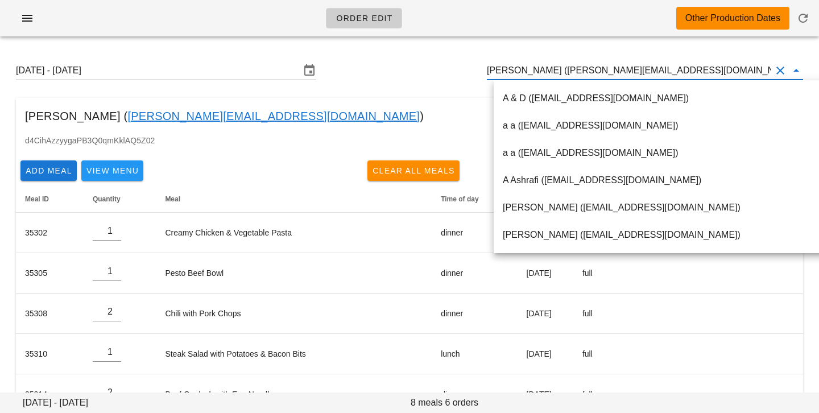
click at [565, 73] on input "Carole Arrandale (carole.arrandale@gmail.com)" at bounding box center [629, 70] width 284 height 18
drag, startPoint x: 561, startPoint y: 69, endPoint x: 735, endPoint y: 69, distance: 174.0
click at [737, 71] on input "Carole Arrandale (carole.arrandale@gmail.com)" at bounding box center [629, 70] width 284 height 18
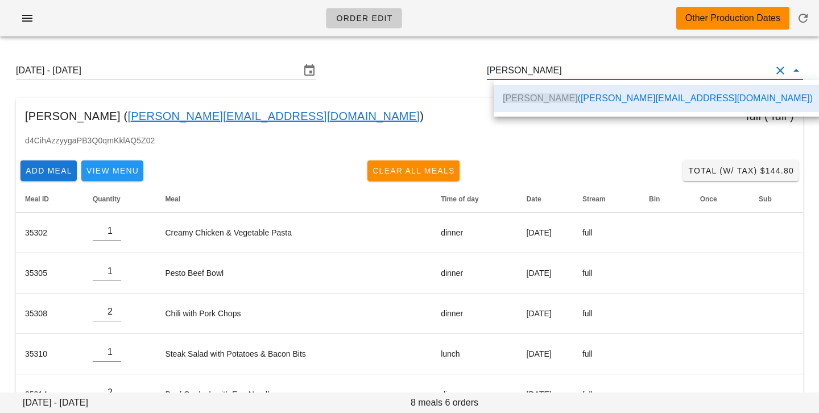
click at [384, 110] on div "Carole Arrandale ( carole.arrandale@gmail.com ) full ( full )" at bounding box center [409, 116] width 787 height 36
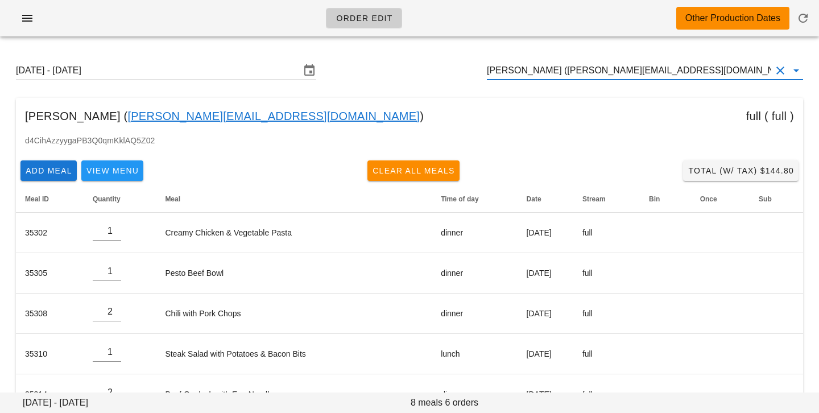
click at [697, 78] on input "Carole Arrandale (carole.arrandale@gmail.com)" at bounding box center [629, 70] width 284 height 18
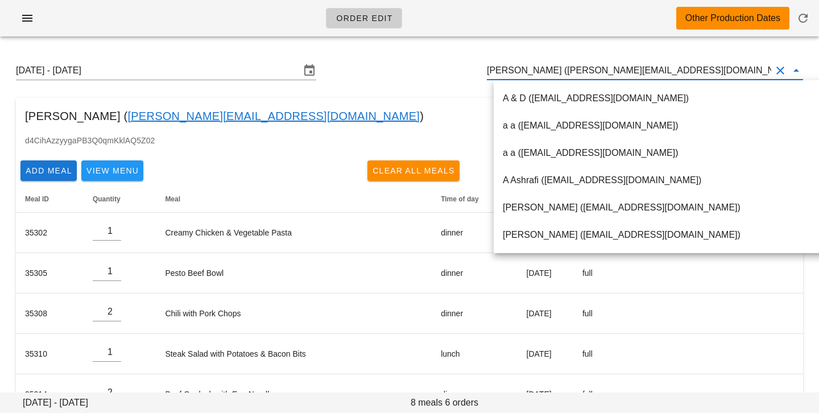
paste input "jfrboskma@gmail.com"
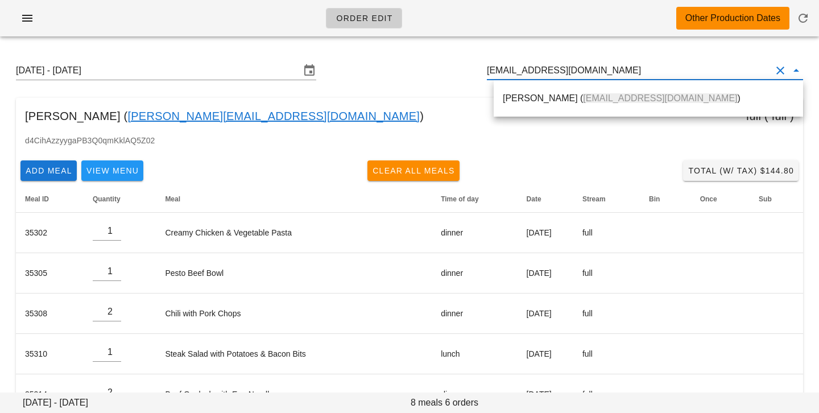
click at [656, 94] on span "jfrboskma@gmail.com" at bounding box center [660, 98] width 154 height 10
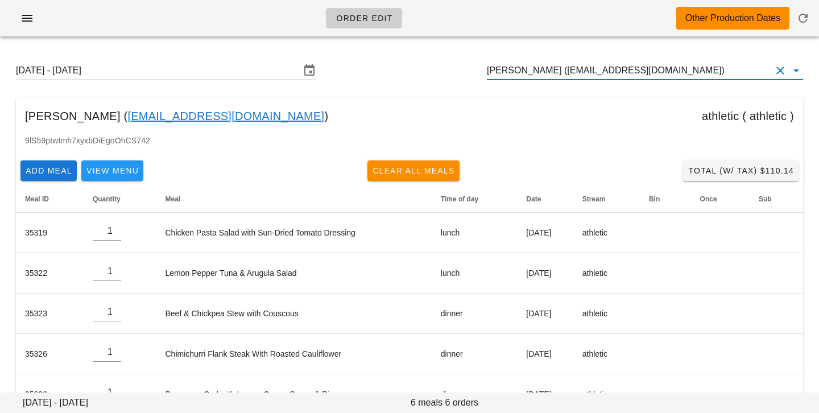
click at [554, 70] on input "Jelmer Boskma (jfrboskma@gmail.com)" at bounding box center [629, 70] width 284 height 18
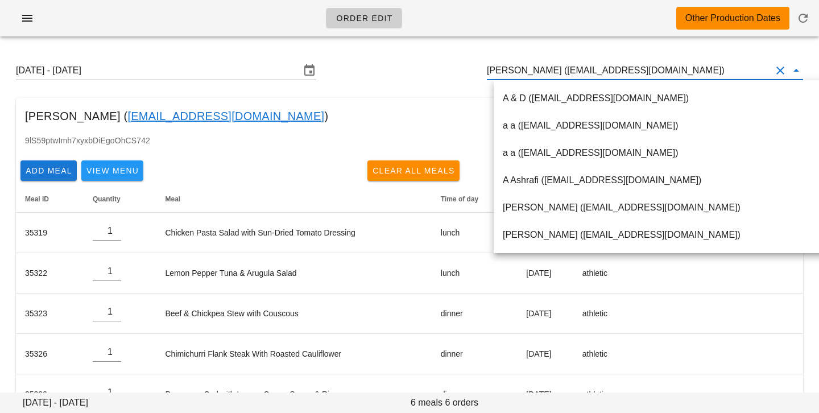
drag, startPoint x: 580, startPoint y: 73, endPoint x: 558, endPoint y: 70, distance: 21.9
click at [573, 71] on input "Jelmer Boskma (jfrboskma@gmail.com)" at bounding box center [629, 70] width 284 height 18
drag, startPoint x: 557, startPoint y: 71, endPoint x: 704, endPoint y: 69, distance: 147.3
click at [704, 71] on input "Jelmer Boskma (jfrboskma@gmail.com)" at bounding box center [629, 70] width 284 height 18
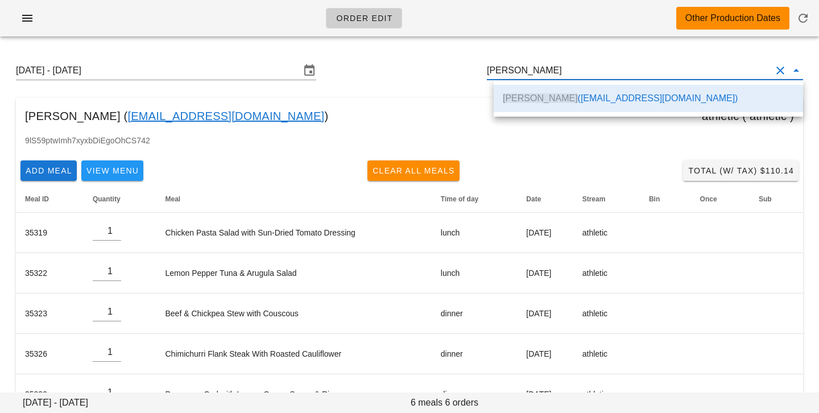
click at [386, 92] on div "Sunday August 31 - Saturday September 6 Jelmer Boskma Jelmer Boskma ( jfrboskma…" at bounding box center [409, 257] width 819 height 425
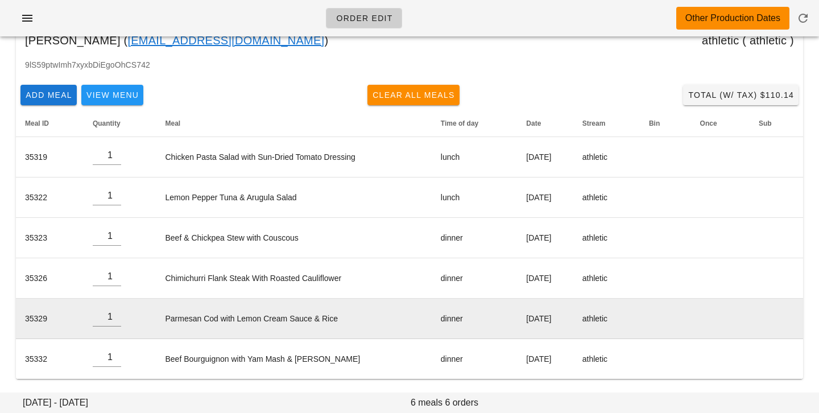
scroll to position [0, 0]
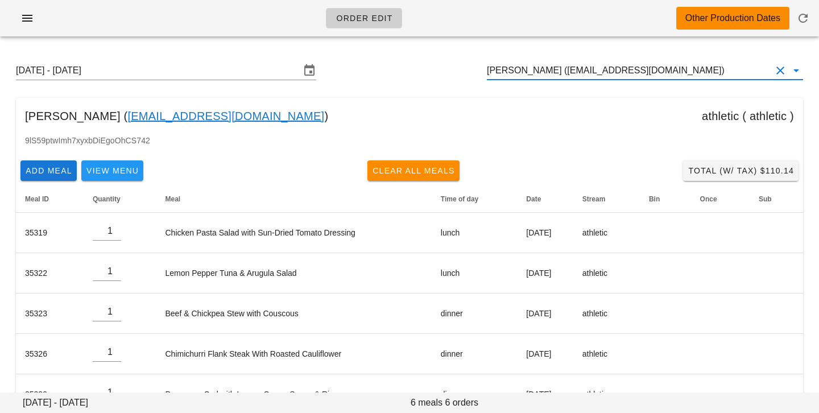
click at [566, 70] on input "Jelmer Boskma (jfrboskma@gmail.com)" at bounding box center [629, 70] width 284 height 18
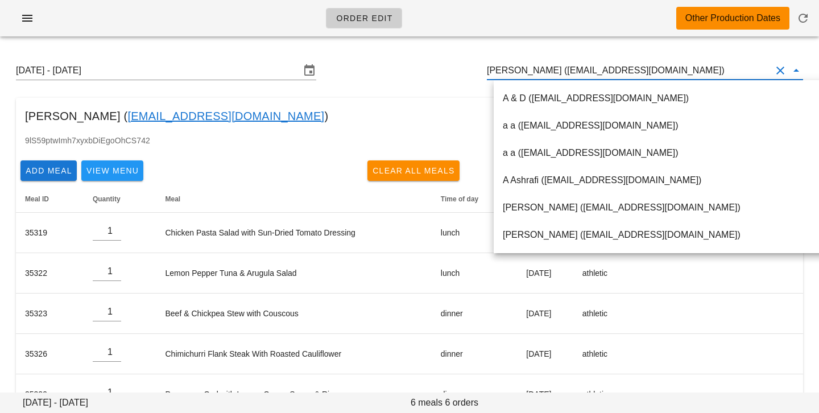
click at [556, 70] on input "Jelmer Boskma (jfrboskma@gmail.com)" at bounding box center [629, 70] width 284 height 18
drag, startPoint x: 556, startPoint y: 69, endPoint x: 678, endPoint y: 70, distance: 122.3
click at [679, 70] on input "Jelmer Boskma (jfrboskma@gmail.com)" at bounding box center [629, 70] width 284 height 18
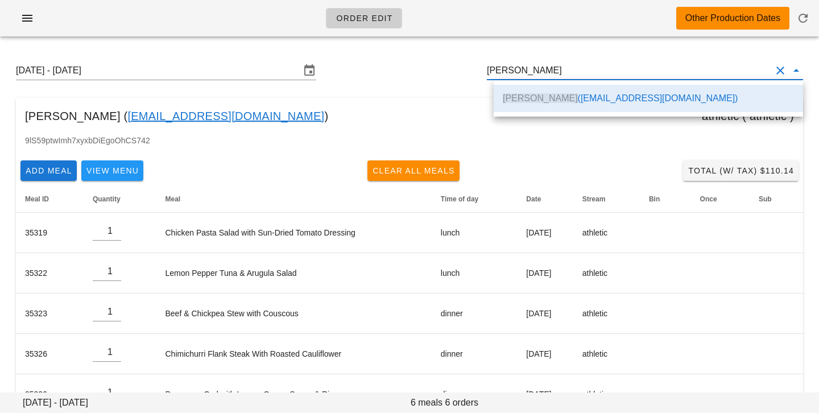
scroll to position [0, 0]
click at [382, 95] on div "Sunday August 31 - Saturday September 6 Jelmer Boskma Jelmer Boskma ( jfrboskma…" at bounding box center [409, 257] width 819 height 425
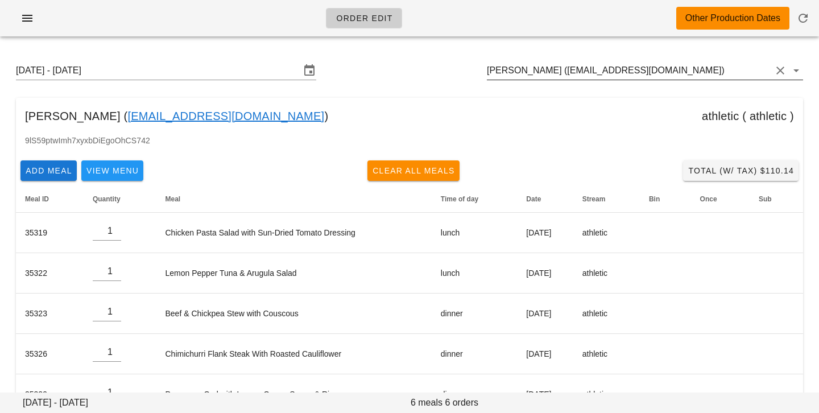
click at [690, 61] on input "Jelmer Boskma (jfrboskma@gmail.com)" at bounding box center [629, 70] width 284 height 18
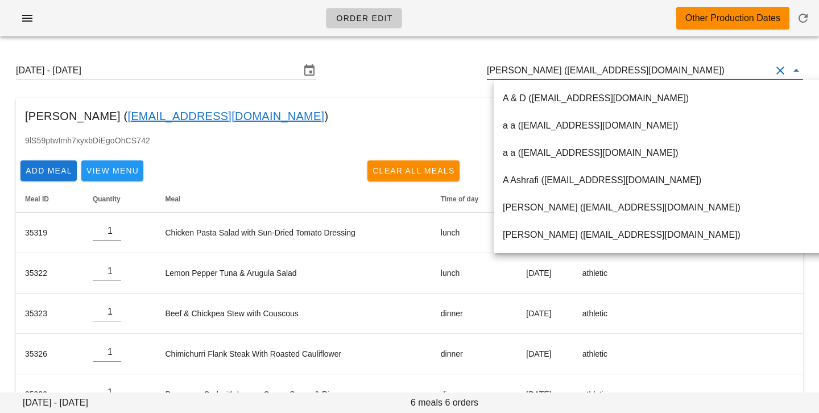
paste input "seancoal97@gmail.com"
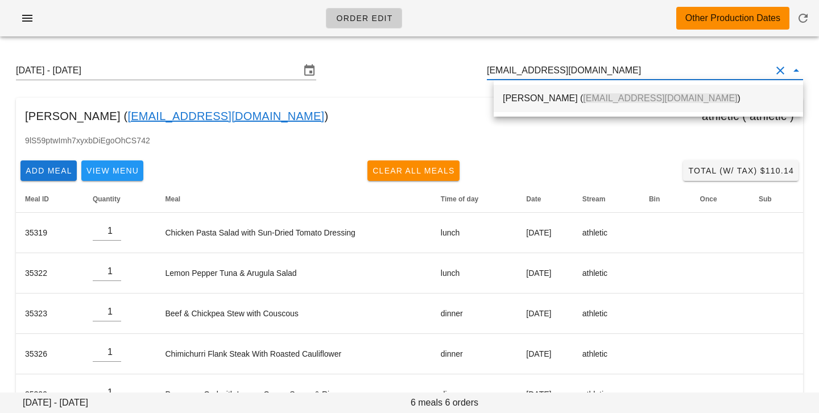
click at [635, 99] on span "seancoal97@gmail.com" at bounding box center [660, 98] width 154 height 10
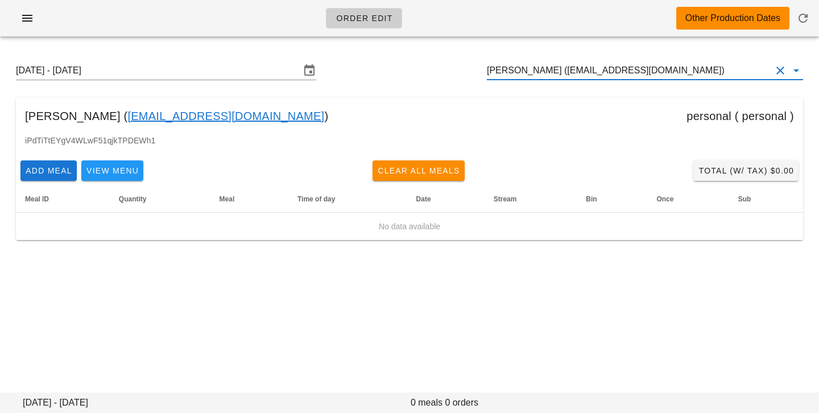
click at [552, 70] on input "Sergio Alvarez (seancoal97@gmail.com)" at bounding box center [629, 70] width 284 height 18
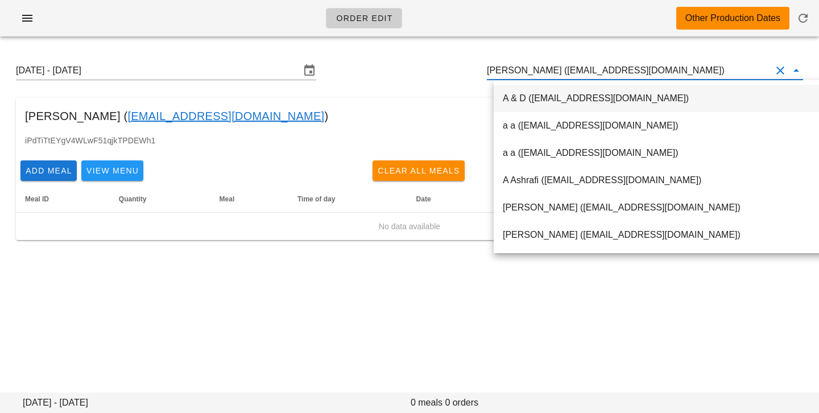
scroll to position [1, 0]
drag, startPoint x: 552, startPoint y: 69, endPoint x: 714, endPoint y: 72, distance: 162.7
click at [714, 72] on input "Sergio Alvarez (seancoal97@gmail.com)" at bounding box center [629, 70] width 284 height 18
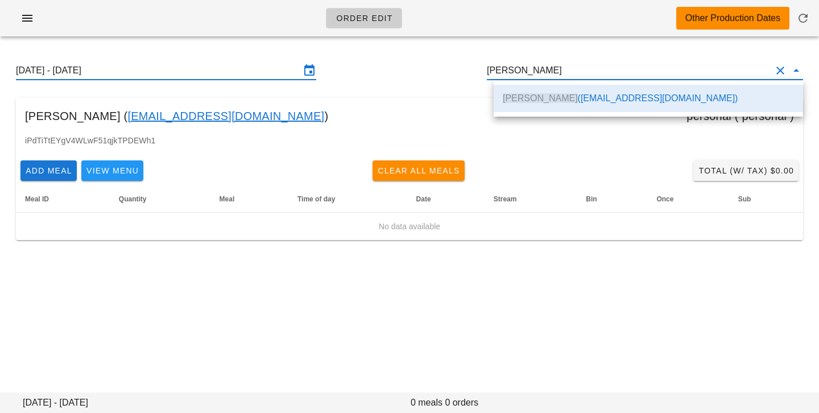
click at [279, 64] on input "Sunday August 31 - Saturday September 6" at bounding box center [158, 70] width 284 height 18
type input "Sergio Alvarez (seancoal97@gmail.com)"
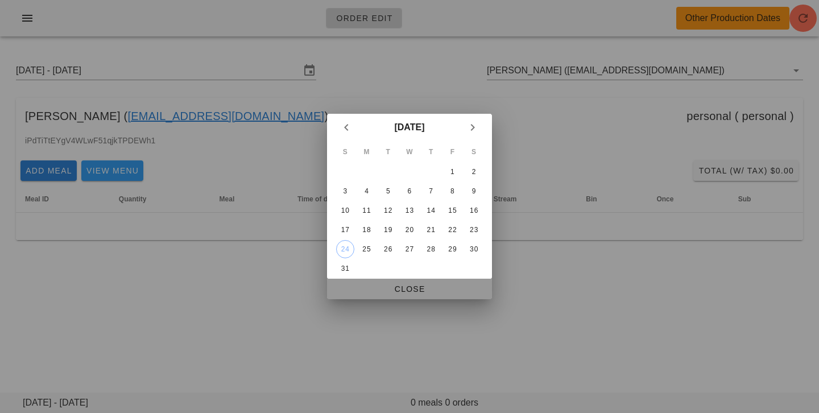
click at [409, 287] on span "Close" at bounding box center [409, 288] width 147 height 9
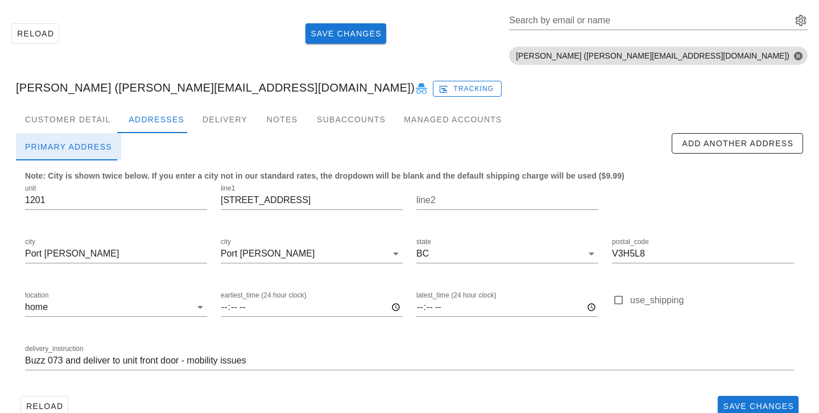
scroll to position [78, 0]
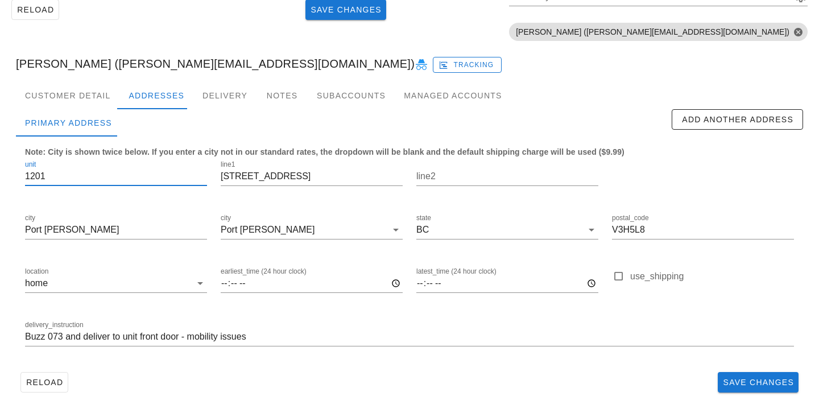
click at [0, 176] on div "Reload Save Changes Search by email or name Include deleted accounts Include Sh…" at bounding box center [409, 190] width 819 height 446
click at [23, 337] on div "delivery_instruction Buzz 073 and deliver to unit front door - mobility issues" at bounding box center [409, 338] width 783 height 53
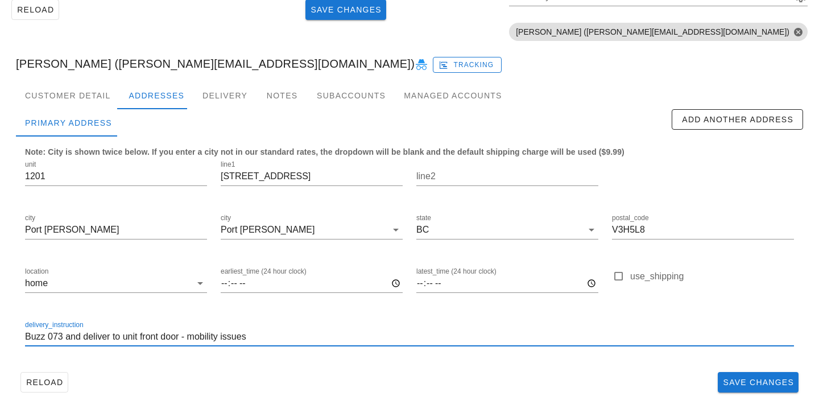
click at [26, 337] on input "Buzz 073 and deliver to unit front door - mobility issues" at bounding box center [409, 337] width 769 height 18
paste input "1201"
type input "Unit 1201. Buzz 073 and deliver to unit front door - mobility issues"
click at [84, 92] on div "Customer Detail" at bounding box center [67, 95] width 103 height 27
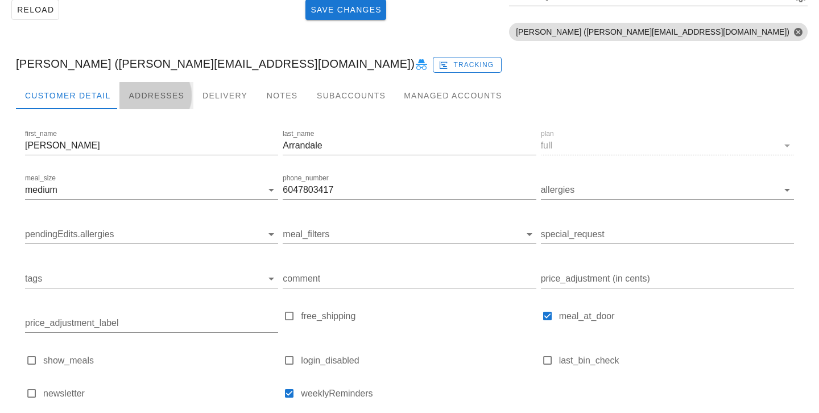
click at [136, 93] on div "Addresses" at bounding box center [156, 95] width 74 height 27
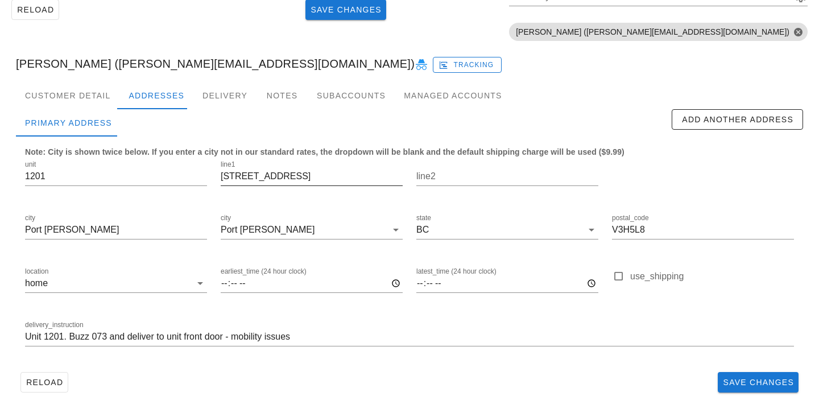
scroll to position [1, 0]
click at [742, 378] on span "Save Changes" at bounding box center [758, 382] width 72 height 9
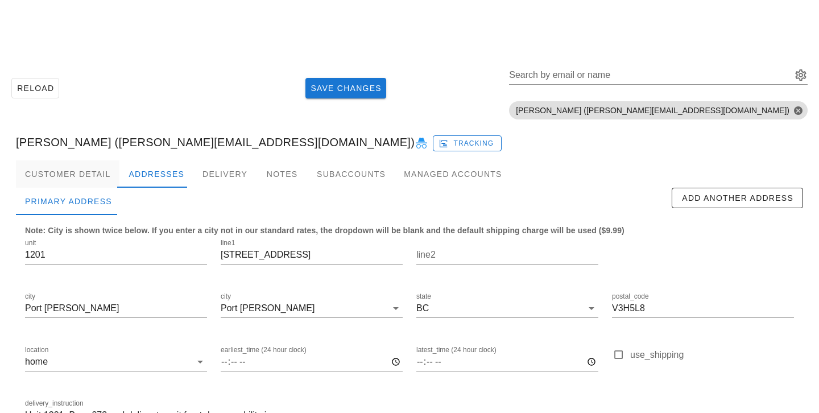
scroll to position [78, 0]
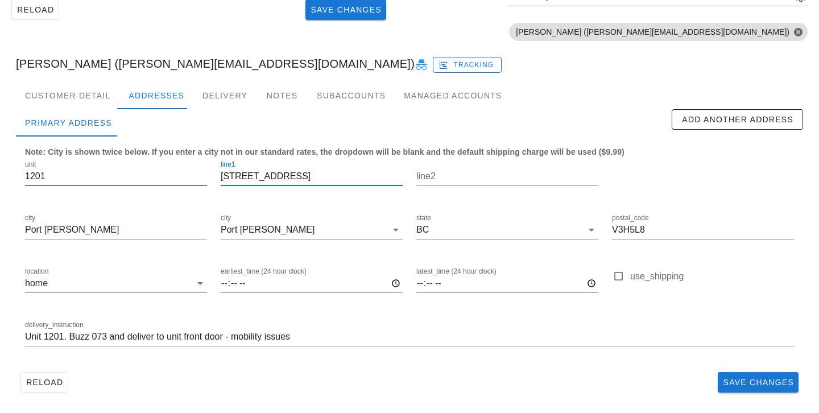
drag, startPoint x: 316, startPoint y: 173, endPoint x: 147, endPoint y: 160, distance: 170.0
click at [147, 160] on div "unit 1201 line1 235 Guildford Way line2 city Port Moody city Port Moody state B…" at bounding box center [409, 258] width 783 height 214
click at [96, 98] on div "Customer Detail" at bounding box center [67, 95] width 103 height 27
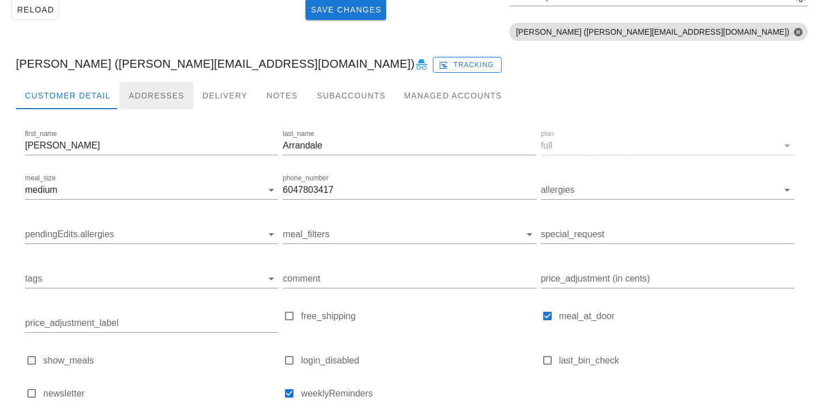
click at [147, 94] on div "Addresses" at bounding box center [156, 95] width 74 height 27
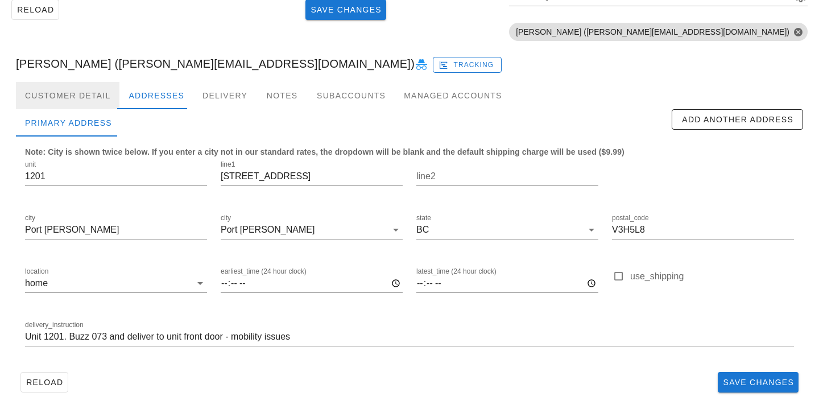
click at [93, 94] on div "Customer Detail" at bounding box center [67, 95] width 103 height 27
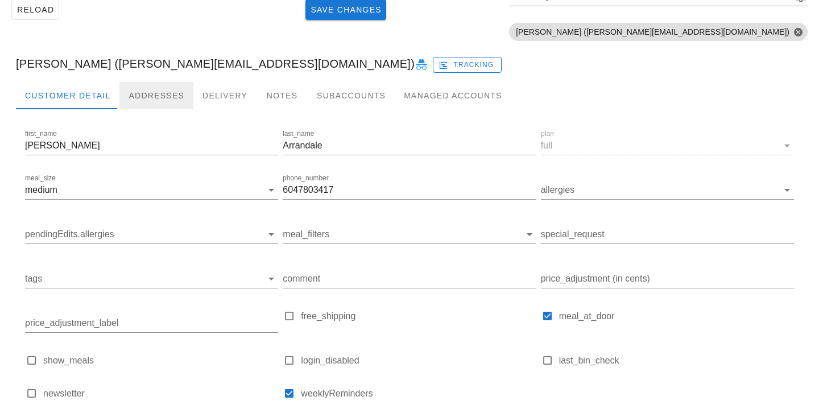
click at [151, 85] on div "Addresses" at bounding box center [156, 95] width 74 height 27
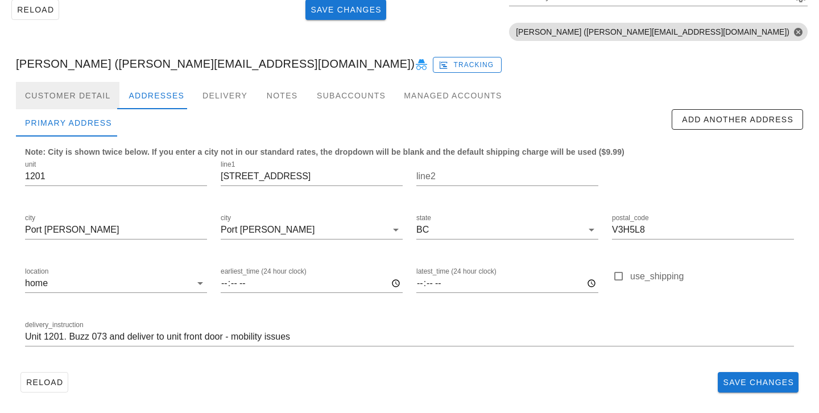
click at [89, 105] on div "Customer Detail" at bounding box center [67, 95] width 103 height 27
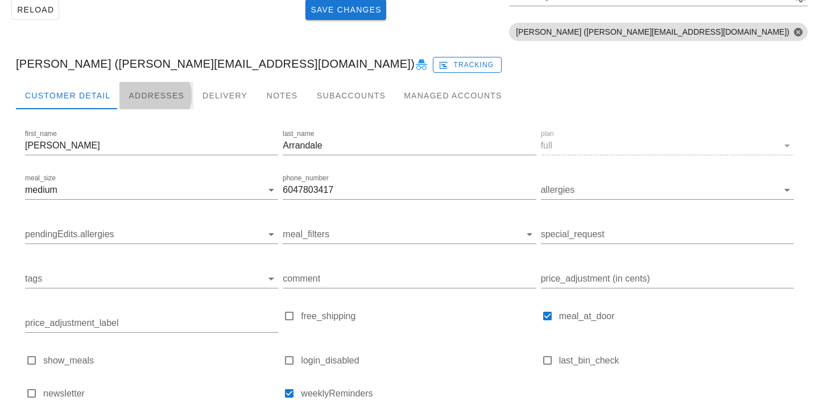
click at [150, 97] on div "Addresses" at bounding box center [156, 95] width 74 height 27
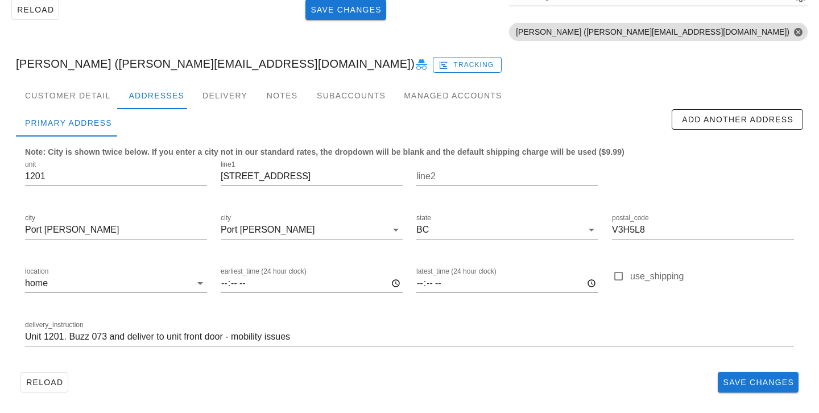
click at [420, 388] on div "Reload Save Changes" at bounding box center [409, 382] width 787 height 30
click at [771, 379] on span "Save Changes" at bounding box center [758, 382] width 72 height 9
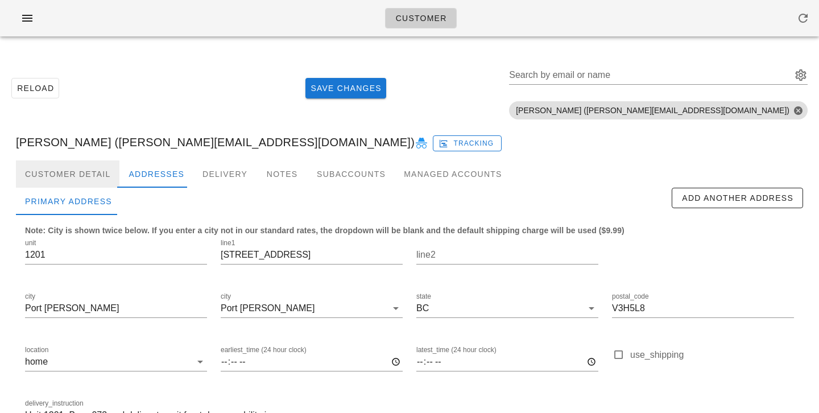
click at [87, 169] on div "Customer Detail" at bounding box center [67, 173] width 103 height 27
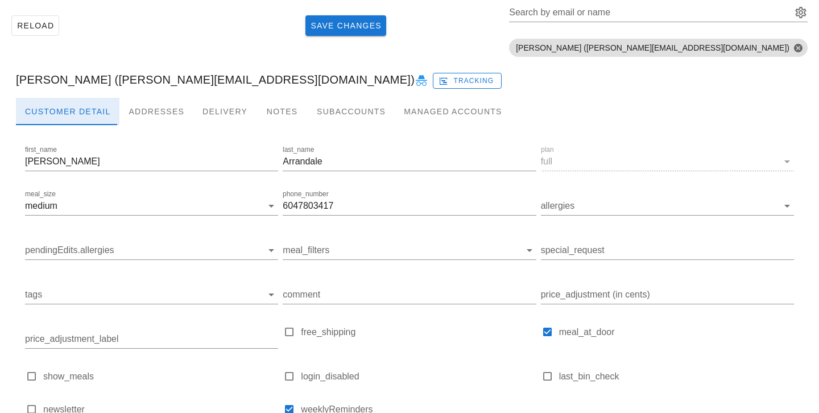
scroll to position [160, 0]
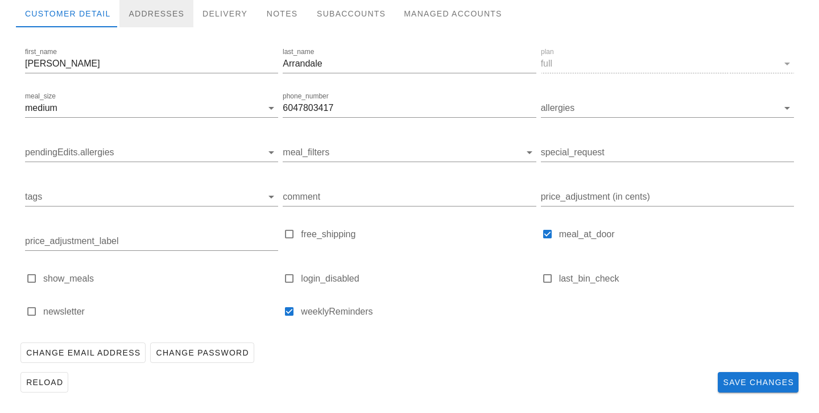
click at [150, 20] on div "Addresses" at bounding box center [156, 13] width 74 height 27
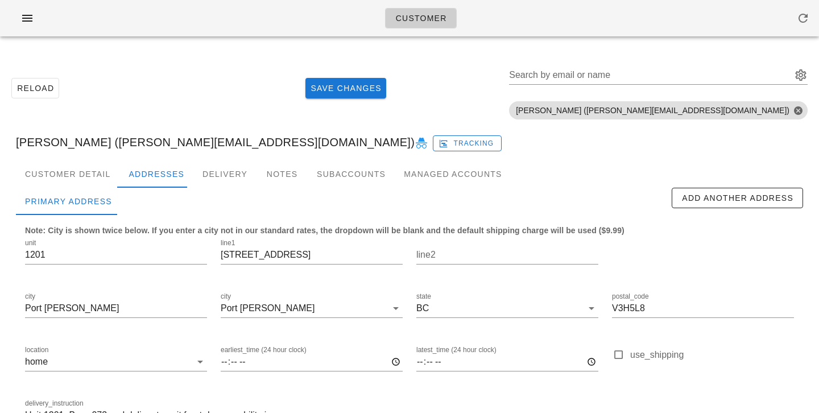
scroll to position [78, 0]
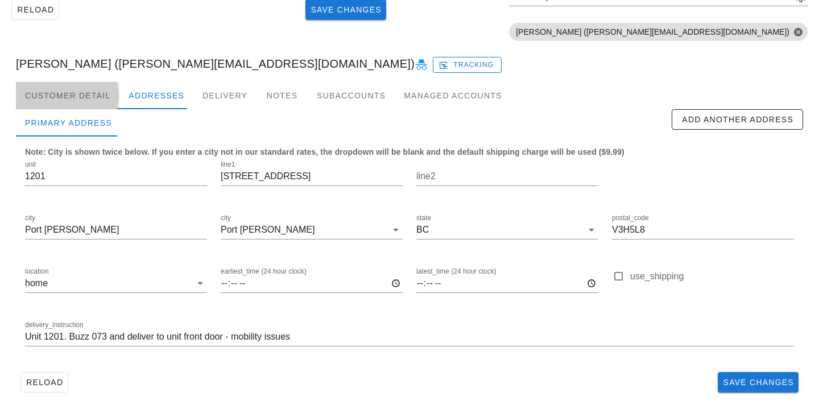
click at [80, 98] on div "Customer Detail" at bounding box center [67, 95] width 103 height 27
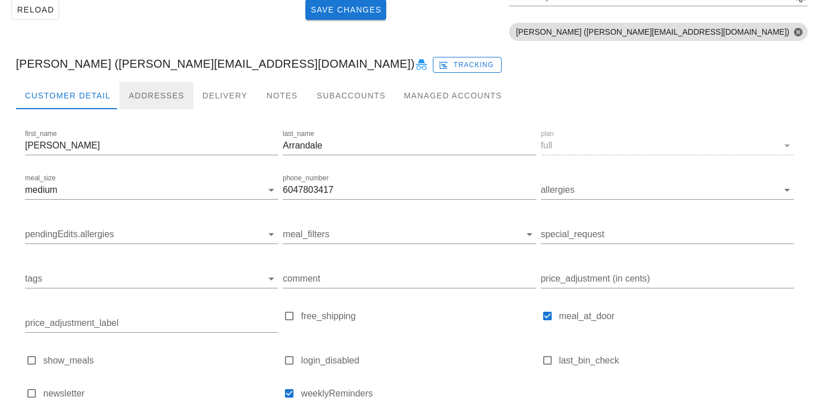
click at [136, 93] on div "Addresses" at bounding box center [156, 95] width 74 height 27
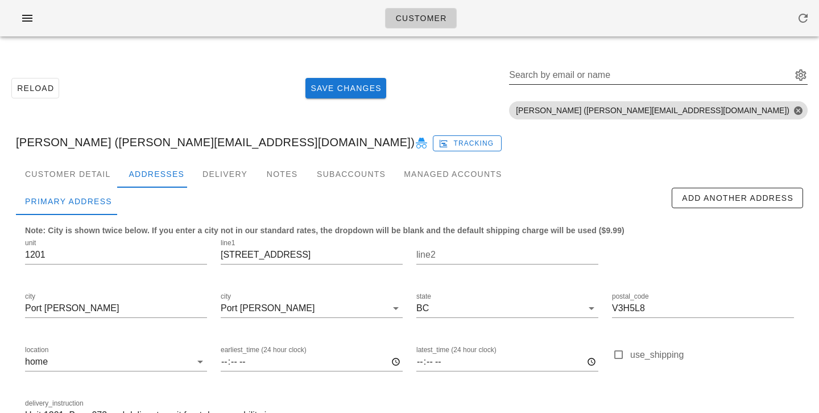
click at [664, 69] on div "Search by email or name" at bounding box center [649, 75] width 280 height 18
click at [655, 115] on span "Carole Arrandale (carole.arrandale@gmail.com)" at bounding box center [658, 110] width 285 height 18
click at [656, 77] on input "Search by email or name" at bounding box center [649, 75] width 280 height 18
paste input "jfrboskma@gmail.com"
type input "jfrboskma@gmail.com"
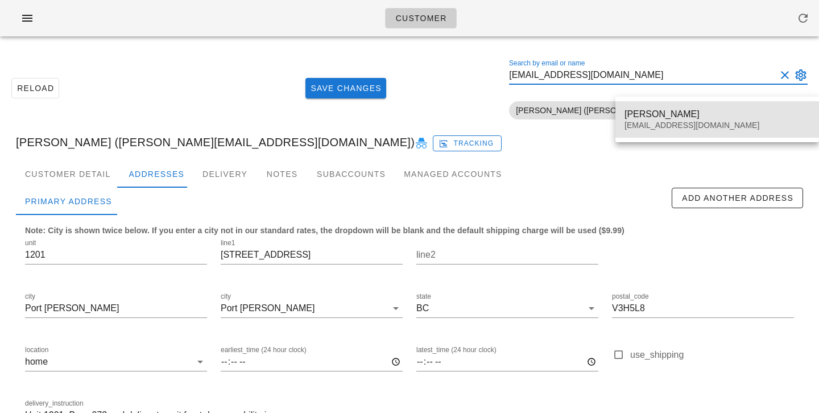
click at [681, 117] on div "Jelmer Boskma" at bounding box center [716, 114] width 185 height 11
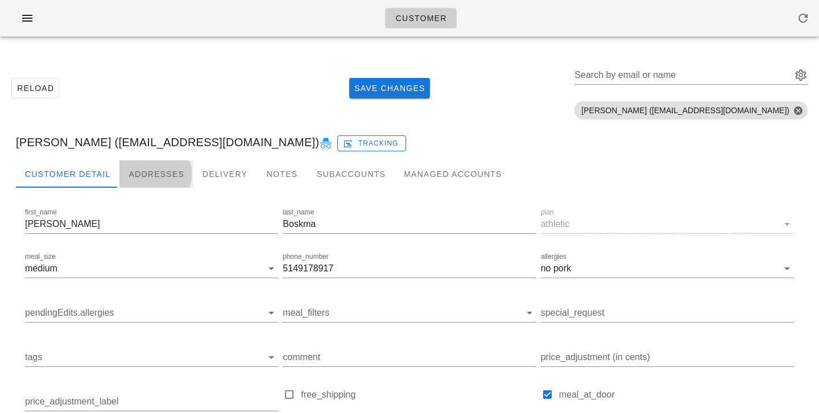
click at [129, 176] on div "Addresses" at bounding box center [156, 173] width 74 height 27
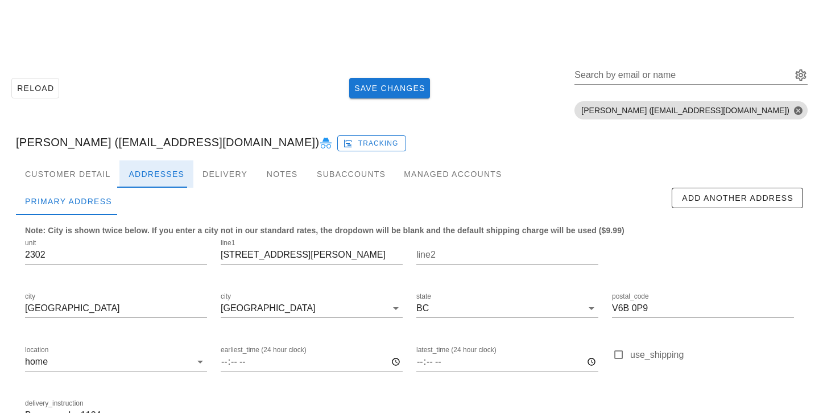
scroll to position [78, 0]
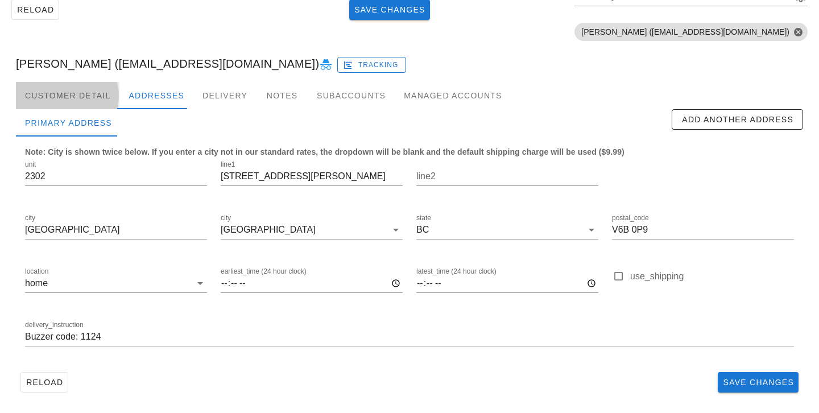
click at [92, 98] on div "Customer Detail" at bounding box center [67, 95] width 103 height 27
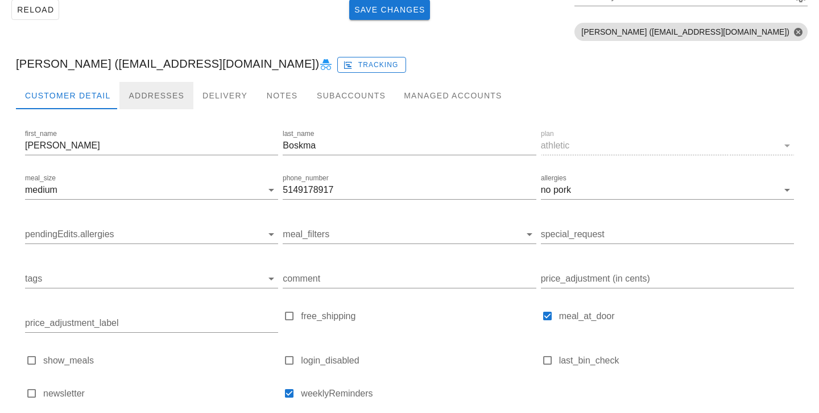
click at [140, 95] on div "Addresses" at bounding box center [156, 95] width 74 height 27
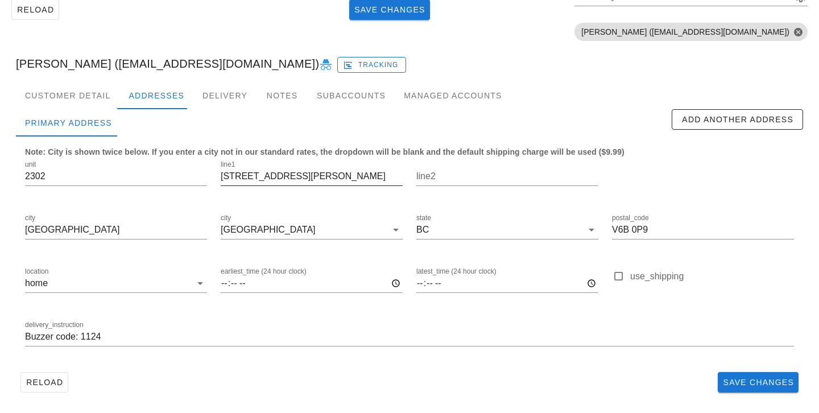
click at [283, 176] on input "[STREET_ADDRESS][PERSON_NAME]" at bounding box center [312, 176] width 182 height 18
type input "[STREET_ADDRESS][PERSON_NAME]"
click at [738, 382] on span "Save Changes" at bounding box center [758, 382] width 72 height 9
click at [26, 336] on input "Buzzer code: 1124" at bounding box center [409, 337] width 769 height 18
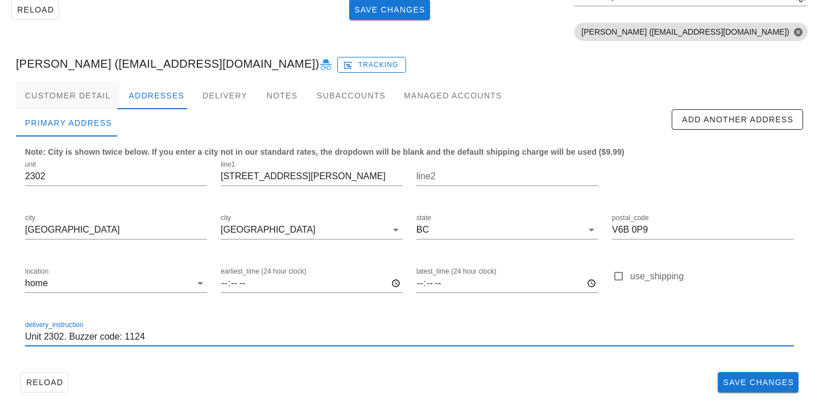
type input "Unit 2302. Buzzer code: 1124"
click at [68, 92] on div "Customer Detail" at bounding box center [67, 95] width 103 height 27
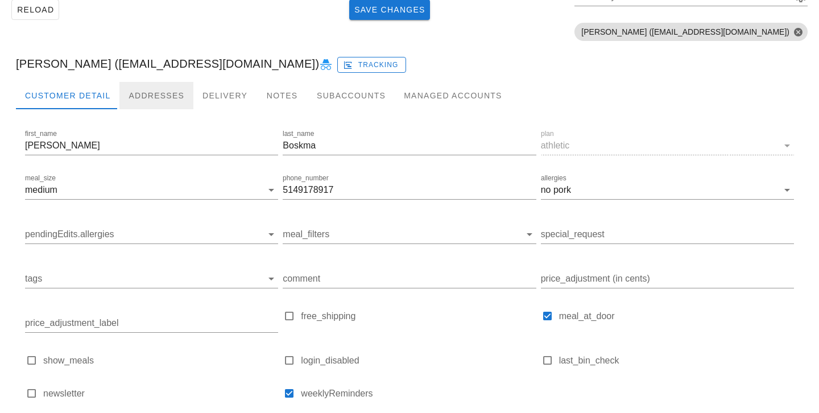
click at [142, 92] on div "Addresses" at bounding box center [156, 95] width 74 height 27
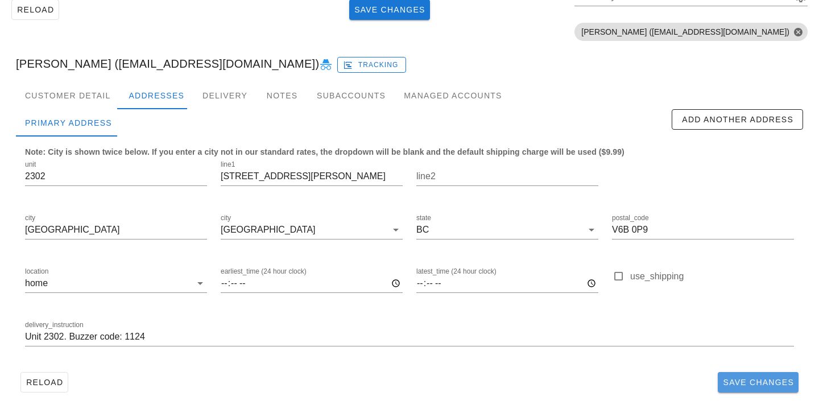
click at [748, 376] on button "Save Changes" at bounding box center [758, 382] width 81 height 20
drag, startPoint x: 295, startPoint y: 168, endPoint x: 235, endPoint y: 160, distance: 60.9
click at [235, 160] on div "line1 [STREET_ADDRESS][PERSON_NAME]" at bounding box center [312, 179] width 182 height 38
click at [85, 95] on div "Customer Detail" at bounding box center [67, 95] width 103 height 27
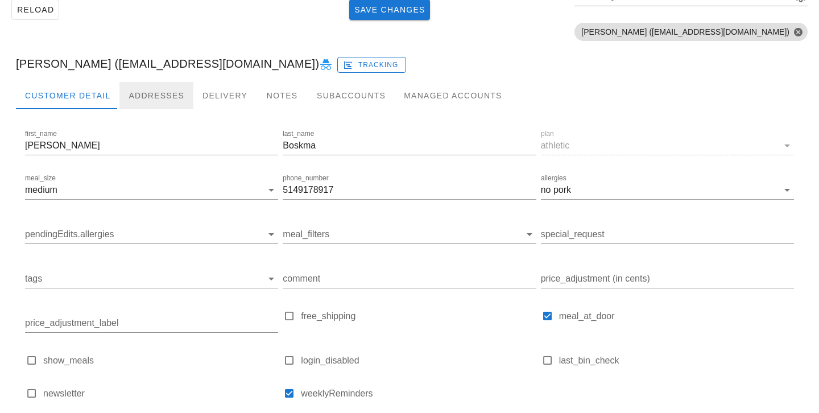
click at [142, 99] on div "Addresses" at bounding box center [156, 95] width 74 height 27
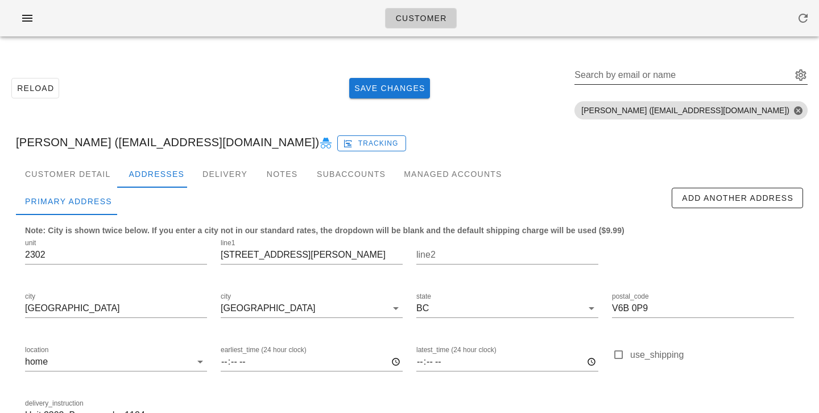
click at [697, 69] on div "Search by email or name" at bounding box center [681, 75] width 215 height 18
paste input "[EMAIL_ADDRESS][DOMAIN_NAME]"
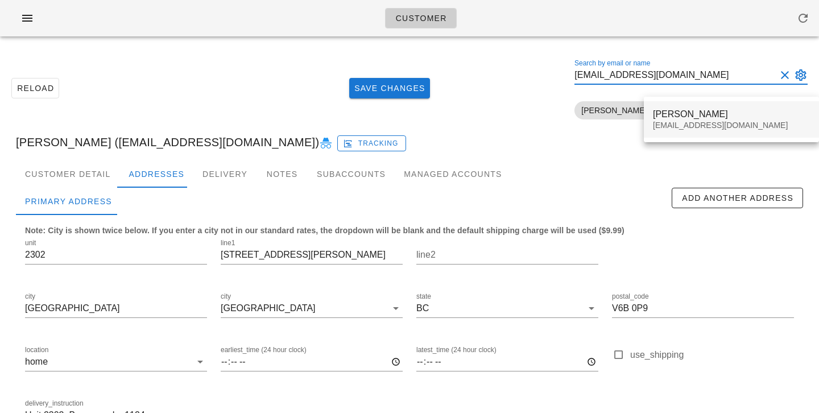
type input "[EMAIL_ADDRESS][DOMAIN_NAME]"
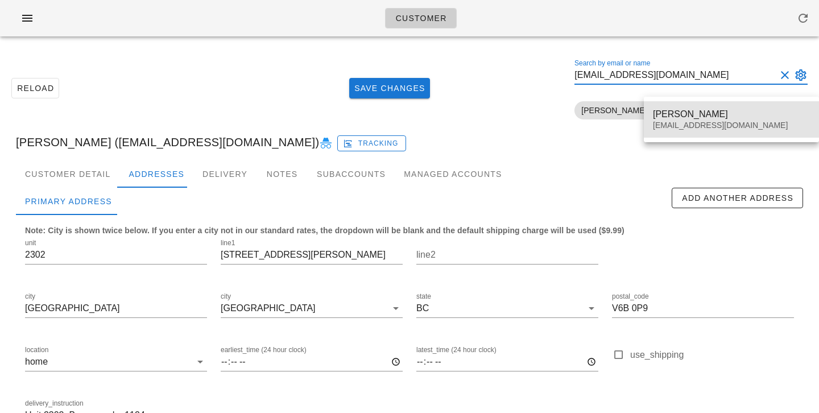
click at [675, 133] on div "[PERSON_NAME] [EMAIL_ADDRESS][DOMAIN_NAME]" at bounding box center [731, 119] width 157 height 35
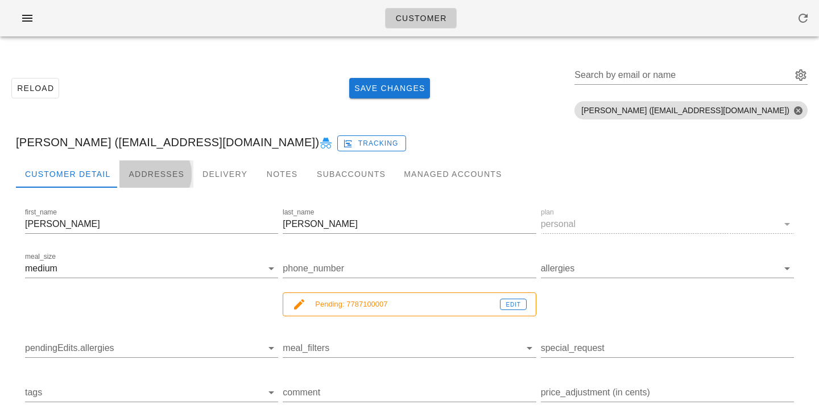
click at [129, 173] on div "Addresses" at bounding box center [156, 173] width 74 height 27
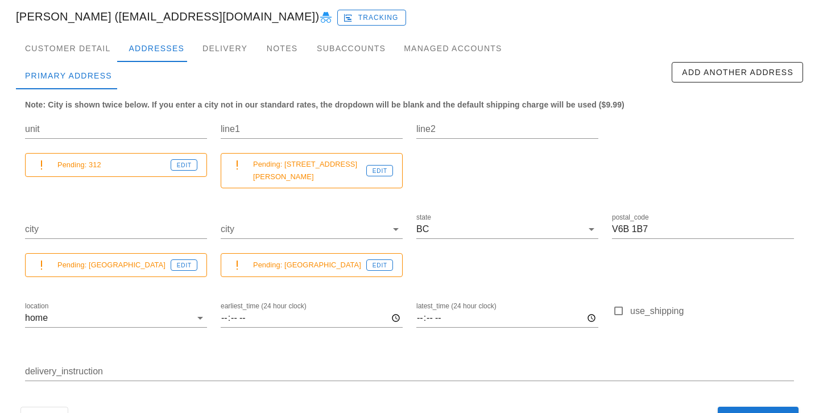
scroll to position [149, 0]
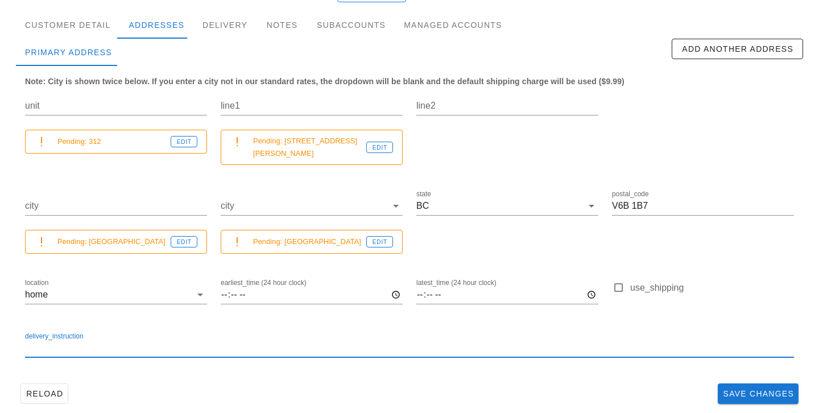
click at [233, 339] on input "delivery_instruction" at bounding box center [409, 348] width 769 height 18
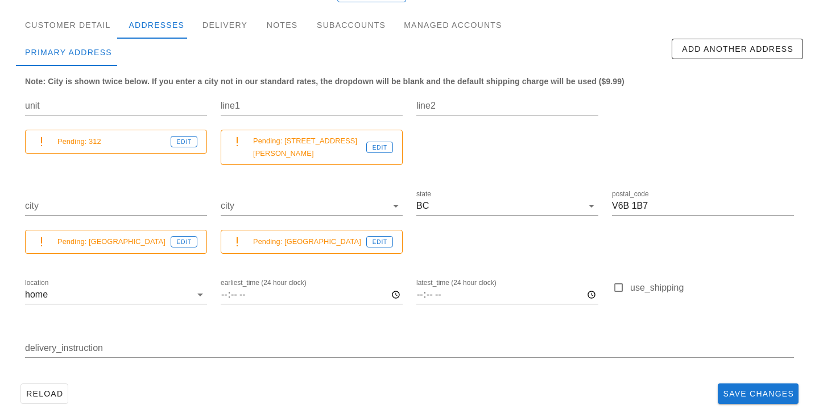
drag, startPoint x: 283, startPoint y: 139, endPoint x: 355, endPoint y: 141, distance: 72.2
click at [355, 141] on small "Pending: [STREET_ADDRESS][PERSON_NAME]" at bounding box center [309, 147] width 113 height 25
drag, startPoint x: 354, startPoint y: 142, endPoint x: 284, endPoint y: 142, distance: 69.9
click at [284, 142] on small "Pending: [STREET_ADDRESS][PERSON_NAME]" at bounding box center [309, 147] width 113 height 25
copy small "[STREET_ADDRESS][PERSON_NAME]"
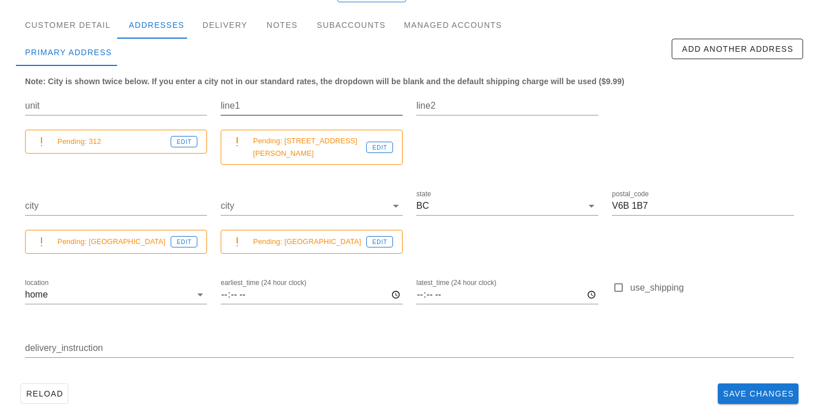
click at [303, 109] on input "line1" at bounding box center [312, 106] width 182 height 18
paste input "[STREET_ADDRESS][PERSON_NAME]"
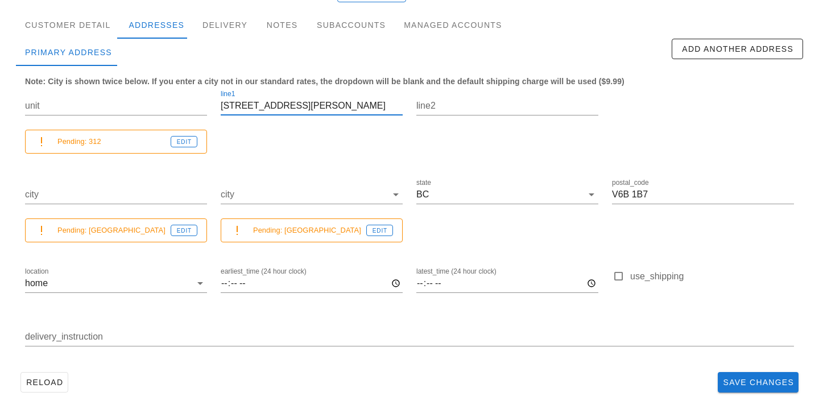
type input "[STREET_ADDRESS][PERSON_NAME]"
drag, startPoint x: 117, startPoint y: 140, endPoint x: 90, endPoint y: 139, distance: 26.8
click at [90, 139] on small "Pending: 312" at bounding box center [113, 141] width 113 height 13
copy small "312"
click at [109, 115] on div "unit" at bounding box center [116, 112] width 182 height 31
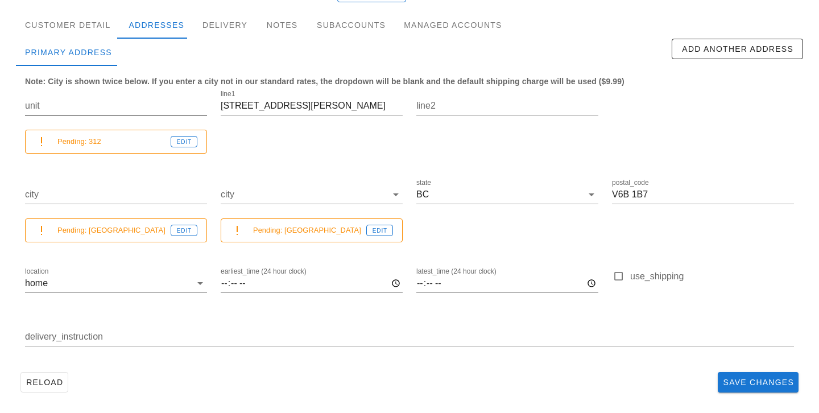
click at [109, 107] on input "unit" at bounding box center [116, 106] width 182 height 18
paste input "312"
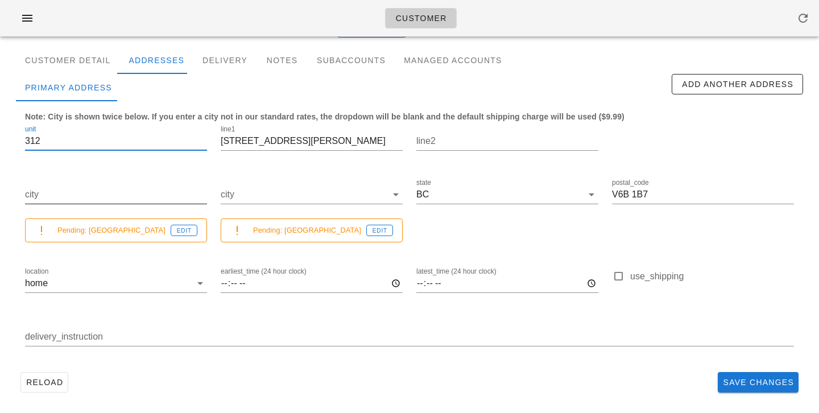
type input "312"
click at [105, 193] on input "city" at bounding box center [116, 194] width 182 height 18
drag, startPoint x: 88, startPoint y: 229, endPoint x: 134, endPoint y: 229, distance: 45.5
click at [134, 229] on small "Pending: [GEOGRAPHIC_DATA]" at bounding box center [113, 230] width 113 height 13
copy small "[GEOGRAPHIC_DATA]"
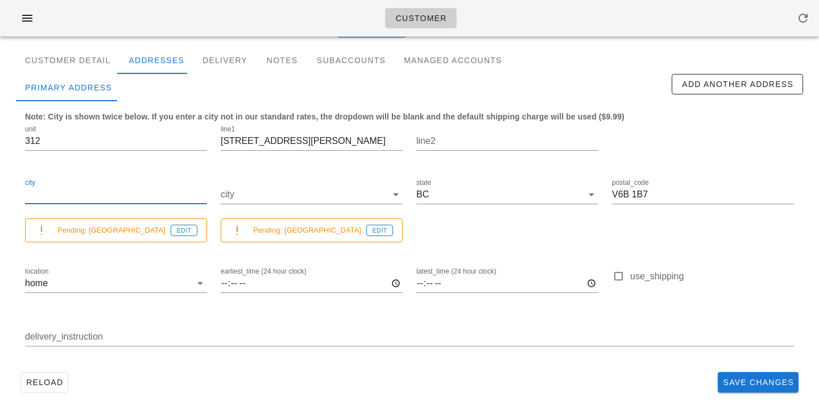
click at [129, 197] on input "city" at bounding box center [116, 194] width 182 height 18
paste input "[GEOGRAPHIC_DATA]"
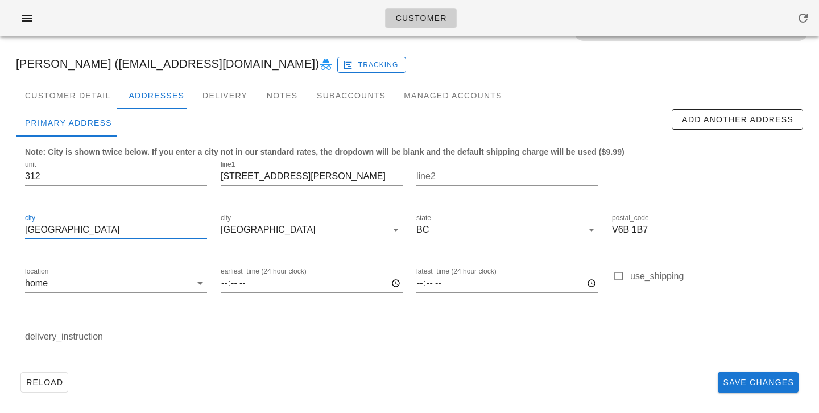
type input "[GEOGRAPHIC_DATA]"
click at [259, 333] on input "delivery_instruction" at bounding box center [409, 337] width 769 height 18
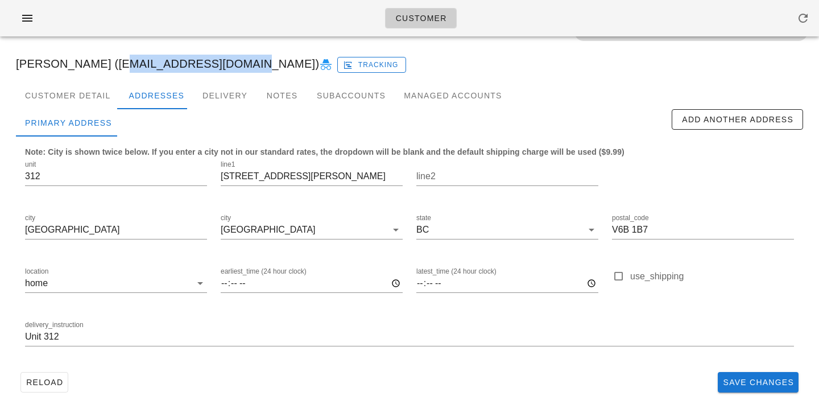
drag, startPoint x: 99, startPoint y: 64, endPoint x: 217, endPoint y: 65, distance: 118.3
click at [217, 65] on div "[PERSON_NAME] ([EMAIL_ADDRESS][DOMAIN_NAME]) Tracking" at bounding box center [409, 63] width 805 height 36
copy div "[EMAIL_ADDRESS][DOMAIN_NAME]"
click at [227, 336] on input "Unit 312" at bounding box center [409, 337] width 769 height 18
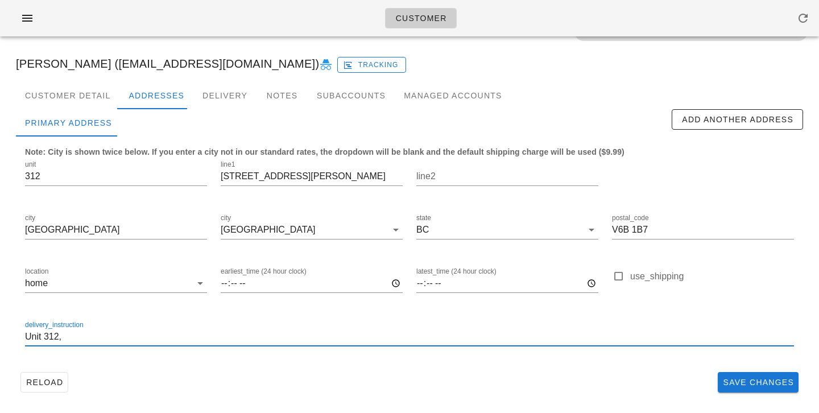
paste input "Please leave in front of apt 312"
drag, startPoint x: 65, startPoint y: 337, endPoint x: 0, endPoint y: 330, distance: 65.2
click at [0, 330] on div "Reload Save Changes Search by email or name Include deleted accounts Include Sh…" at bounding box center [409, 190] width 819 height 446
type input "Please leave in front of apt 312"
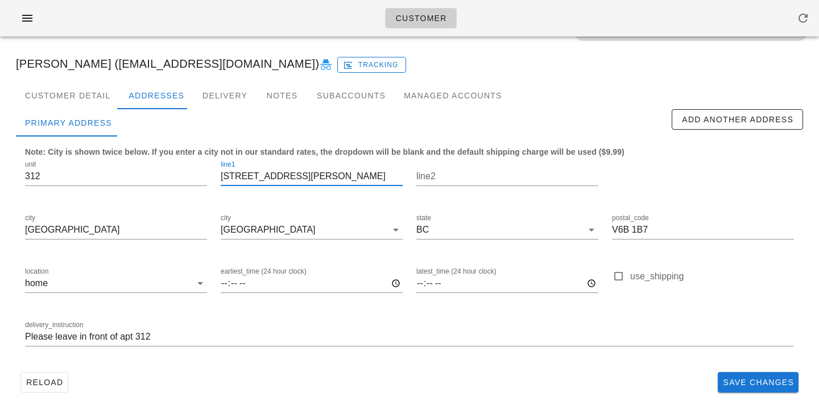
drag, startPoint x: 324, startPoint y: 179, endPoint x: 168, endPoint y: 143, distance: 159.9
click at [169, 143] on div "Note: City is shown twice below. If you enter a city not in our standard rates,…" at bounding box center [409, 251] width 787 height 231
click at [490, 375] on div "Reload Save Changes" at bounding box center [409, 382] width 787 height 30
click at [730, 383] on span "Save Changes" at bounding box center [758, 382] width 72 height 9
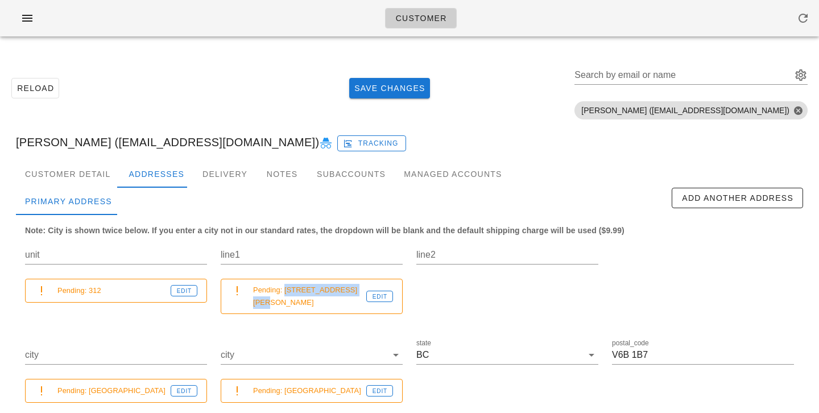
drag, startPoint x: 285, startPoint y: 290, endPoint x: 357, endPoint y: 295, distance: 72.4
click at [357, 296] on small "Pending: [STREET_ADDRESS][PERSON_NAME]" at bounding box center [309, 296] width 113 height 25
copy small "[STREET_ADDRESS][PERSON_NAME]"
click at [321, 247] on input "line1" at bounding box center [312, 255] width 182 height 18
paste input "[STREET_ADDRESS][PERSON_NAME]"
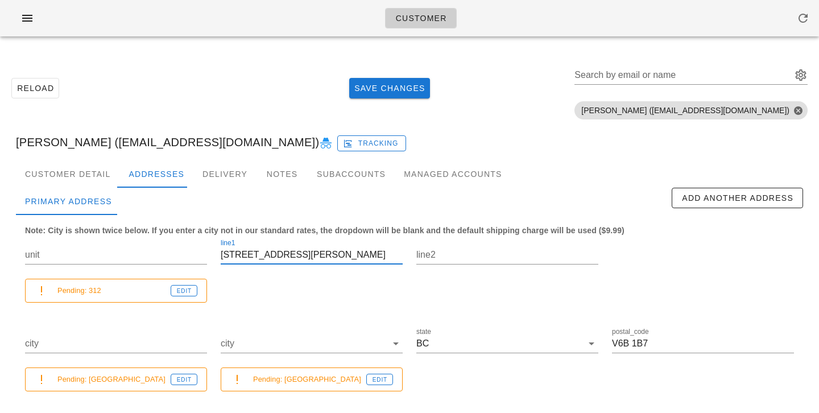
type input "[STREET_ADDRESS][PERSON_NAME]"
drag, startPoint x: 89, startPoint y: 291, endPoint x: 129, endPoint y: 292, distance: 40.4
click at [129, 292] on small "Pending: 312" at bounding box center [113, 290] width 113 height 13
copy small "312"
click at [122, 256] on input "unit" at bounding box center [116, 255] width 182 height 18
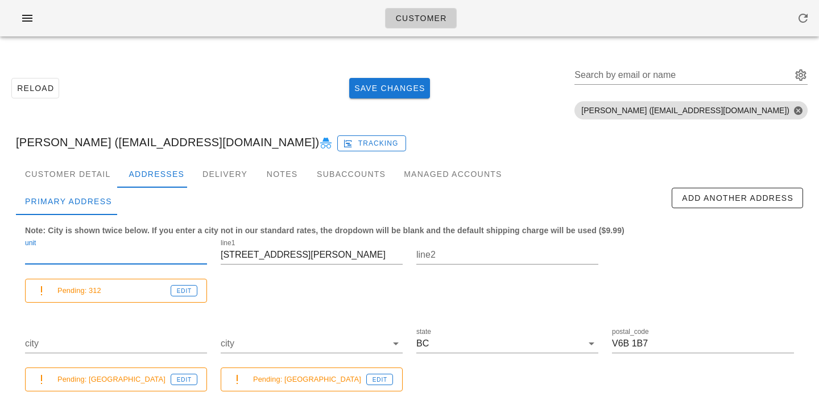
paste input "312"
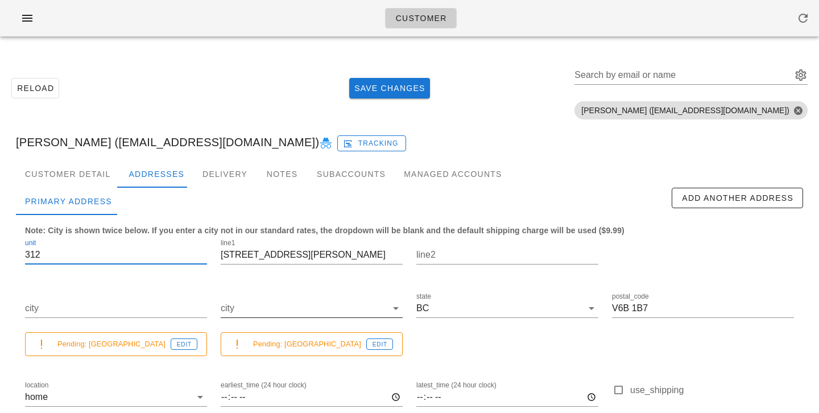
type input "312"
click at [262, 307] on input "city" at bounding box center [304, 308] width 166 height 18
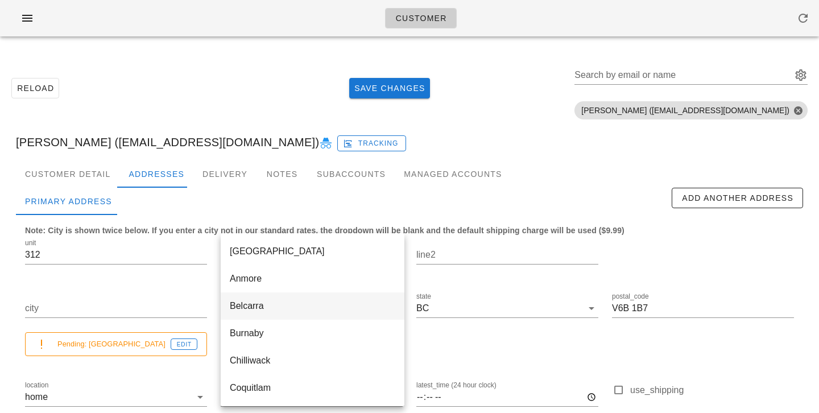
scroll to position [464, 0]
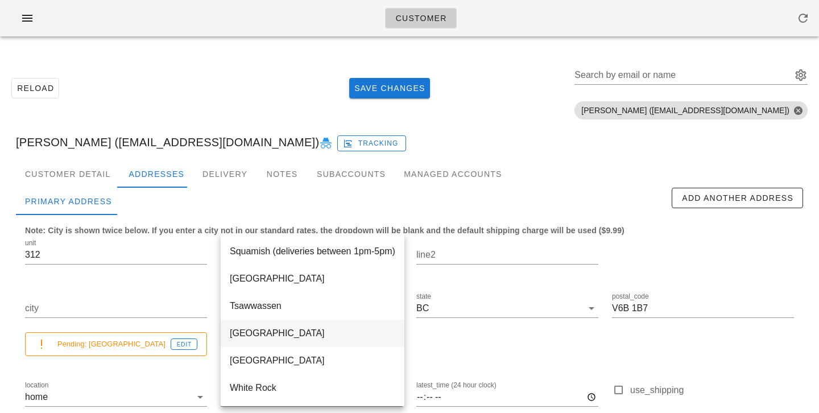
click at [264, 336] on div "[GEOGRAPHIC_DATA]" at bounding box center [312, 333] width 165 height 11
type input "[GEOGRAPHIC_DATA]"
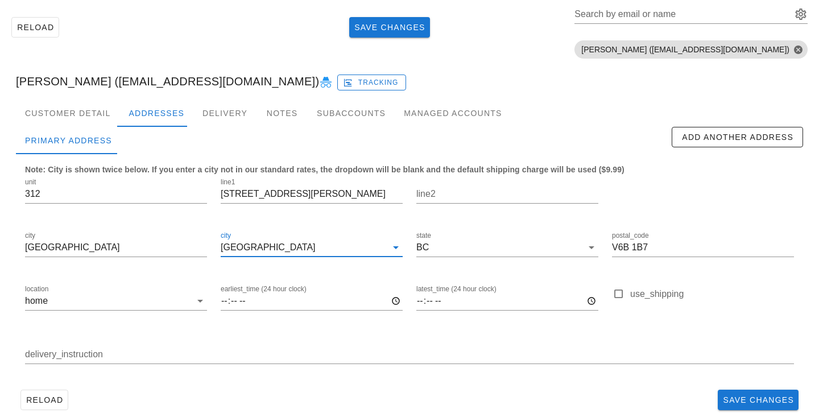
scroll to position [78, 0]
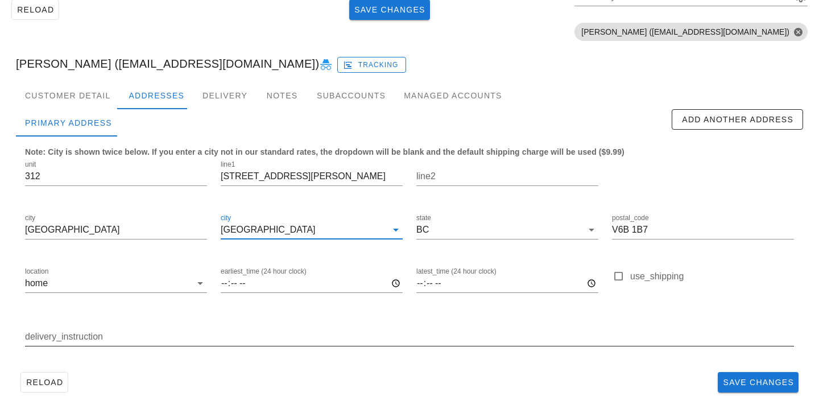
click at [196, 339] on input "delivery_instruction" at bounding box center [409, 337] width 769 height 18
paste input "Please leave in front of apt 312"
type input "Please leave in front of apt 312"
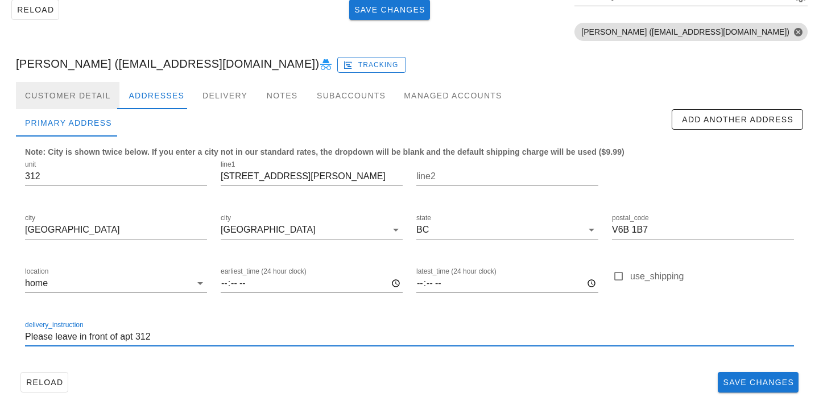
click at [98, 98] on div "Customer Detail" at bounding box center [67, 95] width 103 height 27
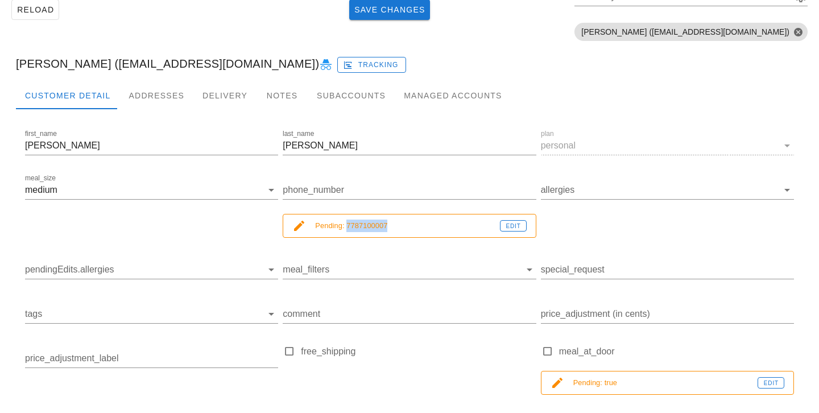
drag, startPoint x: 396, startPoint y: 226, endPoint x: 347, endPoint y: 226, distance: 48.9
click at [347, 226] on small "Pending: 7787100007" at bounding box center [407, 226] width 184 height 13
copy small "7787100007"
click at [373, 209] on div at bounding box center [409, 208] width 253 height 8
click at [372, 193] on input "phone_number" at bounding box center [409, 190] width 253 height 18
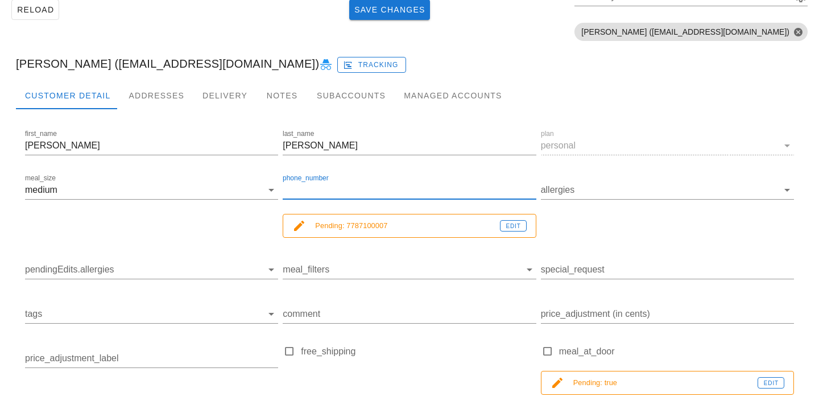
paste input "7787100007"
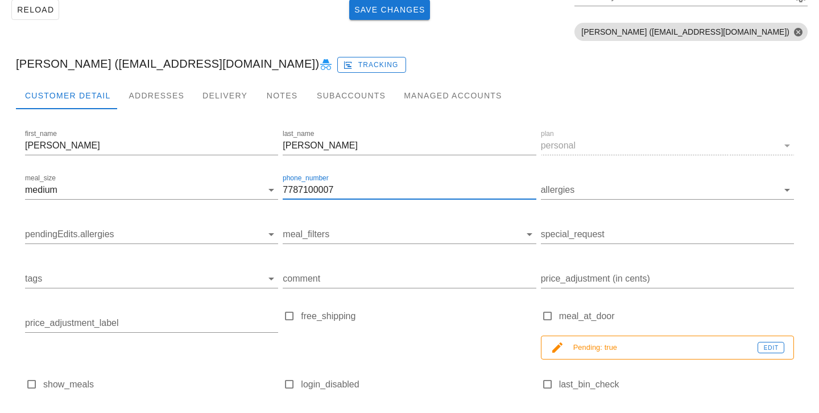
type input "7787100007"
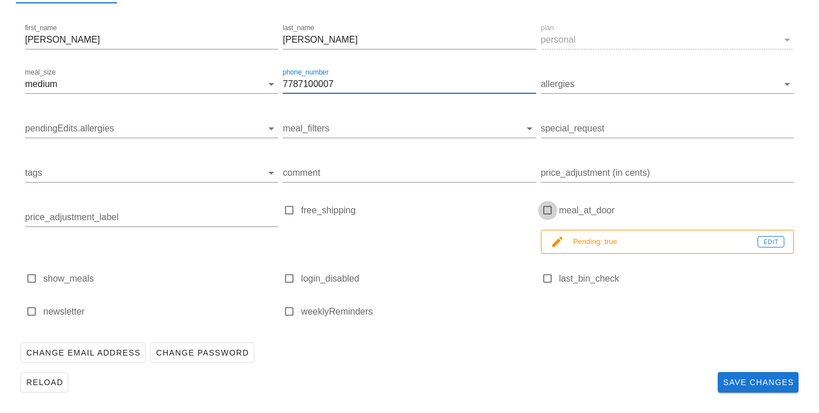
click at [548, 210] on div at bounding box center [548, 210] width 16 height 16
checkbox input "true"
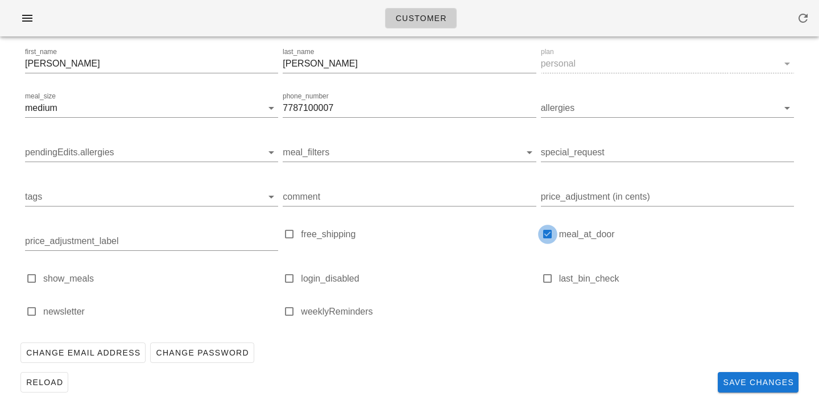
scroll to position [160, 0]
click at [531, 338] on div "Change Email Address Change Password" at bounding box center [409, 353] width 787 height 30
click at [757, 379] on span "Save Changes" at bounding box center [758, 382] width 72 height 9
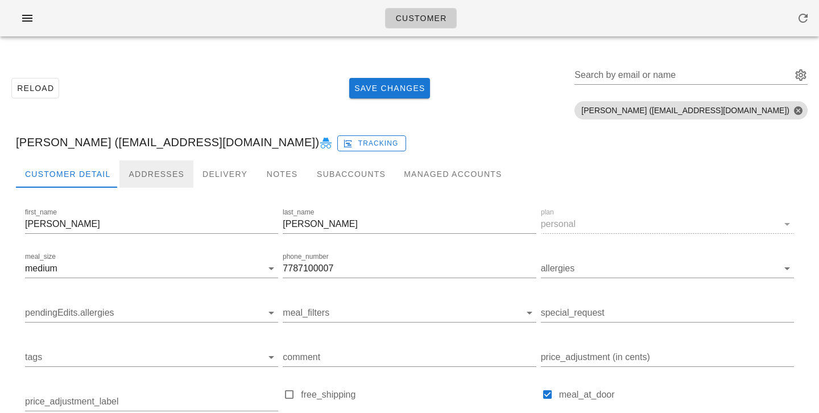
click at [170, 170] on div "Addresses" at bounding box center [156, 173] width 74 height 27
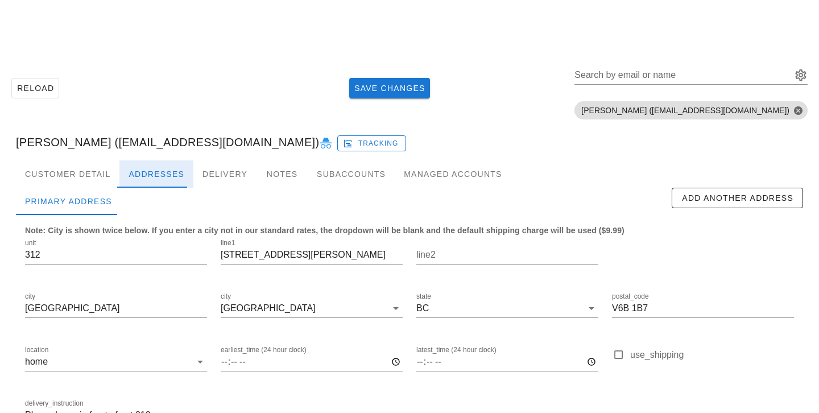
scroll to position [78, 0]
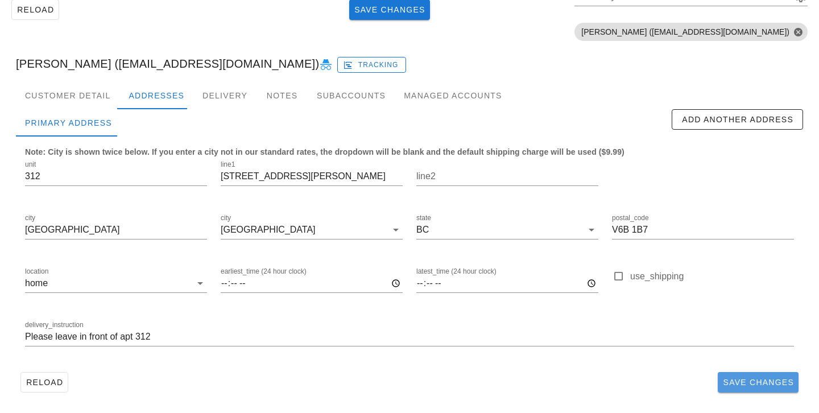
click at [747, 380] on span "Save Changes" at bounding box center [758, 382] width 72 height 9
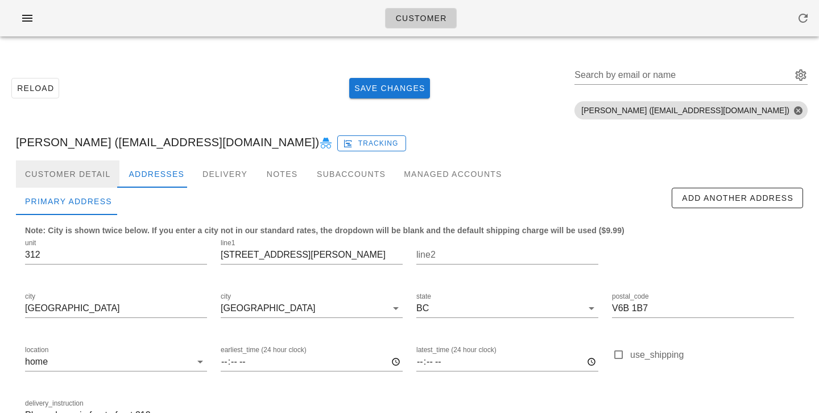
click at [88, 160] on div "Customer Detail" at bounding box center [67, 173] width 103 height 27
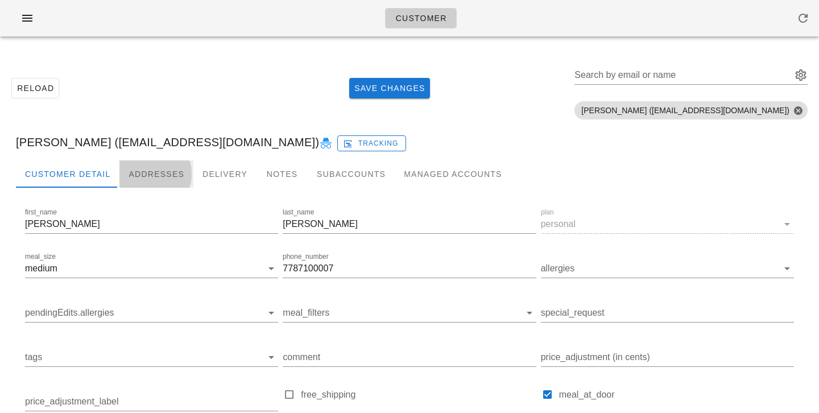
click at [143, 169] on div "Addresses" at bounding box center [156, 173] width 74 height 27
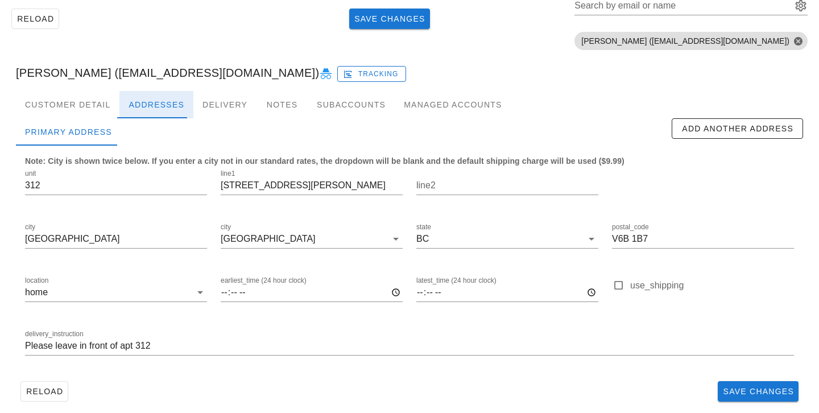
scroll to position [78, 0]
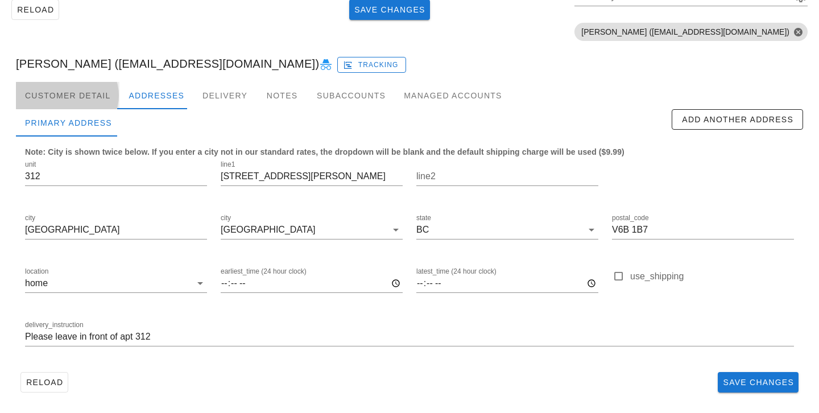
click at [94, 90] on div "Customer Detail" at bounding box center [67, 95] width 103 height 27
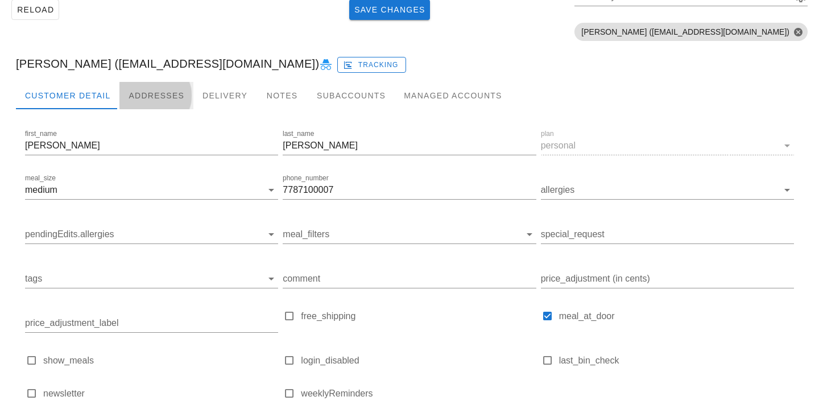
click at [139, 90] on div "Addresses" at bounding box center [156, 95] width 74 height 27
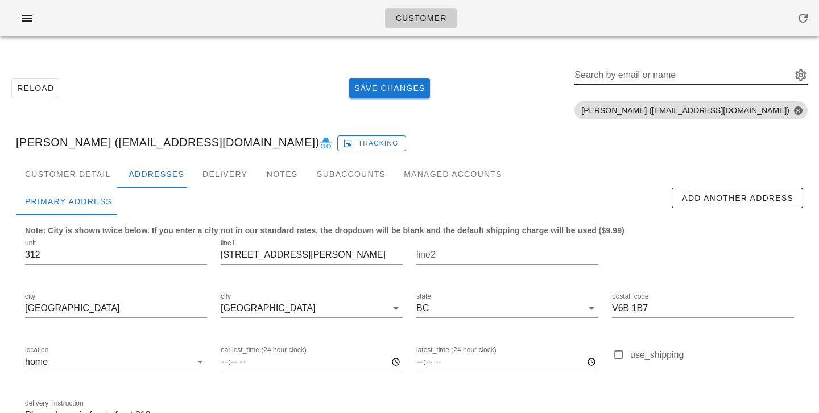
click at [750, 82] on input "Search by email or name" at bounding box center [681, 75] width 215 height 18
paste input "jpgclark@telus.net"
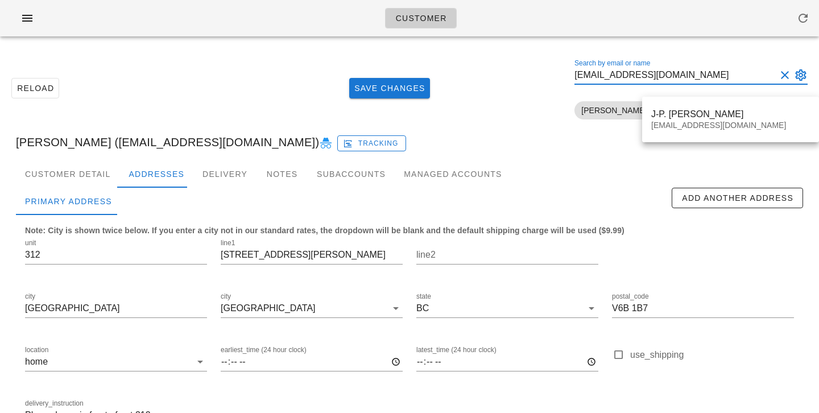
type input "jpgclark@telus.net"
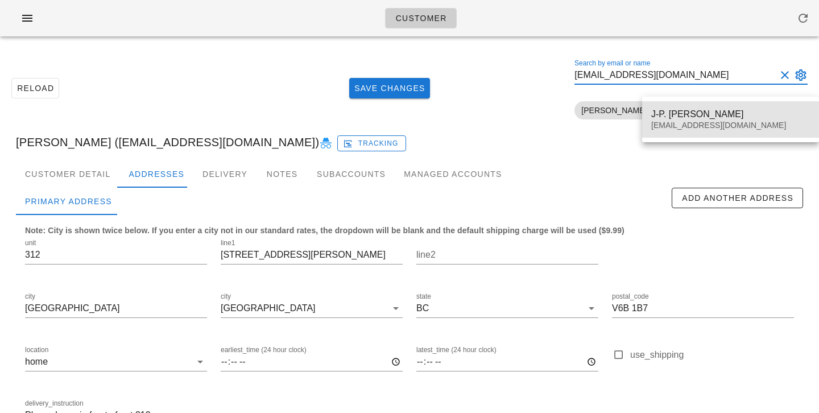
click at [690, 120] on div "J-P. Clark jpgclark@telus.net" at bounding box center [730, 119] width 159 height 35
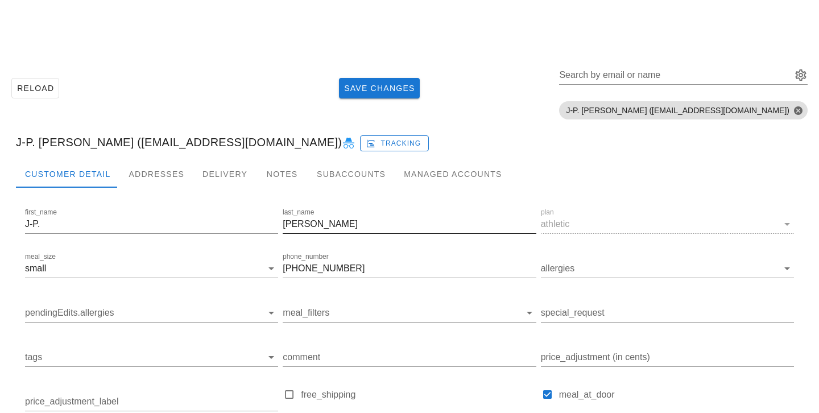
scroll to position [160, 0]
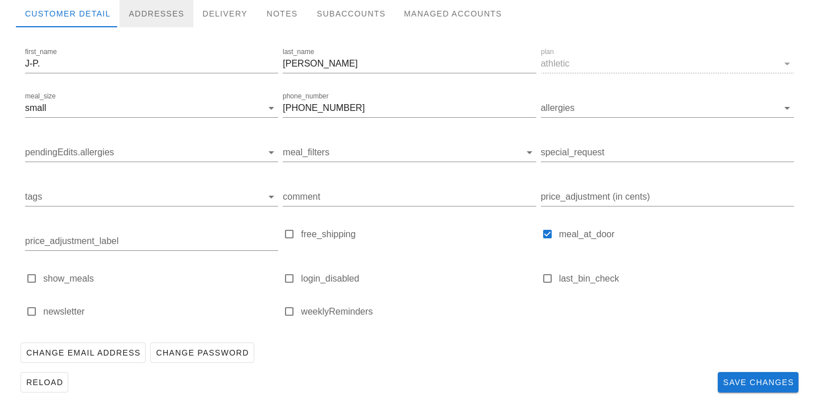
click at [172, 15] on div "Addresses" at bounding box center [156, 13] width 74 height 27
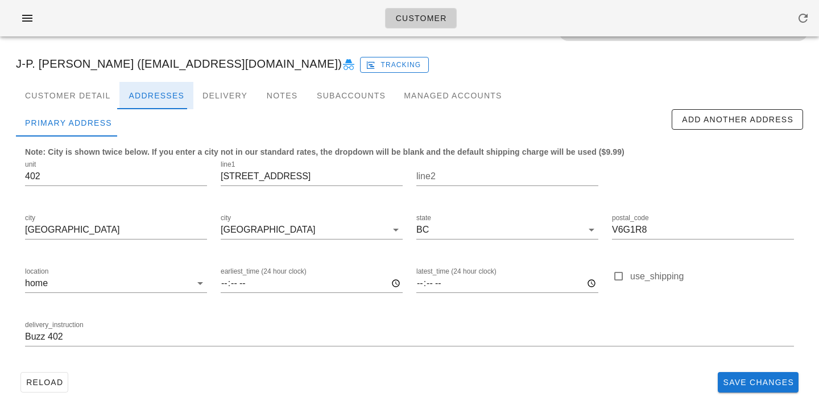
scroll to position [78, 0]
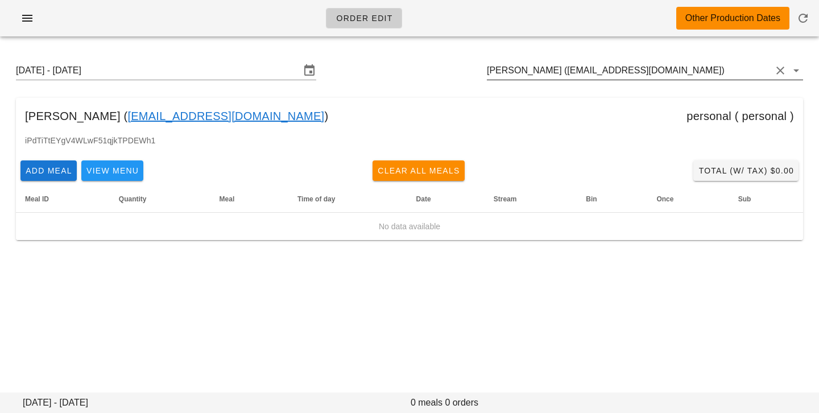
click at [660, 75] on input "[PERSON_NAME] ([EMAIL_ADDRESS][DOMAIN_NAME])" at bounding box center [629, 70] width 284 height 18
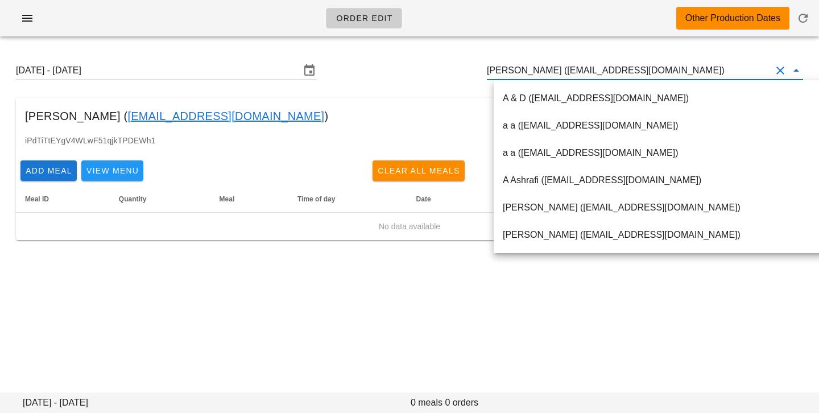
click at [554, 69] on input "[PERSON_NAME] ([EMAIL_ADDRESS][DOMAIN_NAME])" at bounding box center [629, 70] width 284 height 18
drag, startPoint x: 550, startPoint y: 69, endPoint x: 692, endPoint y: 72, distance: 141.6
click at [693, 75] on input "[PERSON_NAME] ([EMAIL_ADDRESS][DOMAIN_NAME])" at bounding box center [629, 70] width 284 height 18
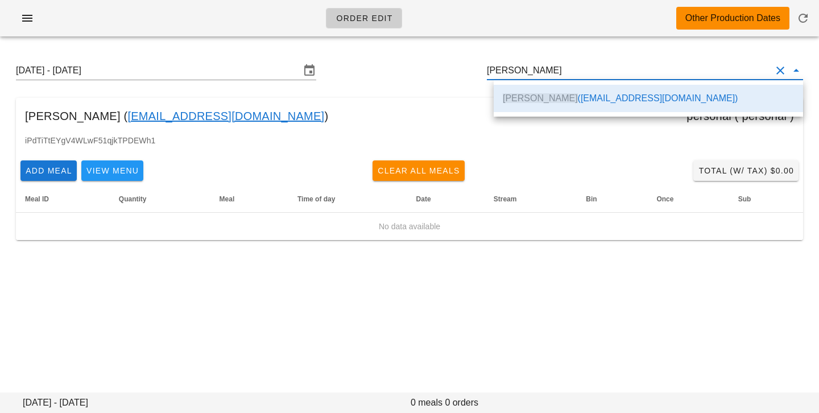
click at [423, 98] on div "[PERSON_NAME] ( [EMAIL_ADDRESS][DOMAIN_NAME] ) personal ( personal )" at bounding box center [409, 116] width 787 height 36
type input "[PERSON_NAME] ([EMAIL_ADDRESS][DOMAIN_NAME])"
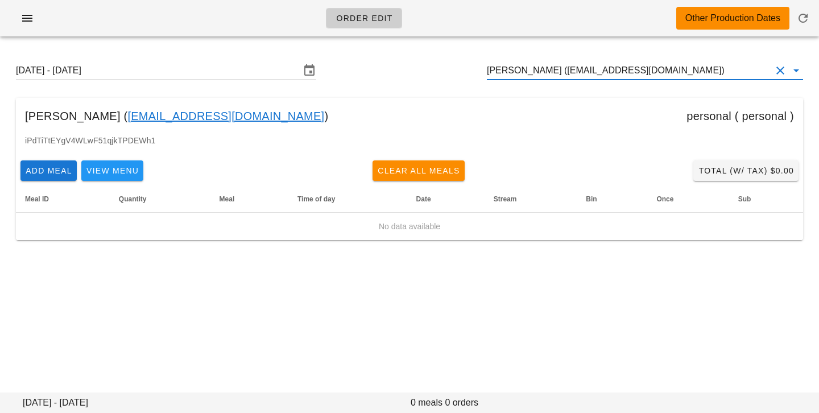
click at [698, 72] on input "[PERSON_NAME] ([EMAIL_ADDRESS][DOMAIN_NAME])" at bounding box center [629, 70] width 284 height 18
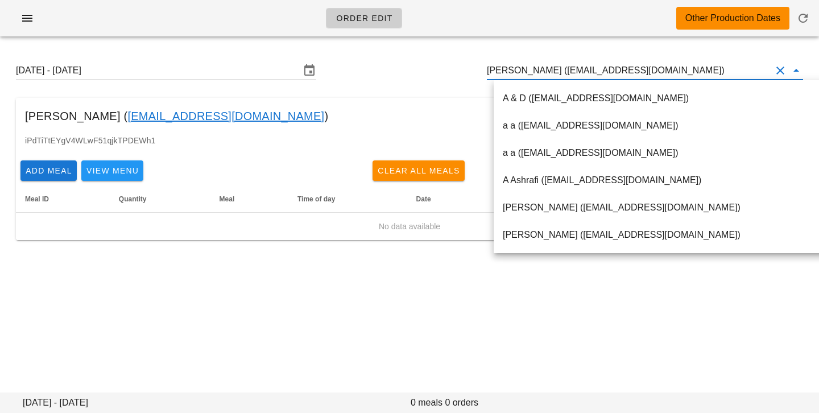
paste input "[EMAIL_ADDRESS][DOMAIN_NAME]"
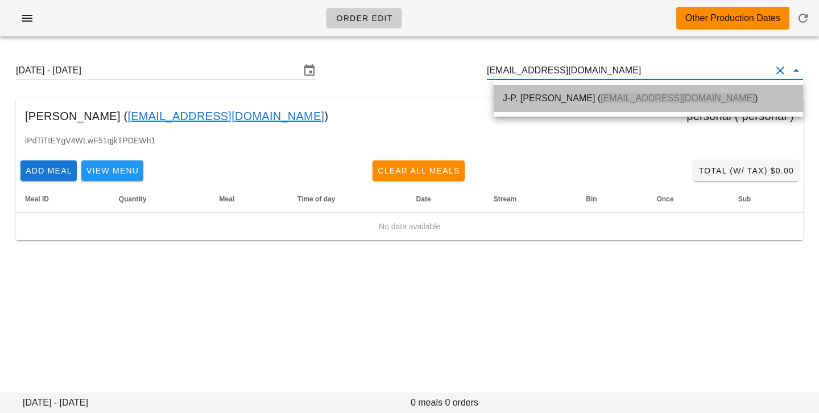
click at [664, 86] on div "J-P. [PERSON_NAME] ( [EMAIL_ADDRESS][DOMAIN_NAME] )" at bounding box center [648, 98] width 291 height 24
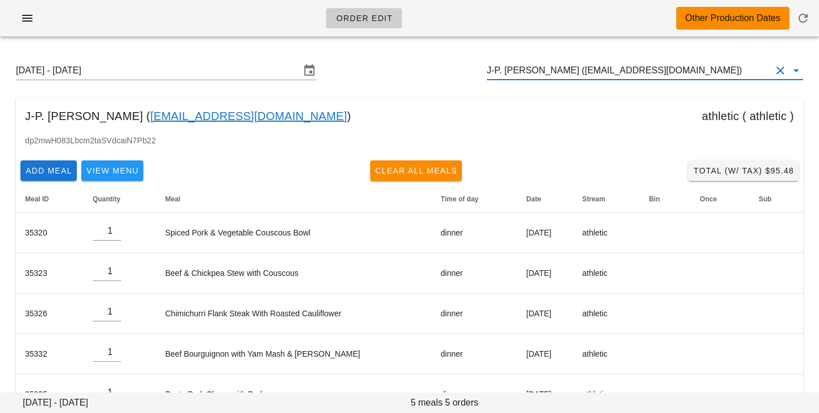
click at [535, 70] on input "J-P. [PERSON_NAME] ([EMAIL_ADDRESS][DOMAIN_NAME])" at bounding box center [629, 70] width 284 height 18
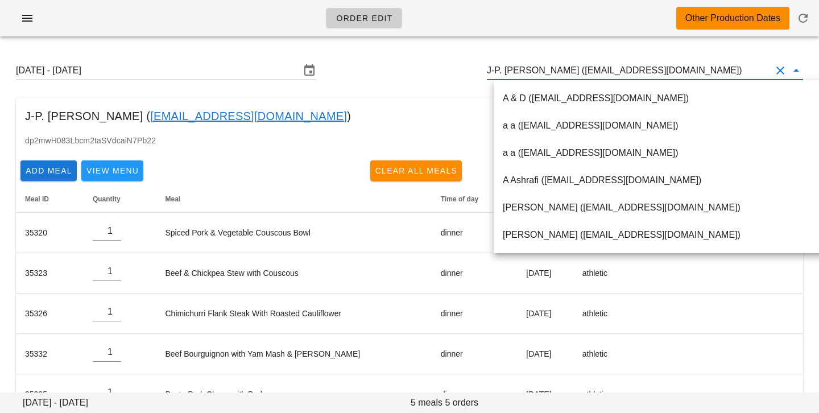
scroll to position [1, 0]
drag, startPoint x: 531, startPoint y: 70, endPoint x: 680, endPoint y: 66, distance: 149.0
click at [686, 70] on input "J-P. [PERSON_NAME] ([EMAIL_ADDRESS][DOMAIN_NAME])" at bounding box center [629, 70] width 284 height 18
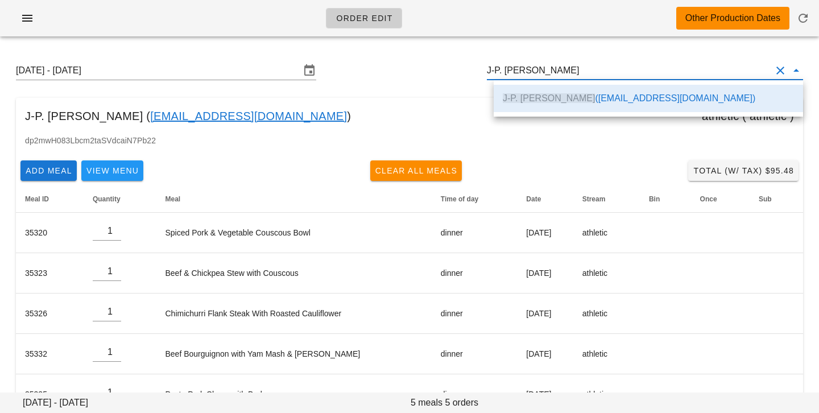
click at [375, 96] on div "[DATE] - [DATE] J-P. [PERSON_NAME] [PERSON_NAME] ( [EMAIL_ADDRESS][DOMAIN_NAME]…" at bounding box center [409, 237] width 819 height 384
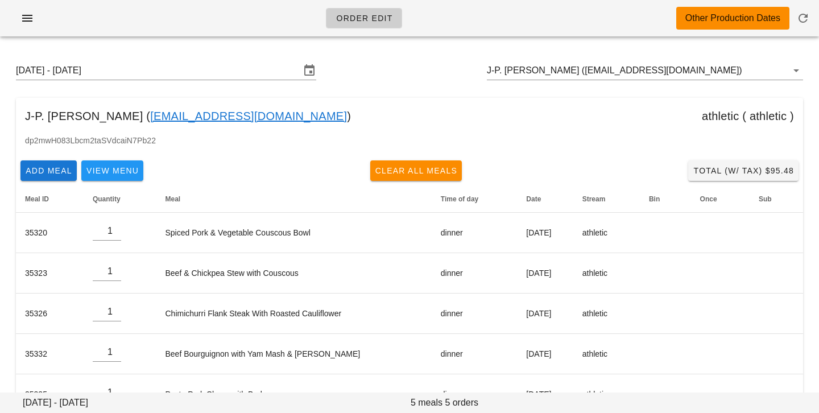
scroll to position [35, 0]
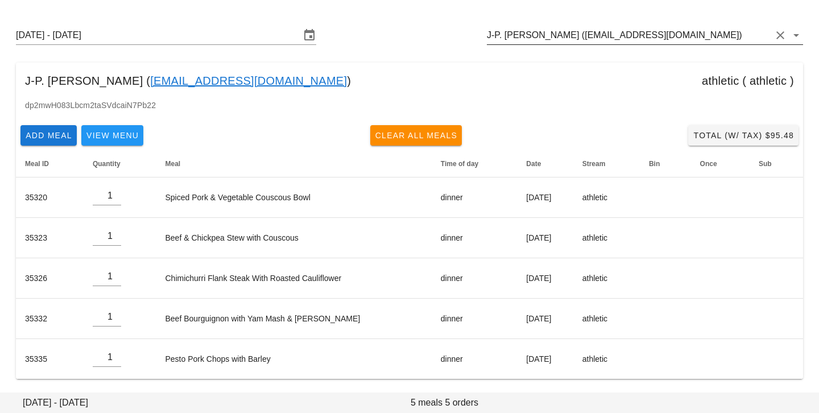
click at [649, 35] on input "J-P. [PERSON_NAME] ([EMAIL_ADDRESS][DOMAIN_NAME])" at bounding box center [629, 35] width 284 height 18
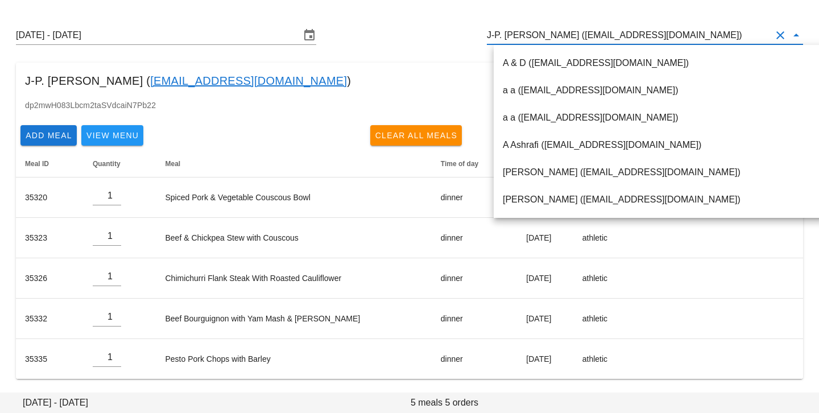
paste input "[EMAIL_ADDRESS][DOMAIN_NAME]"
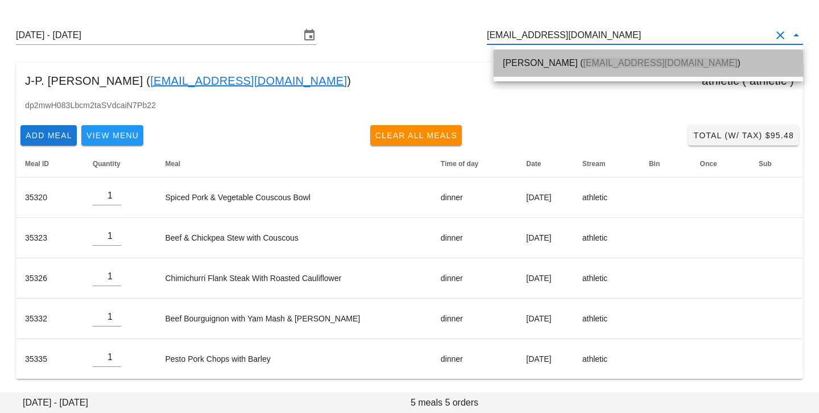
click at [622, 67] on span "[EMAIL_ADDRESS][DOMAIN_NAME]" at bounding box center [660, 63] width 154 height 10
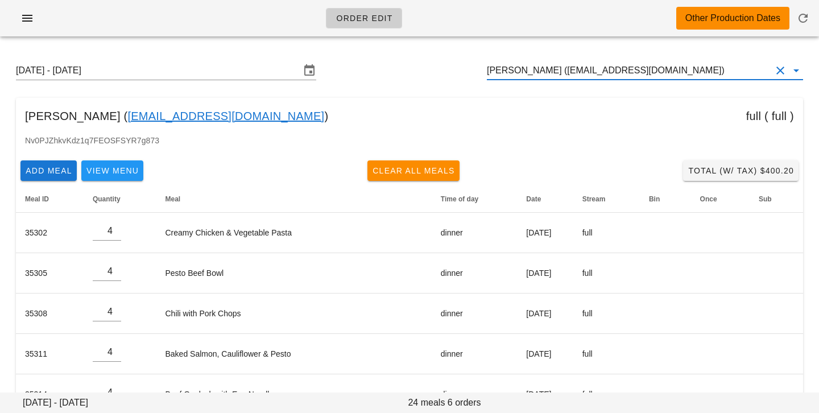
click at [560, 70] on input "[PERSON_NAME] ([EMAIL_ADDRESS][DOMAIN_NAME])" at bounding box center [629, 70] width 284 height 18
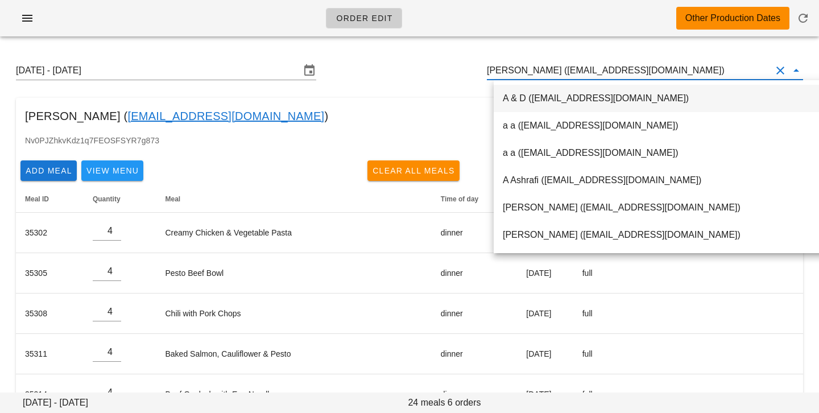
scroll to position [1, 0]
drag, startPoint x: 542, startPoint y: 73, endPoint x: 669, endPoint y: 67, distance: 127.5
click at [670, 68] on input "[PERSON_NAME] ([EMAIL_ADDRESS][DOMAIN_NAME])" at bounding box center [629, 70] width 284 height 18
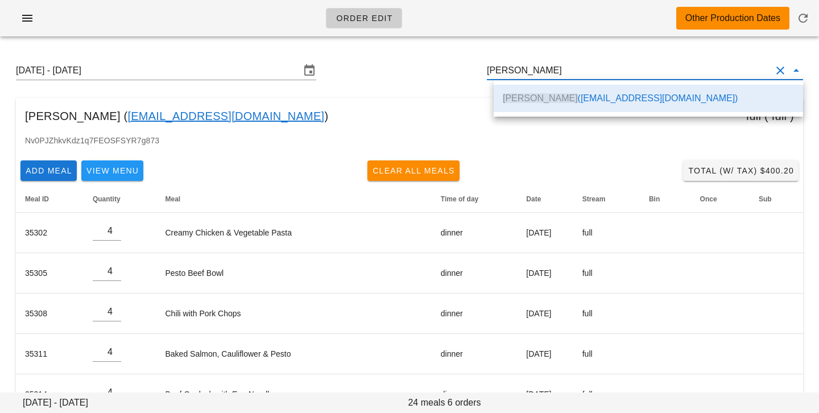
click at [438, 89] on div "[DATE] - [DATE] [PERSON_NAME] [PERSON_NAME] ( [EMAIL_ADDRESS][DOMAIN_NAME] ) fu…" at bounding box center [409, 257] width 819 height 425
type input "[PERSON_NAME] ([EMAIL_ADDRESS][DOMAIN_NAME])"
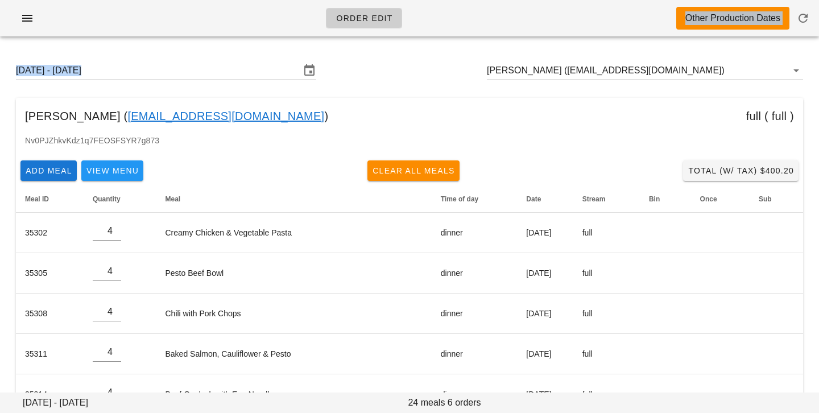
drag, startPoint x: 420, startPoint y: 87, endPoint x: 269, endPoint y: 34, distance: 159.9
click at [270, 34] on div "Order Edit Other Production Dates [DATE] - [DATE] [PERSON_NAME] ([EMAIL_ADDRESS…" at bounding box center [409, 244] width 819 height 488
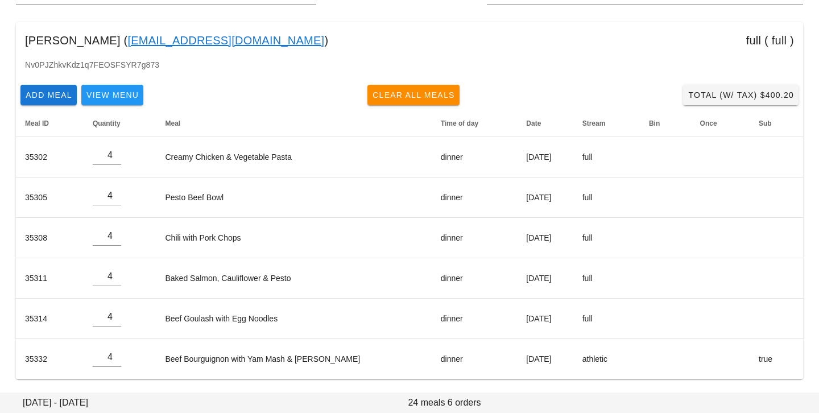
click at [292, 78] on div "Nv0PJZhkvKdz1q7FEOSFSYR7g873" at bounding box center [409, 70] width 787 height 22
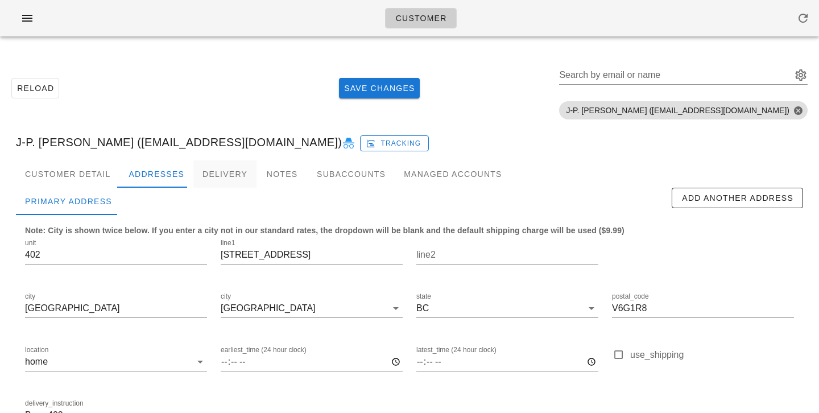
scroll to position [78, 0]
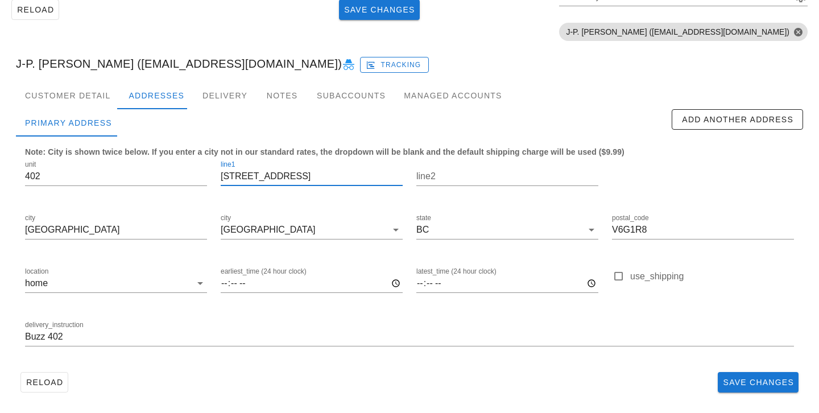
click at [276, 177] on input "[STREET_ADDRESS]" at bounding box center [312, 176] width 182 height 18
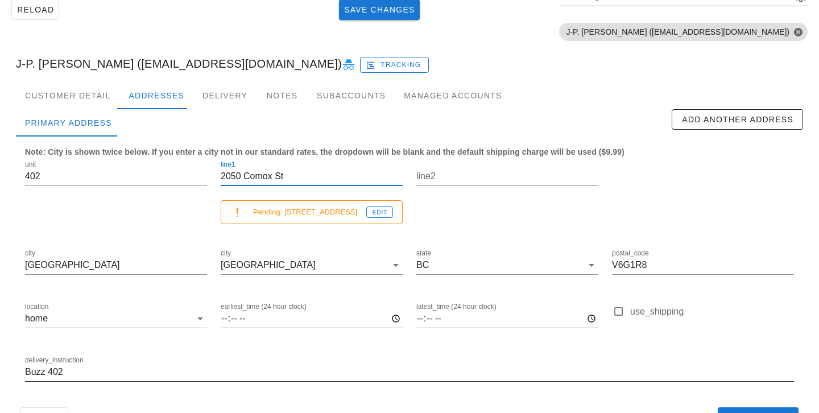
type input "2050 Comox St"
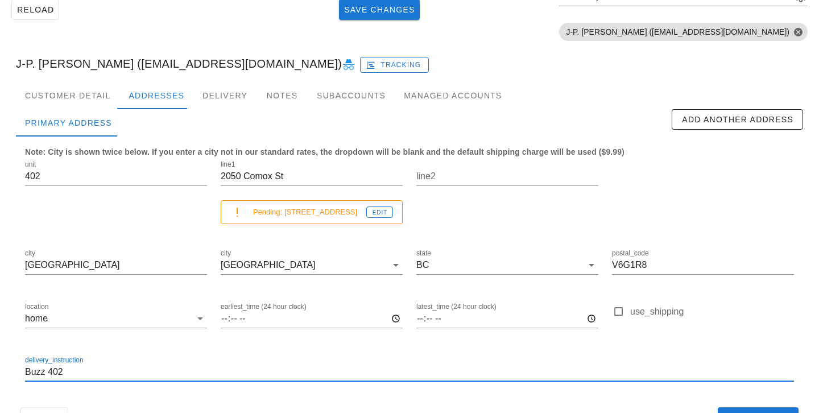
click at [25, 371] on input "Buzz 402" at bounding box center [409, 372] width 769 height 18
type input "Unit 402, Buzz 402"
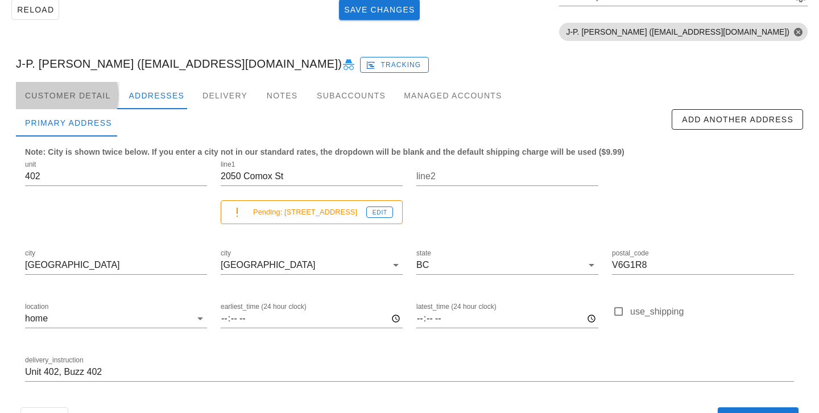
click at [74, 94] on div "Customer Detail" at bounding box center [67, 95] width 103 height 27
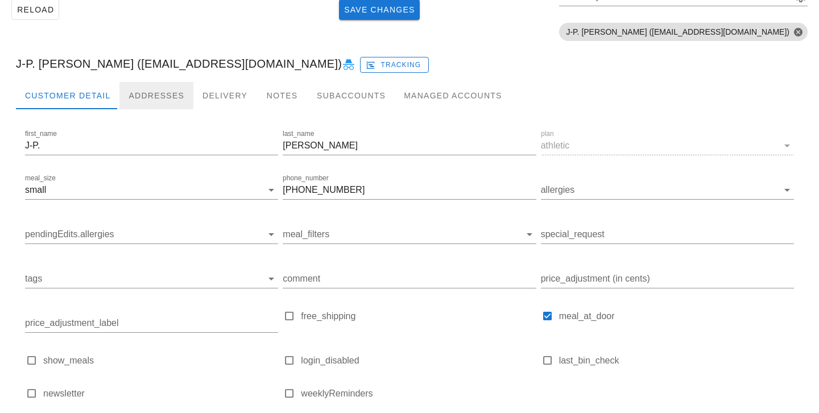
click at [143, 88] on div "Addresses" at bounding box center [156, 95] width 74 height 27
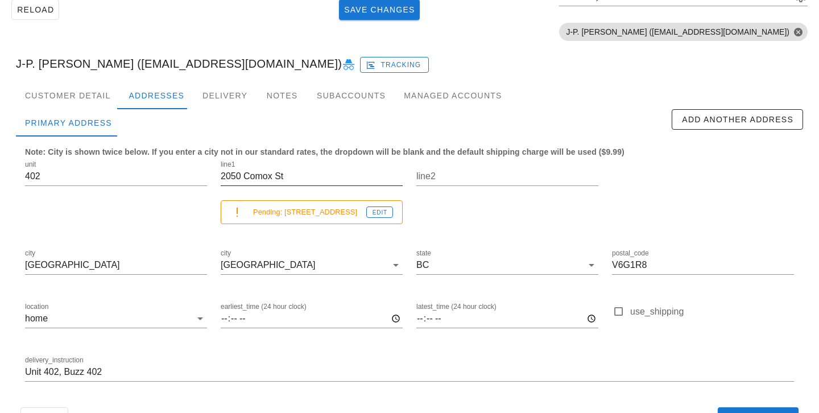
scroll to position [114, 0]
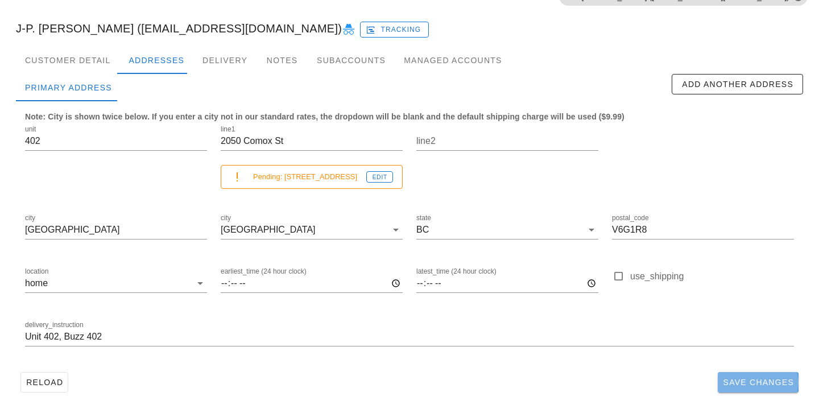
click at [726, 378] on span "Save Changes" at bounding box center [758, 382] width 72 height 9
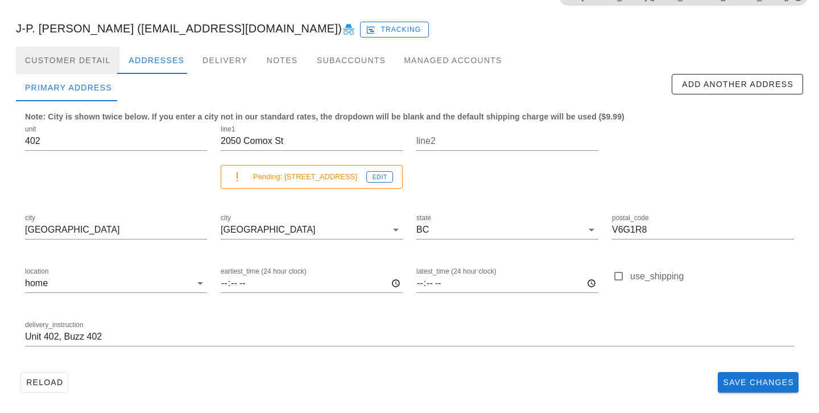
click at [77, 56] on div "Customer Detail" at bounding box center [67, 60] width 103 height 27
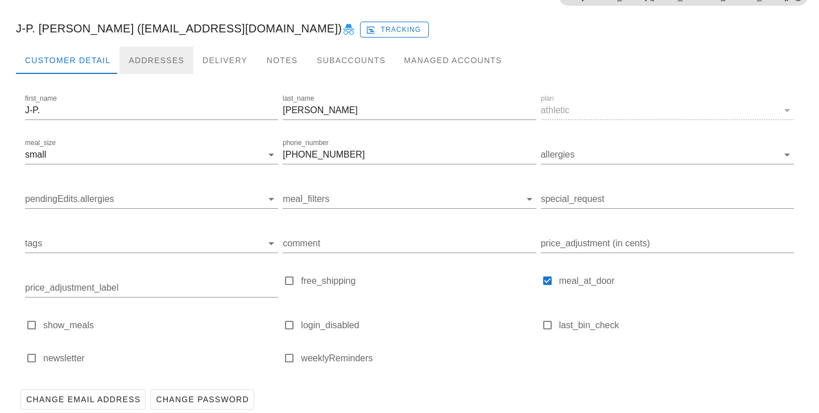
click at [154, 64] on div "Addresses" at bounding box center [156, 60] width 74 height 27
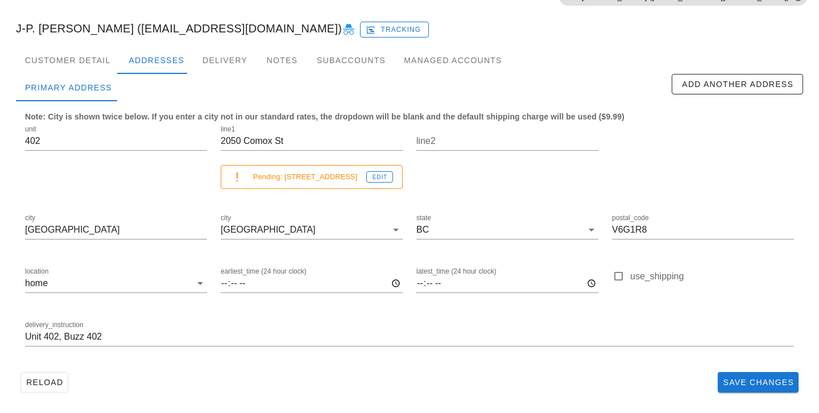
click at [296, 365] on div "Note: City is shown twice below. If you enter a city not in our standard rates,…" at bounding box center [409, 234] width 787 height 266
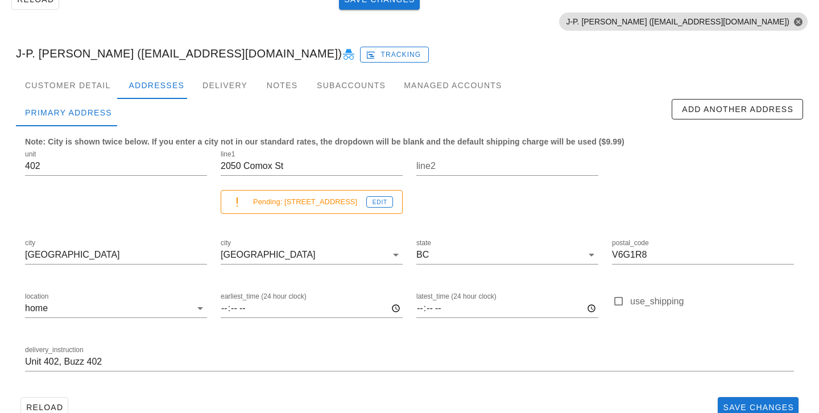
scroll to position [114, 0]
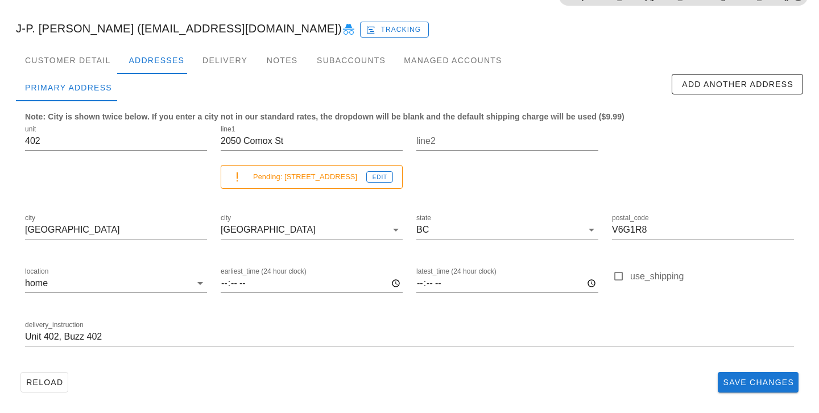
click at [432, 373] on div "Reload Save Changes" at bounding box center [409, 382] width 787 height 30
click at [90, 65] on div "Customer Detail" at bounding box center [67, 60] width 103 height 27
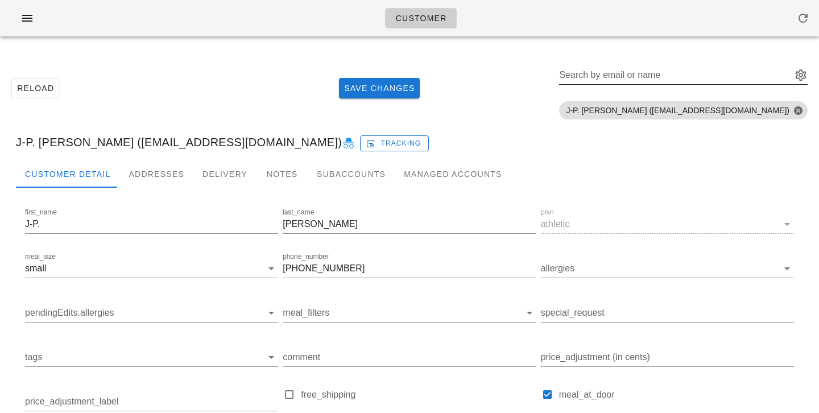
click at [738, 80] on input "Search by email or name" at bounding box center [674, 75] width 230 height 18
paste input "[EMAIL_ADDRESS][DOMAIN_NAME]"
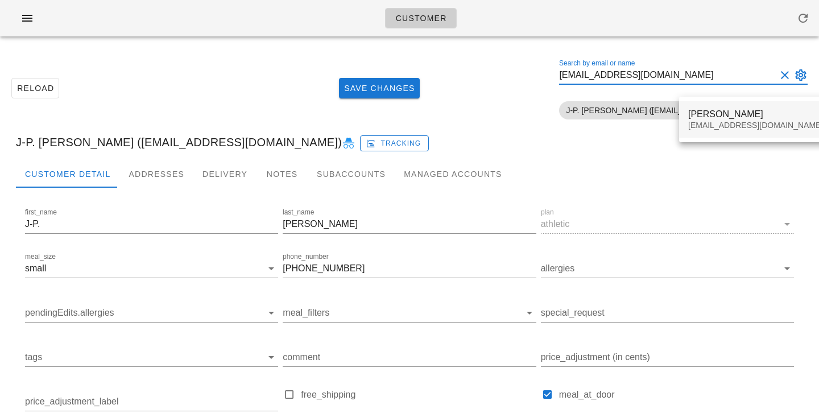
type input "[EMAIL_ADDRESS][DOMAIN_NAME]"
click at [727, 121] on div "[EMAIL_ADDRESS][DOMAIN_NAME]" at bounding box center [755, 126] width 135 height 10
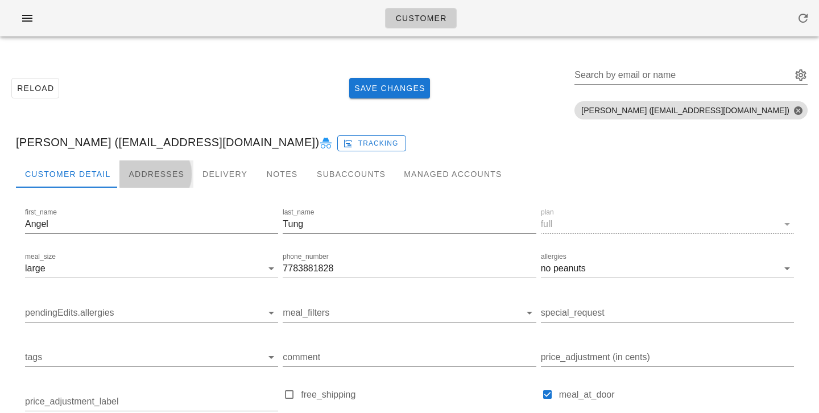
click at [171, 180] on div "Addresses" at bounding box center [156, 173] width 74 height 27
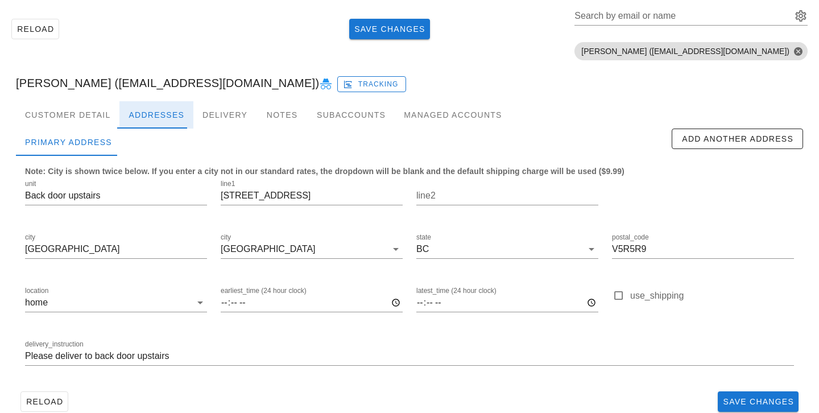
scroll to position [78, 0]
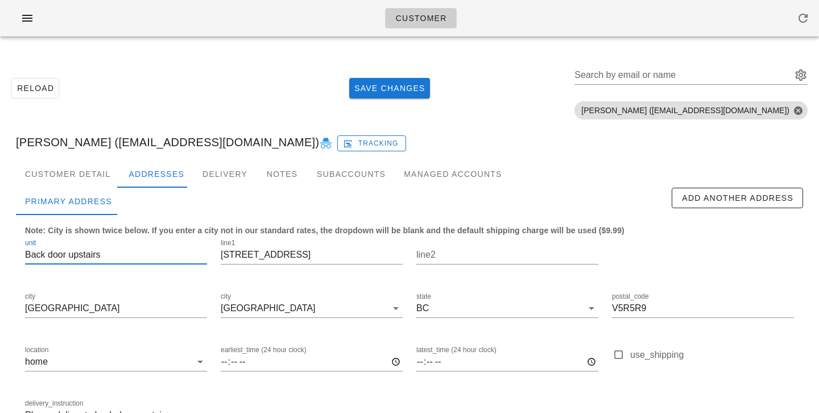
drag, startPoint x: 103, startPoint y: 259, endPoint x: 0, endPoint y: 236, distance: 105.4
click at [0, 236] on div "Reload Save Changes Search by email or name Include deleted accounts Include Sh…" at bounding box center [409, 268] width 819 height 446
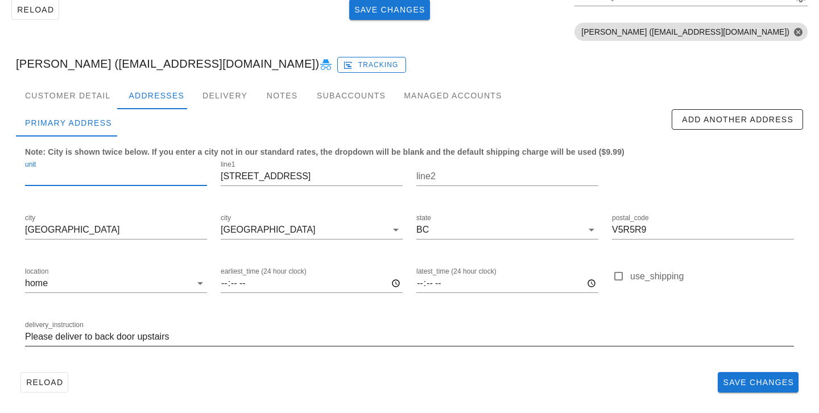
click at [26, 338] on input "Please deliver to back door upstairs" at bounding box center [409, 337] width 769 height 18
paste input "Back door upstairs"
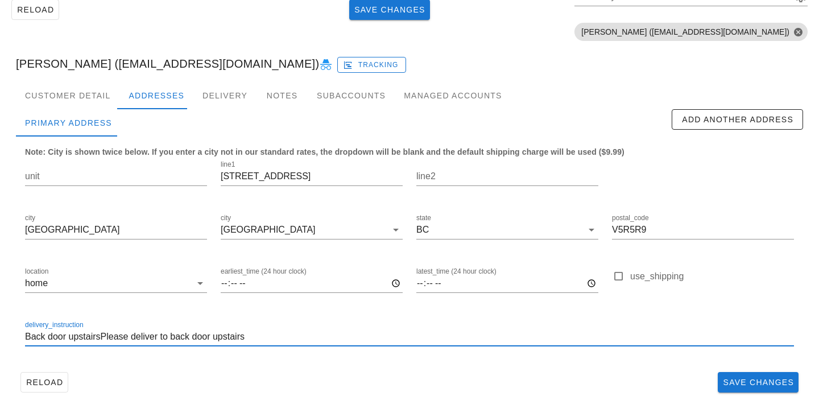
type input "Please deliver to back door upstairs"
click at [344, 358] on div at bounding box center [409, 354] width 769 height 8
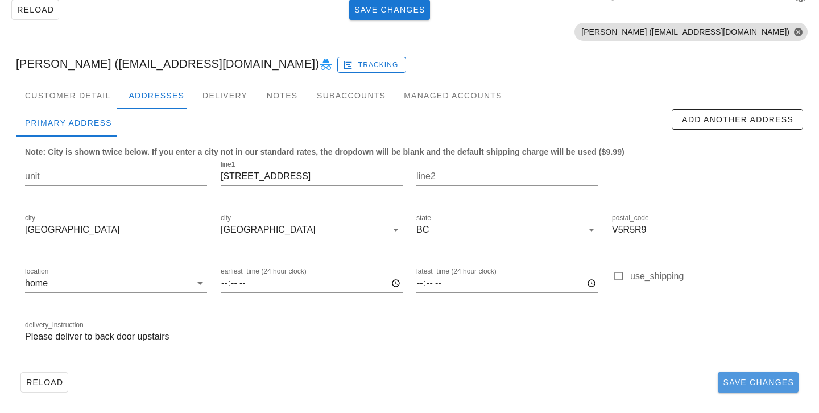
click at [743, 384] on span "Save Changes" at bounding box center [758, 382] width 72 height 9
click at [92, 102] on div "Customer Detail" at bounding box center [67, 95] width 103 height 27
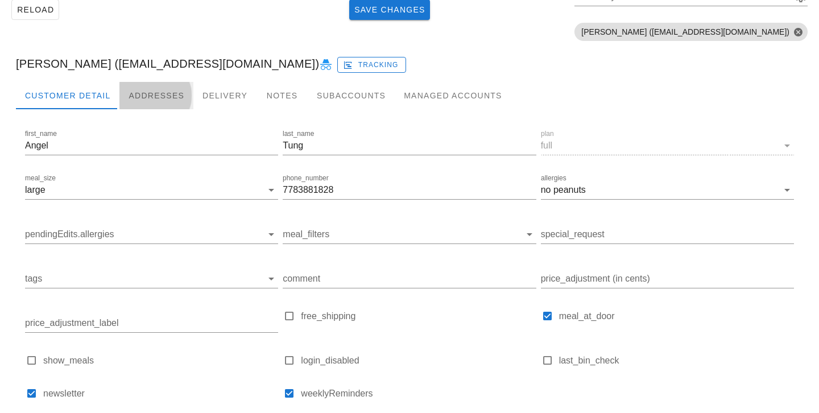
click at [131, 93] on div "Addresses" at bounding box center [156, 95] width 74 height 27
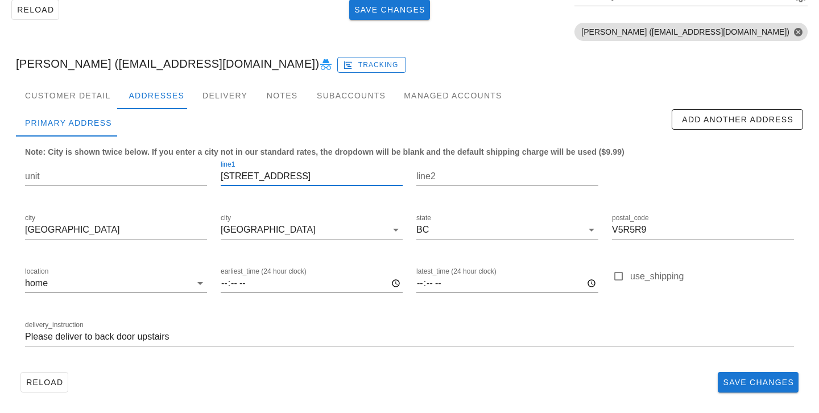
drag, startPoint x: 352, startPoint y: 176, endPoint x: 193, endPoint y: 151, distance: 160.7
click at [193, 151] on div "unit line1 [STREET_ADDRESS] postal_code V5R5R9 location home earliest_time (24 …" at bounding box center [409, 258] width 783 height 214
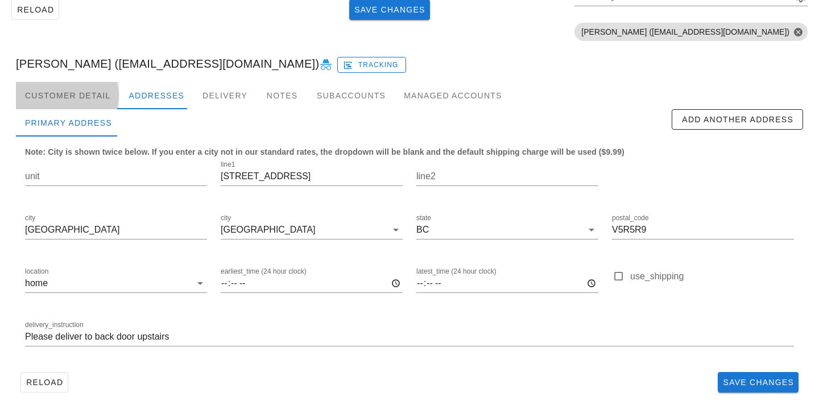
click at [105, 93] on div "Customer Detail" at bounding box center [67, 95] width 103 height 27
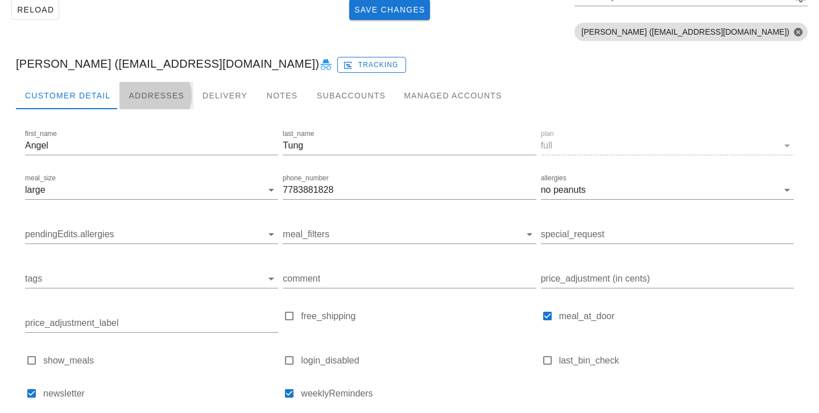
click at [165, 99] on div "Addresses" at bounding box center [156, 95] width 74 height 27
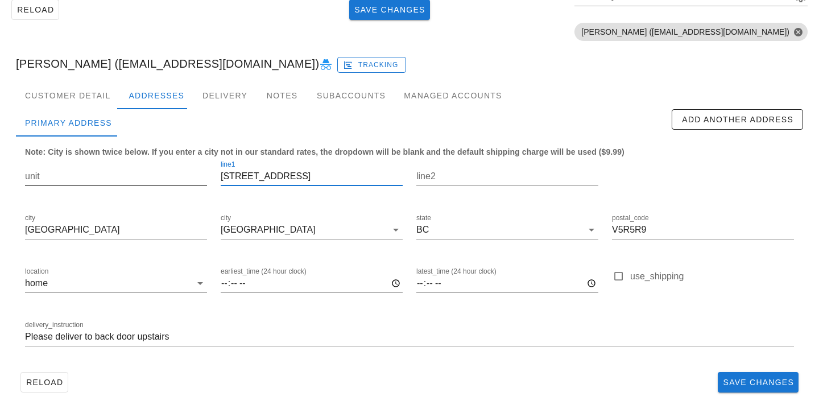
drag, startPoint x: 297, startPoint y: 180, endPoint x: 196, endPoint y: 173, distance: 100.9
click at [196, 173] on div "unit line1 [STREET_ADDRESS] postal_code V5R5R9 location home earliest_time (24 …" at bounding box center [409, 258] width 783 height 214
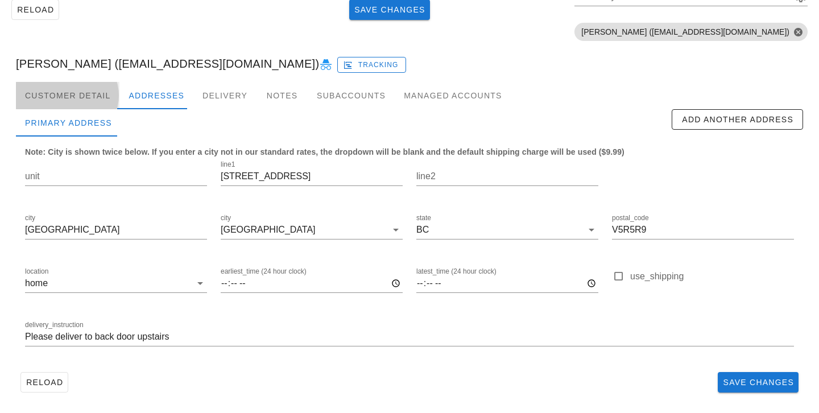
click at [97, 101] on div "Customer Detail" at bounding box center [67, 95] width 103 height 27
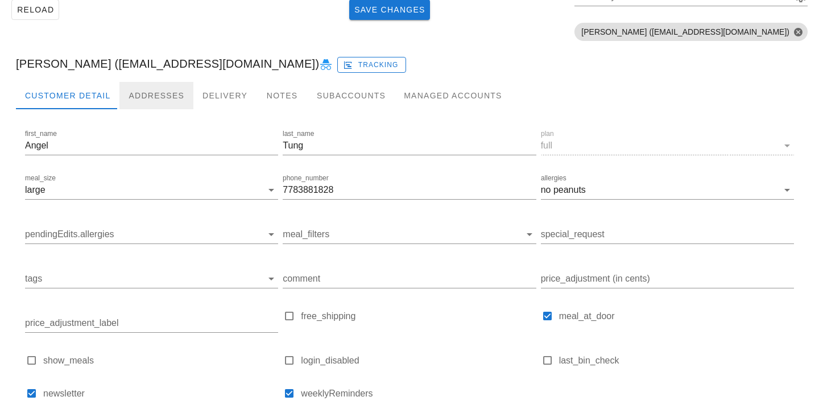
click at [140, 97] on div "Addresses" at bounding box center [156, 95] width 74 height 27
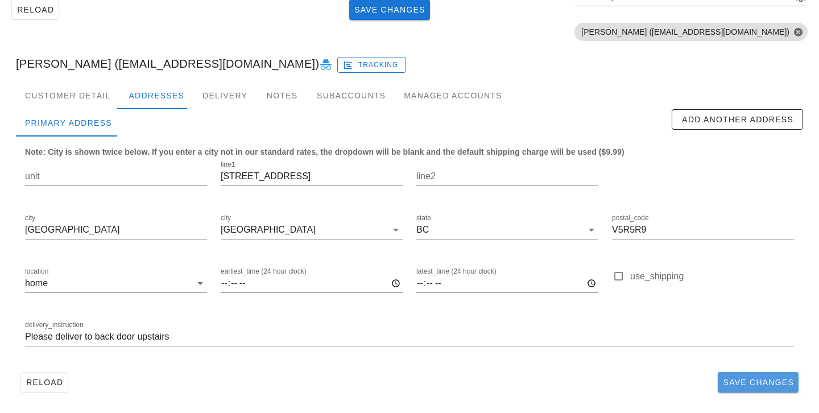
click at [760, 378] on span "Save Changes" at bounding box center [758, 382] width 72 height 9
click at [504, 61] on div "[PERSON_NAME] ([EMAIL_ADDRESS][DOMAIN_NAME]) Tracking" at bounding box center [409, 63] width 805 height 36
click at [99, 94] on div "Customer Detail" at bounding box center [67, 95] width 103 height 27
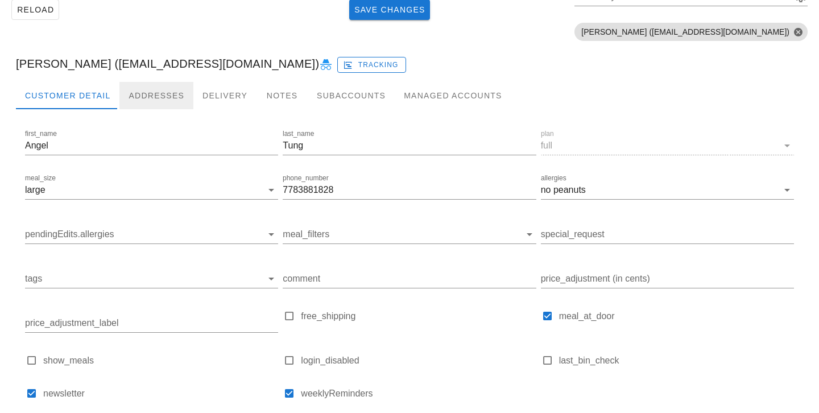
click at [158, 99] on div "Addresses" at bounding box center [156, 95] width 74 height 27
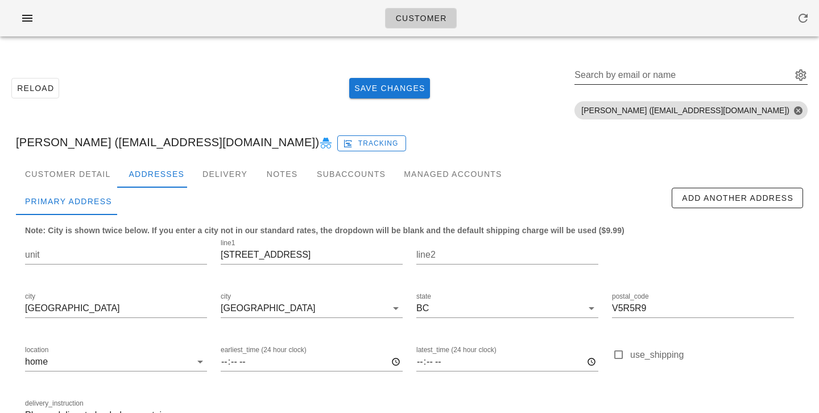
click at [713, 64] on div "Search by email or name" at bounding box center [690, 78] width 233 height 38
click at [709, 72] on div "Search by email or name" at bounding box center [681, 75] width 215 height 18
paste input "[EMAIL_ADDRESS][DOMAIN_NAME]"
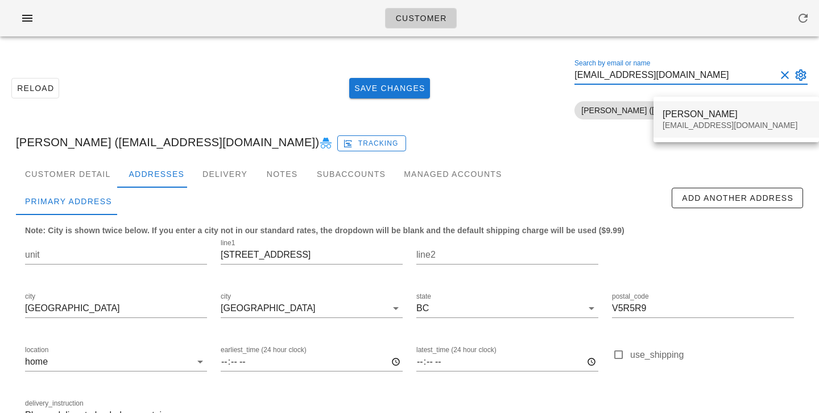
type input "[EMAIL_ADDRESS][DOMAIN_NAME]"
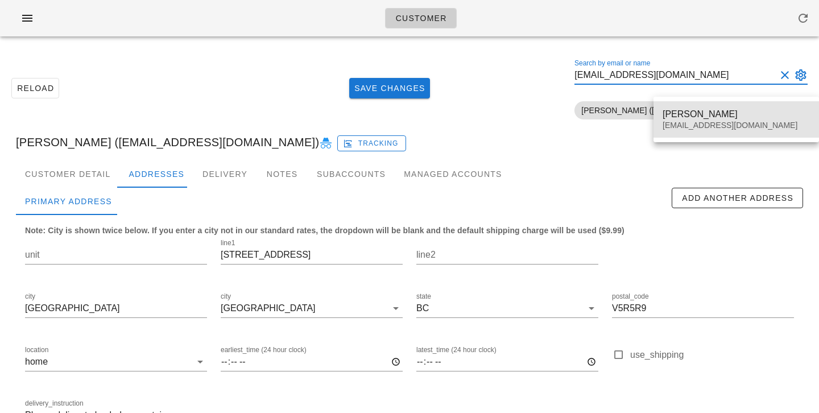
click at [702, 119] on div "Ashley Bozek ashleybozek@gmail.com" at bounding box center [736, 119] width 147 height 35
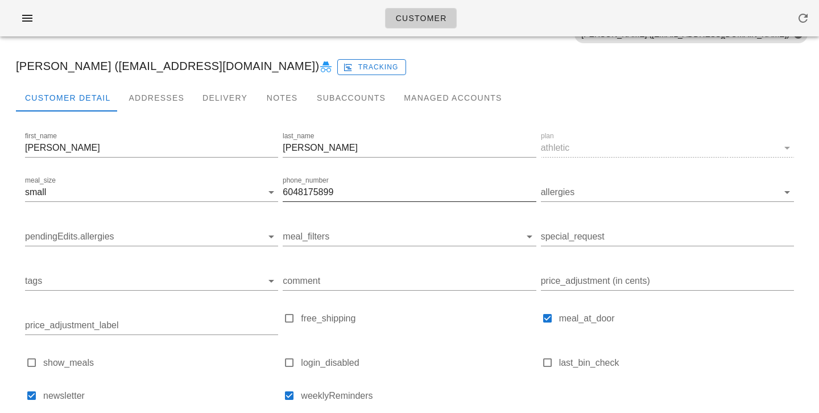
scroll to position [160, 0]
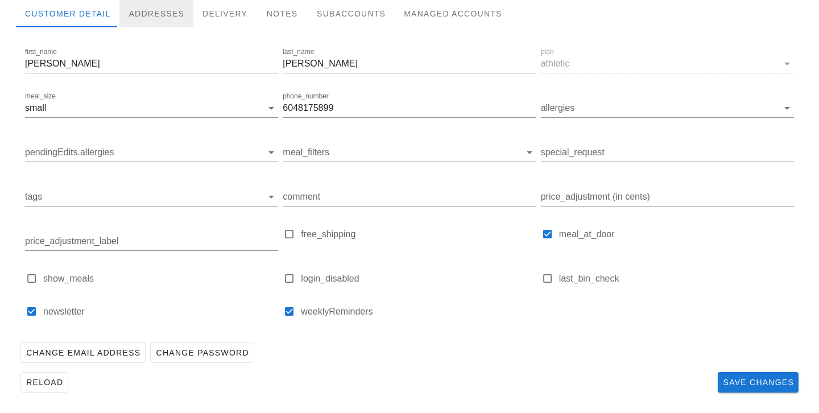
click at [159, 15] on div "Addresses" at bounding box center [156, 13] width 74 height 27
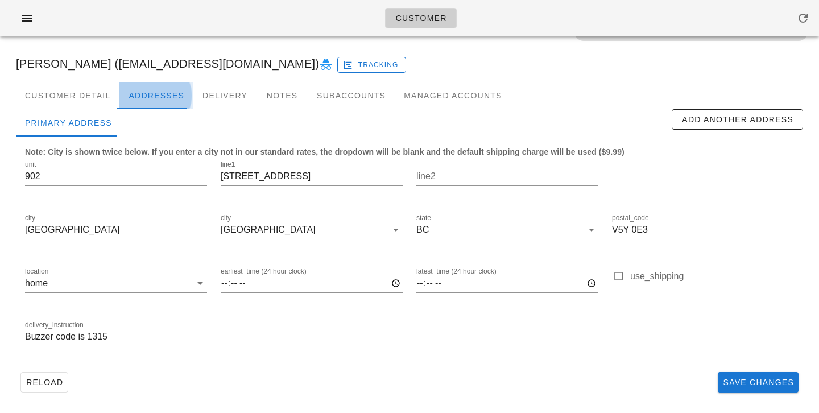
scroll to position [78, 0]
click at [109, 175] on input "902" at bounding box center [116, 176] width 182 height 18
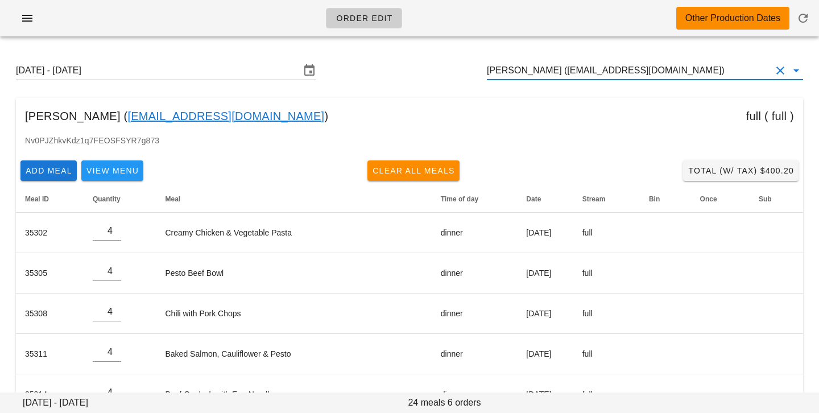
click at [662, 64] on input "[PERSON_NAME] ([EMAIL_ADDRESS][DOMAIN_NAME])" at bounding box center [629, 70] width 284 height 18
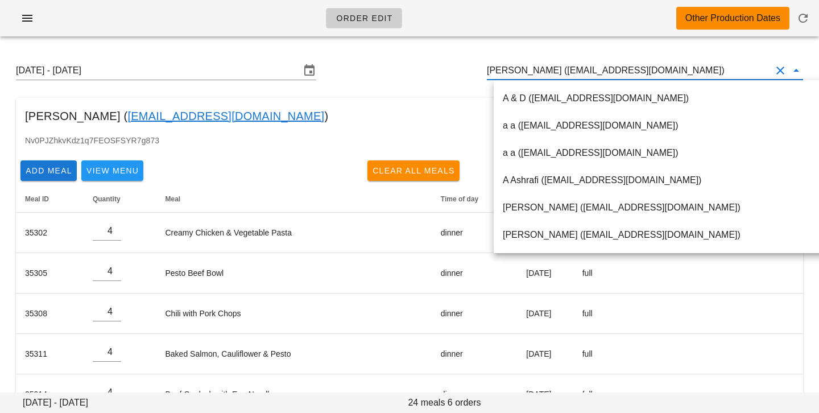
paste input "[EMAIL_ADDRESS][DOMAIN_NAME]"
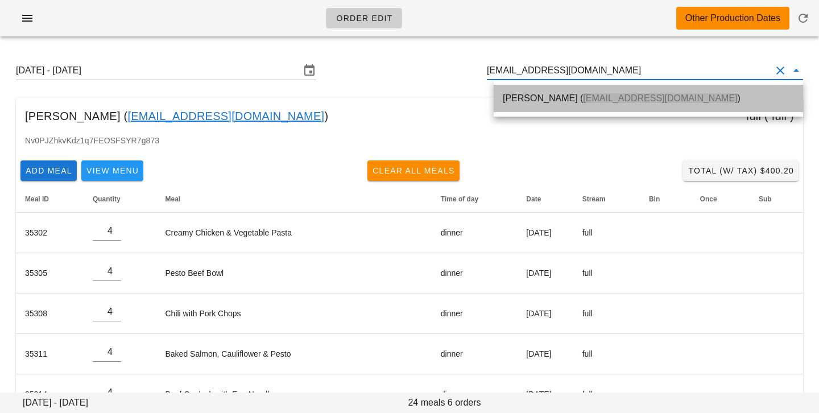
click at [620, 98] on span "[EMAIL_ADDRESS][DOMAIN_NAME]" at bounding box center [660, 98] width 154 height 10
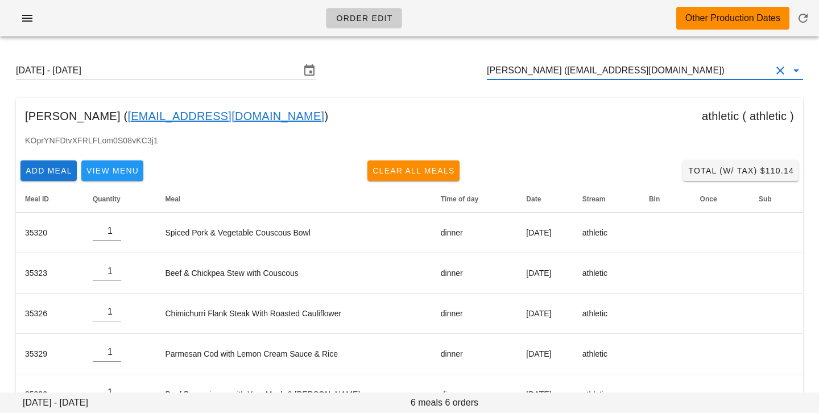
click at [541, 74] on input "[PERSON_NAME] ([EMAIL_ADDRESS][DOMAIN_NAME])" at bounding box center [629, 70] width 284 height 18
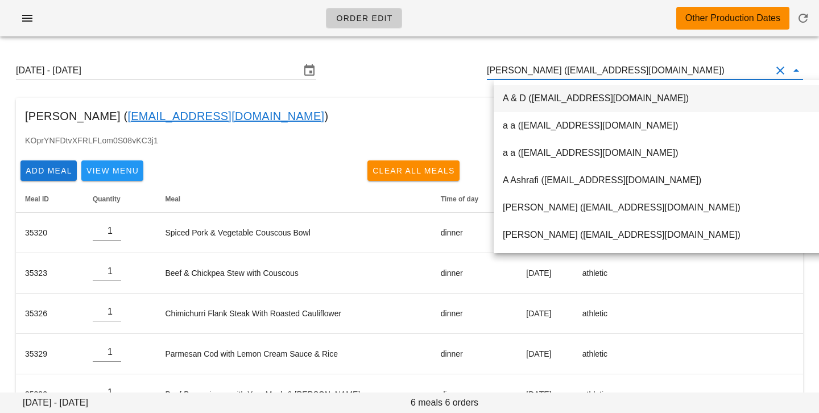
drag, startPoint x: 549, startPoint y: 72, endPoint x: 685, endPoint y: 69, distance: 135.9
click at [685, 71] on input "[PERSON_NAME] ([EMAIL_ADDRESS][DOMAIN_NAME])" at bounding box center [629, 70] width 284 height 18
drag, startPoint x: 548, startPoint y: 71, endPoint x: 739, endPoint y: 83, distance: 191.4
click at [740, 85] on div "Order Edit Other Production Dates Sunday August 31 - Saturday September 6 Ashle…" at bounding box center [409, 244] width 819 height 488
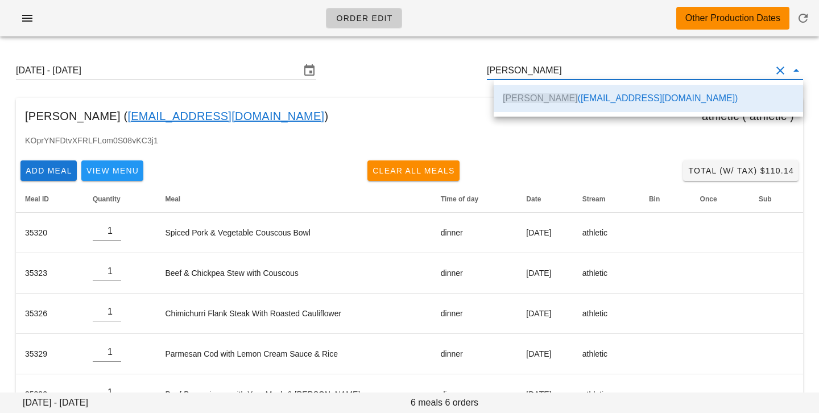
scroll to position [0, 0]
click at [316, 114] on div "Ashley Bozek ( ashleybozek@gmail.com ) athletic ( athletic )" at bounding box center [409, 116] width 787 height 36
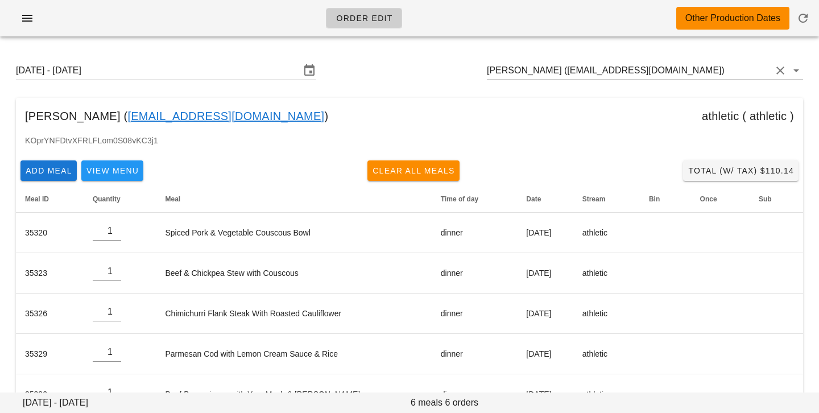
click at [542, 73] on input "Ashley Bozek (ashleybozek@gmail.com)" at bounding box center [629, 70] width 284 height 18
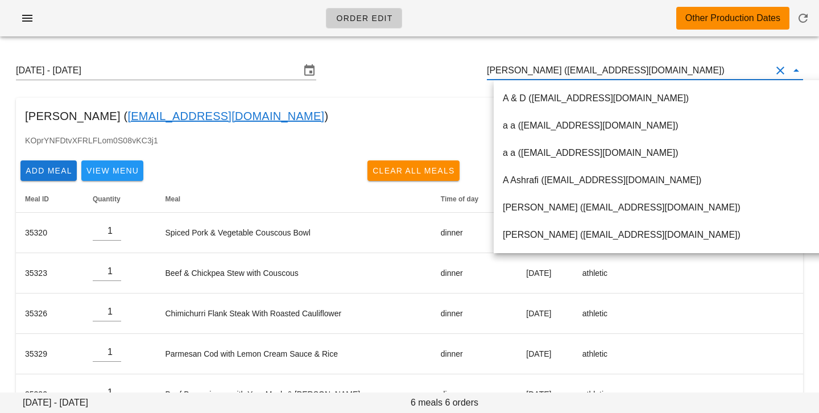
click at [547, 71] on input "Ashley Bozek (ashleybozek@gmail.com)" at bounding box center [629, 70] width 284 height 18
drag, startPoint x: 547, startPoint y: 71, endPoint x: 686, endPoint y: 65, distance: 139.4
click at [686, 69] on input "Ashley Bozek (ashleybozek@gmail.com)" at bounding box center [629, 70] width 284 height 18
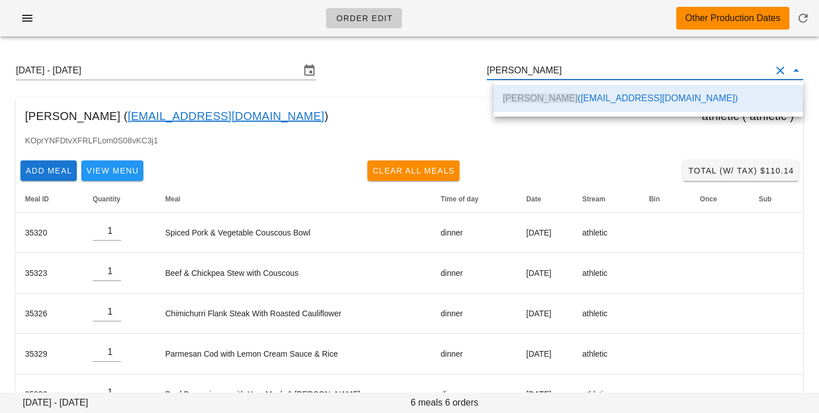
click at [360, 83] on div "Sunday August 31 - Saturday September 6 Ashley Bozek" at bounding box center [409, 70] width 805 height 36
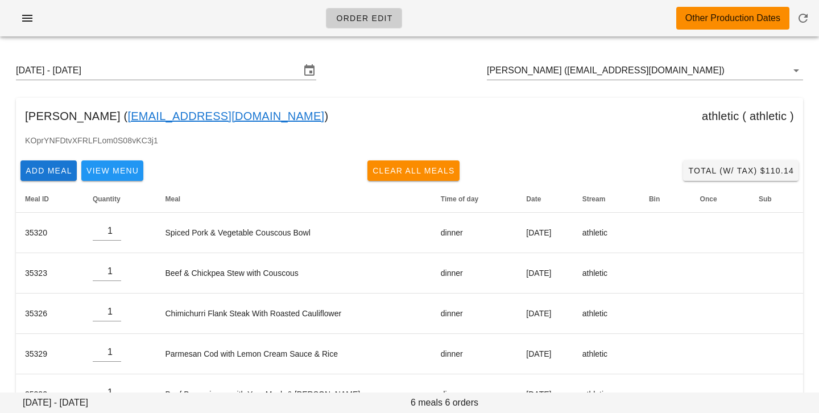
click at [677, 81] on div "Sunday August 31 - Saturday September 6 Ashley Bozek (ashleybozek@gmail.com)" at bounding box center [409, 70] width 805 height 36
click at [676, 67] on input "Ashley Bozek (ashleybozek@gmail.com)" at bounding box center [629, 70] width 284 height 18
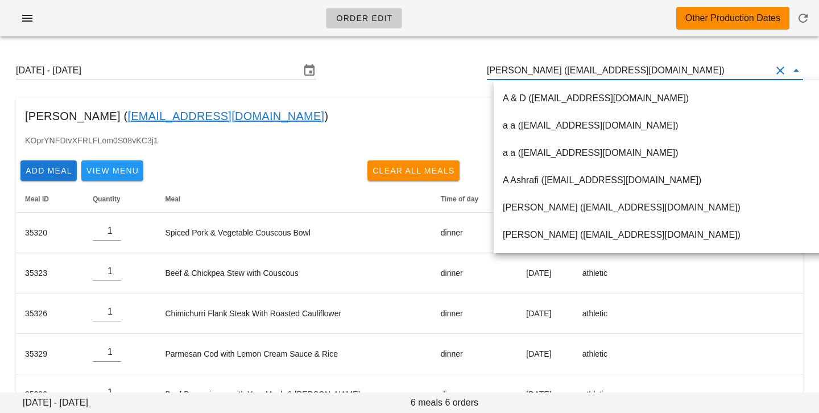
paste input "dubai711@hotmail.fr"
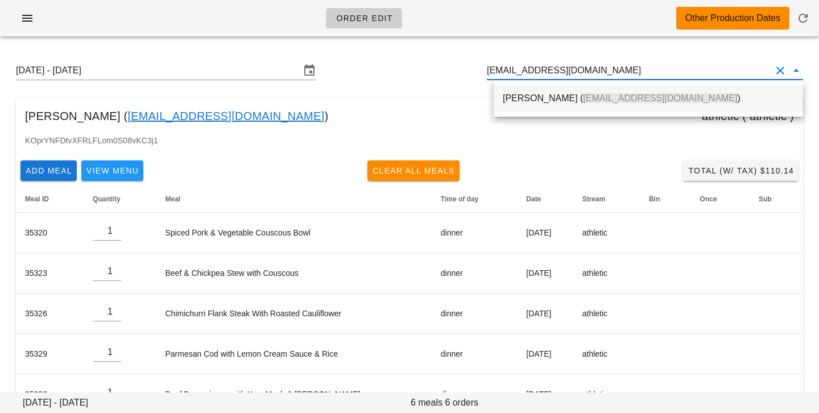
click at [673, 92] on div "Charles Boucher ( dubai711@hotmail.fr )" at bounding box center [648, 98] width 291 height 24
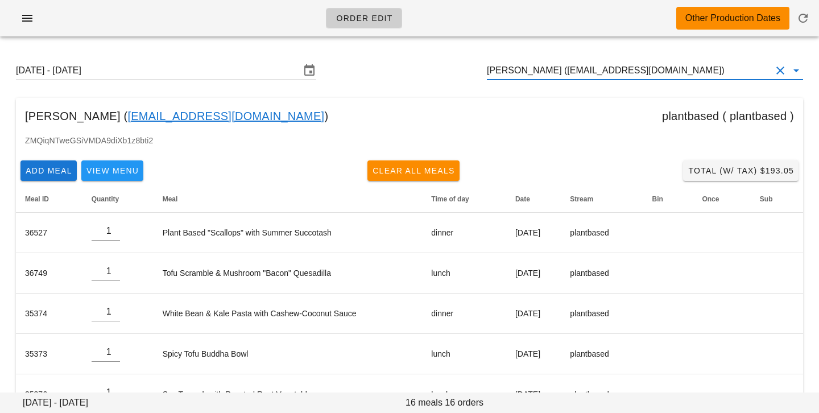
click at [557, 70] on input "[PERSON_NAME] ([EMAIL_ADDRESS][DOMAIN_NAME])" at bounding box center [629, 70] width 284 height 18
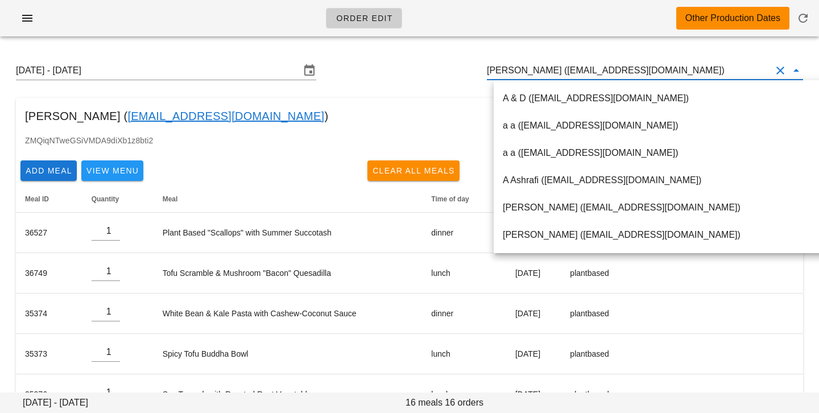
scroll to position [1, 0]
drag, startPoint x: 562, startPoint y: 71, endPoint x: 707, endPoint y: 68, distance: 145.6
click at [707, 70] on input "[PERSON_NAME] ([EMAIL_ADDRESS][DOMAIN_NAME])" at bounding box center [629, 70] width 284 height 18
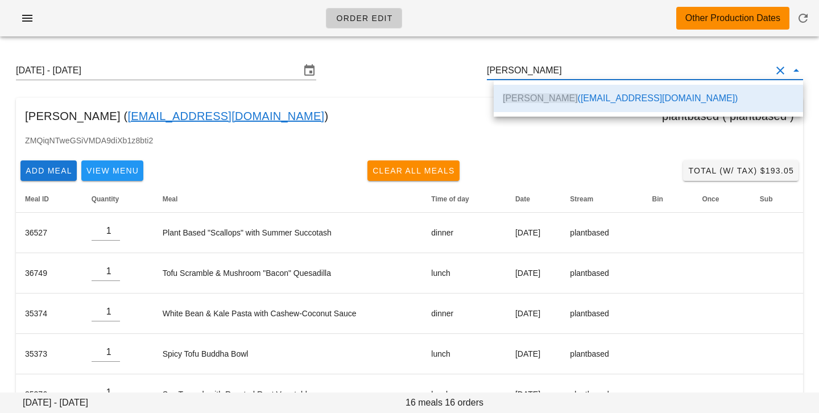
type input "[PERSON_NAME] ([EMAIL_ADDRESS][DOMAIN_NAME])"
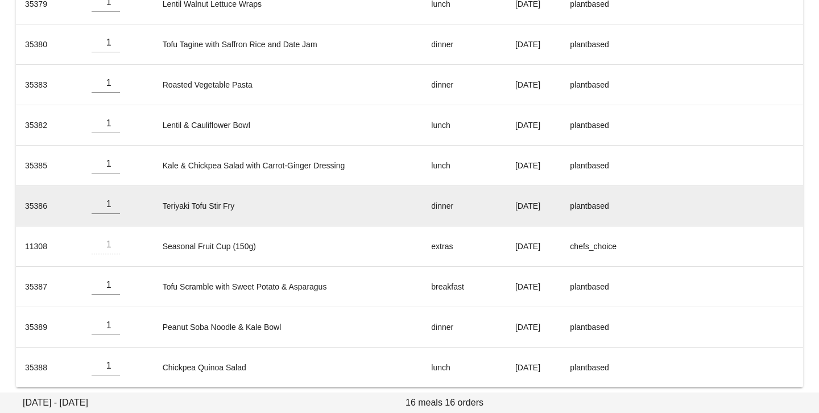
scroll to position [479, 0]
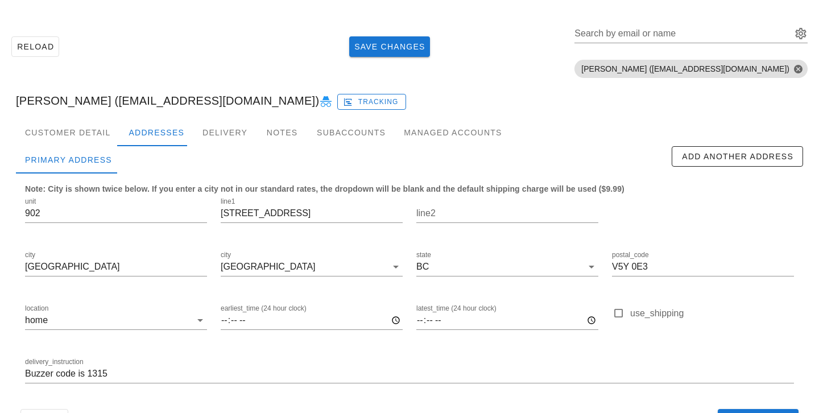
scroll to position [78, 0]
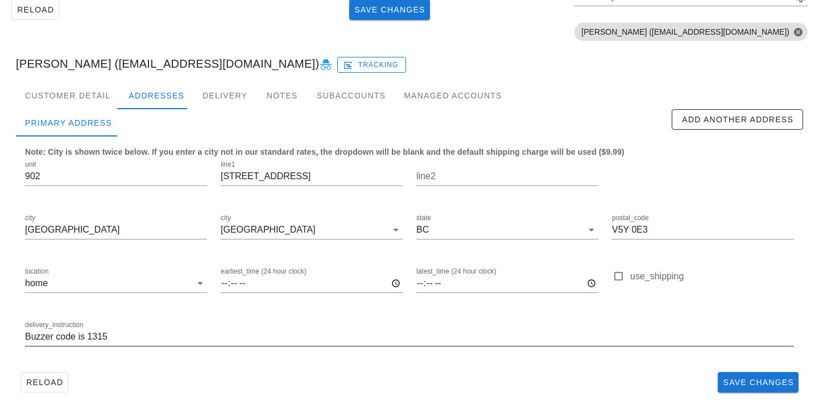
click at [25, 338] on input "Buzzer code is 1315" at bounding box center [409, 337] width 769 height 18
type input "Unit 902. Buzzer code is 1315"
drag, startPoint x: 312, startPoint y: 180, endPoint x: 180, endPoint y: 154, distance: 133.9
click at [180, 154] on div "unit 902 line1 181 West 1st Avenue line2 city Vancouver city Vancouver state BC…" at bounding box center [409, 258] width 783 height 214
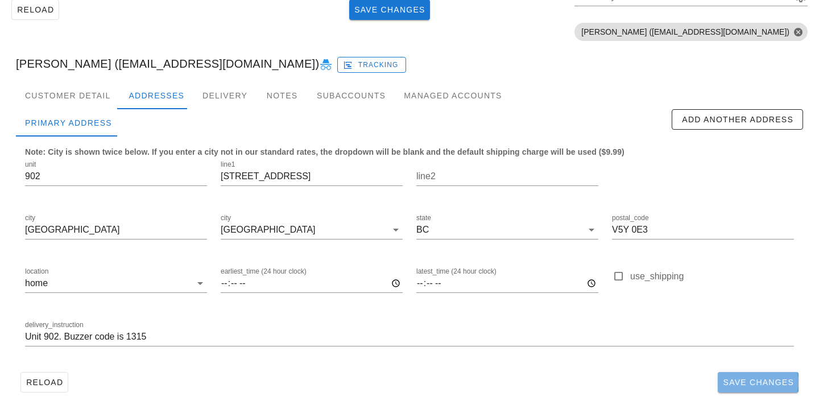
click at [793, 384] on span "Save Changes" at bounding box center [758, 382] width 72 height 9
click at [97, 89] on div "Customer Detail" at bounding box center [67, 95] width 103 height 27
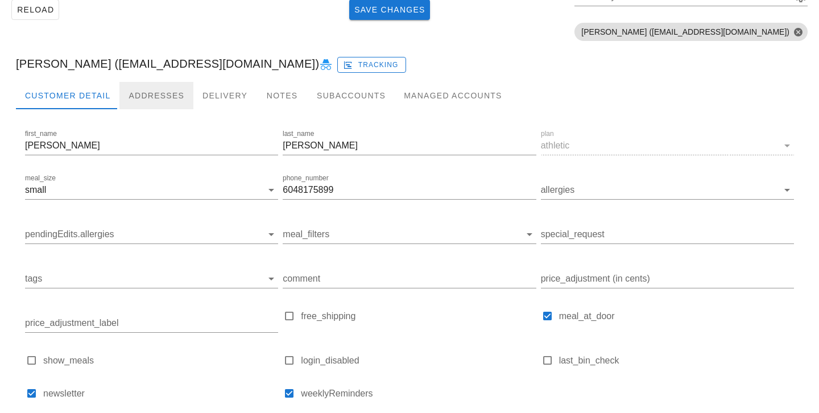
click at [173, 94] on div "Addresses" at bounding box center [156, 95] width 74 height 27
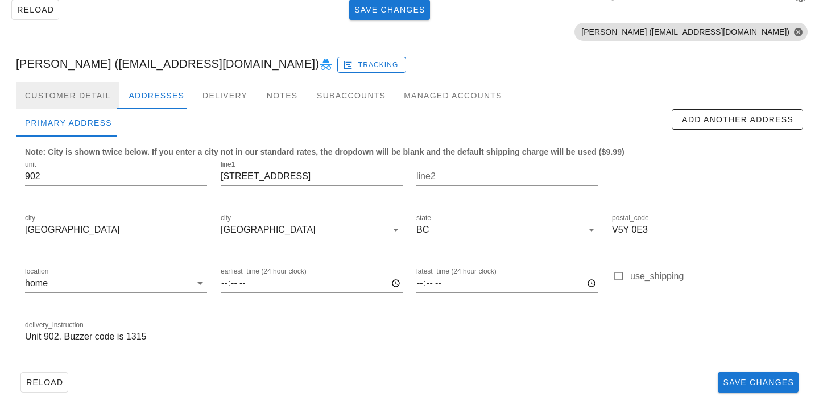
click at [103, 91] on div "Customer Detail" at bounding box center [67, 95] width 103 height 27
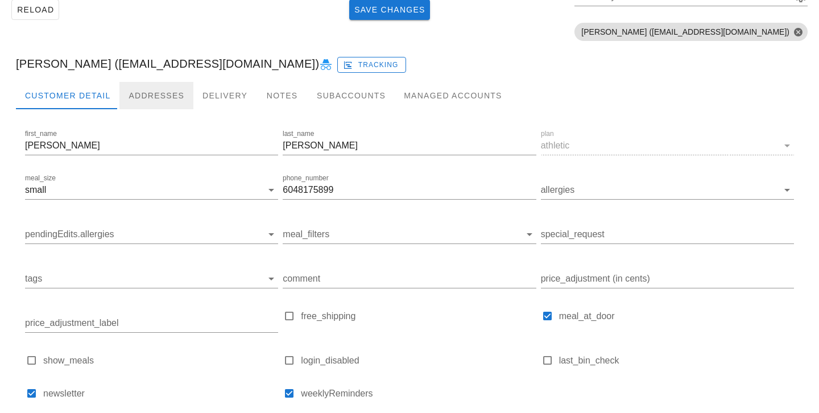
click at [133, 100] on div "Addresses" at bounding box center [156, 95] width 74 height 27
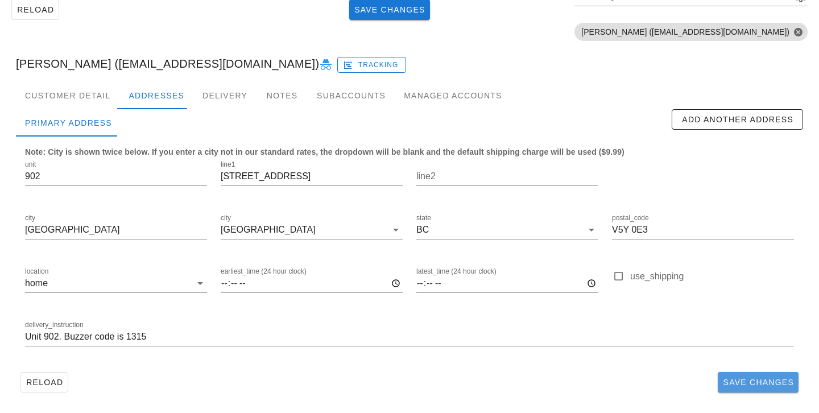
click at [742, 384] on span "Save Changes" at bounding box center [758, 382] width 72 height 9
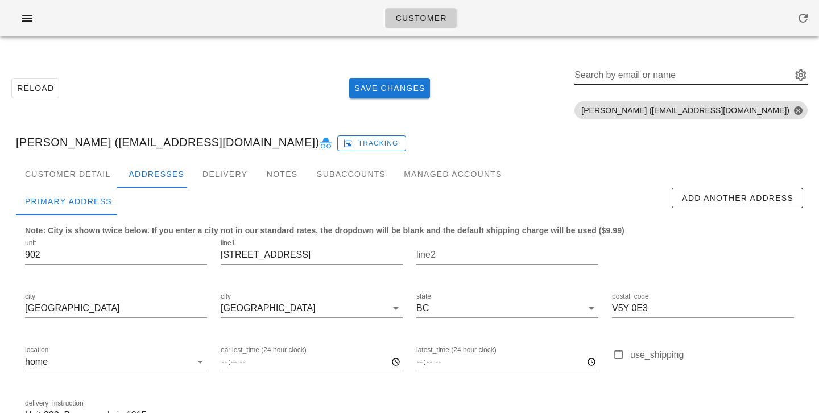
click at [709, 72] on div "Search by email or name" at bounding box center [681, 75] width 215 height 18
paste input "dubai711@hotmail.fr"
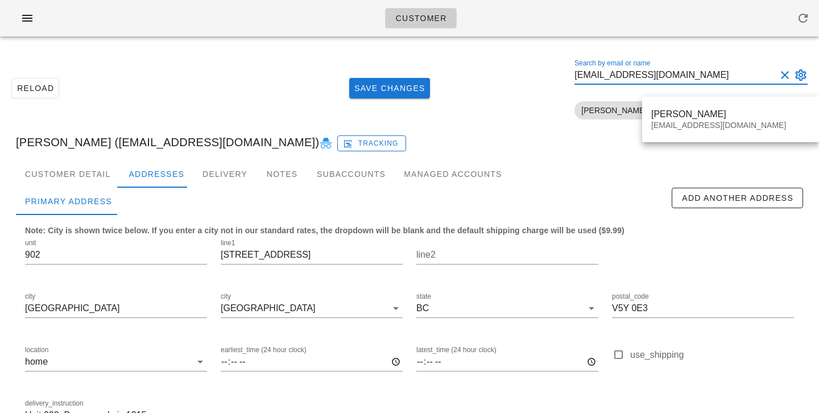
type input "dubai711@hotmail.fr"
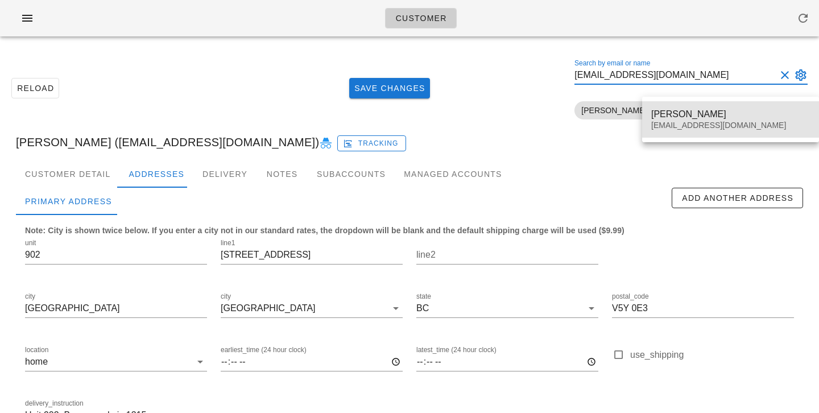
click at [649, 108] on div "Charles Boucher dubai711@hotmail.fr" at bounding box center [730, 119] width 177 height 36
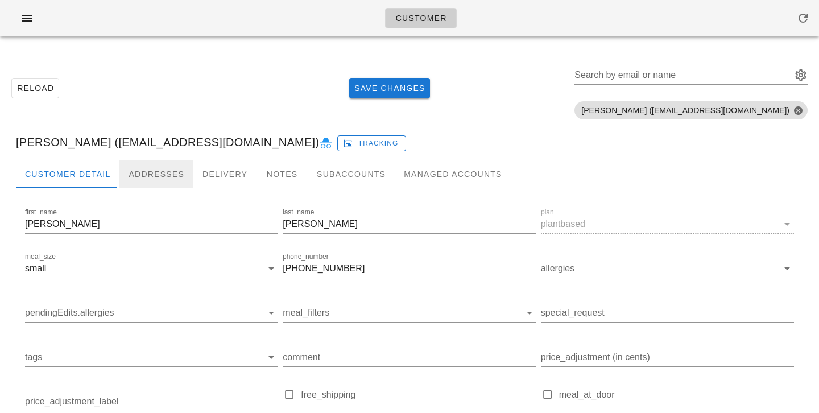
click at [153, 176] on div "Addresses" at bounding box center [156, 173] width 74 height 27
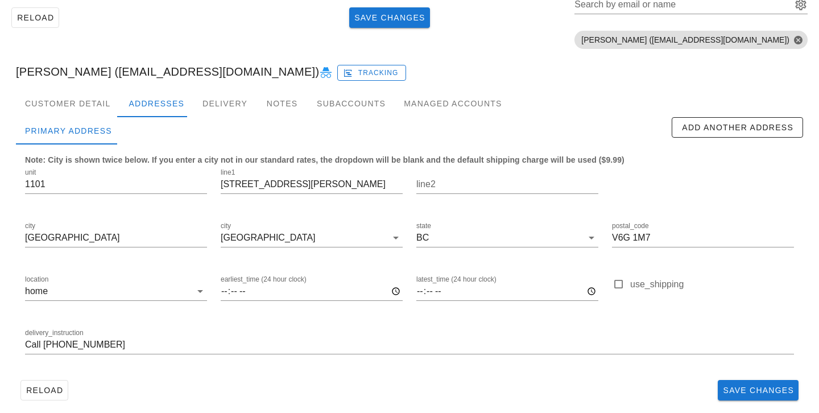
scroll to position [78, 0]
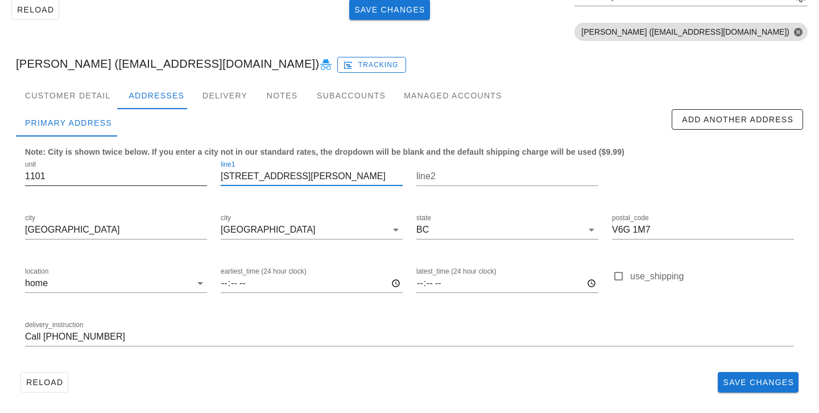
drag, startPoint x: 305, startPoint y: 176, endPoint x: 134, endPoint y: 173, distance: 170.6
click at [134, 173] on div "unit 1101 line1 1735 Nelson Street line2 city Vancouver city Vancouver state BC…" at bounding box center [409, 258] width 783 height 214
click at [180, 373] on div "Reload Save Changes" at bounding box center [409, 382] width 787 height 30
click at [90, 87] on div "Customer Detail" at bounding box center [67, 95] width 103 height 27
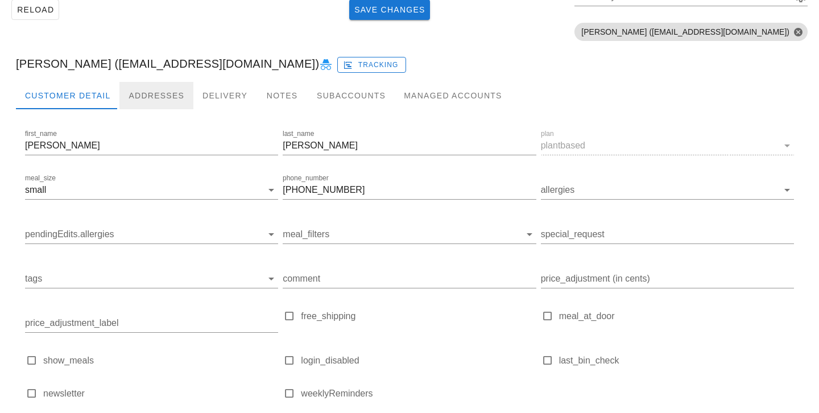
click at [142, 89] on div "Addresses" at bounding box center [156, 95] width 74 height 27
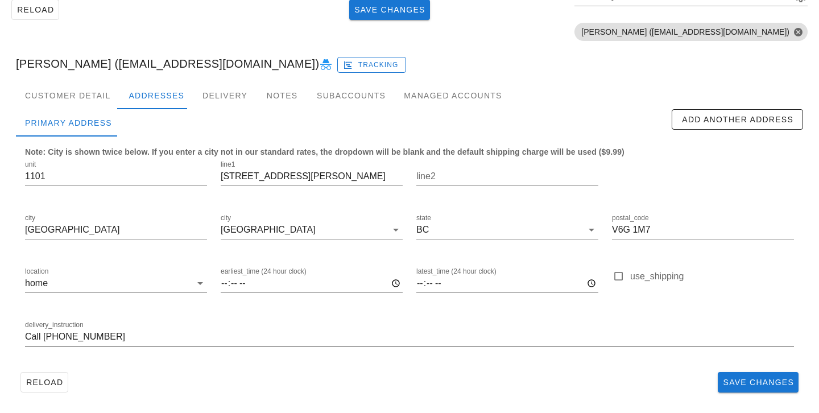
click at [26, 338] on input "Call [PHONE_NUMBER]" at bounding box center [409, 337] width 769 height 18
type input "Unit 1101. Call [PHONE_NUMBER]"
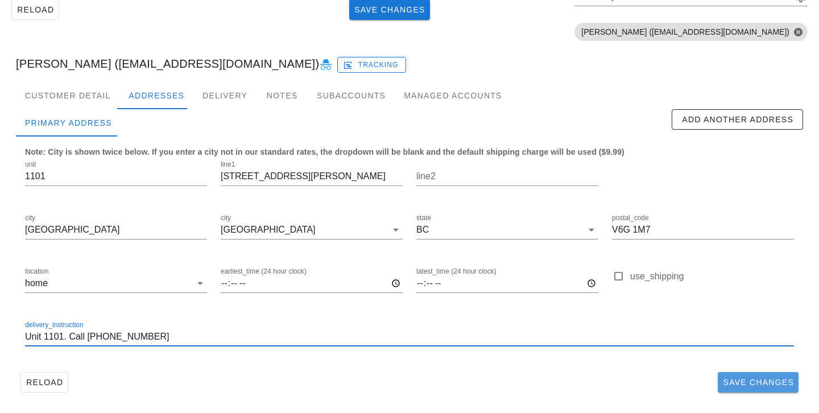
click at [753, 384] on span "Save Changes" at bounding box center [758, 382] width 72 height 9
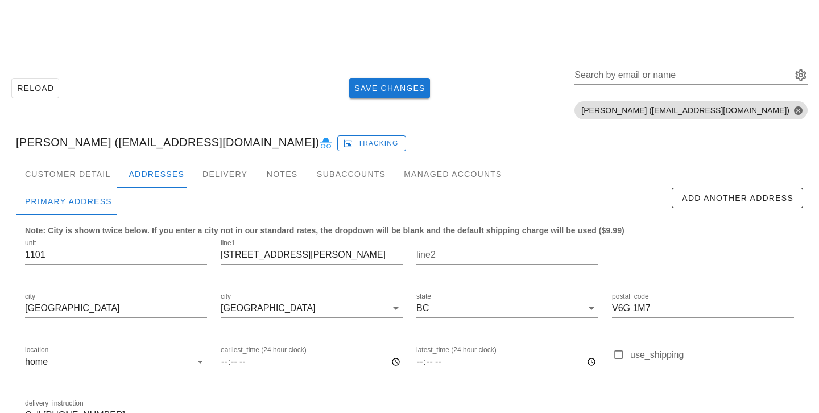
scroll to position [78, 0]
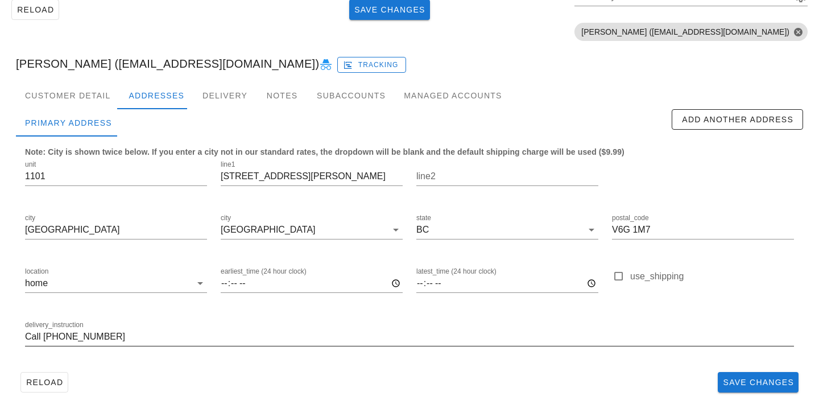
click at [27, 339] on input "Call [PHONE_NUMBER]" at bounding box center [409, 337] width 769 height 18
type input "Unit 1101. Call [PHONE_NUMBER]"
click at [87, 96] on div "Customer Detail" at bounding box center [67, 95] width 103 height 27
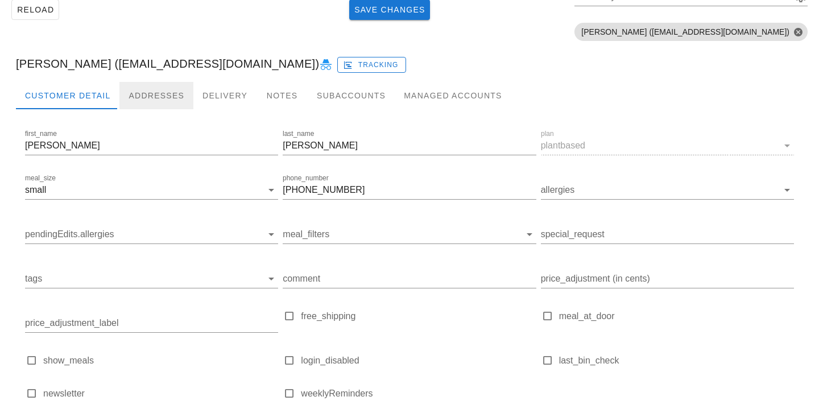
click at [130, 97] on div "Addresses" at bounding box center [156, 95] width 74 height 27
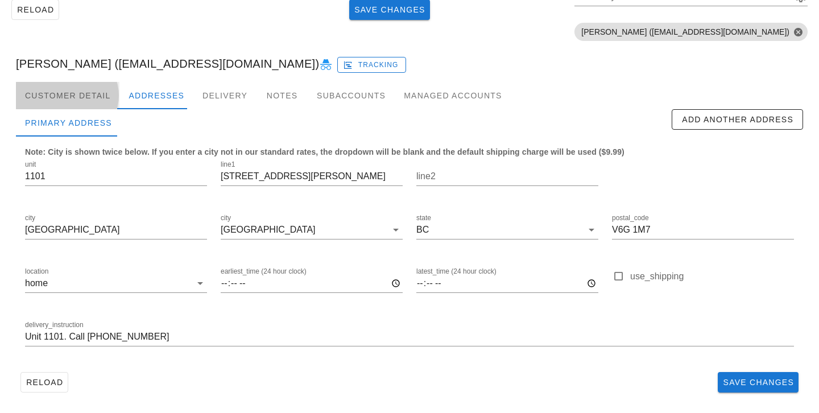
click at [81, 86] on div "Customer Detail" at bounding box center [67, 95] width 103 height 27
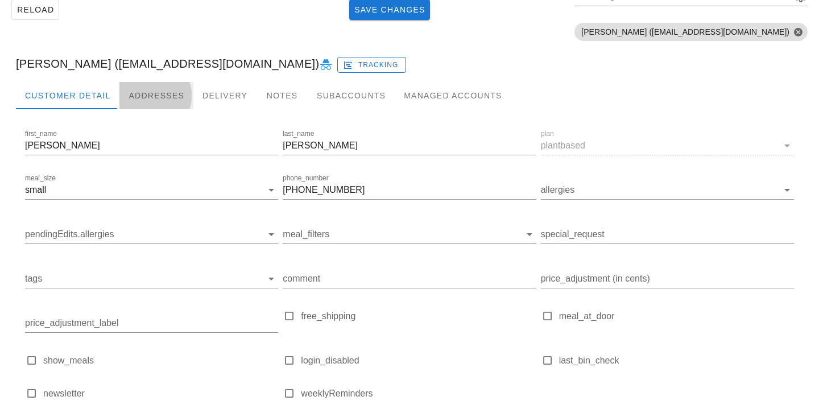
click at [179, 85] on div "Addresses" at bounding box center [156, 95] width 74 height 27
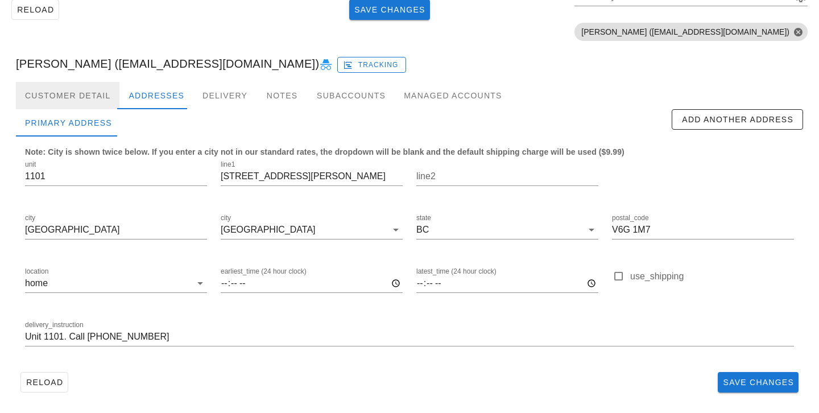
click at [76, 92] on div "Customer Detail" at bounding box center [67, 95] width 103 height 27
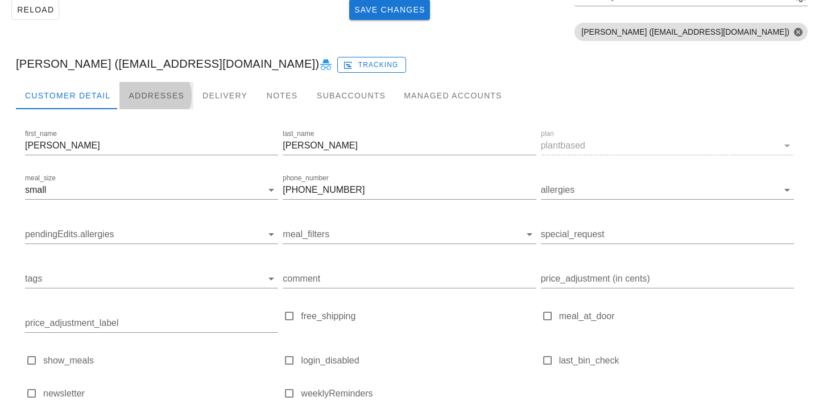
click at [146, 98] on div "Addresses" at bounding box center [156, 95] width 74 height 27
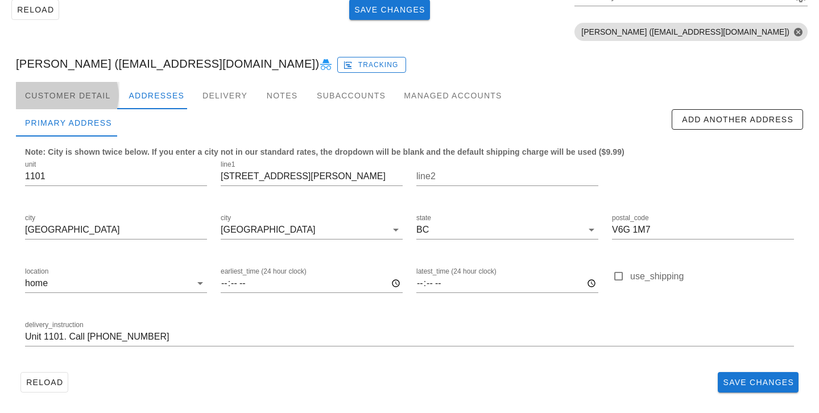
click at [105, 98] on div "Customer Detail" at bounding box center [67, 95] width 103 height 27
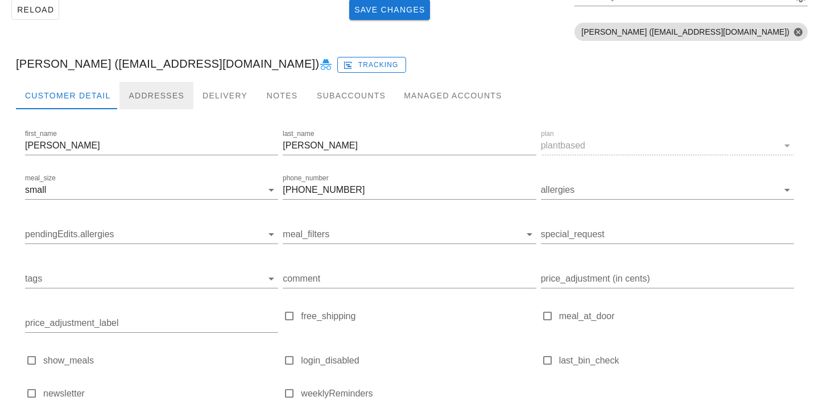
click at [144, 102] on div "Addresses" at bounding box center [156, 95] width 74 height 27
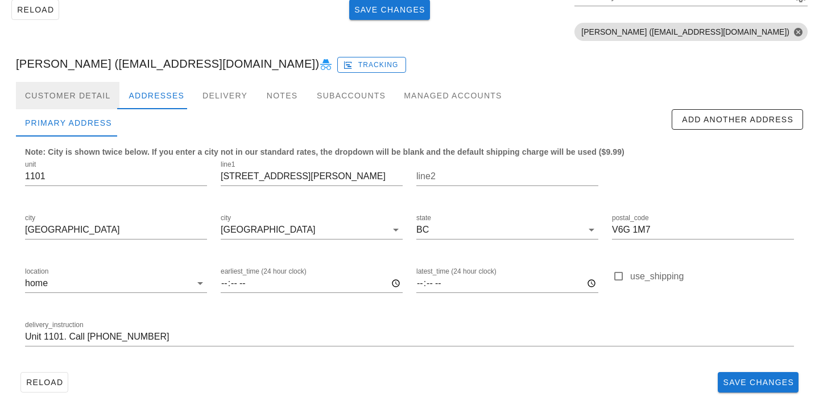
click at [101, 95] on div "Customer Detail" at bounding box center [67, 95] width 103 height 27
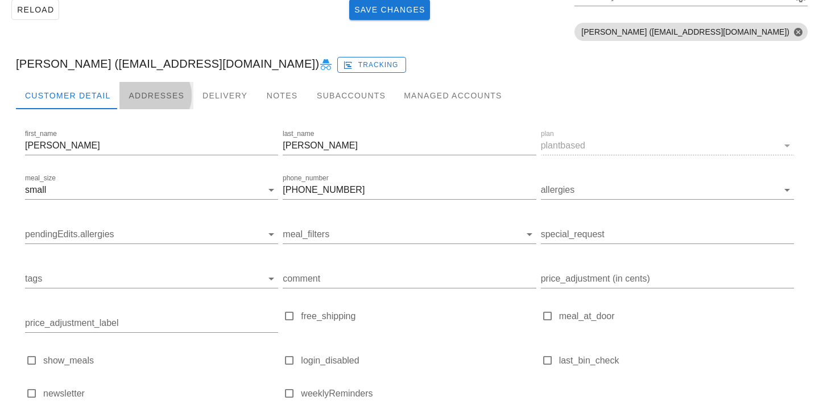
click at [140, 94] on div "Addresses" at bounding box center [156, 95] width 74 height 27
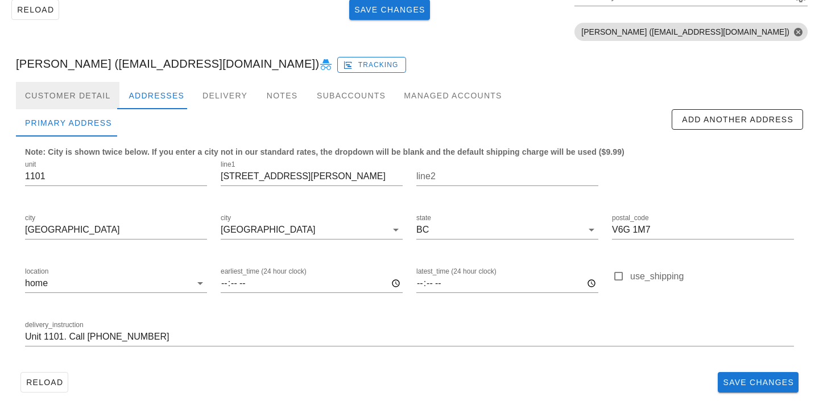
click at [105, 101] on div "Customer Detail" at bounding box center [67, 95] width 103 height 27
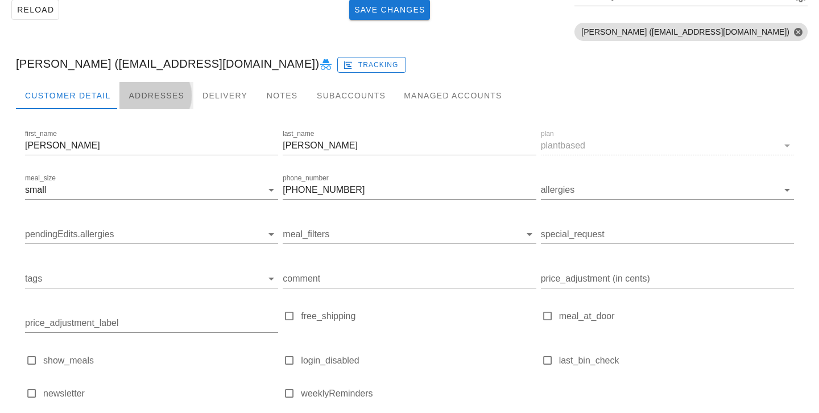
click at [147, 100] on div "Addresses" at bounding box center [156, 95] width 74 height 27
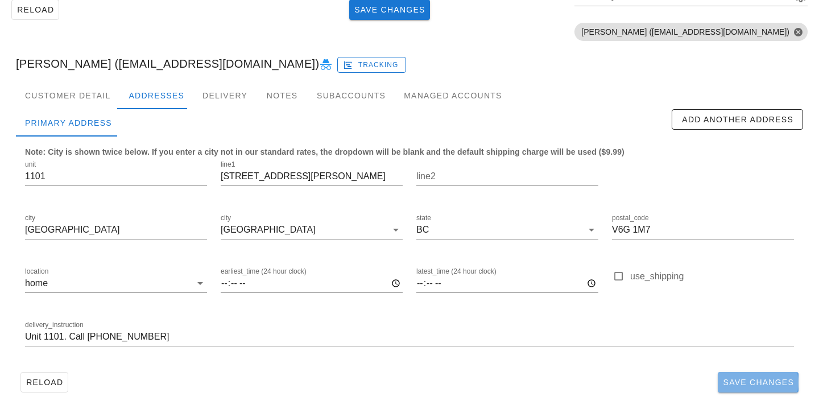
click at [783, 388] on button "Save Changes" at bounding box center [758, 382] width 81 height 20
click at [238, 16] on div "Reload Save Changes Search by email or name Include deleted accounts Include Sh…" at bounding box center [409, 10] width 805 height 72
click at [90, 88] on div "Customer Detail" at bounding box center [67, 95] width 103 height 27
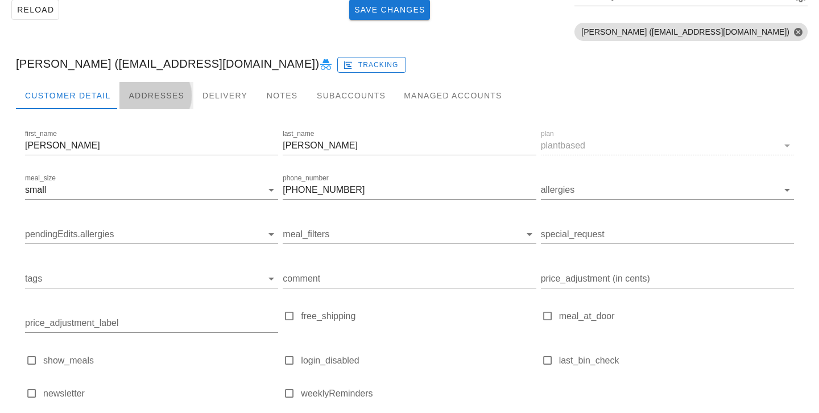
click at [148, 88] on div "Addresses" at bounding box center [156, 95] width 74 height 27
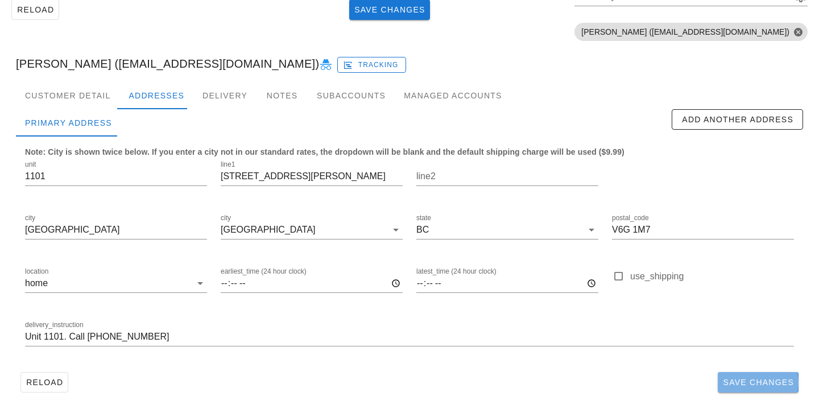
click at [774, 382] on span "Save Changes" at bounding box center [758, 382] width 72 height 9
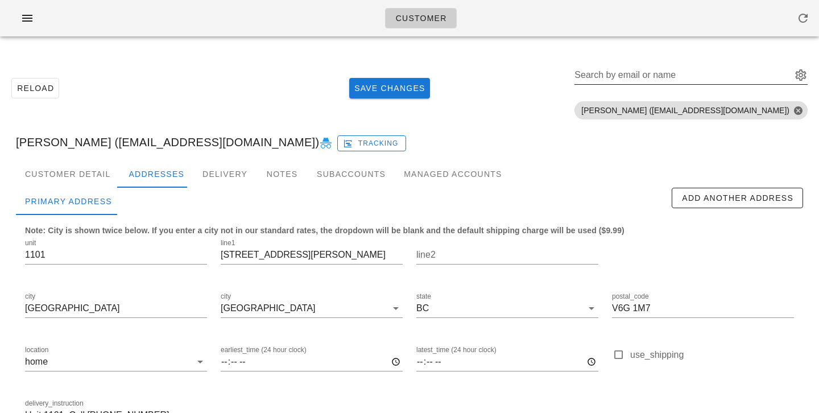
click at [717, 76] on input "Search by email or name" at bounding box center [681, 75] width 215 height 18
paste input "[EMAIL_ADDRESS][DOMAIN_NAME]"
type input "[EMAIL_ADDRESS][DOMAIN_NAME]"
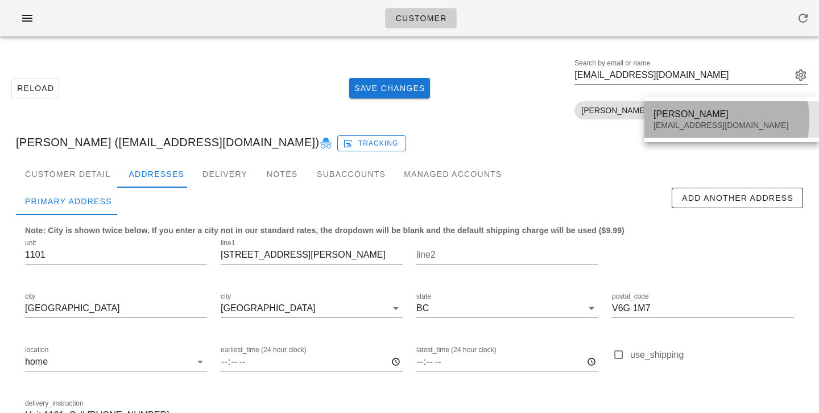
click at [669, 119] on div "[PERSON_NAME]" at bounding box center [731, 114] width 156 height 11
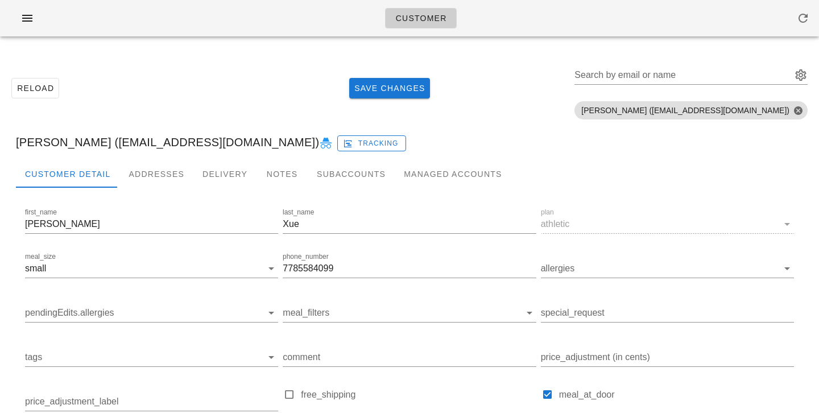
click at [133, 188] on div at bounding box center [409, 197] width 787 height 18
click at [137, 179] on div "Addresses" at bounding box center [156, 173] width 74 height 27
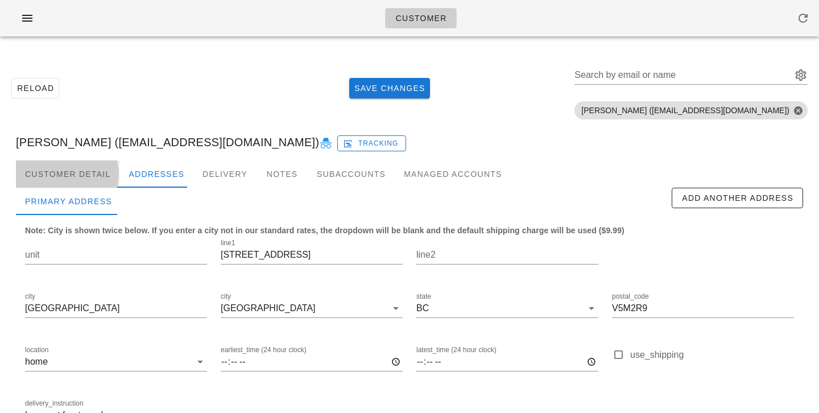
click at [98, 172] on div "Customer Detail" at bounding box center [67, 173] width 103 height 27
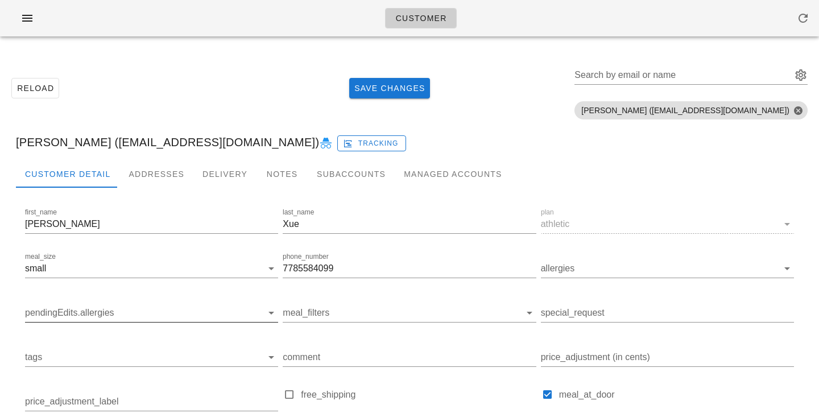
click at [103, 323] on div "pendingEdits.allergies" at bounding box center [151, 319] width 253 height 31
click at [106, 321] on div "pendingEdits.allergies" at bounding box center [151, 313] width 253 height 18
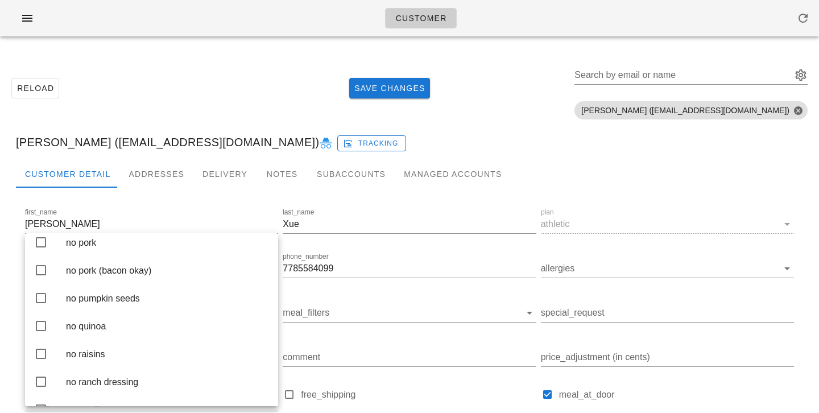
scroll to position [2075, 0]
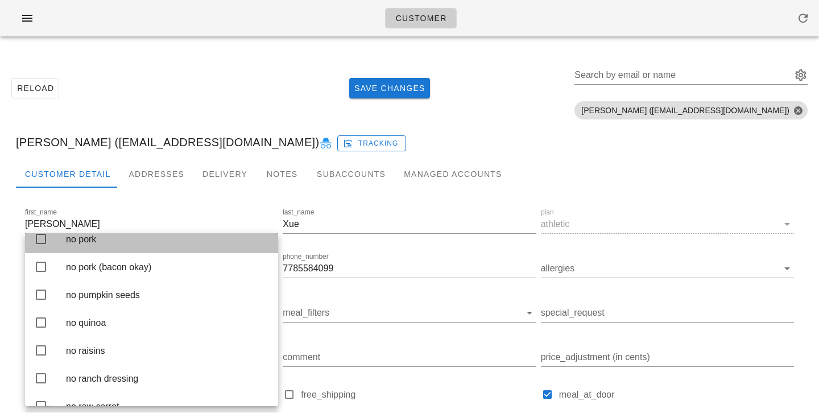
click at [115, 245] on div "no pork" at bounding box center [167, 239] width 203 height 11
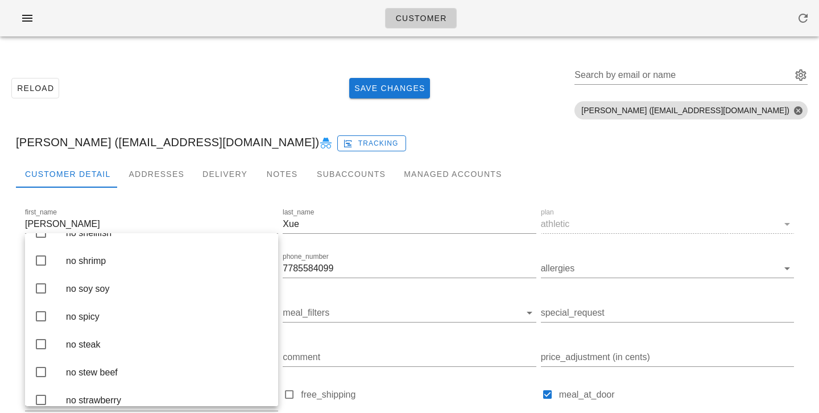
scroll to position [2616, 0]
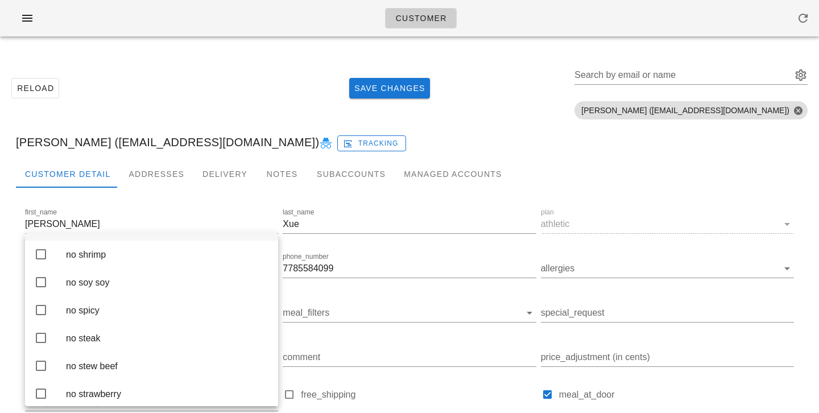
click at [117, 232] on div "no shellfish" at bounding box center [167, 226] width 203 height 11
click at [182, 93] on div "Reload Save Changes Search by email or name Include deleted accounts Include Sh…" at bounding box center [409, 88] width 805 height 72
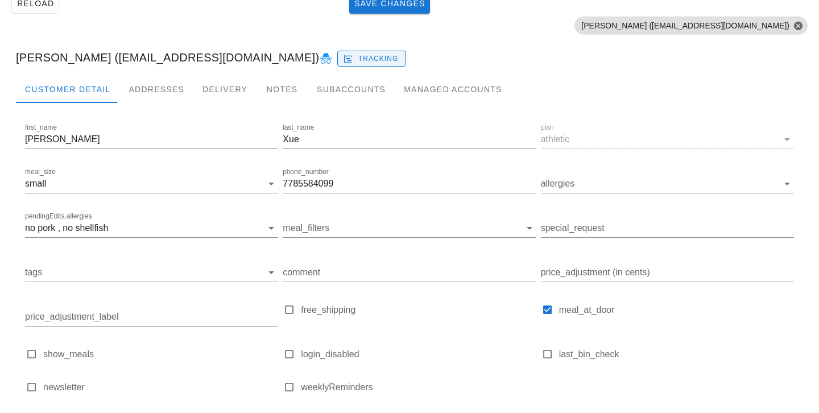
scroll to position [160, 0]
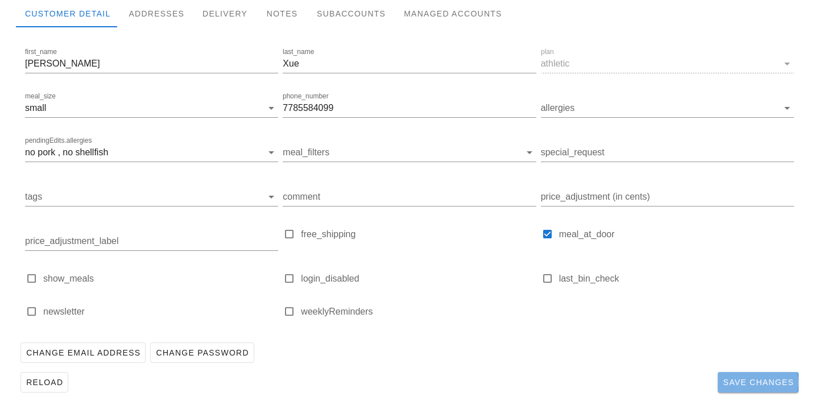
click at [735, 384] on span "Save Changes" at bounding box center [758, 382] width 72 height 9
